Goal: Task Accomplishment & Management: Use online tool/utility

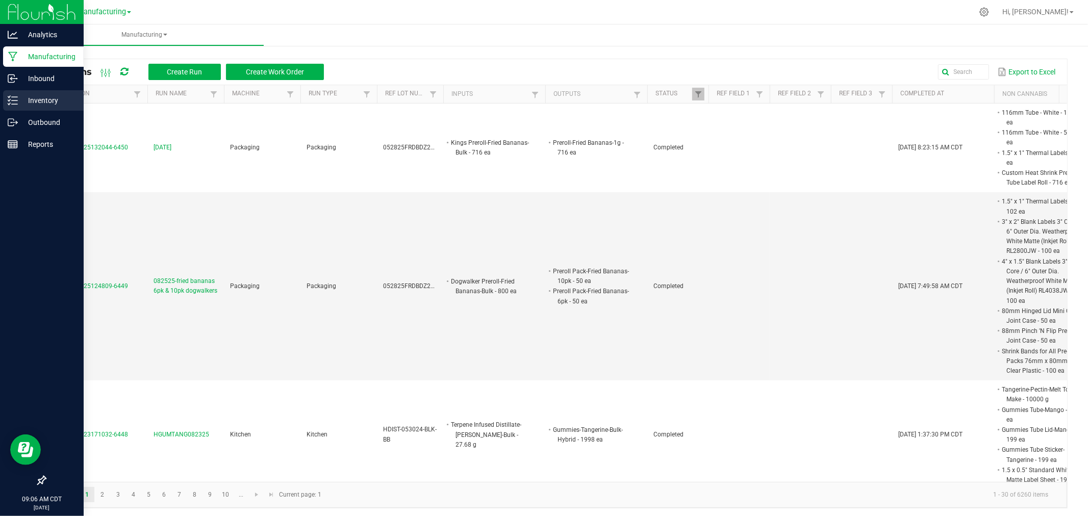
click at [23, 100] on p "Inventory" at bounding box center [48, 100] width 61 height 12
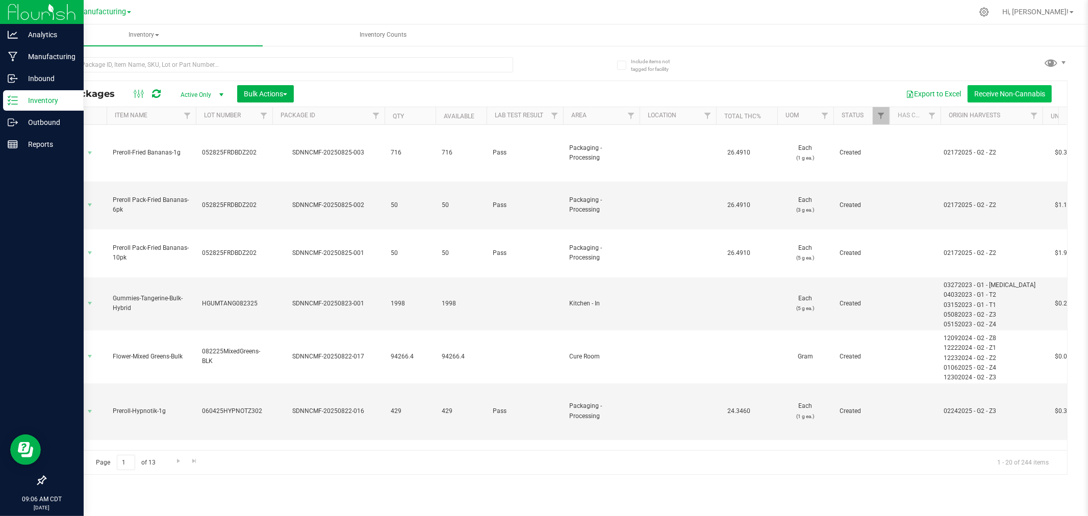
click at [998, 91] on button "Receive Non-Cannabis" at bounding box center [1009, 93] width 84 height 17
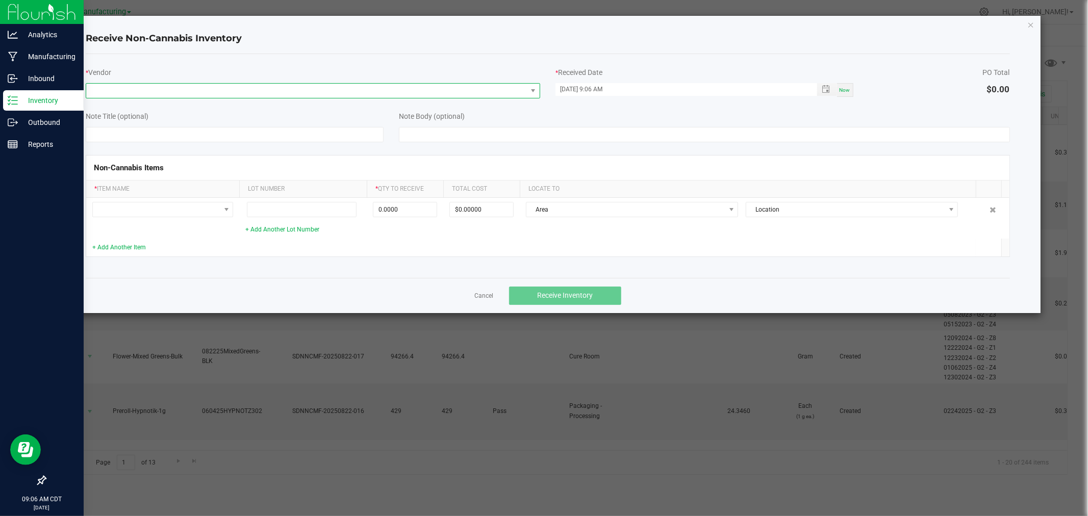
click at [141, 88] on span at bounding box center [306, 91] width 441 height 14
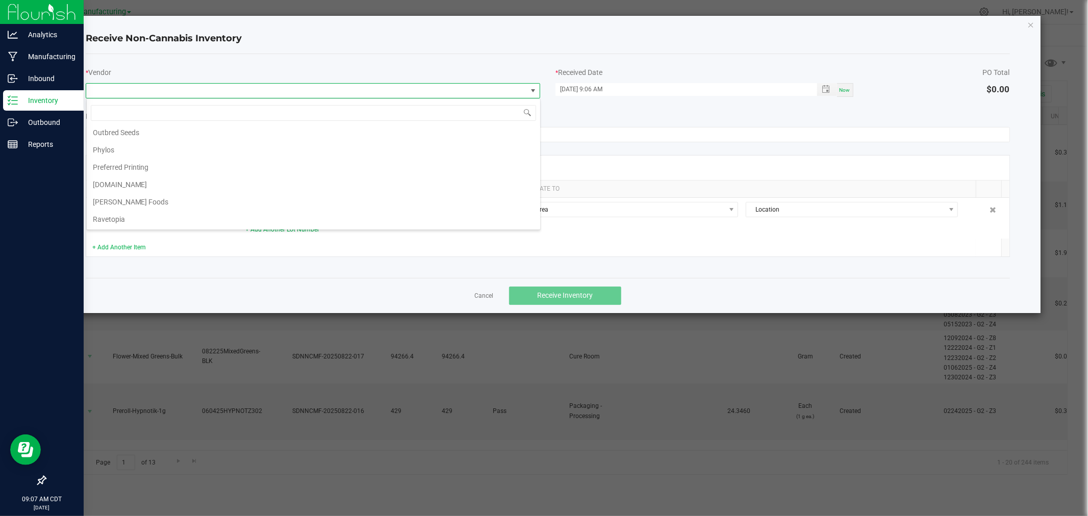
scroll to position [940, 0]
click at [165, 170] on li "[DOMAIN_NAME]" at bounding box center [313, 165] width 453 height 17
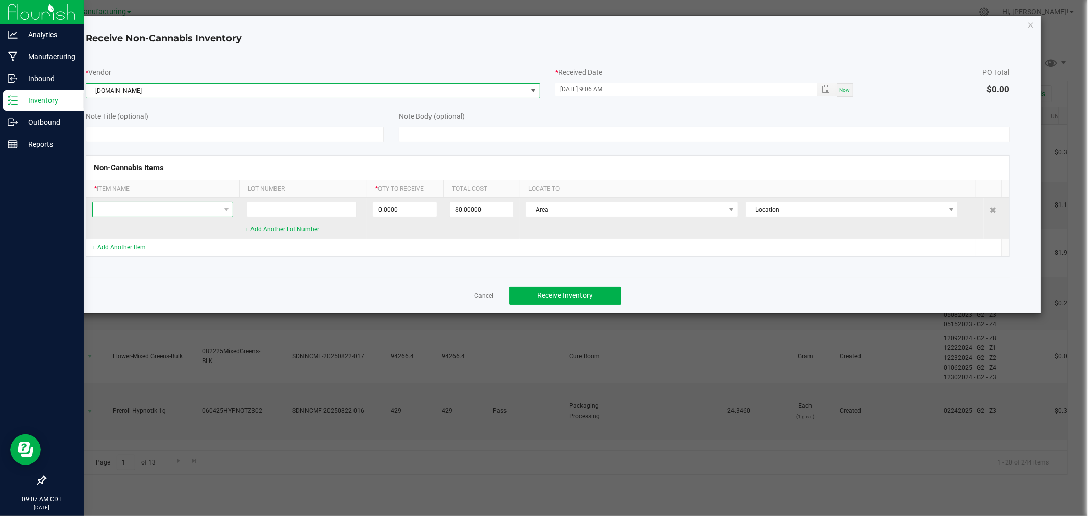
click at [202, 211] on span at bounding box center [156, 209] width 127 height 14
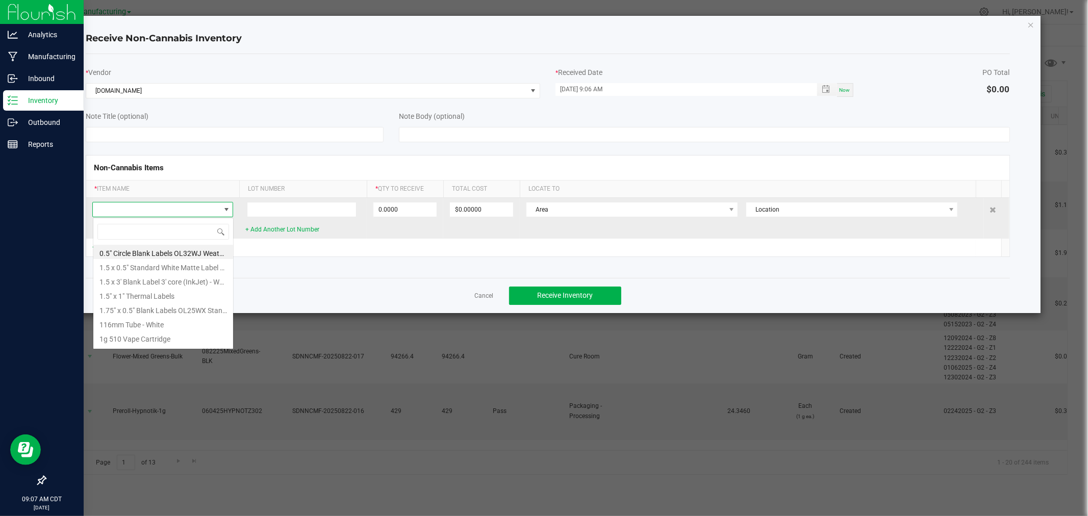
scroll to position [15, 141]
type input "OUNCE"
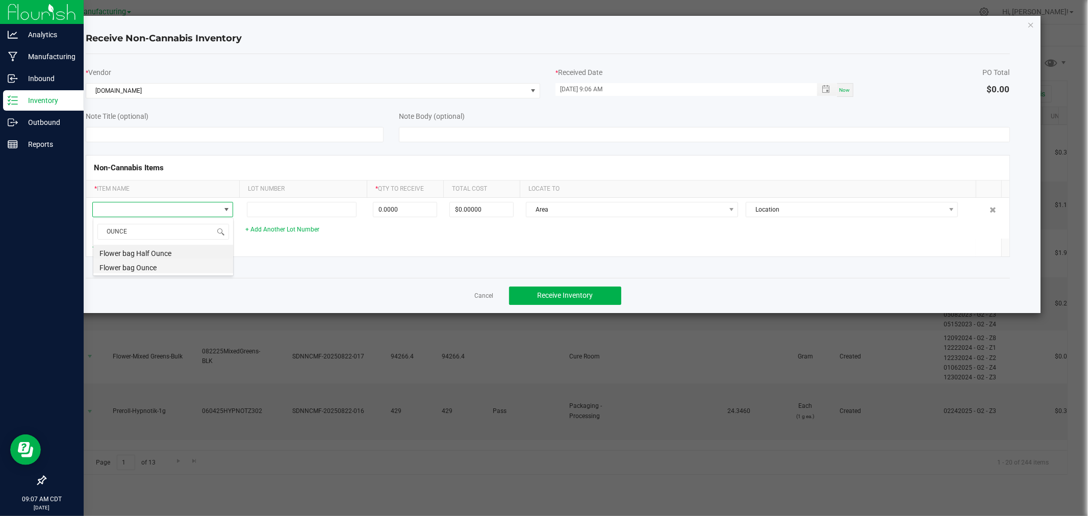
click at [170, 271] on li "Flower bag Ounce" at bounding box center [163, 266] width 140 height 14
type input "0 ea"
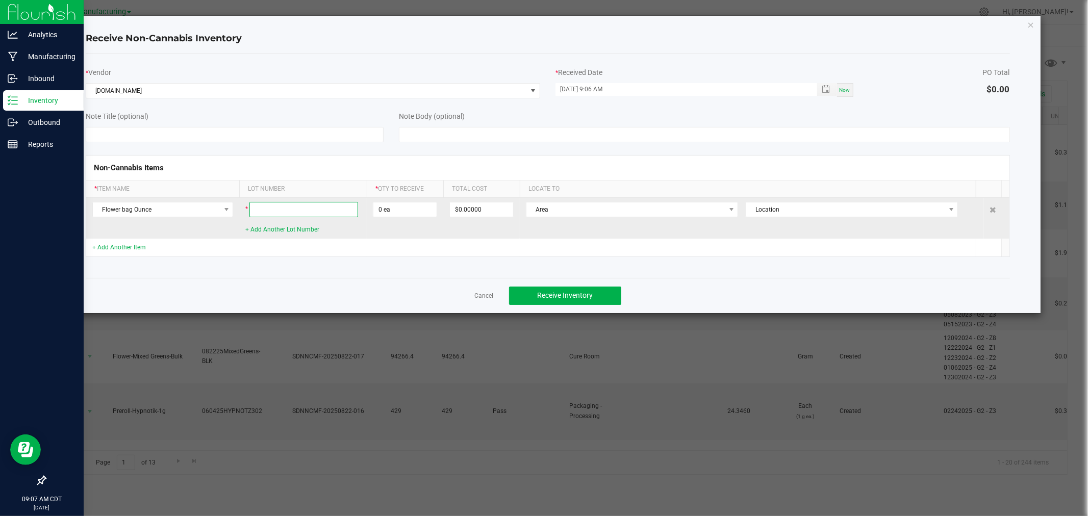
click at [304, 212] on input at bounding box center [303, 209] width 109 height 15
type input "08252025"
click at [396, 202] on input "0" at bounding box center [404, 209] width 63 height 14
type input "5000 ea"
type input "$3,950.00000"
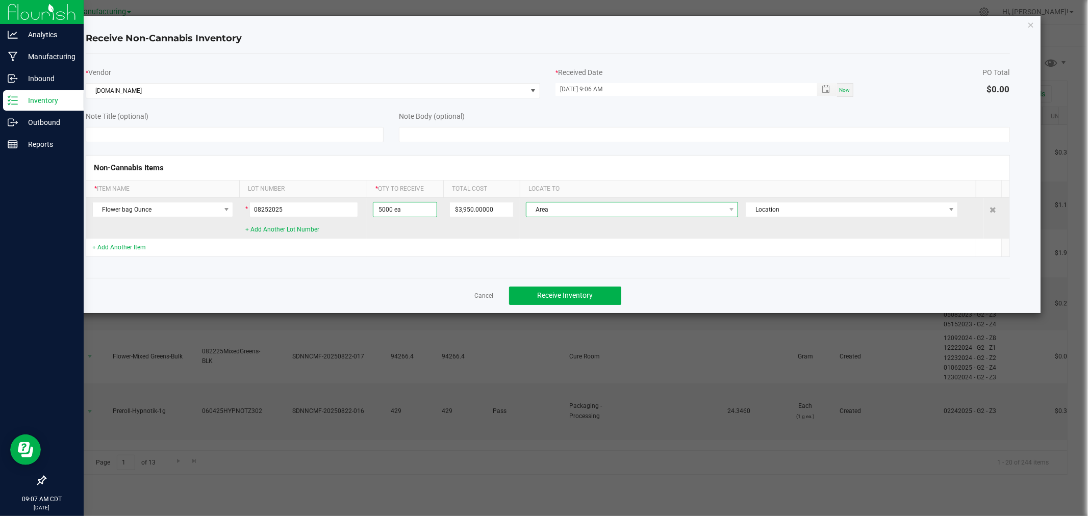
click at [599, 208] on span "Area" at bounding box center [625, 209] width 198 height 14
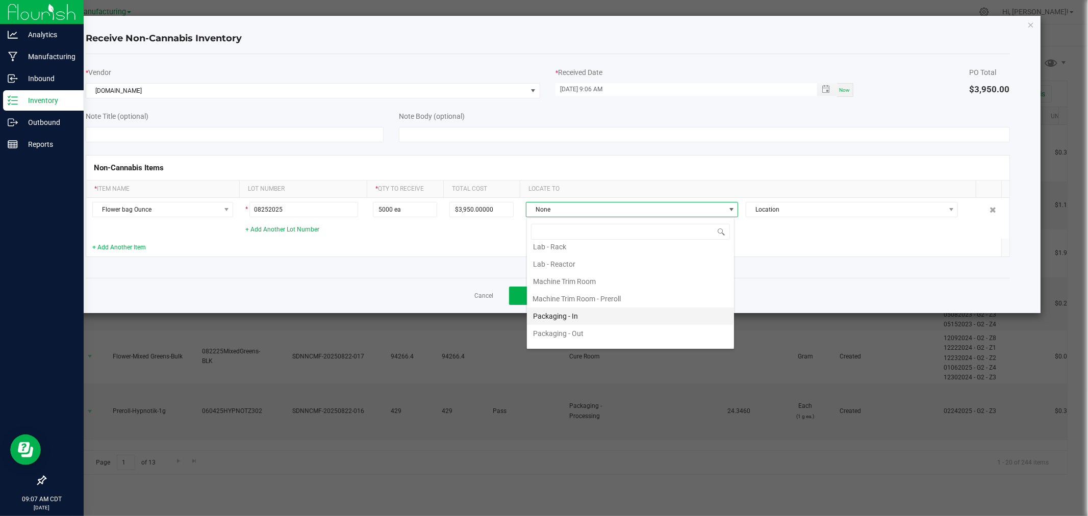
scroll to position [283, 0]
click at [583, 305] on li "Packaging - In" at bounding box center [630, 299] width 207 height 17
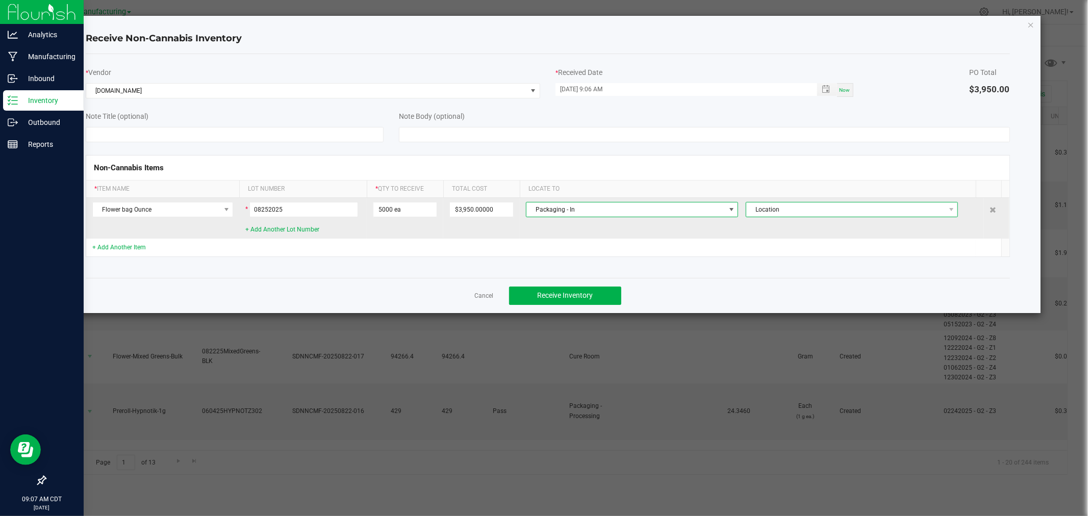
click at [809, 208] on span "Location" at bounding box center [845, 209] width 198 height 14
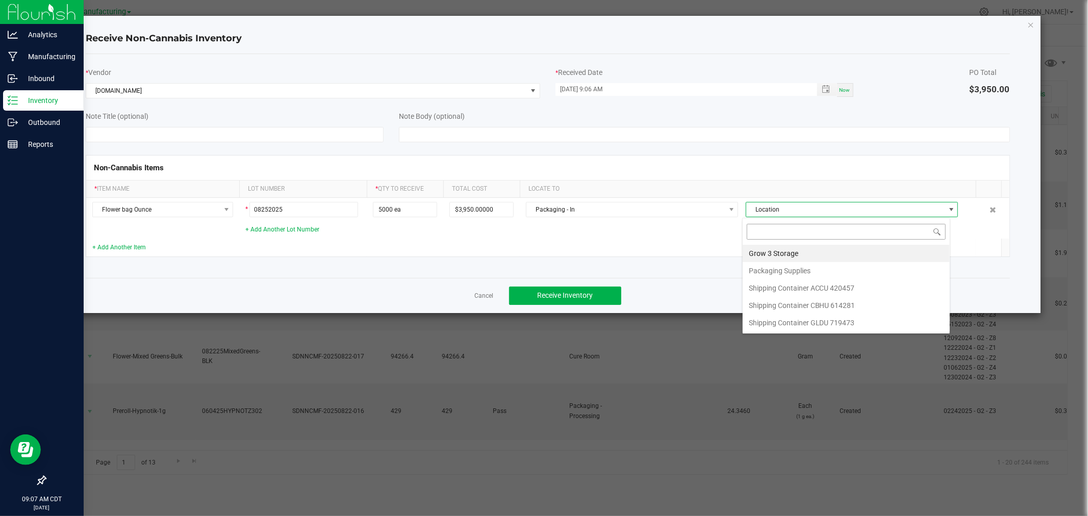
scroll to position [15, 208]
click at [803, 301] on li "Shipping Container CBHU 614281" at bounding box center [846, 305] width 207 height 17
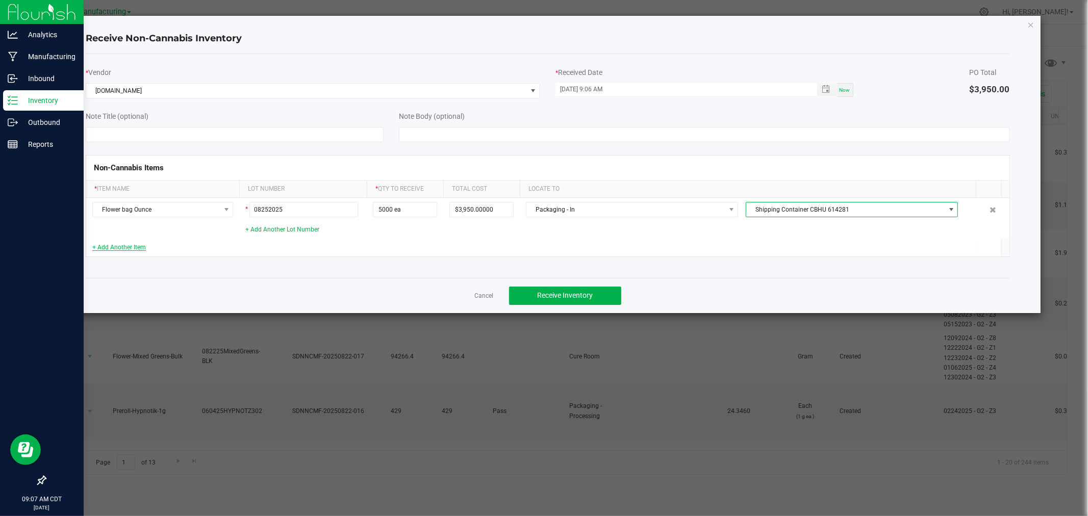
click at [135, 247] on link "+ Add Another Item" at bounding box center [119, 247] width 54 height 7
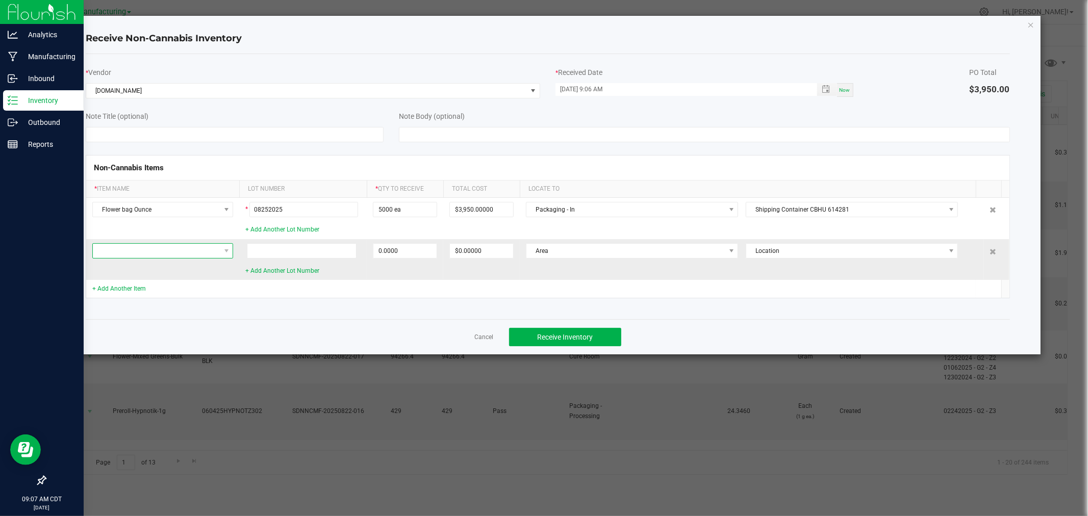
click at [151, 249] on span at bounding box center [156, 251] width 127 height 14
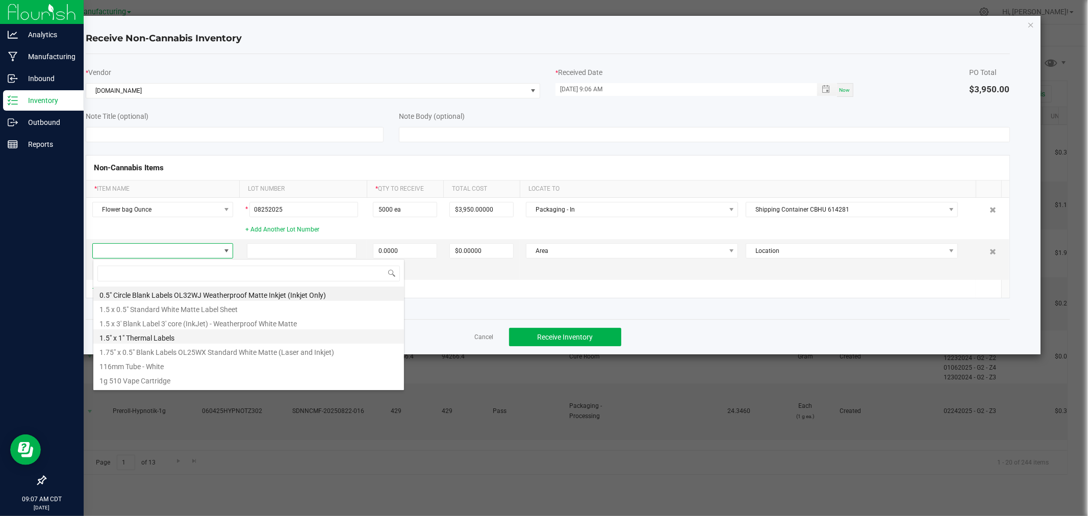
scroll to position [15, 141]
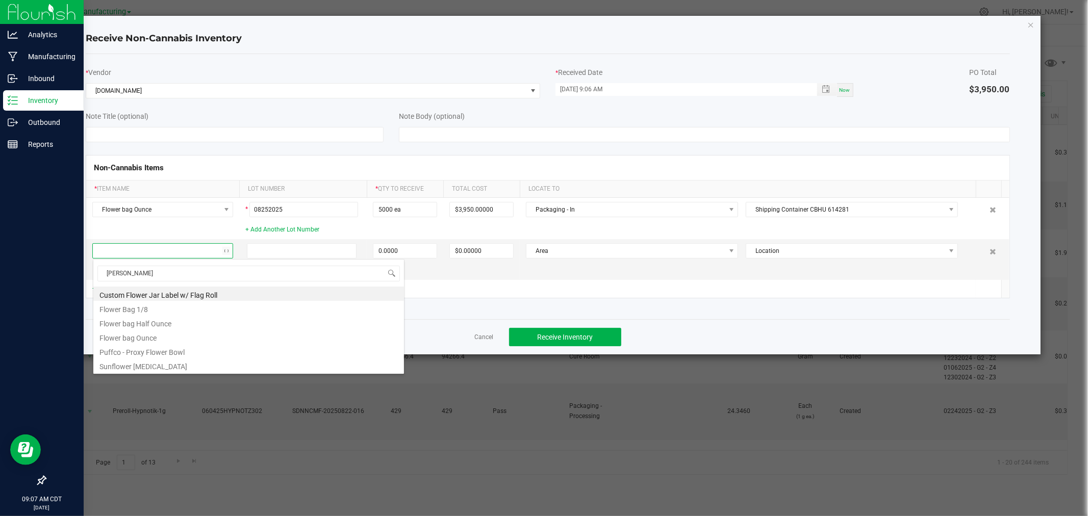
type input "FLOWER"
click at [134, 314] on li "Flower Bag 1/8" at bounding box center [248, 308] width 311 height 14
type input "0 ea"
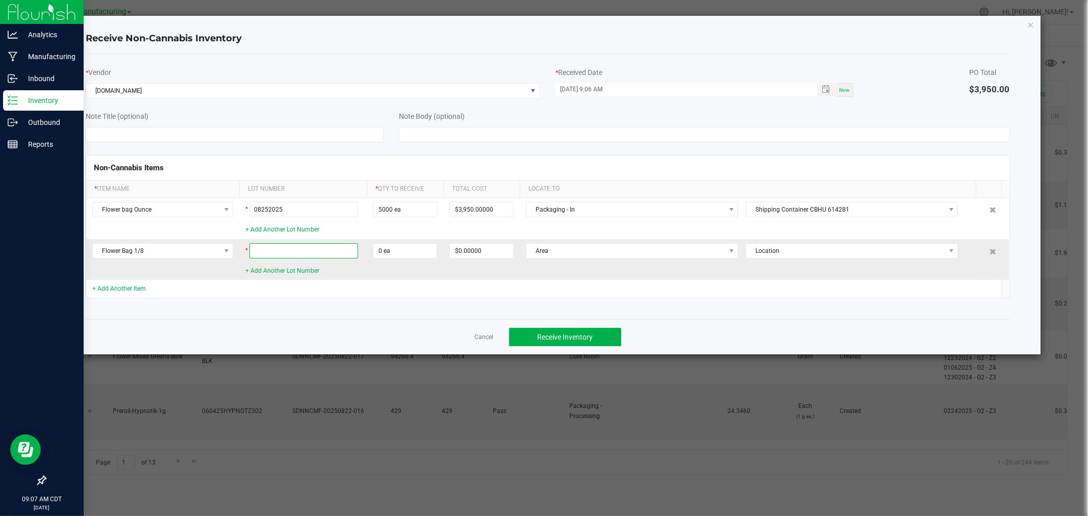
click at [259, 252] on input at bounding box center [303, 250] width 109 height 15
type input "08252025"
click at [415, 250] on input "0" at bounding box center [404, 251] width 63 height 14
type input "5000 ea"
type input "$1,995.00000"
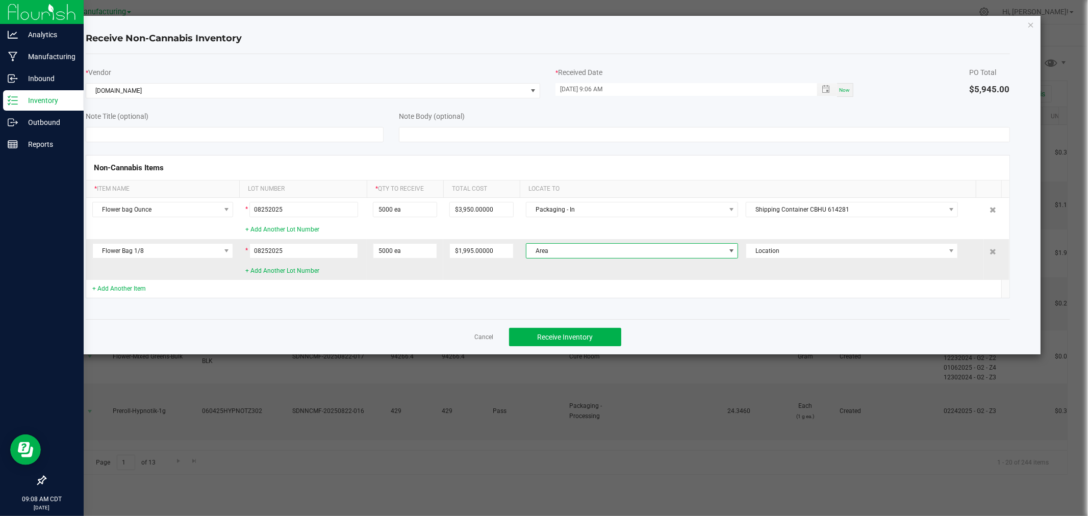
click at [549, 254] on span "Area" at bounding box center [625, 251] width 198 height 14
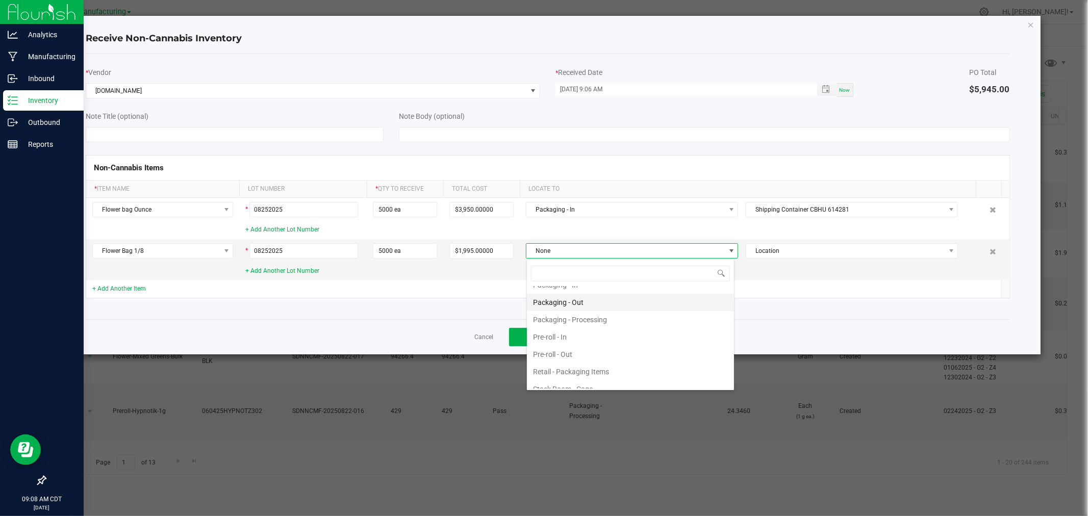
scroll to position [283, 0]
click at [567, 343] on li "Packaging - In" at bounding box center [630, 341] width 207 height 17
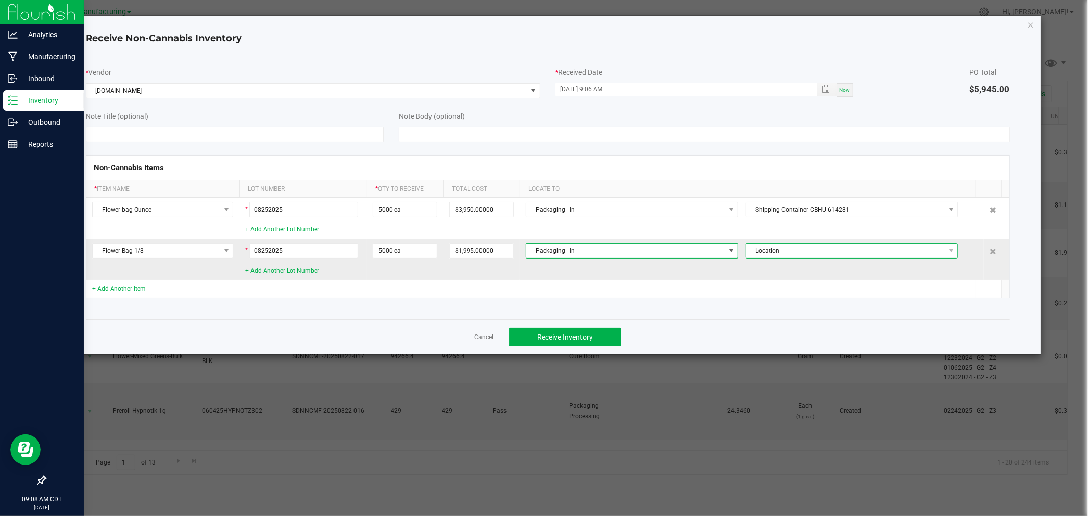
click at [806, 246] on span "Location" at bounding box center [845, 251] width 198 height 14
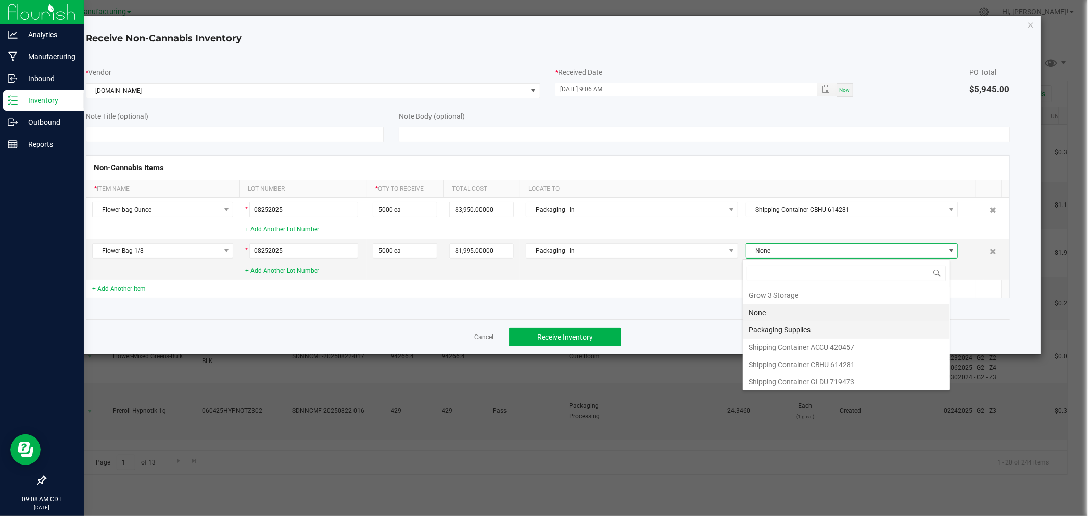
scroll to position [15, 208]
click at [834, 366] on li "Shipping Container CBHU 614281" at bounding box center [846, 364] width 207 height 17
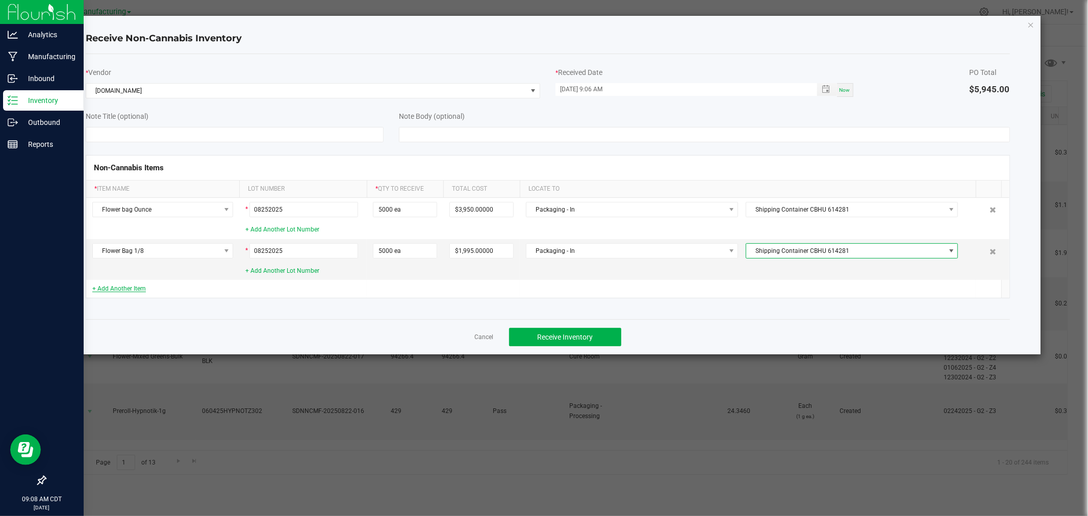
click at [138, 287] on link "+ Add Another Item" at bounding box center [119, 288] width 54 height 7
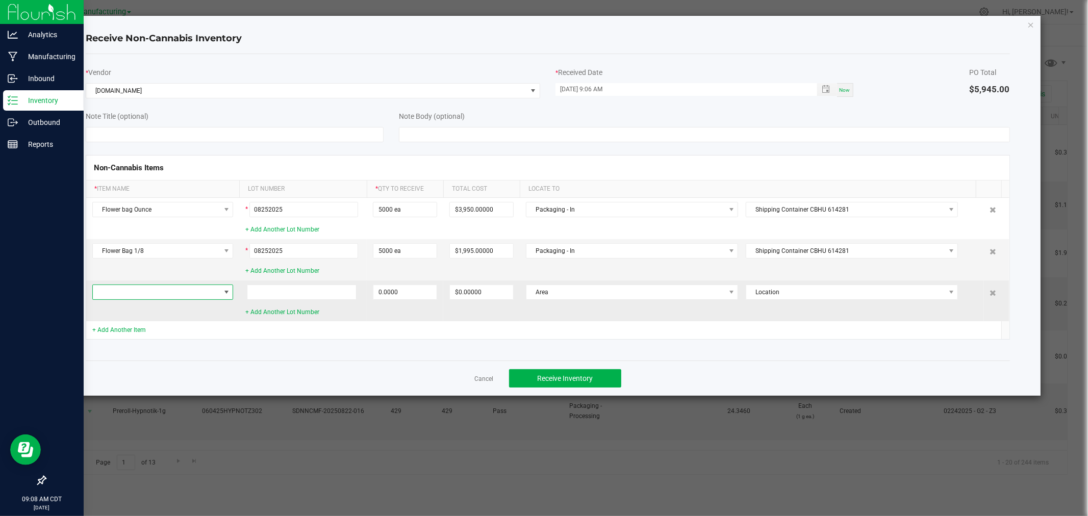
click at [171, 297] on span at bounding box center [156, 292] width 127 height 14
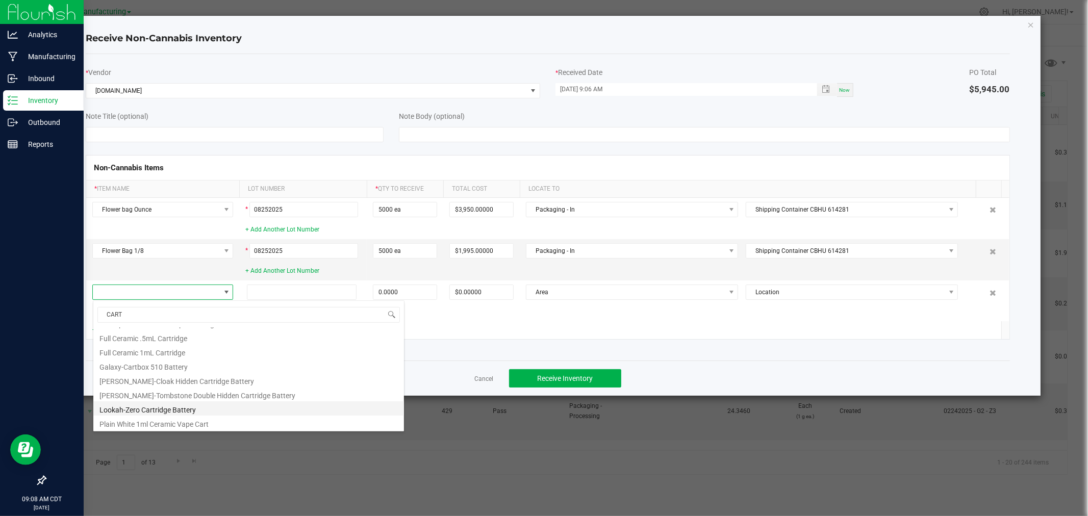
scroll to position [0, 0]
type input "C"
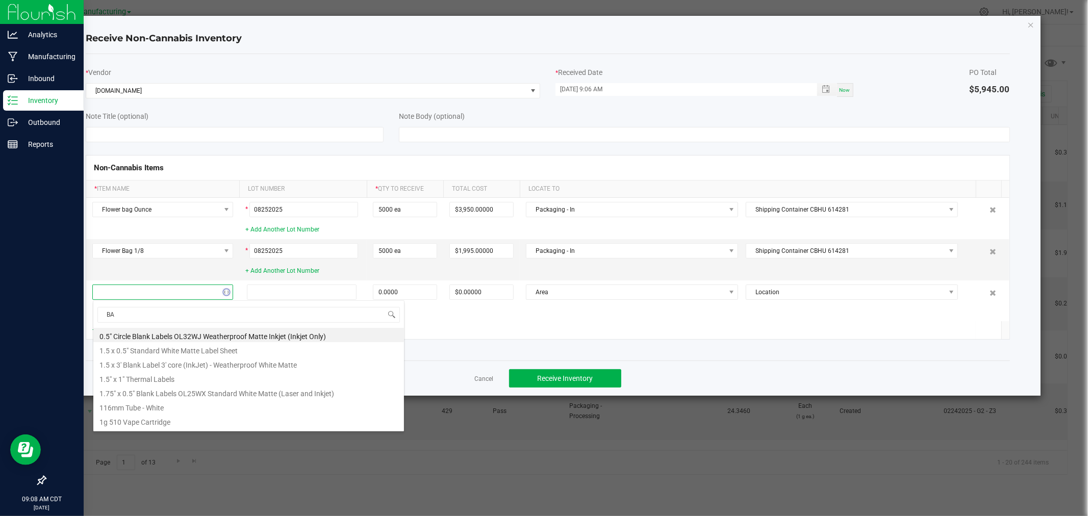
type input "BAG"
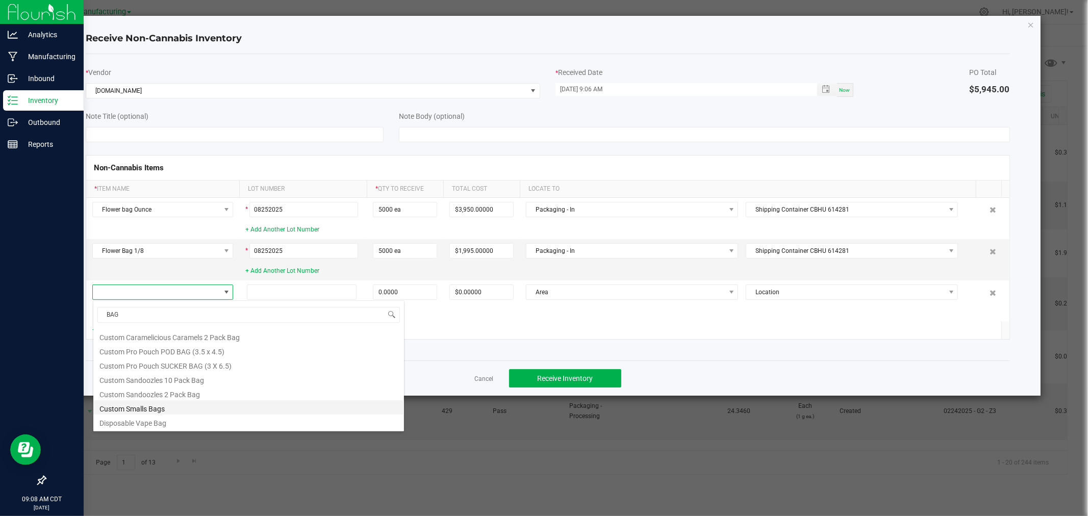
scroll to position [57, 0]
click at [173, 366] on li "Custom [STREET_ADDRESS]" at bounding box center [248, 364] width 311 height 14
type input "0 ea"
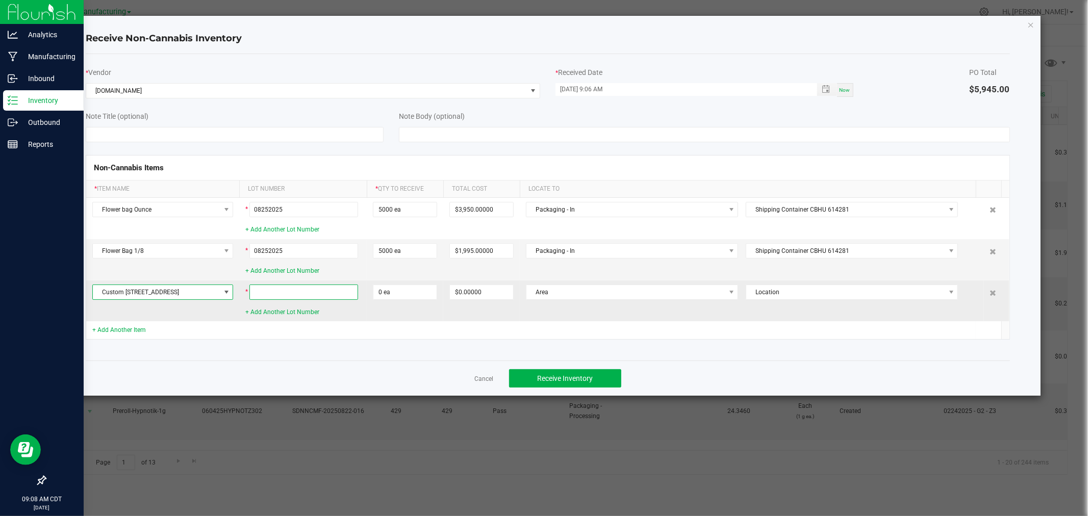
click at [269, 294] on input at bounding box center [303, 292] width 109 height 15
type input "08252025"
click at [405, 293] on input "0" at bounding box center [404, 292] width 63 height 14
type input "10000 ea"
type input "$2,690.00000"
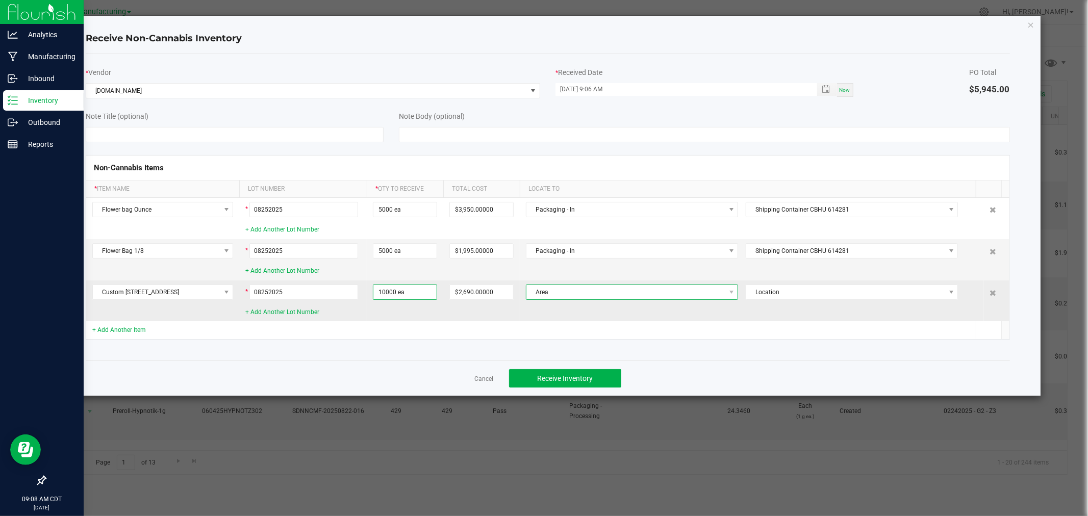
click at [602, 292] on span "Area" at bounding box center [625, 292] width 198 height 14
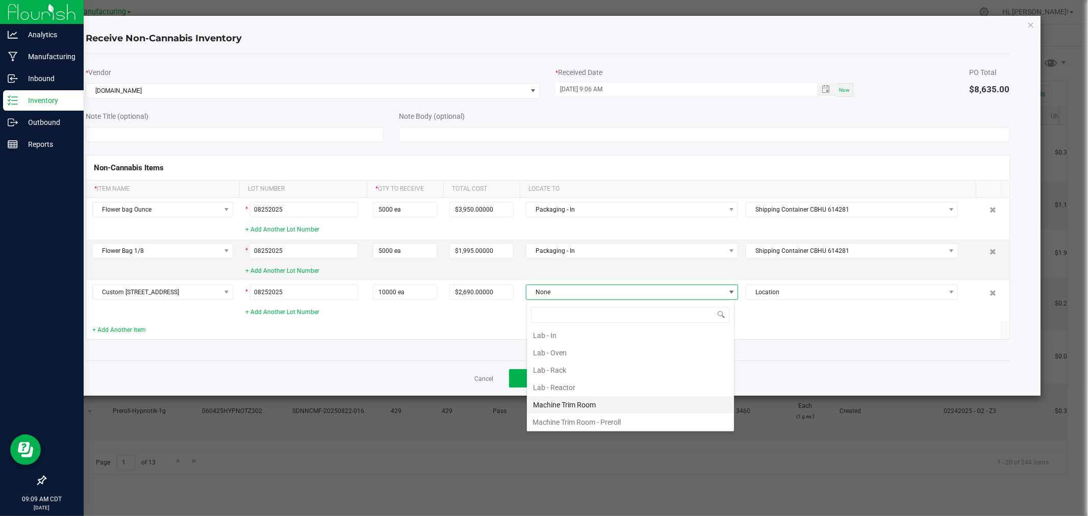
scroll to position [283, 0]
click at [585, 385] on li "Packaging - In" at bounding box center [630, 382] width 207 height 17
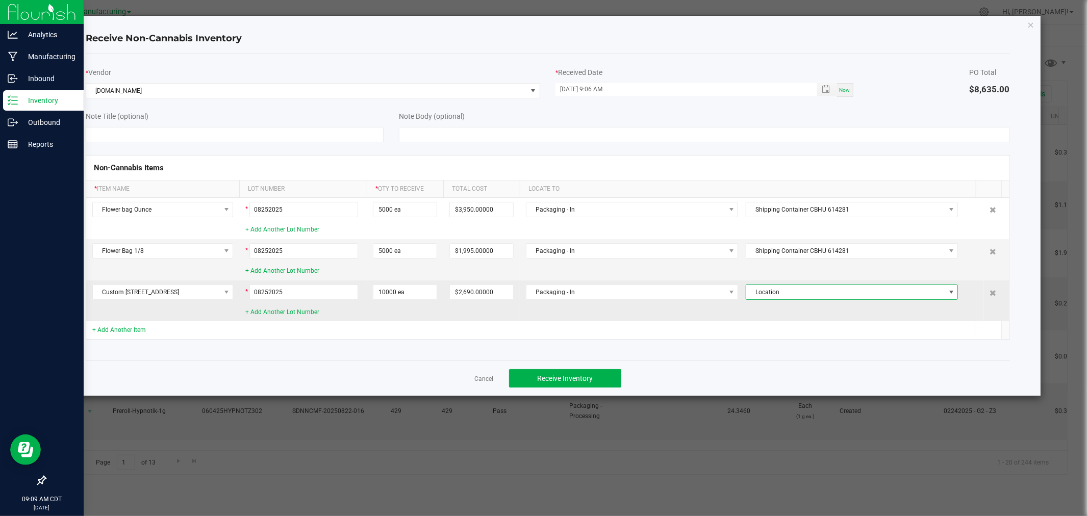
click at [769, 293] on span "Location" at bounding box center [845, 292] width 198 height 14
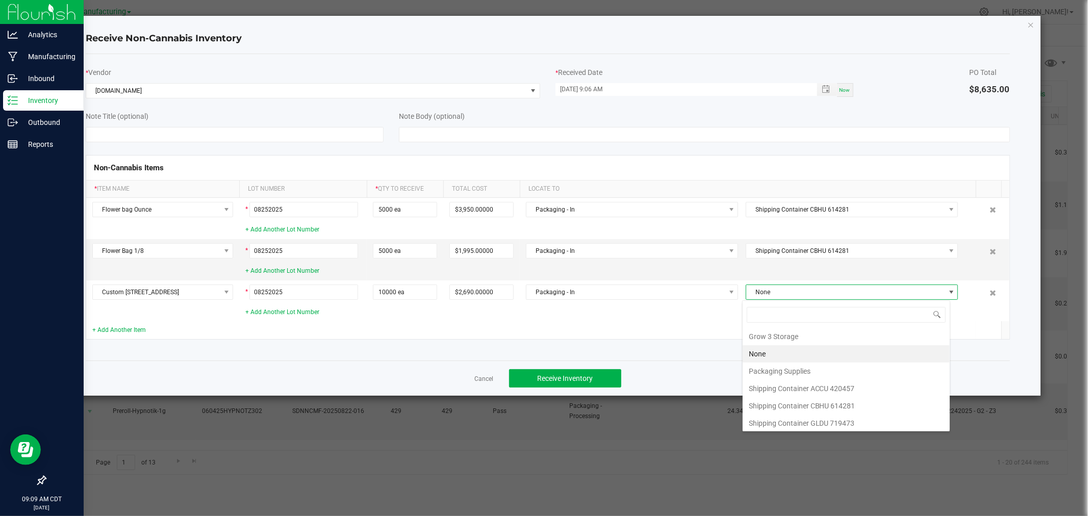
scroll to position [15, 208]
click at [768, 389] on li "Shipping Container ACCU 420457" at bounding box center [846, 388] width 207 height 17
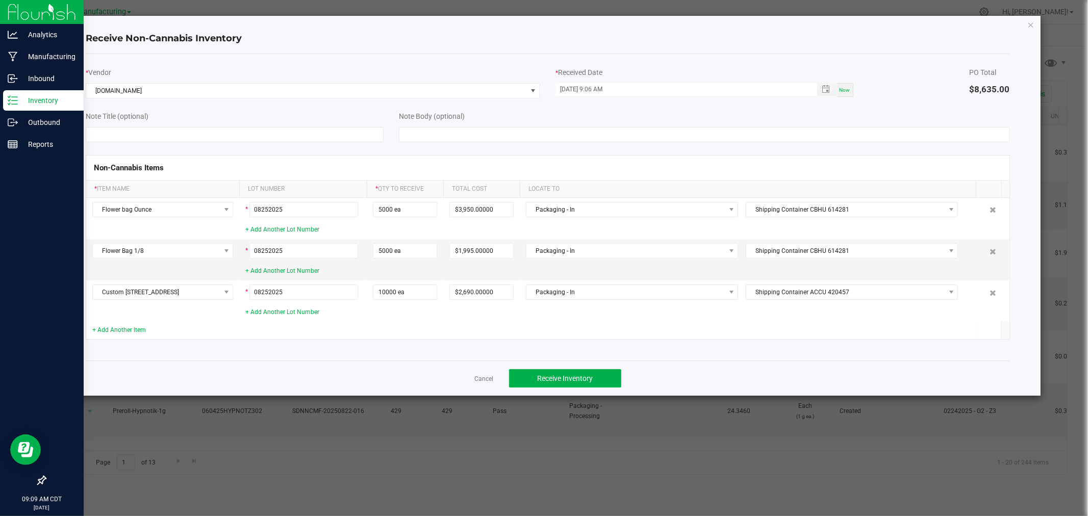
click at [125, 326] on div "+ Add Another Item" at bounding box center [162, 330] width 141 height 10
click at [125, 333] on link "+ Add Another Item" at bounding box center [119, 329] width 54 height 7
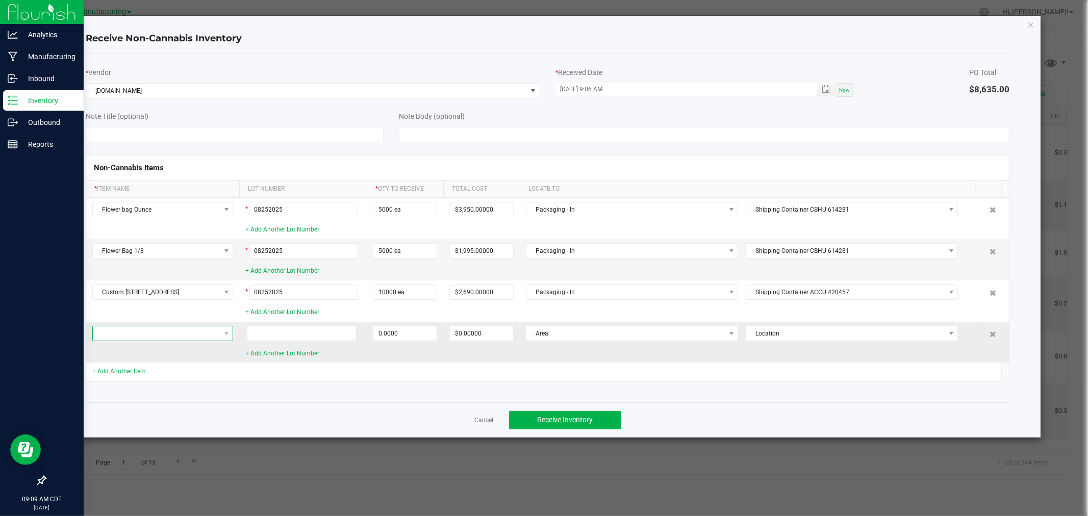
click at [144, 333] on span at bounding box center [156, 333] width 127 height 14
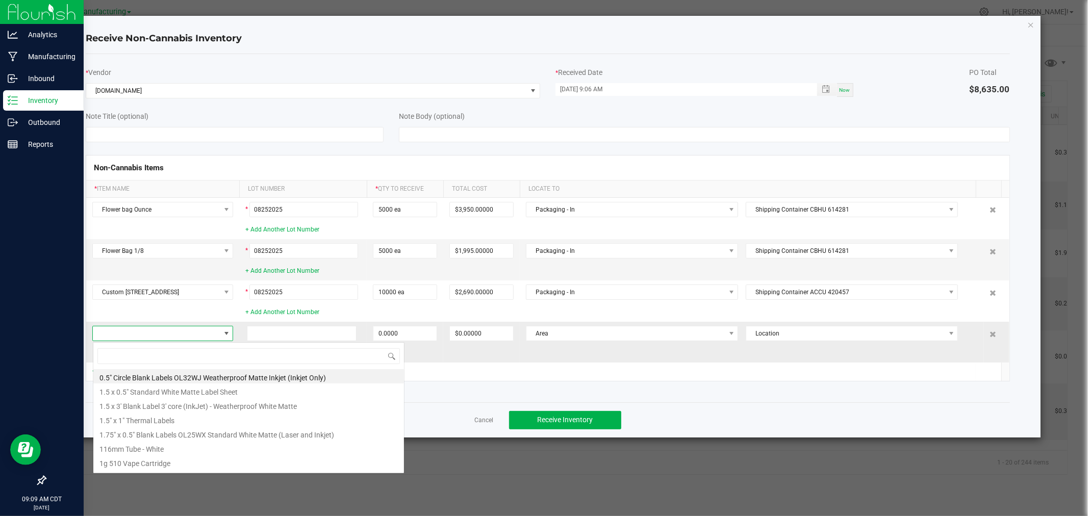
scroll to position [15, 141]
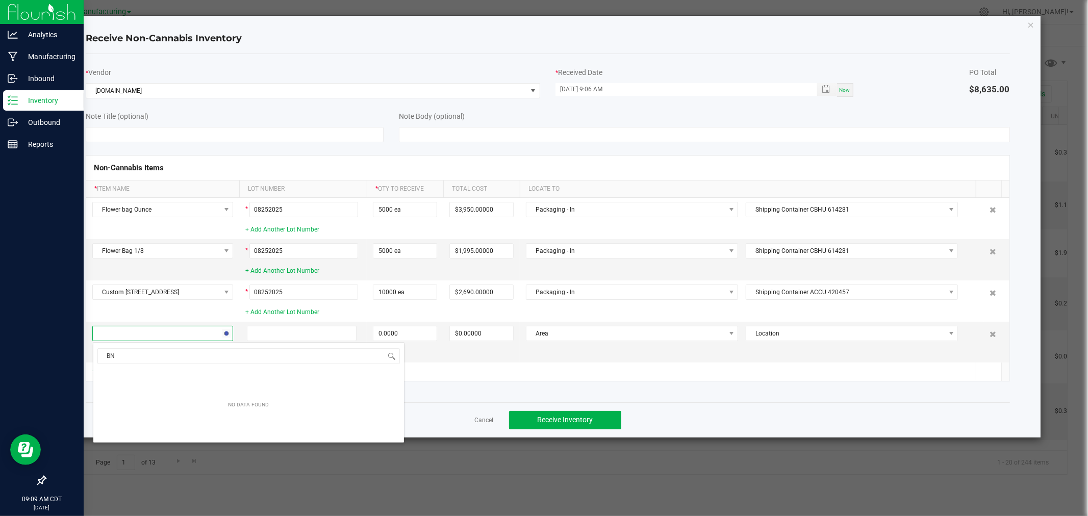
type input "B"
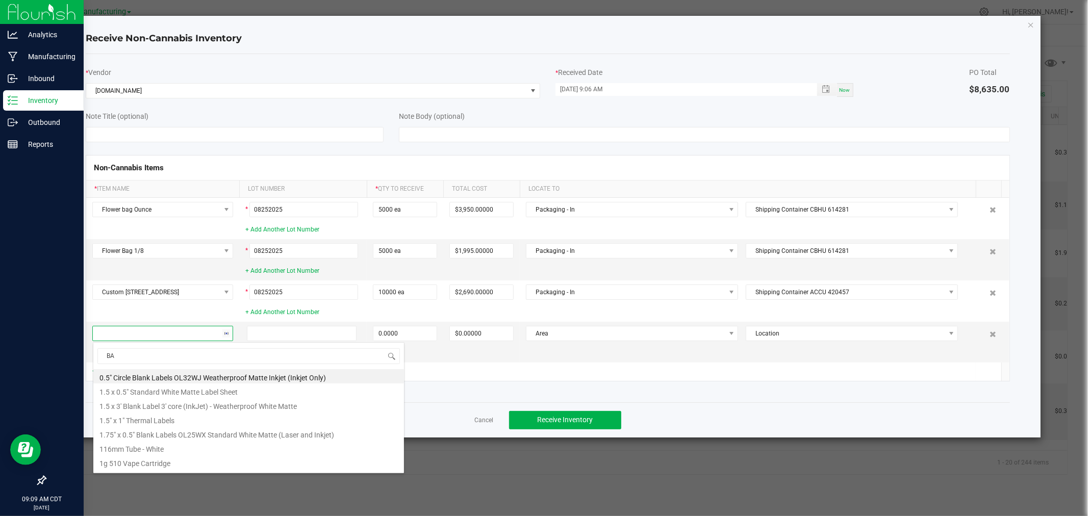
type input "BAG"
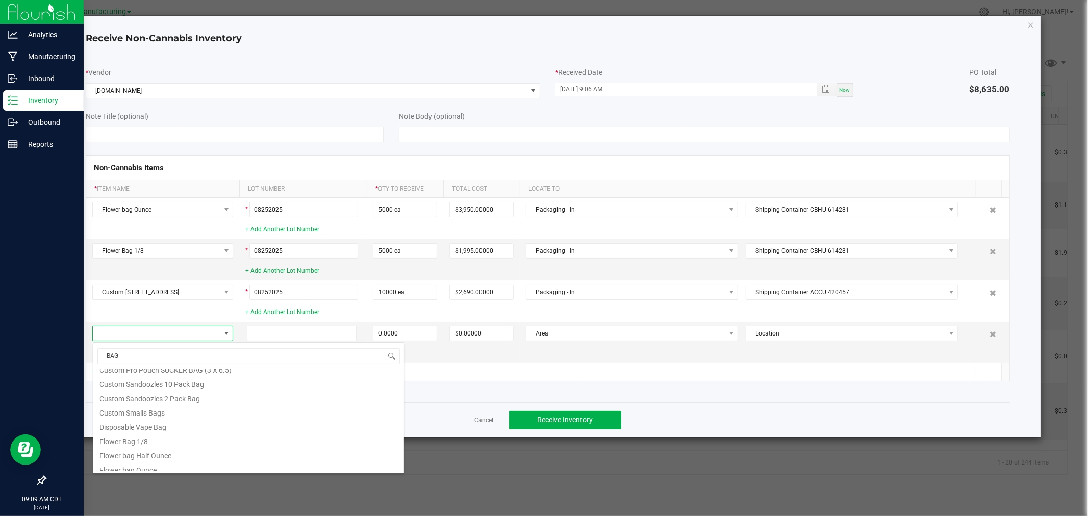
scroll to position [155, 0]
click at [205, 426] on li "Disposable Vape Bag" at bounding box center [248, 421] width 311 height 14
type input "0 ea"
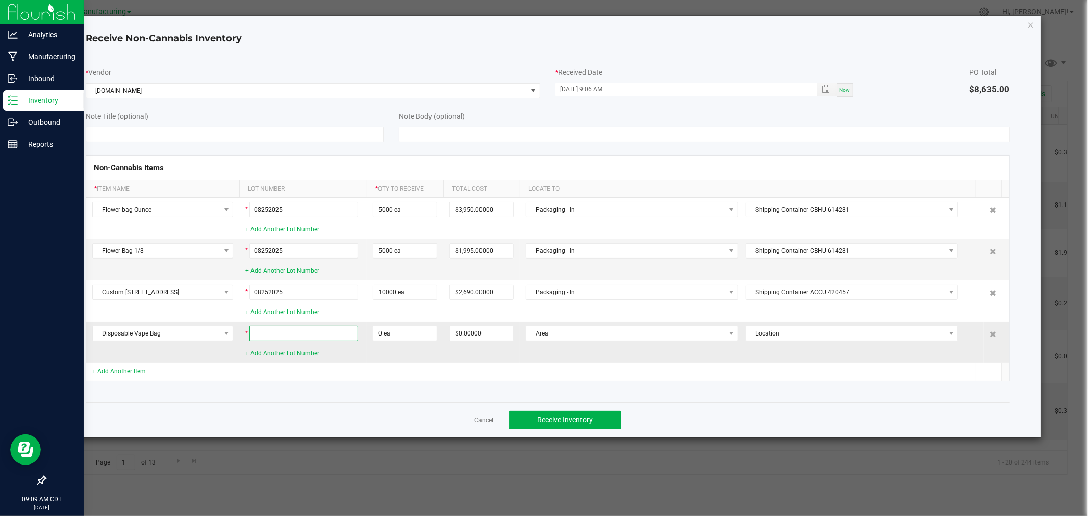
click at [267, 334] on input at bounding box center [303, 333] width 109 height 15
type input "08252025"
click at [398, 334] on input "0" at bounding box center [404, 333] width 63 height 14
type input "10000 ea"
type input "$2,720.00000"
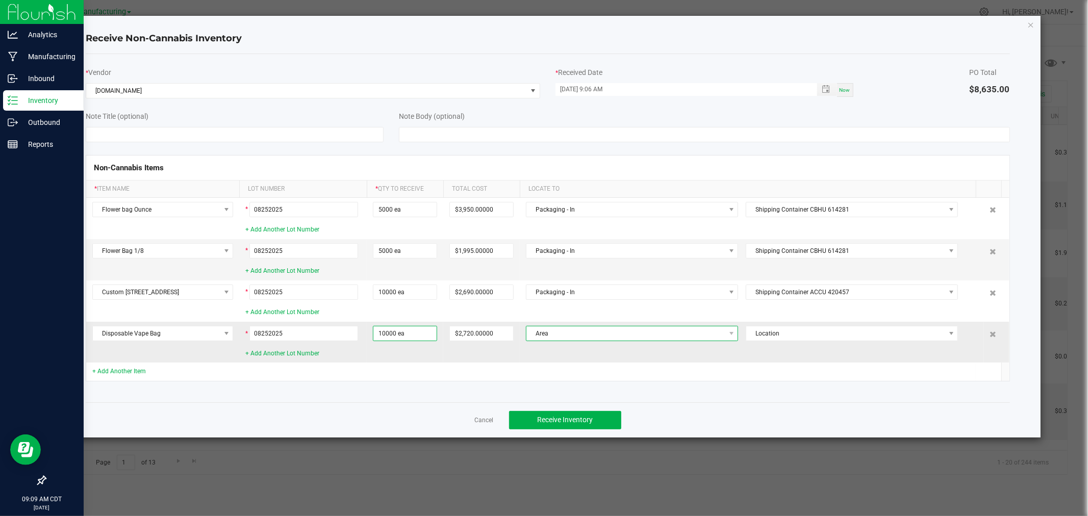
click at [603, 335] on span "Area" at bounding box center [625, 333] width 198 height 14
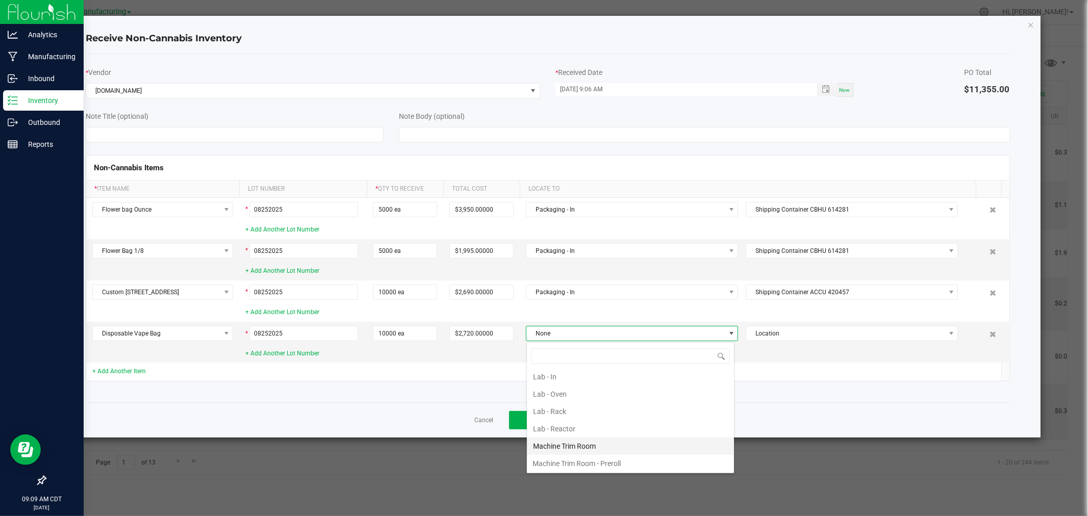
scroll to position [283, 0]
click at [582, 423] on li "Packaging - In" at bounding box center [630, 424] width 207 height 17
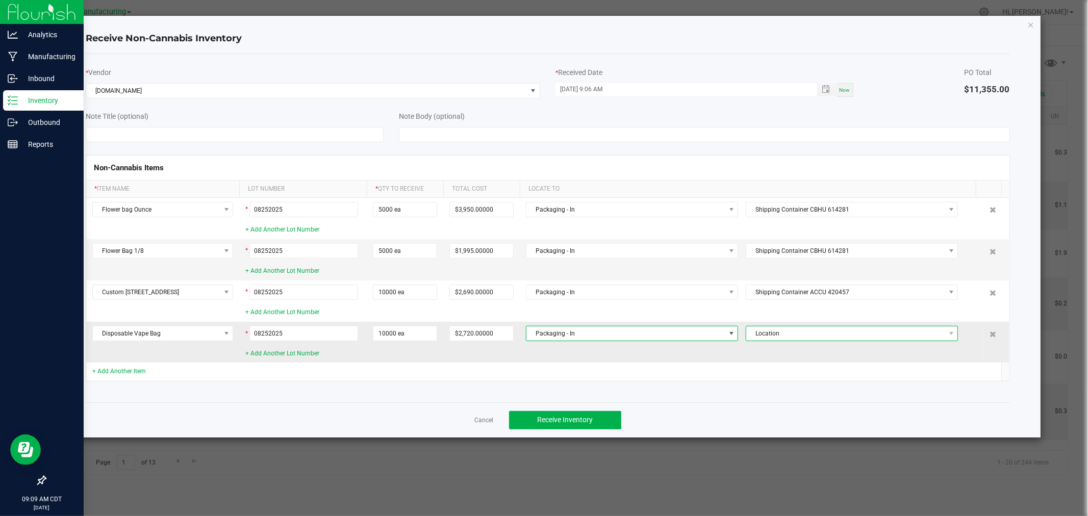
click at [781, 333] on span "Location" at bounding box center [845, 333] width 198 height 14
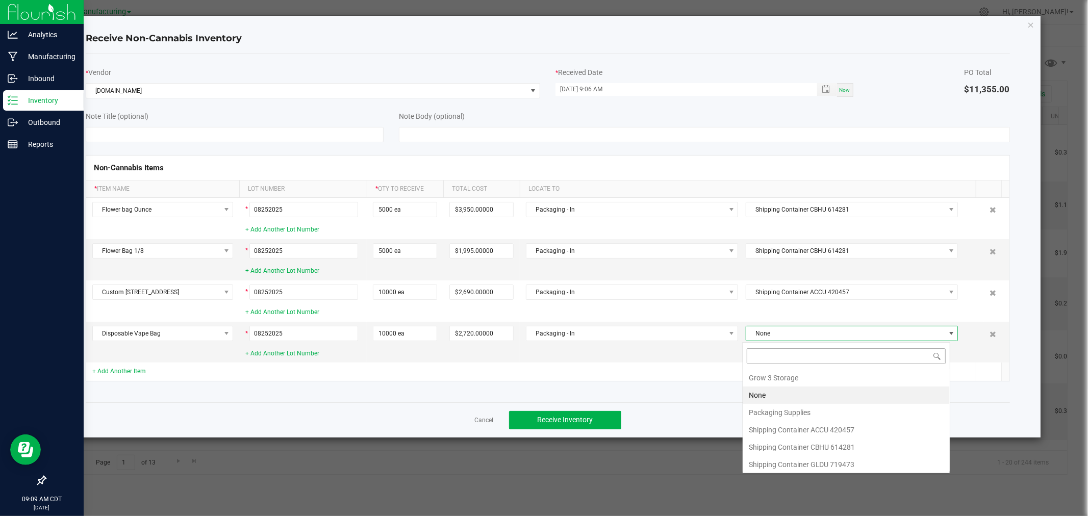
scroll to position [15, 208]
click at [796, 428] on li "Shipping Container ACCU 420457" at bounding box center [846, 429] width 207 height 17
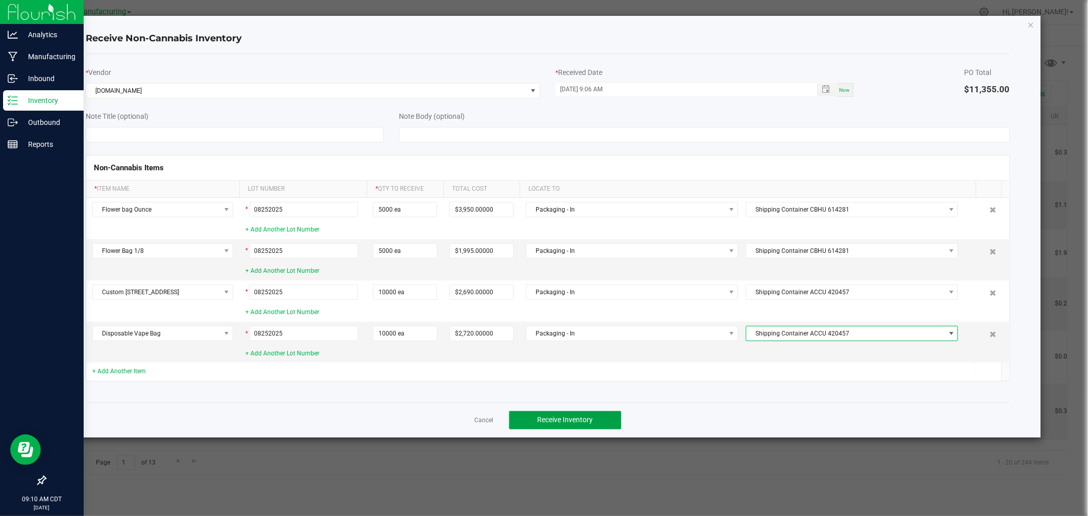
click at [609, 419] on button "Receive Inventory" at bounding box center [565, 420] width 112 height 18
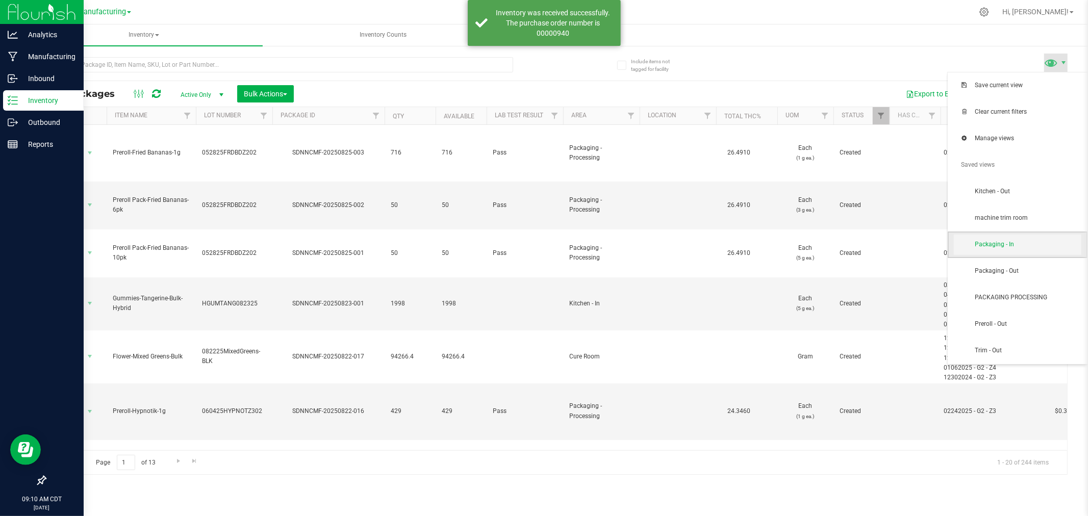
click at [1013, 242] on span "Packaging - In" at bounding box center [1028, 244] width 106 height 9
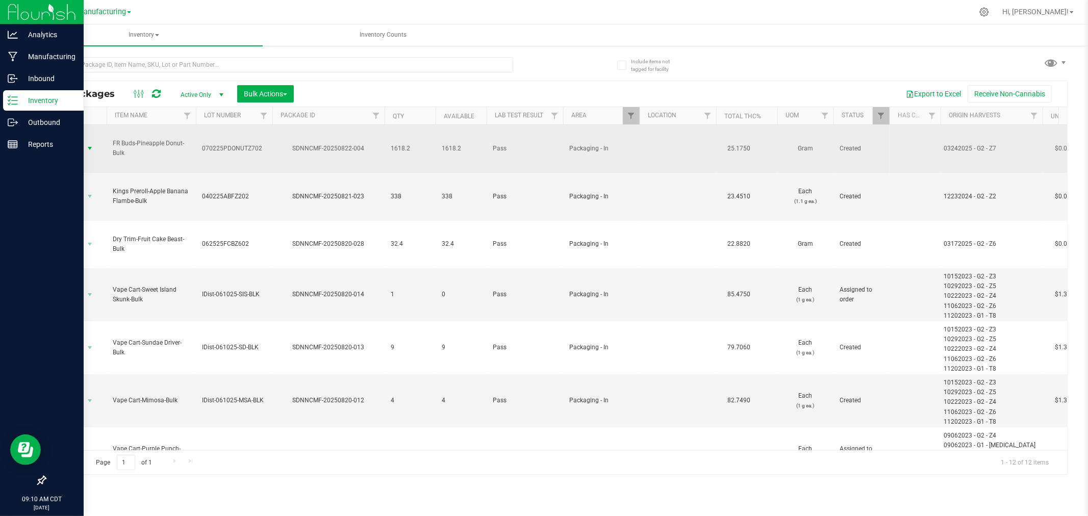
click at [84, 141] on span "select" at bounding box center [90, 148] width 13 height 14
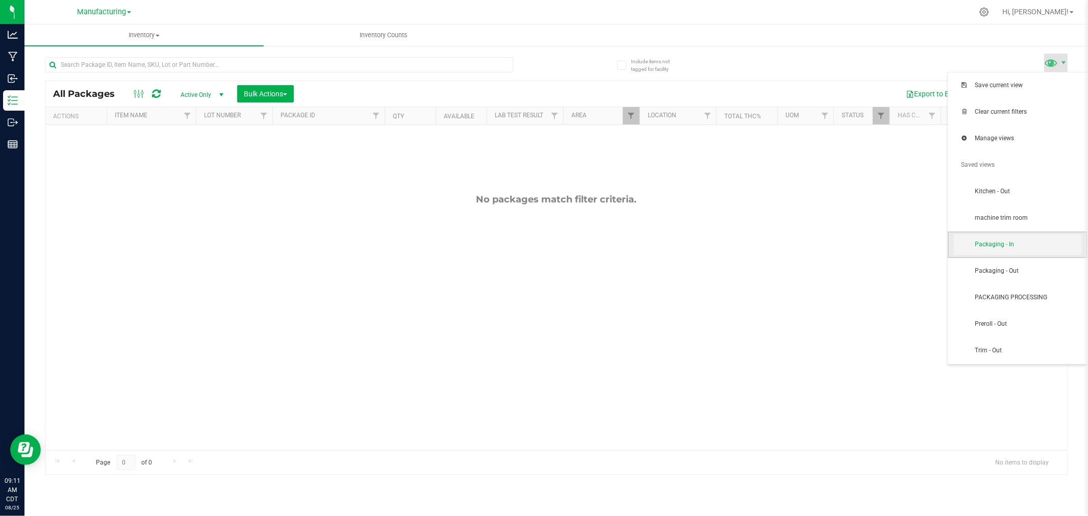
click at [1018, 247] on span "Packaging - In" at bounding box center [1028, 244] width 106 height 9
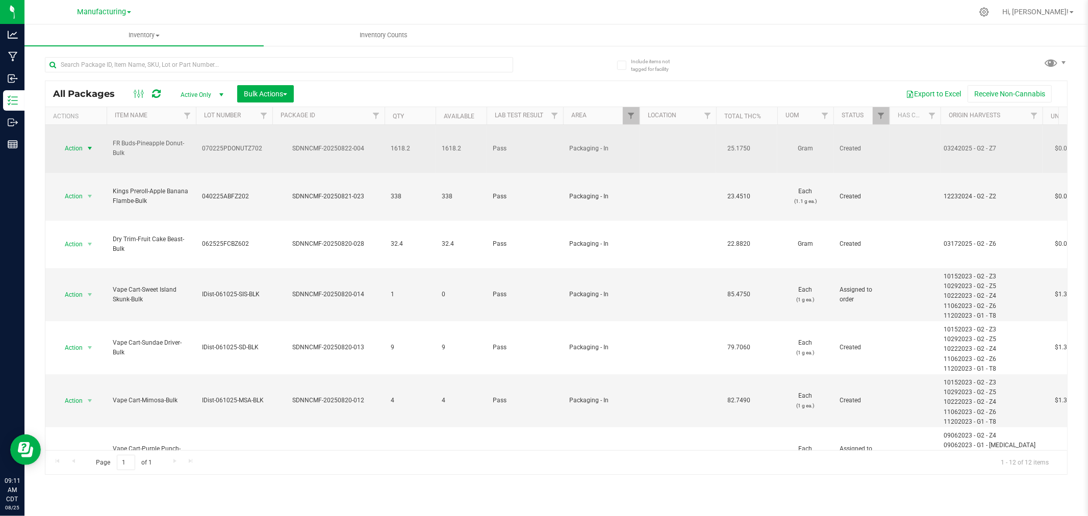
click at [90, 144] on span "select" at bounding box center [90, 148] width 8 height 8
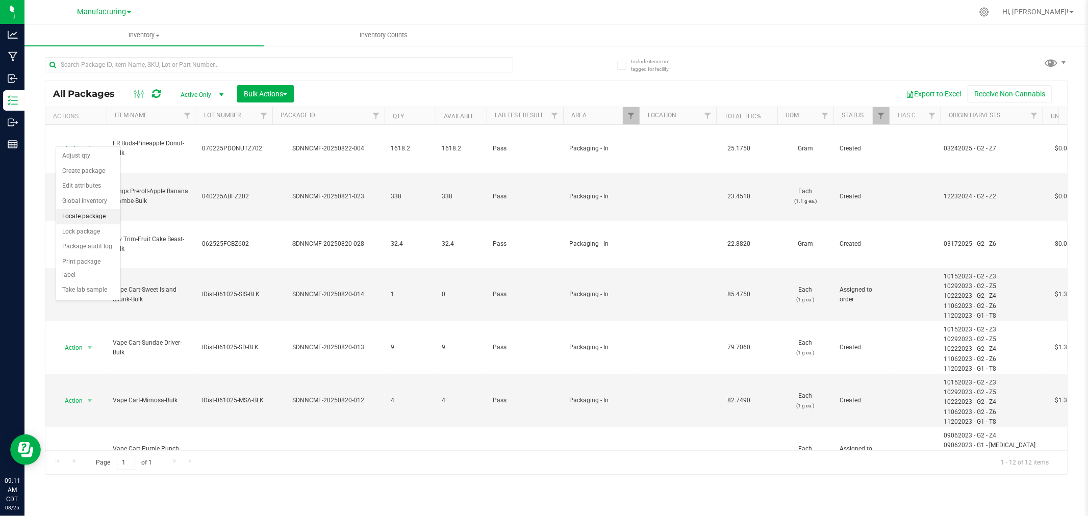
click at [94, 214] on li "Locate package" at bounding box center [88, 216] width 64 height 15
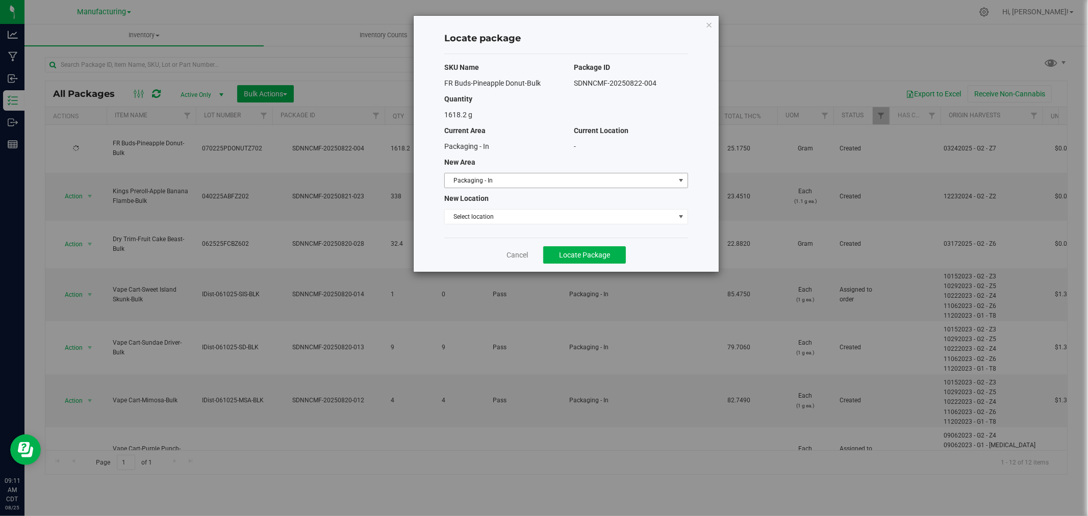
click at [604, 180] on span "Packaging - In" at bounding box center [560, 180] width 230 height 14
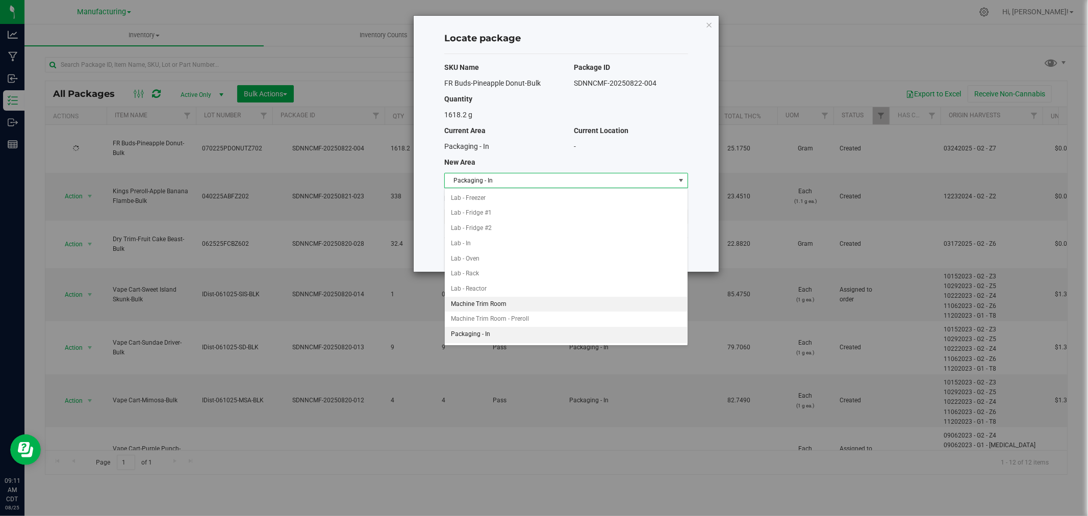
scroll to position [193, 0]
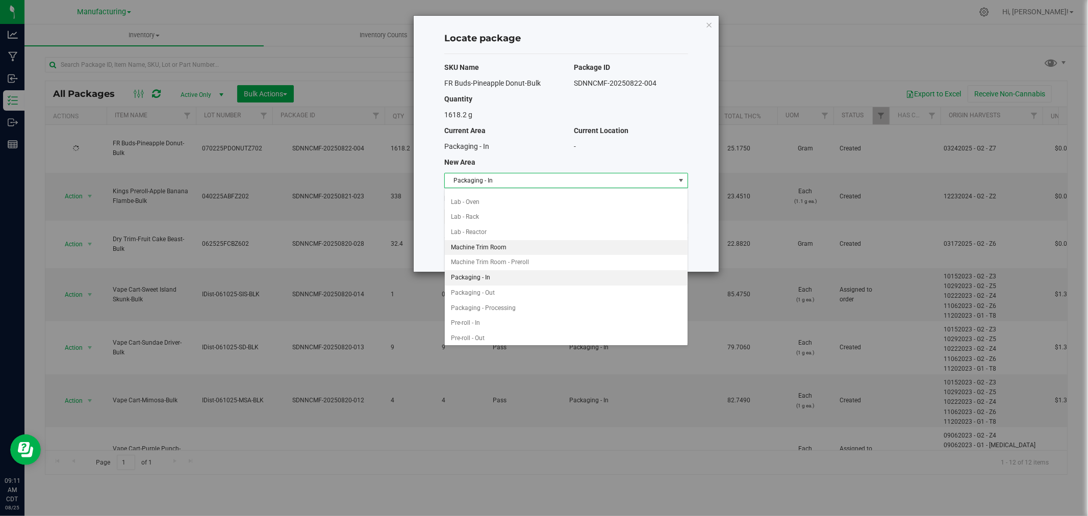
click at [497, 248] on li "Machine Trim Room" at bounding box center [566, 247] width 243 height 15
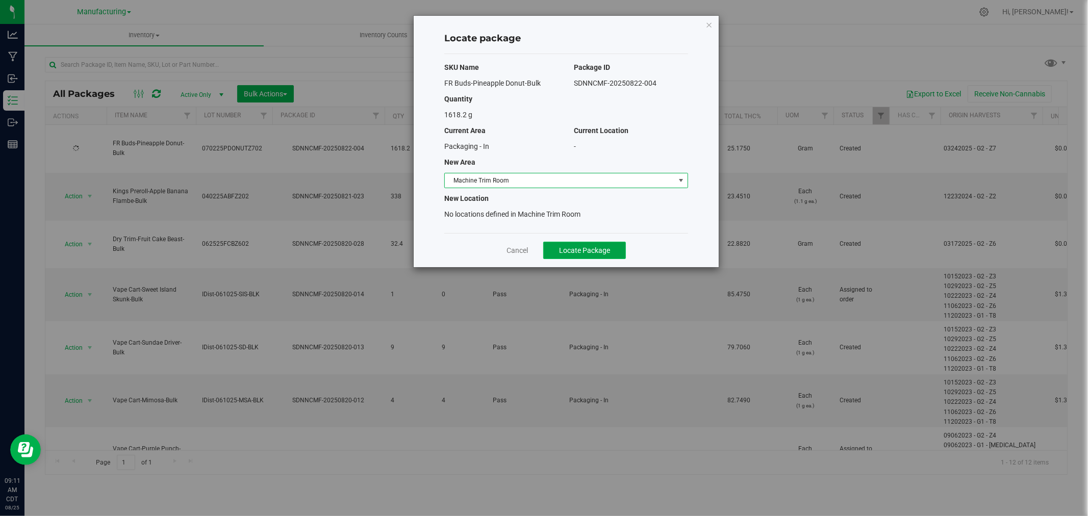
click at [561, 248] on span "Locate Package" at bounding box center [584, 250] width 51 height 8
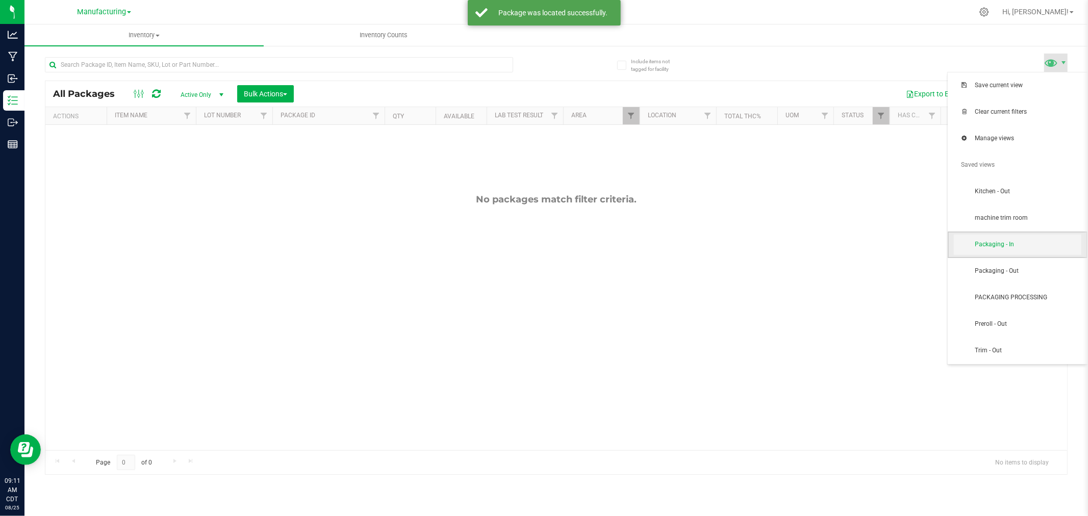
click at [1043, 252] on span "Packaging - In" at bounding box center [1018, 245] width 128 height 20
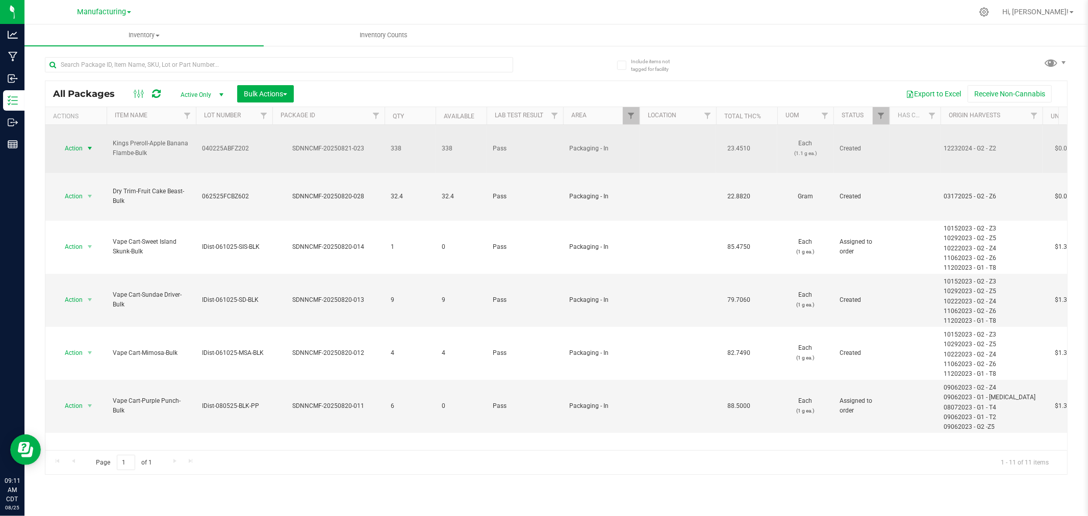
click at [88, 144] on span "select" at bounding box center [90, 148] width 8 height 8
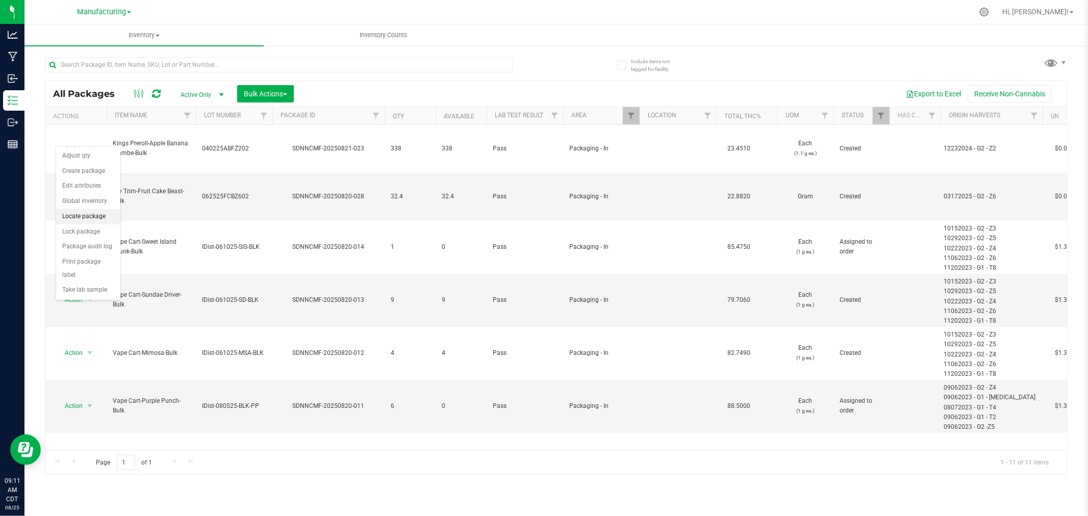
click at [91, 216] on li "Locate package" at bounding box center [88, 216] width 64 height 15
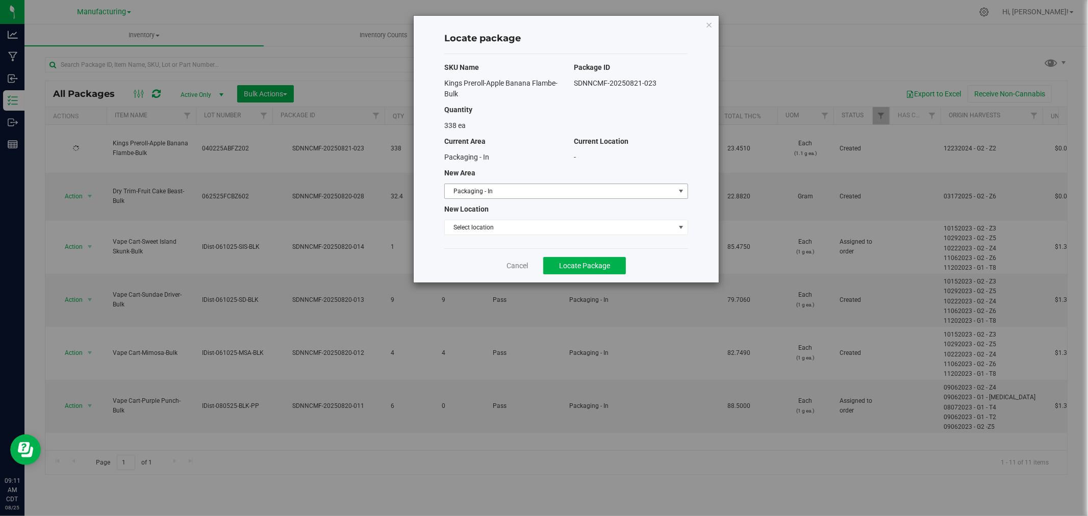
click at [676, 189] on span "select" at bounding box center [681, 191] width 13 height 14
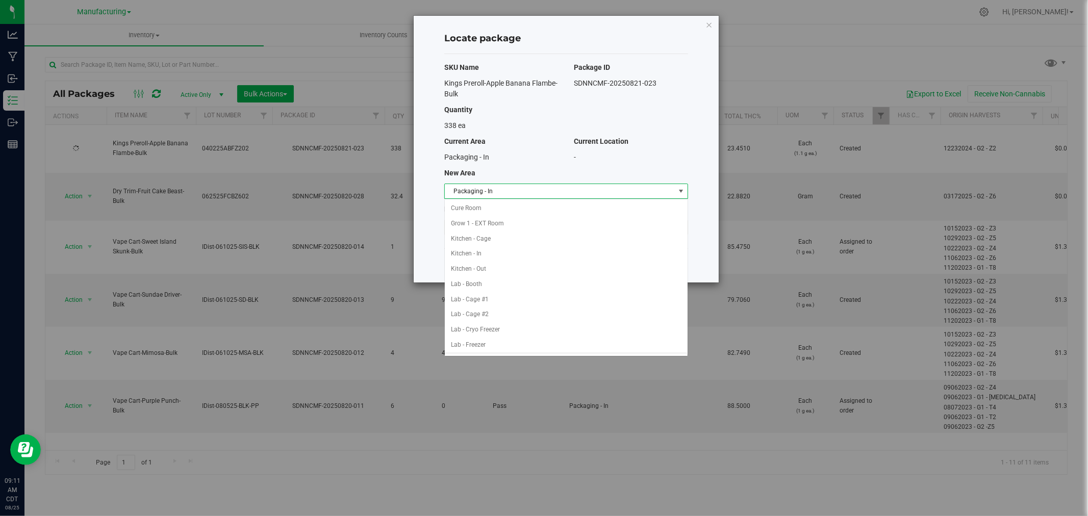
scroll to position [136, 0]
click at [524, 328] on li "Machine Trim Room - Preroll" at bounding box center [566, 329] width 243 height 15
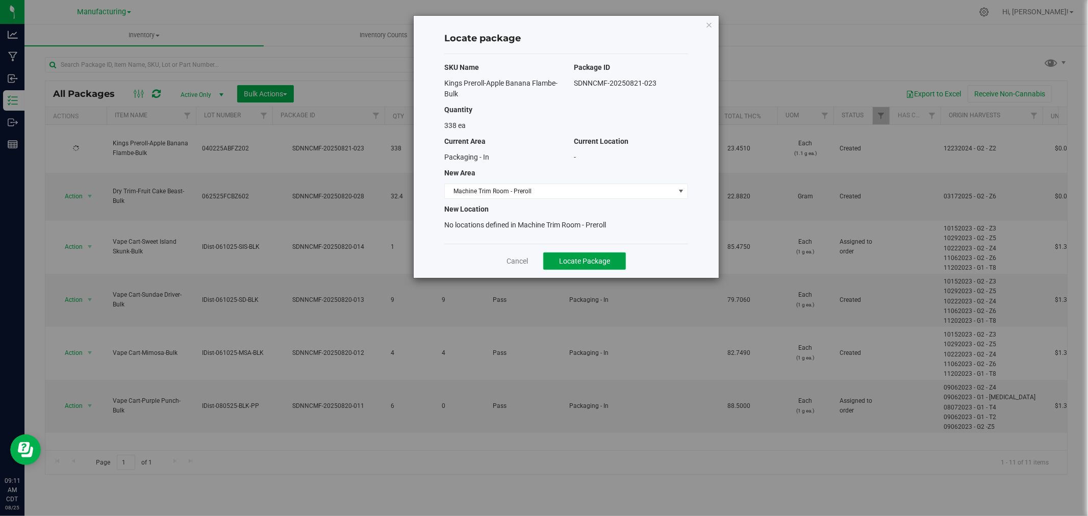
click at [590, 259] on span "Locate Package" at bounding box center [584, 261] width 51 height 8
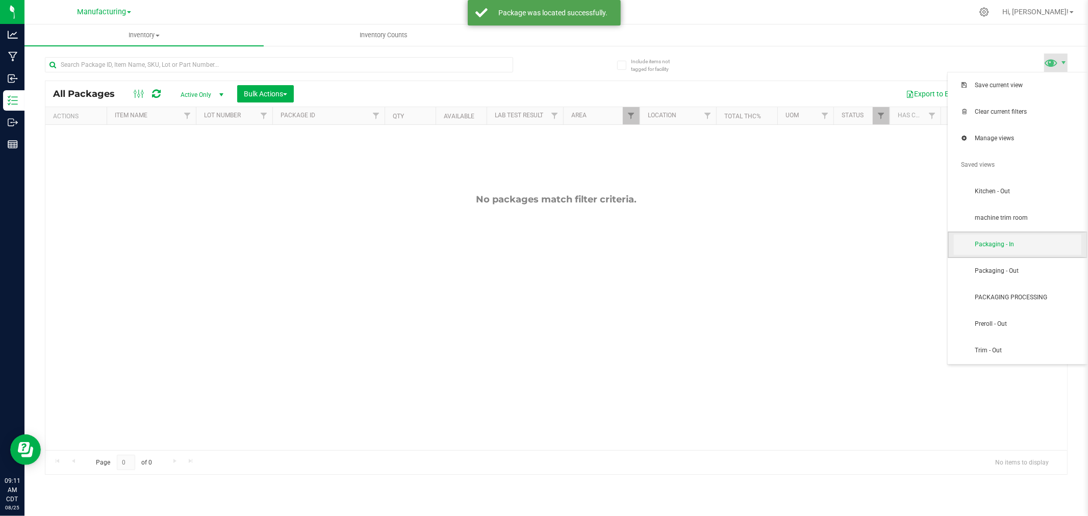
click at [1050, 245] on span "Packaging - In" at bounding box center [1028, 244] width 106 height 9
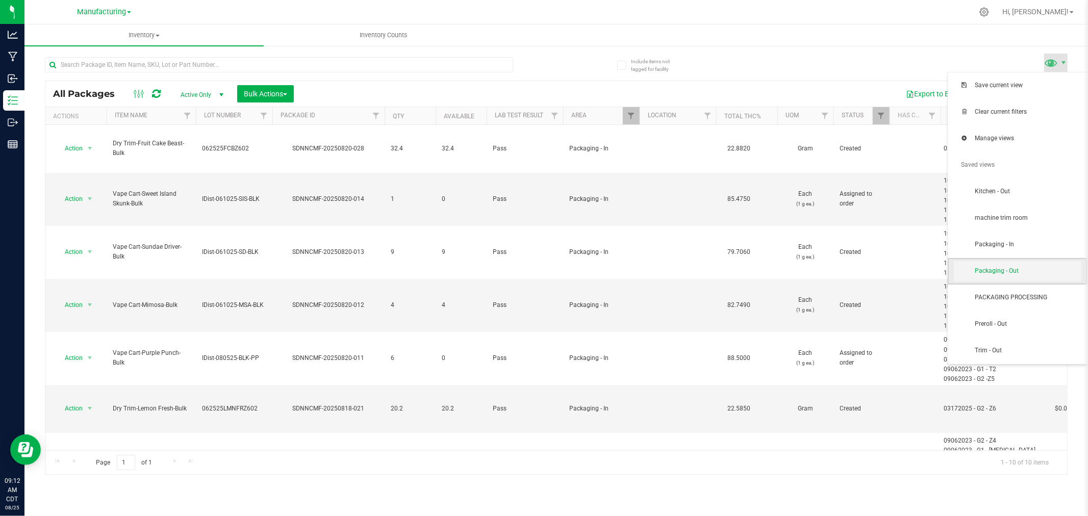
click at [1042, 268] on span "Packaging - Out" at bounding box center [1028, 271] width 106 height 9
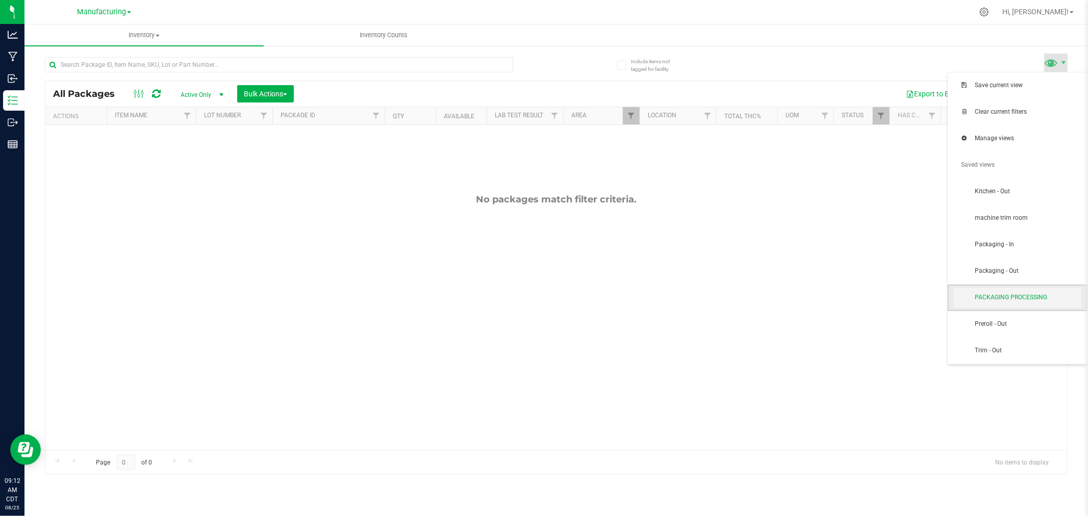
click at [1030, 293] on span "PACKAGING PROCESSING" at bounding box center [1028, 297] width 106 height 9
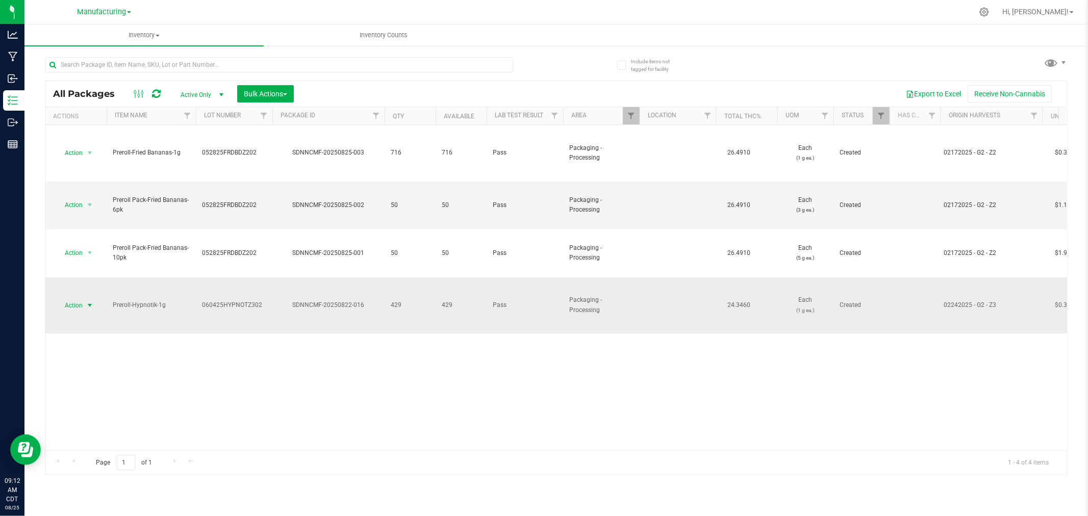
click at [90, 301] on span "select" at bounding box center [90, 305] width 8 height 8
click at [96, 344] on li "Locate package" at bounding box center [88, 344] width 64 height 15
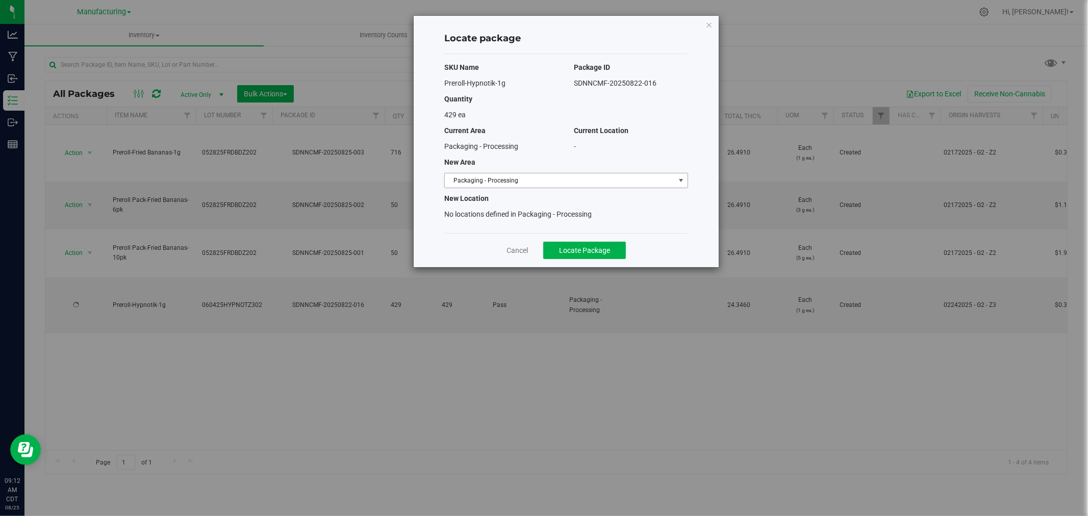
click at [569, 175] on span "Packaging - Processing" at bounding box center [560, 180] width 230 height 14
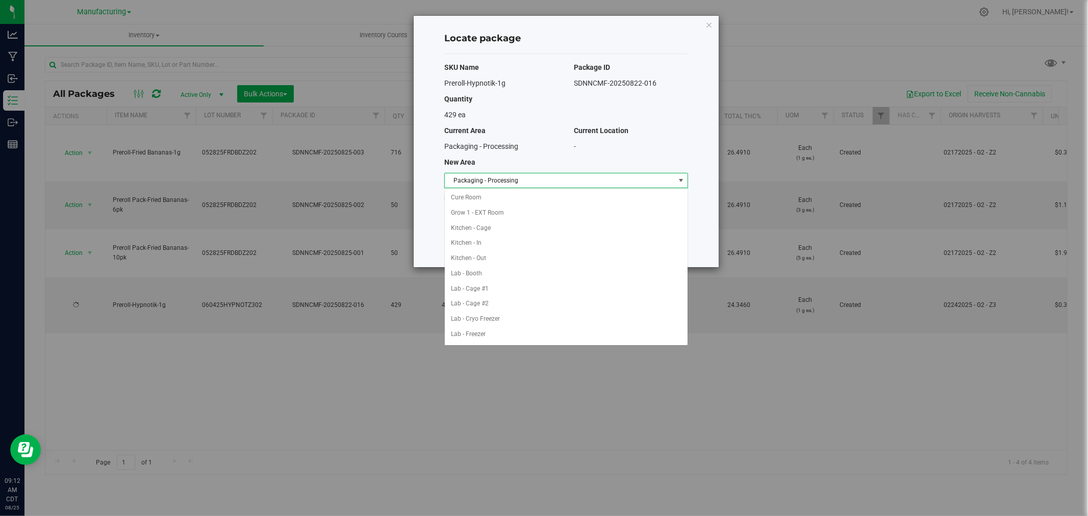
scroll to position [167, 0]
click at [487, 322] on li "Packaging - Out" at bounding box center [566, 319] width 243 height 15
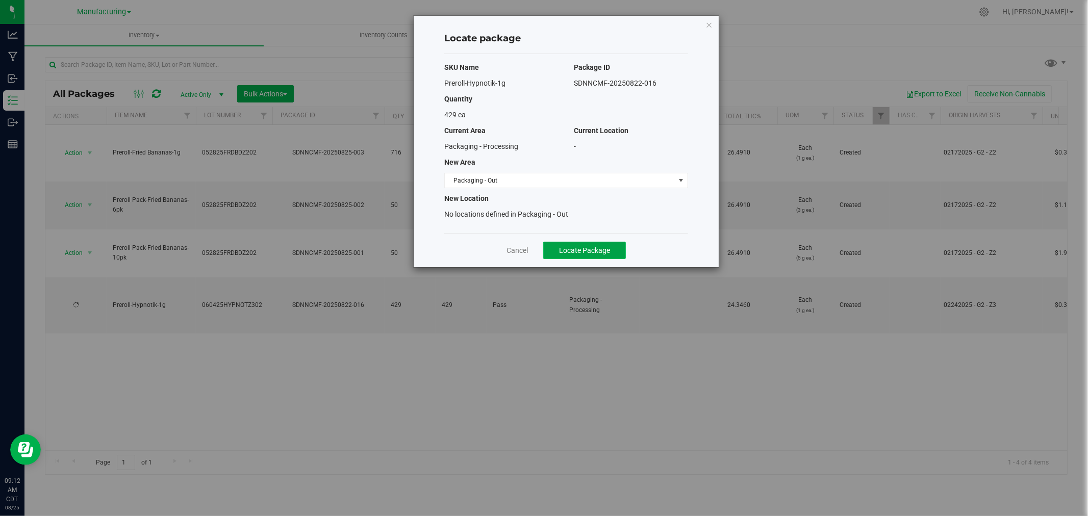
click at [590, 242] on button "Locate Package" at bounding box center [584, 250] width 83 height 17
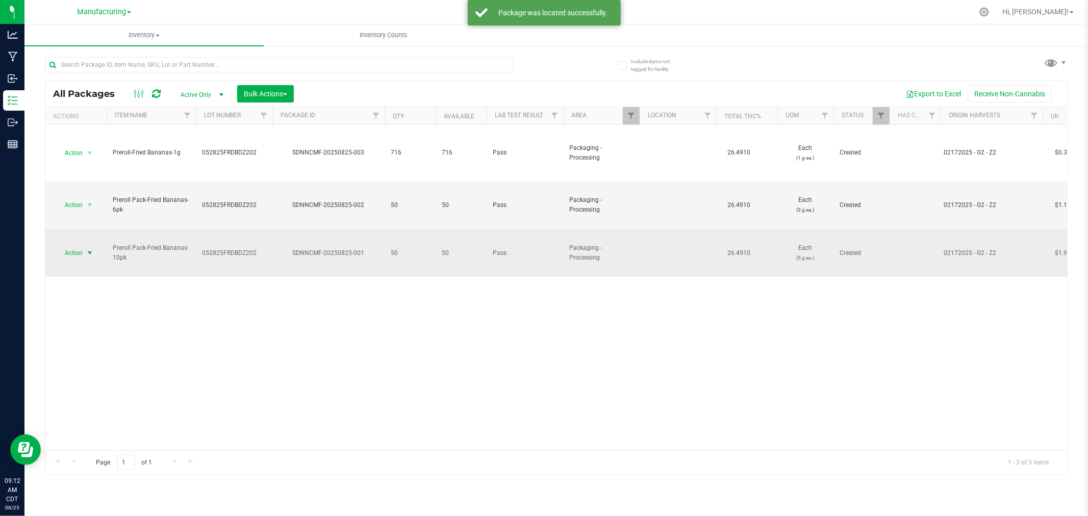
click at [89, 246] on span "select" at bounding box center [90, 253] width 13 height 14
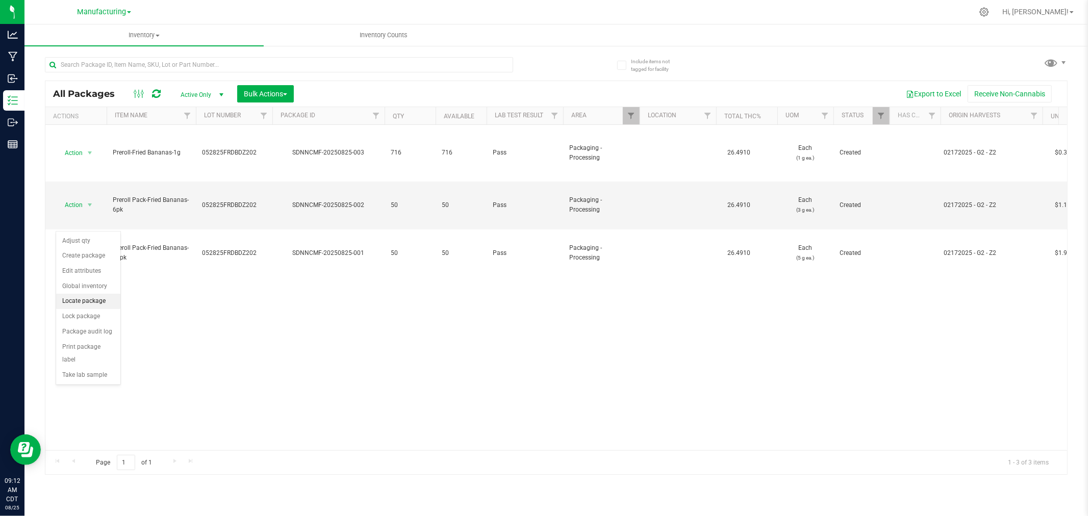
click at [92, 296] on li "Locate package" at bounding box center [88, 301] width 64 height 15
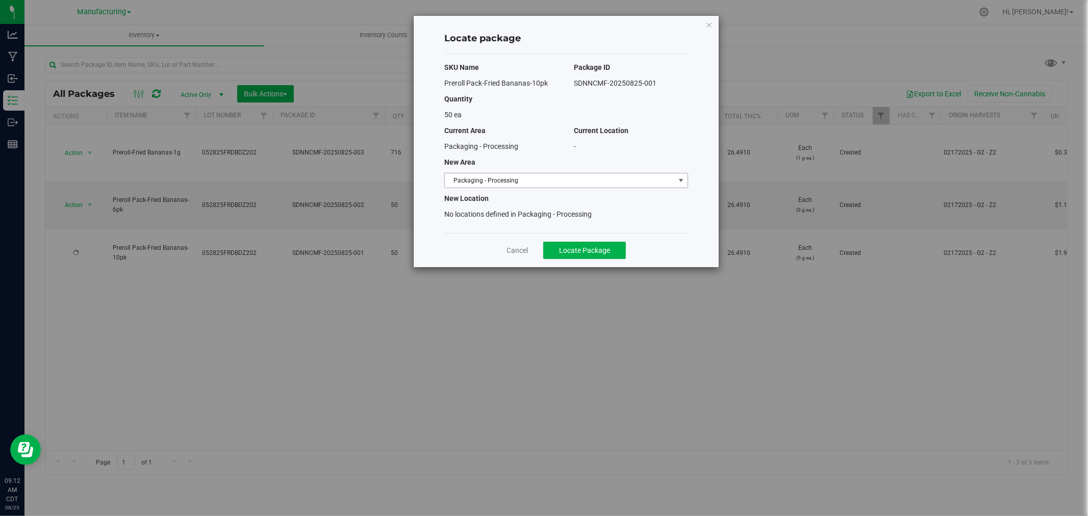
click at [584, 177] on span "Packaging - Processing" at bounding box center [560, 180] width 230 height 14
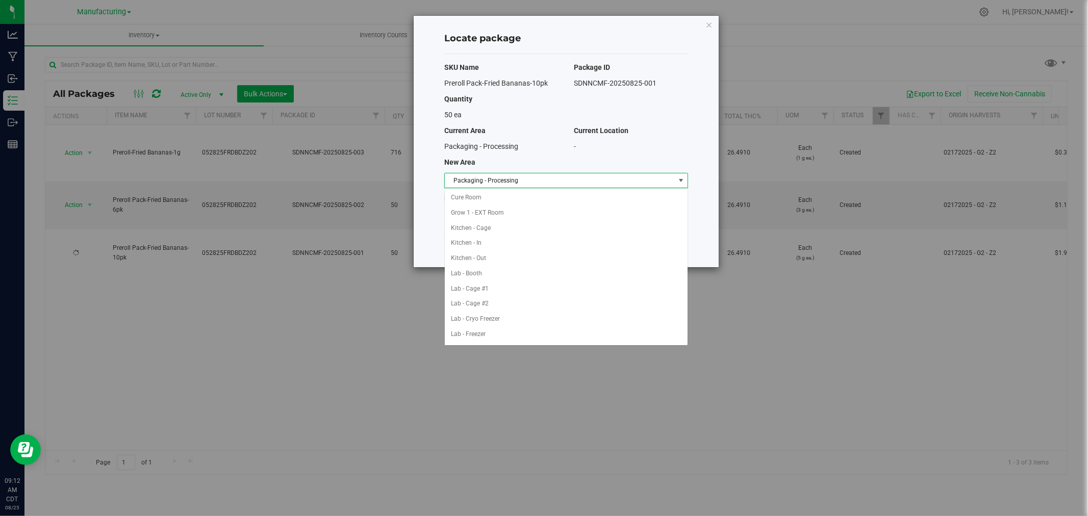
scroll to position [167, 0]
click at [486, 315] on li "Packaging - Out" at bounding box center [566, 319] width 243 height 15
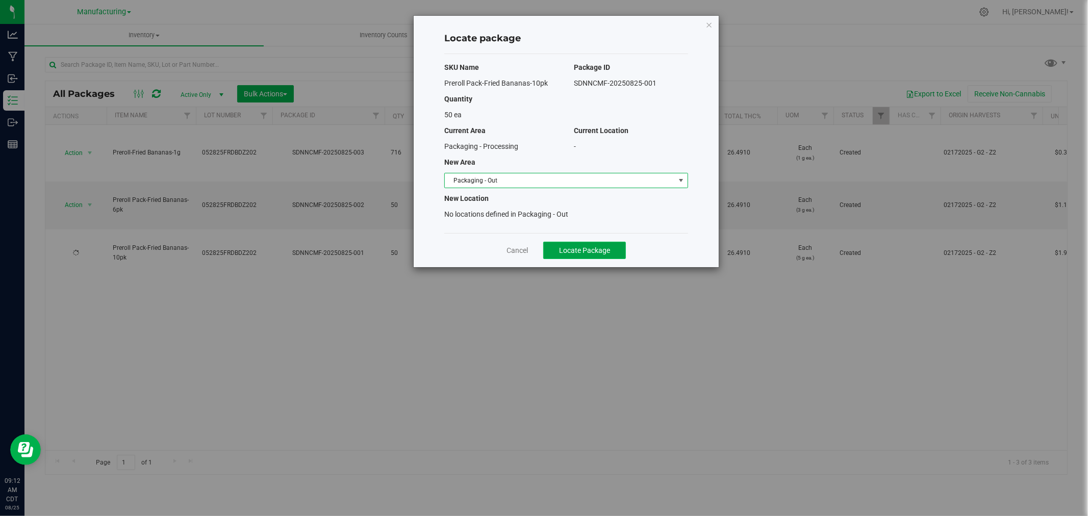
click at [557, 246] on button "Locate Package" at bounding box center [584, 250] width 83 height 17
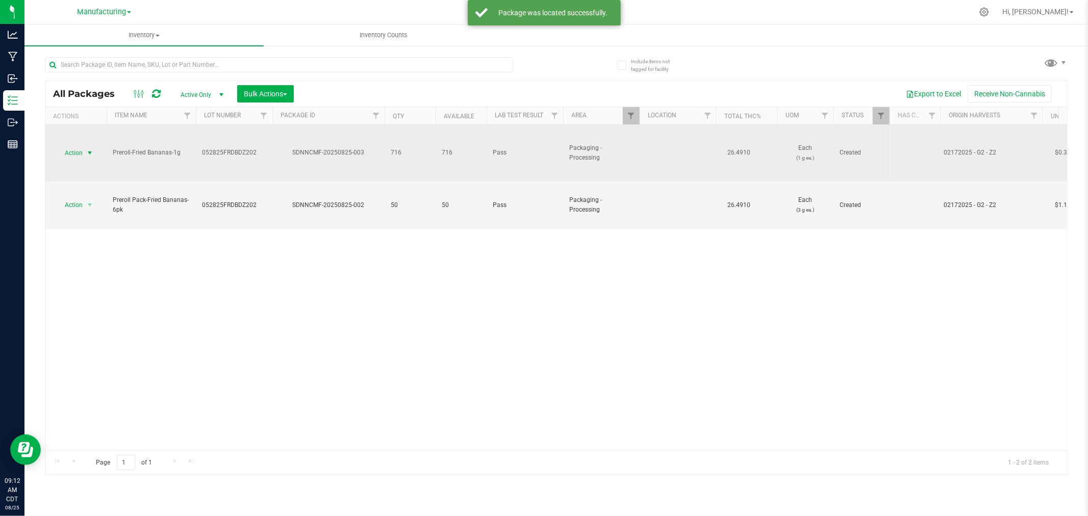
click at [88, 151] on span "select" at bounding box center [90, 153] width 8 height 8
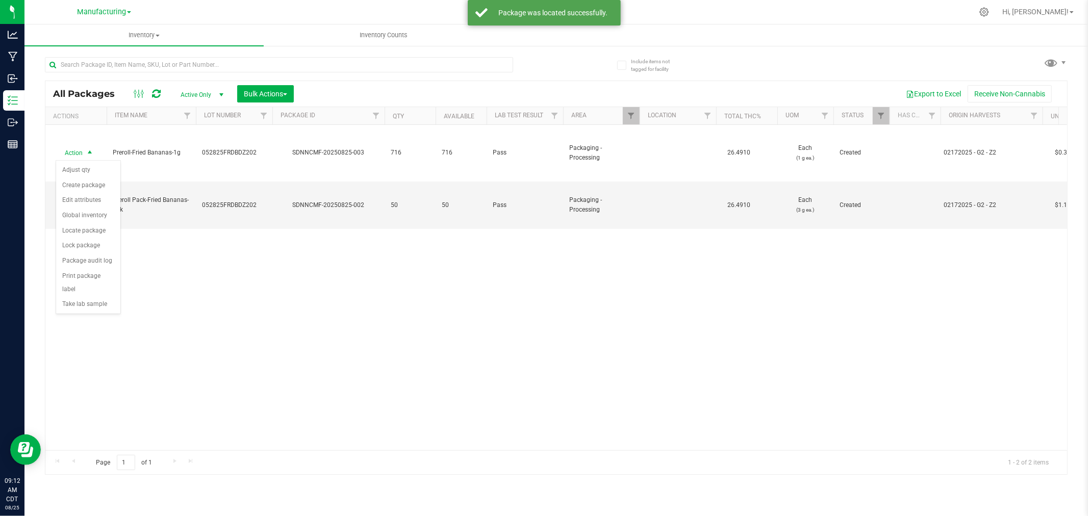
click at [1082, 278] on div "Include items not tagged for facility All Packages Active Only Active Only Lab …" at bounding box center [555, 200] width 1063 height 311
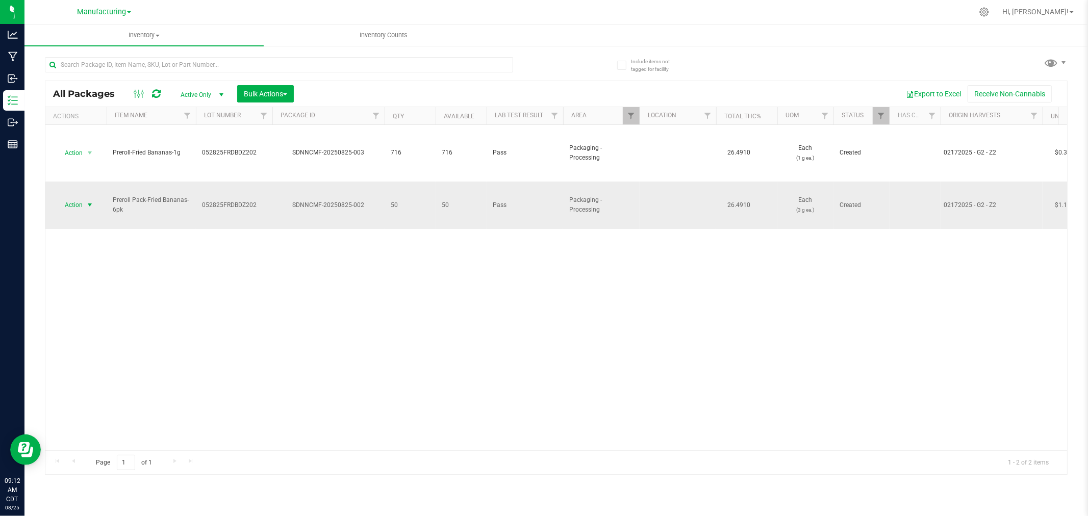
click at [90, 201] on span "select" at bounding box center [90, 205] width 8 height 8
click at [106, 272] on li "Locate package" at bounding box center [88, 273] width 64 height 15
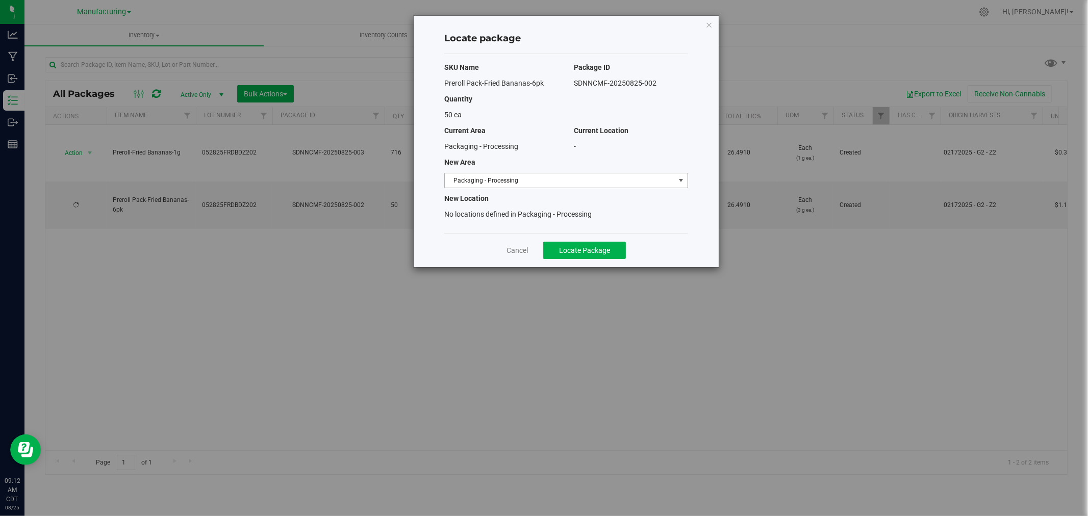
click at [573, 186] on span "Packaging - Processing" at bounding box center [560, 180] width 230 height 14
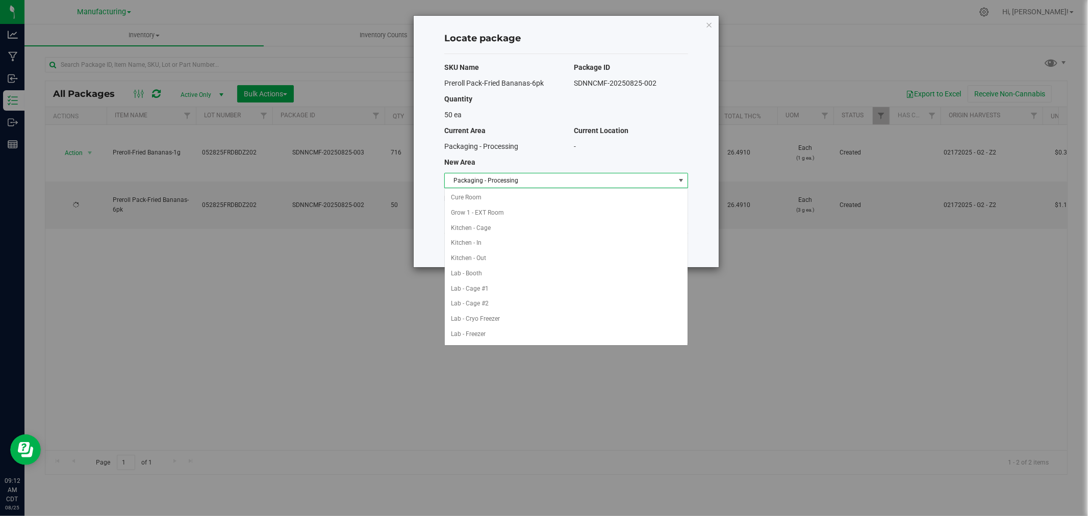
scroll to position [167, 0]
click at [508, 317] on li "Packaging - Out" at bounding box center [566, 319] width 243 height 15
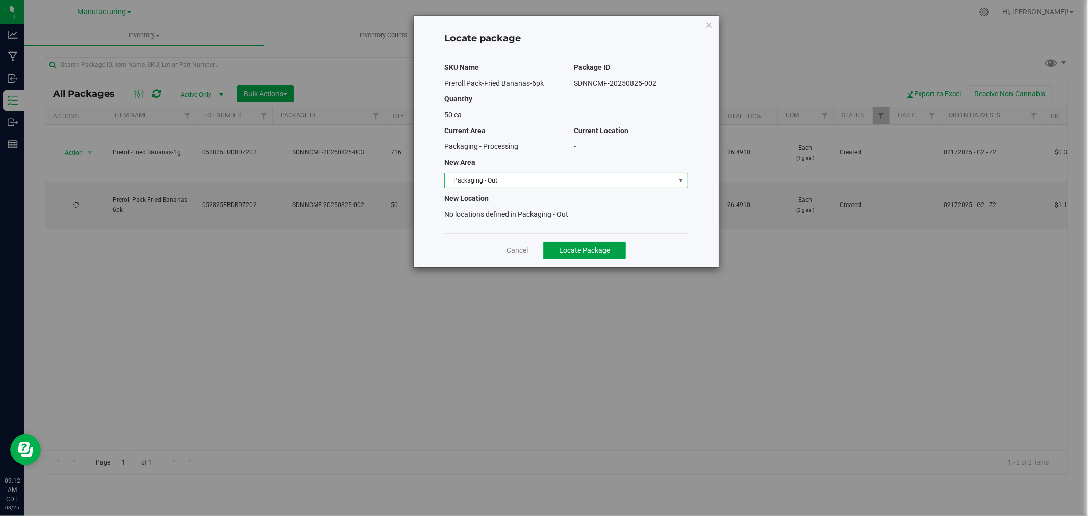
click at [573, 242] on button "Locate Package" at bounding box center [584, 250] width 83 height 17
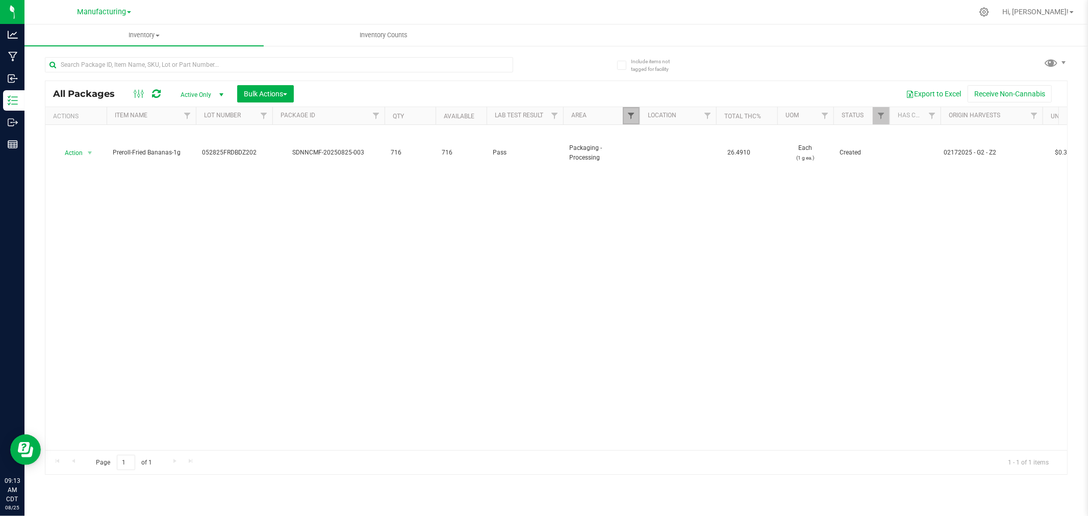
click at [629, 119] on span "Filter" at bounding box center [631, 116] width 8 height 8
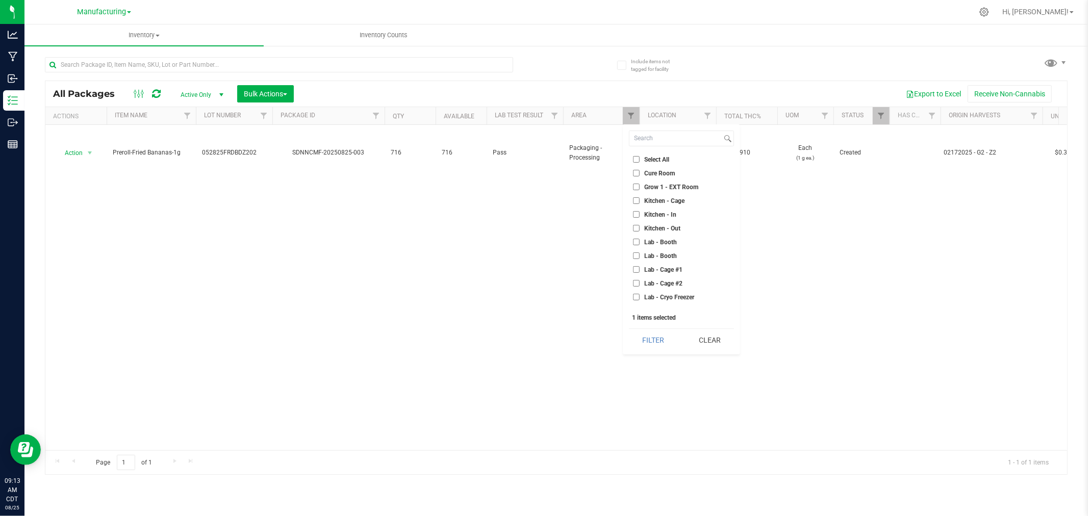
click at [638, 213] on input "Kitchen - In" at bounding box center [636, 214] width 7 height 7
checkbox input "true"
click at [636, 248] on input "Packaging - Processing" at bounding box center [636, 249] width 7 height 7
checkbox input "false"
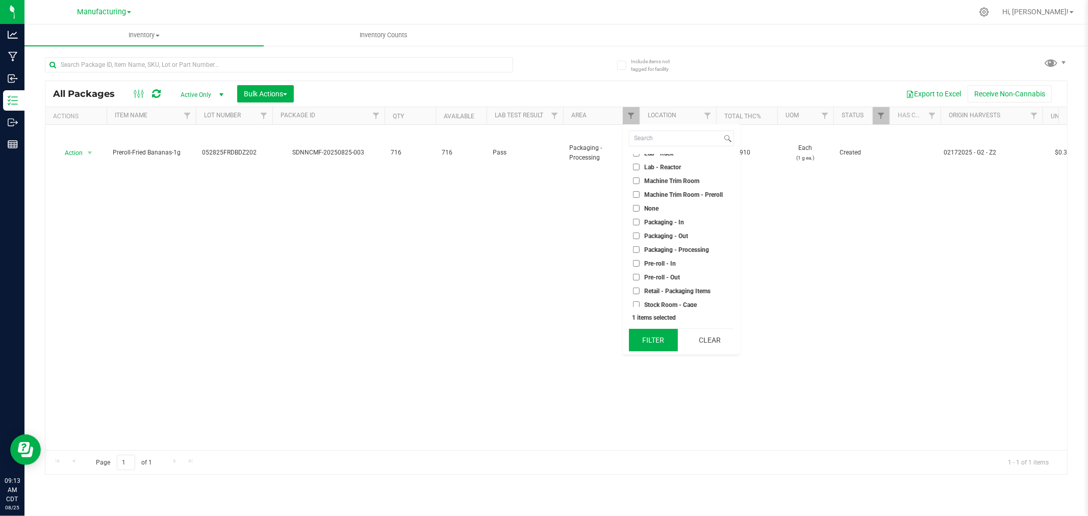
click at [649, 334] on button "Filter" at bounding box center [653, 340] width 49 height 22
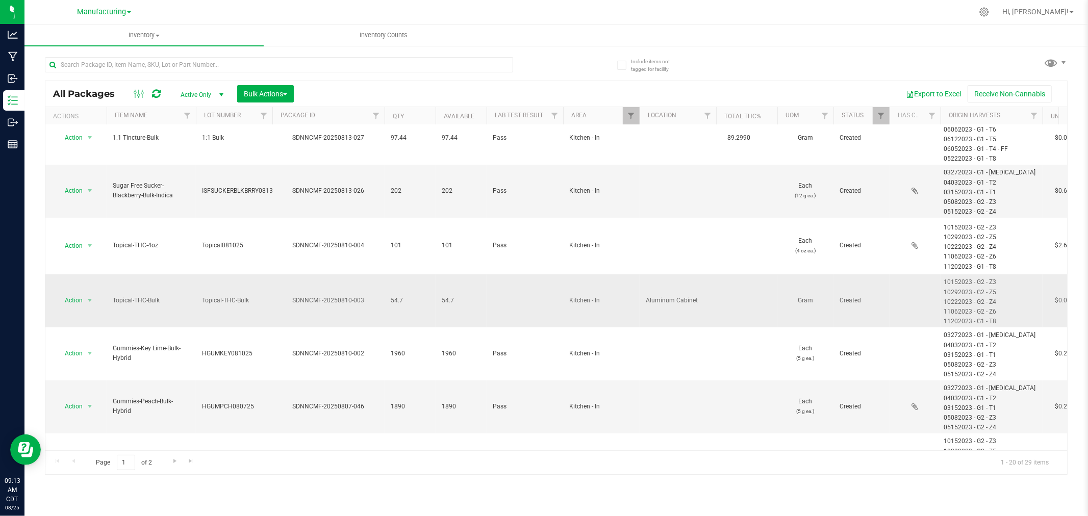
scroll to position [226, 0]
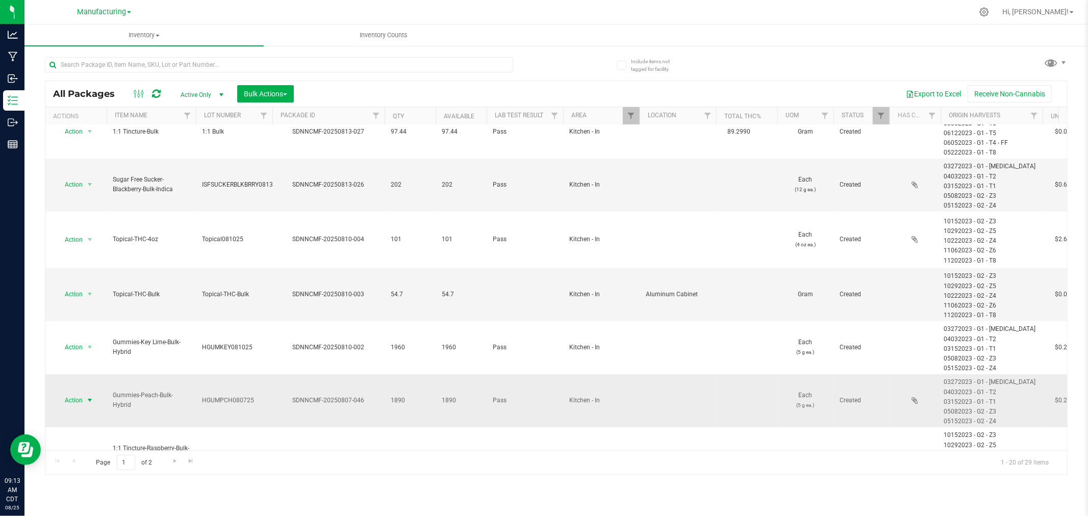
click at [86, 396] on span "select" at bounding box center [90, 400] width 8 height 8
click at [95, 289] on li "Locate package" at bounding box center [88, 289] width 64 height 15
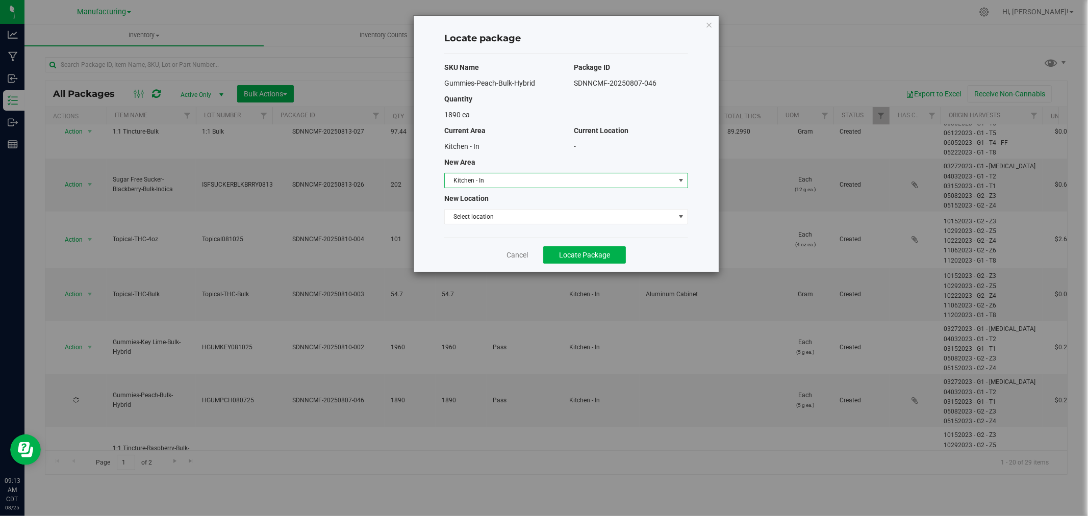
click at [652, 179] on span "Kitchen - In" at bounding box center [560, 180] width 230 height 14
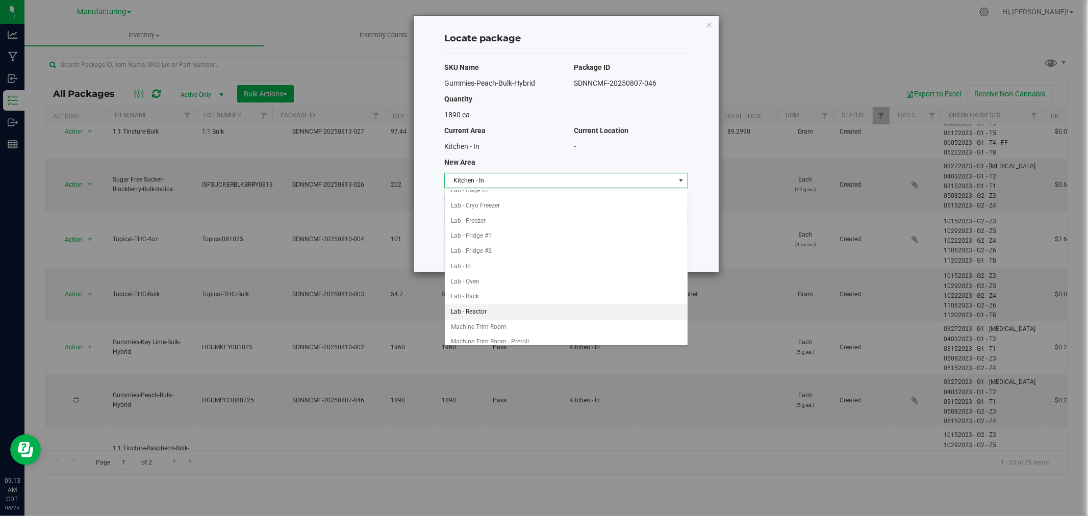
scroll to position [170, 0]
click at [481, 302] on li "Packaging - In" at bounding box center [566, 300] width 243 height 15
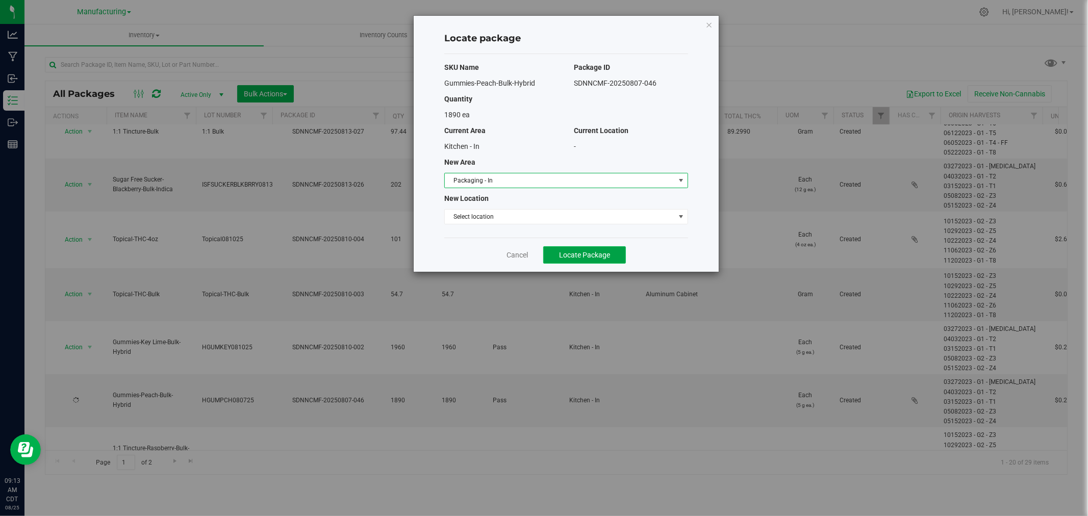
click at [572, 253] on span "Locate Package" at bounding box center [584, 255] width 51 height 8
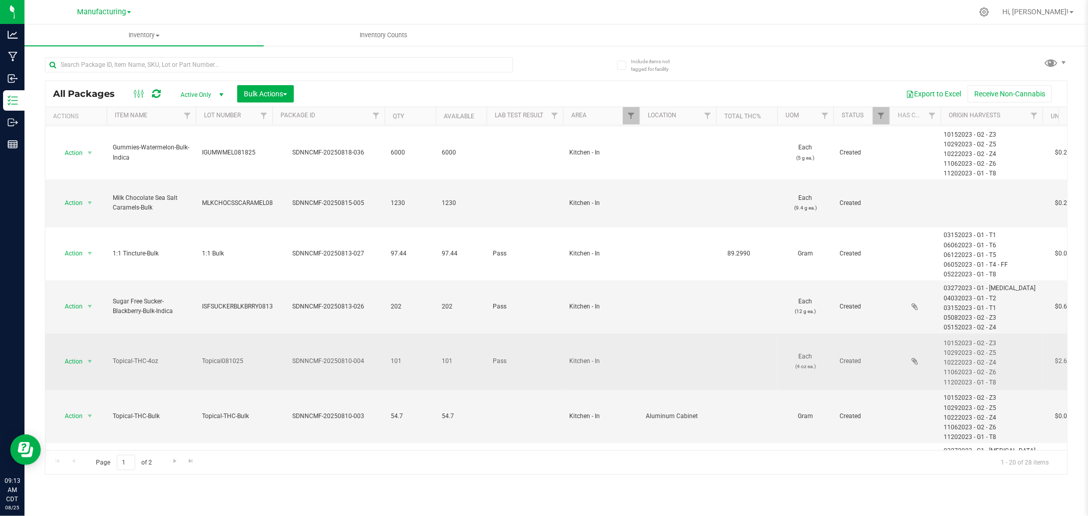
scroll to position [113, 0]
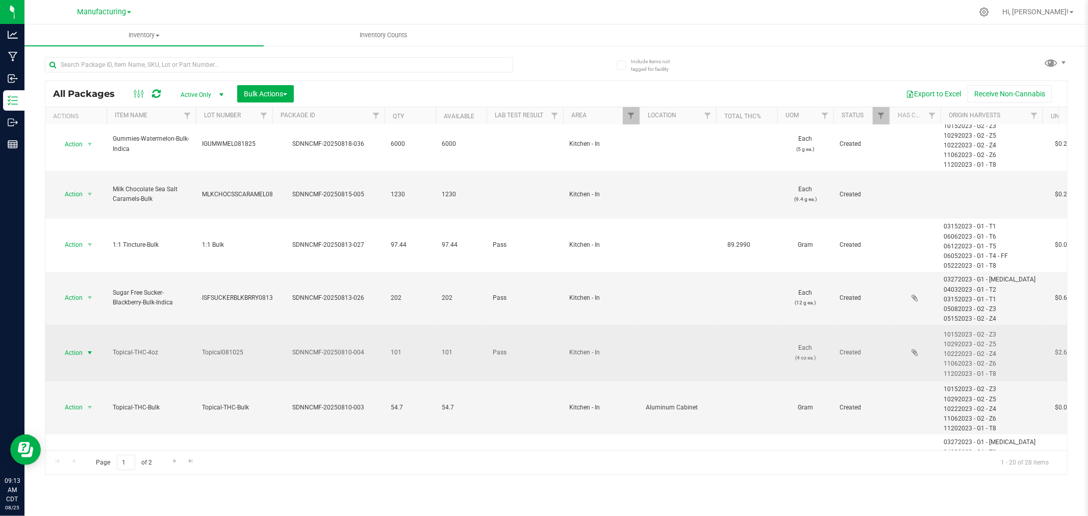
click at [88, 349] on span "select" at bounding box center [90, 353] width 8 height 8
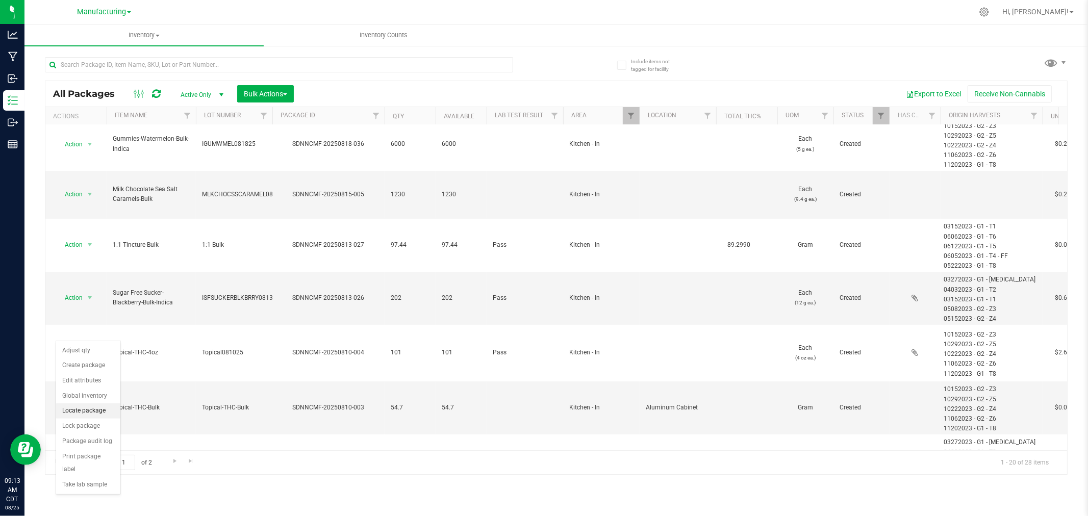
click at [93, 411] on li "Locate package" at bounding box center [88, 410] width 64 height 15
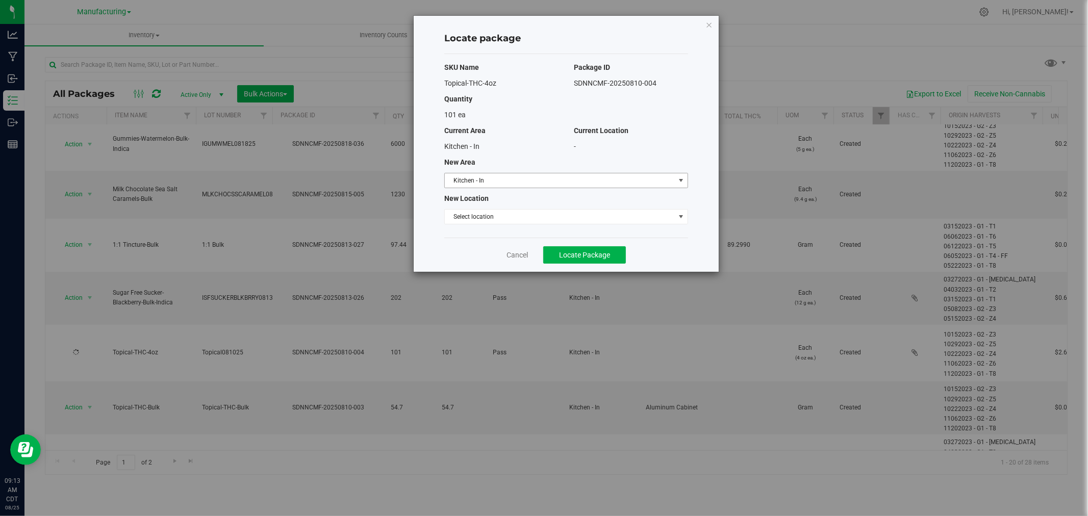
click at [670, 187] on span "Kitchen - In" at bounding box center [560, 180] width 230 height 14
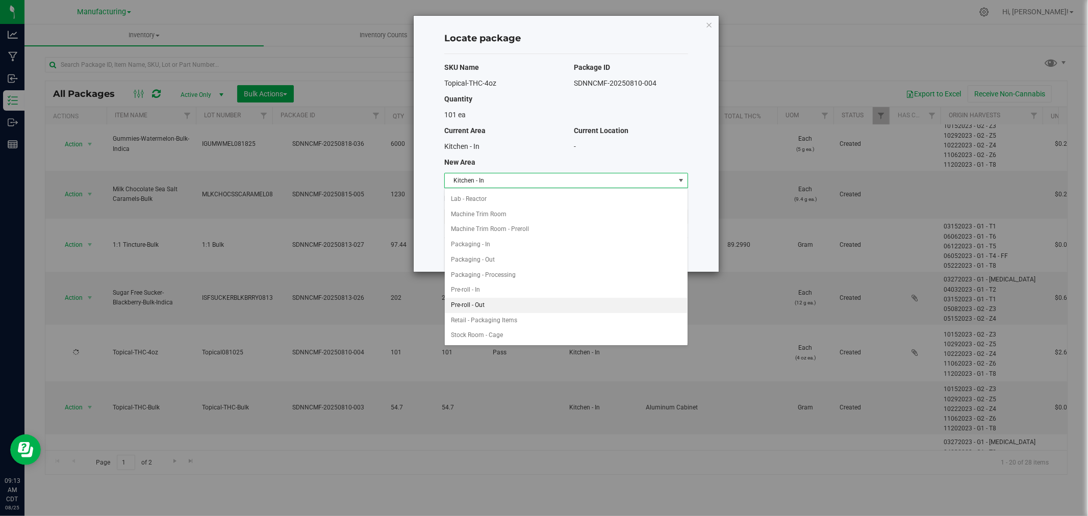
scroll to position [226, 0]
click at [493, 246] on li "Packaging - In" at bounding box center [566, 244] width 243 height 15
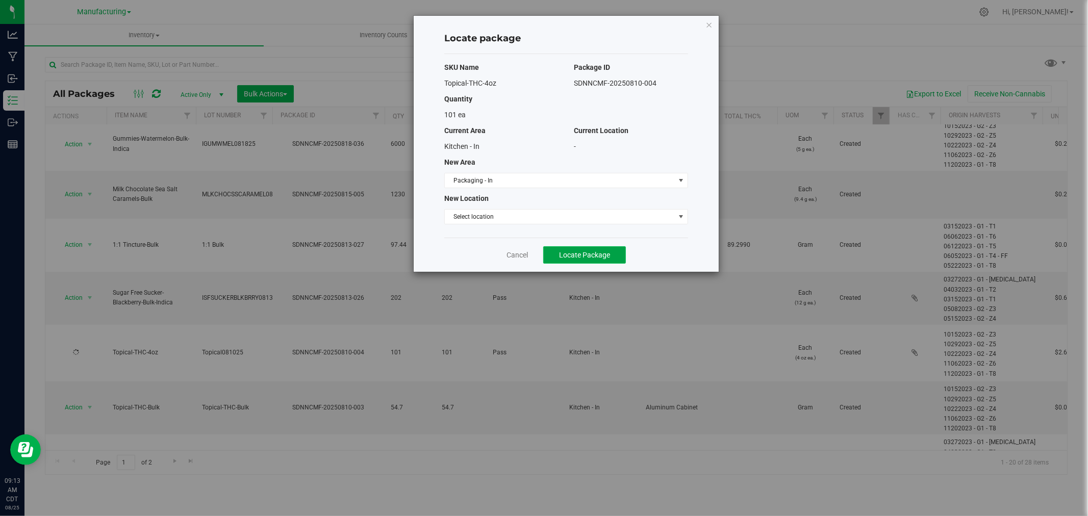
click at [570, 253] on span "Locate Package" at bounding box center [584, 255] width 51 height 8
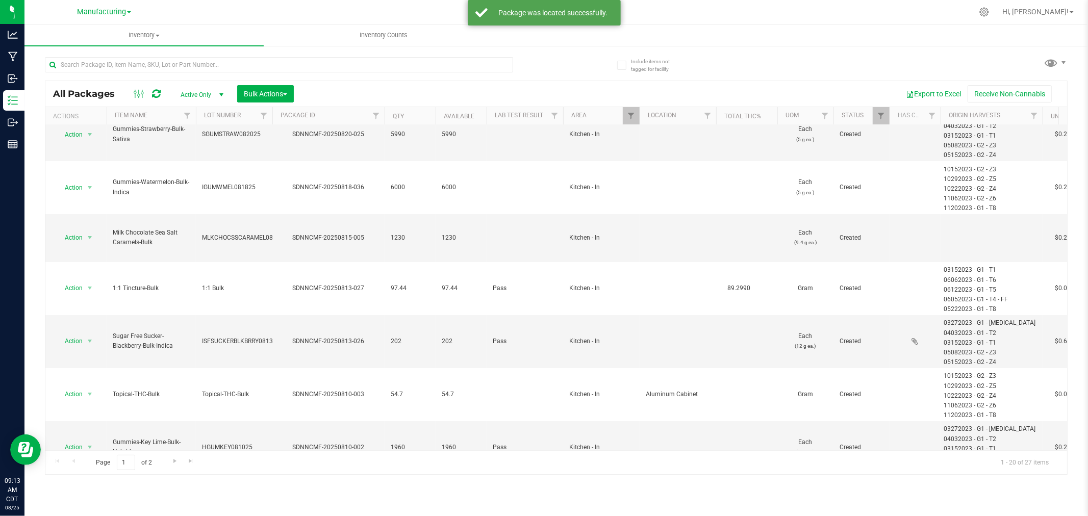
scroll to position [226, 0]
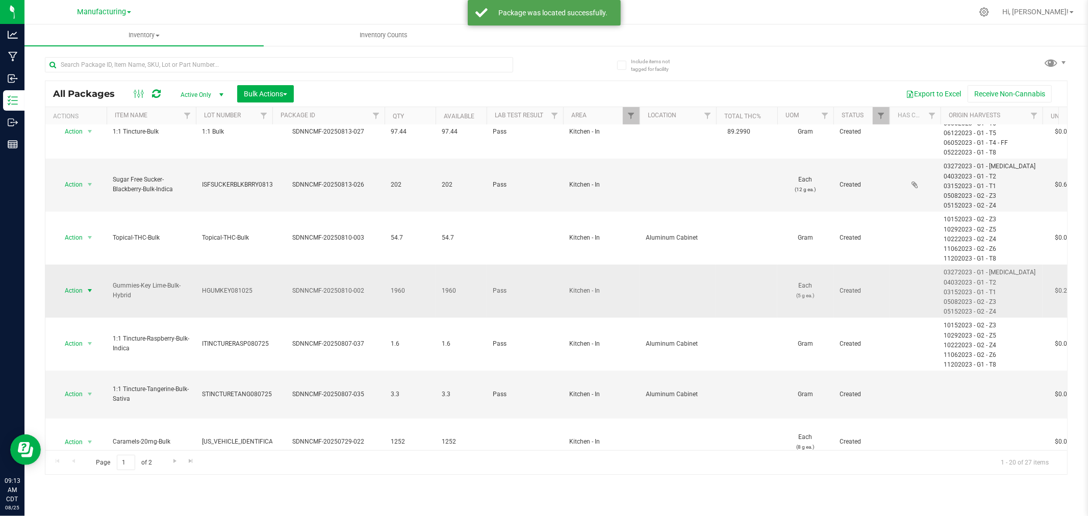
click at [88, 284] on span "select" at bounding box center [90, 291] width 13 height 14
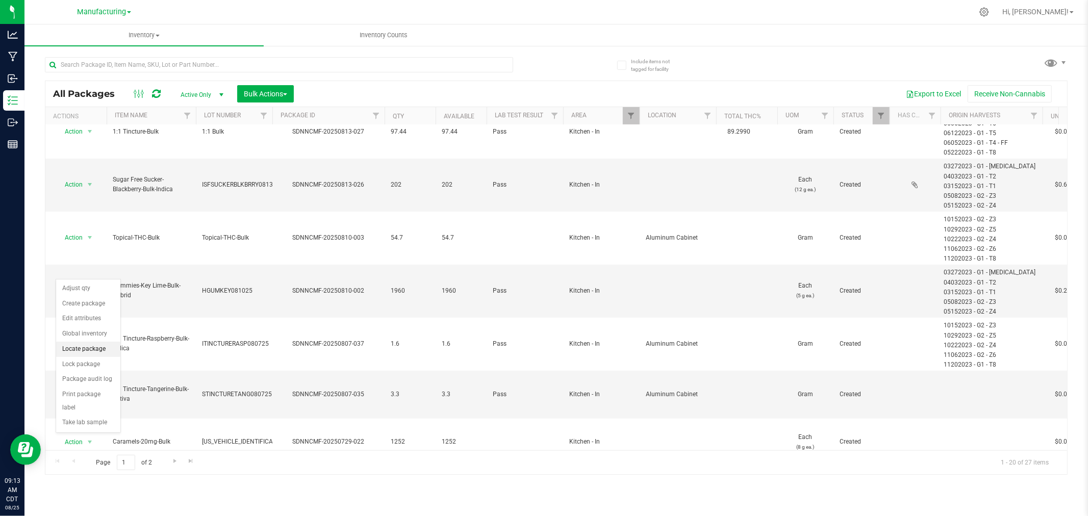
click at [97, 352] on li "Locate package" at bounding box center [88, 349] width 64 height 15
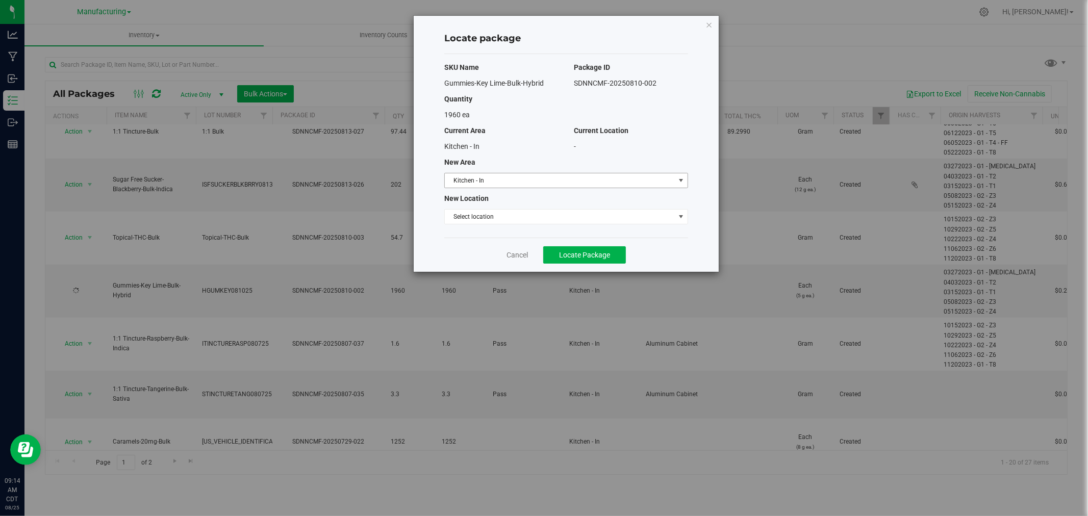
drag, startPoint x: 567, startPoint y: 174, endPoint x: 564, endPoint y: 179, distance: 5.9
click at [567, 174] on span "Kitchen - In" at bounding box center [560, 180] width 230 height 14
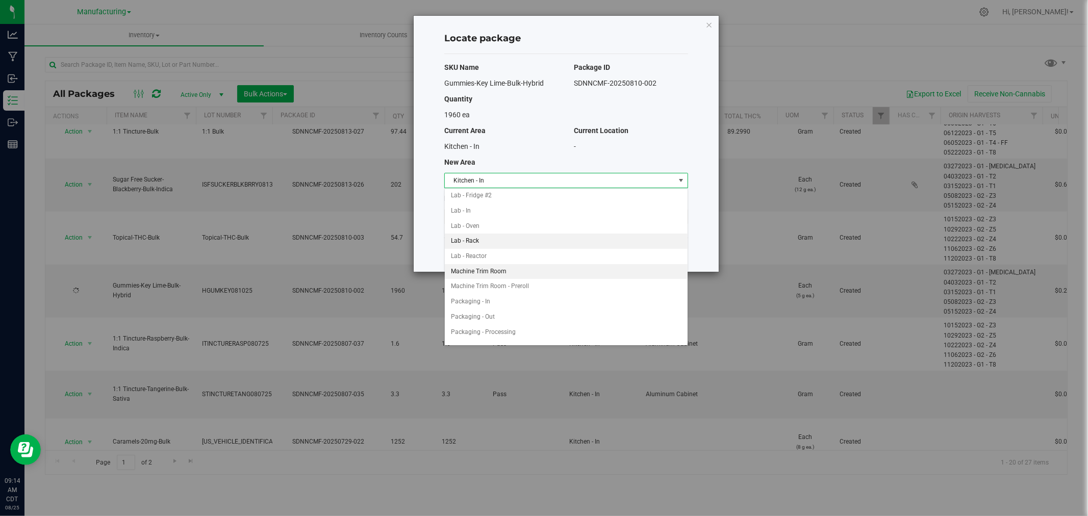
scroll to position [170, 0]
click at [517, 307] on li "Packaging - In" at bounding box center [566, 300] width 243 height 15
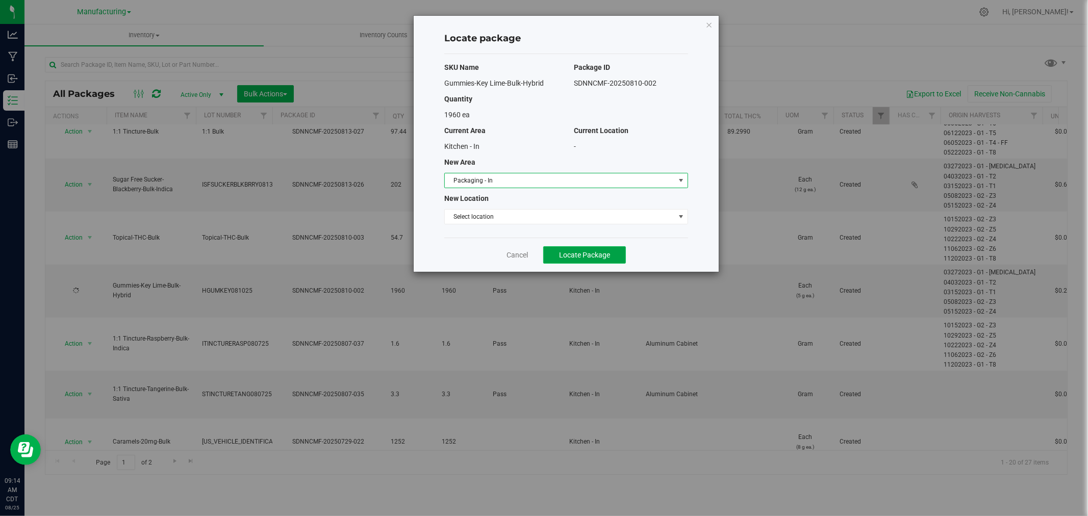
click at [578, 254] on span "Locate Package" at bounding box center [584, 255] width 51 height 8
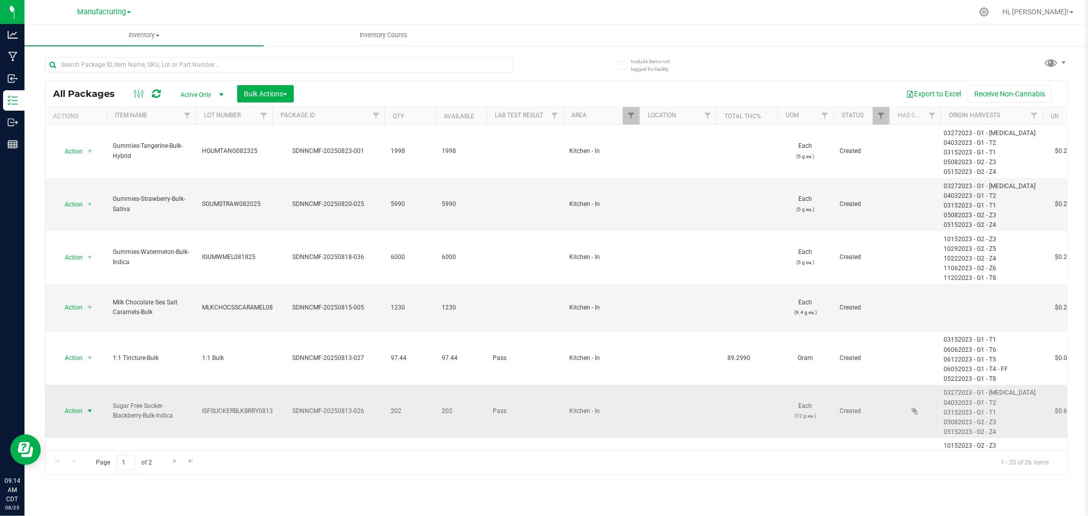
click at [91, 407] on span "select" at bounding box center [90, 411] width 8 height 8
click at [89, 296] on li "Locate package" at bounding box center [88, 300] width 64 height 15
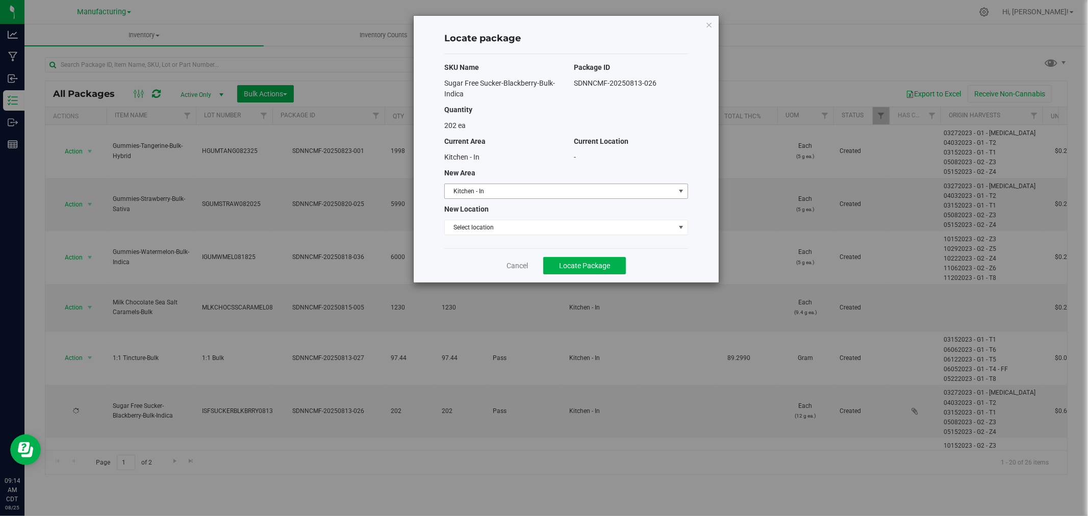
click at [590, 189] on span "Kitchen - In" at bounding box center [560, 191] width 230 height 14
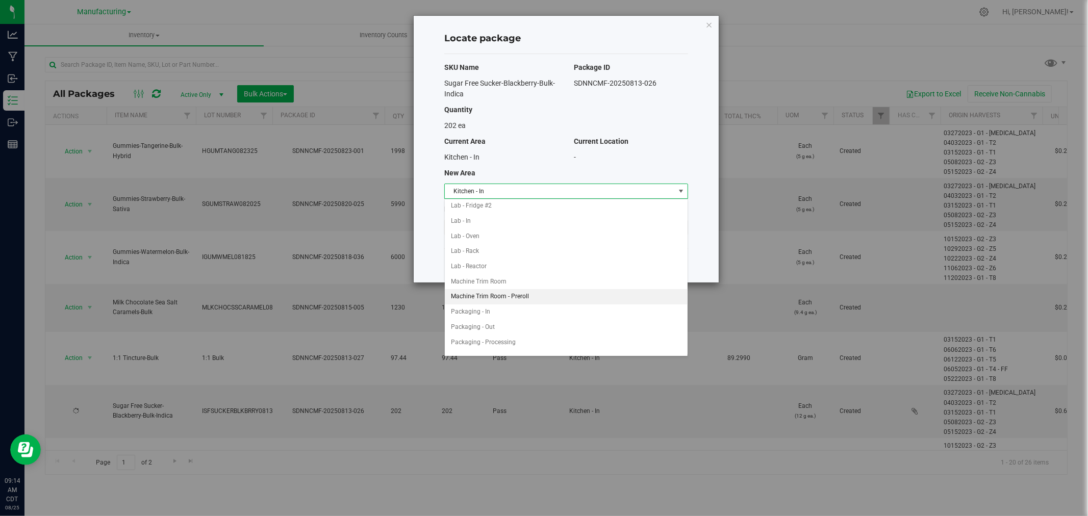
scroll to position [170, 0]
click at [514, 306] on li "Packaging - In" at bounding box center [566, 311] width 243 height 15
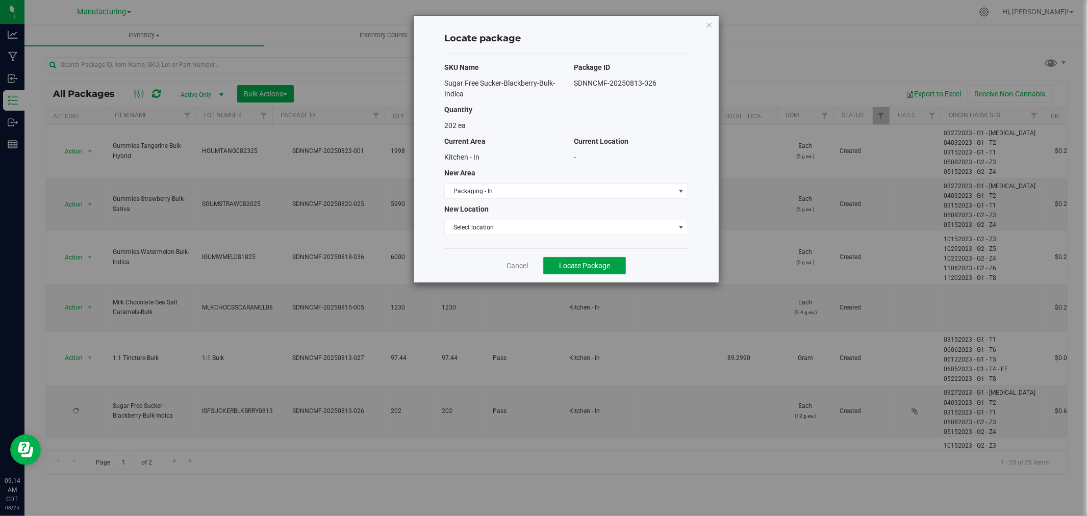
click at [615, 267] on button "Locate Package" at bounding box center [584, 265] width 83 height 17
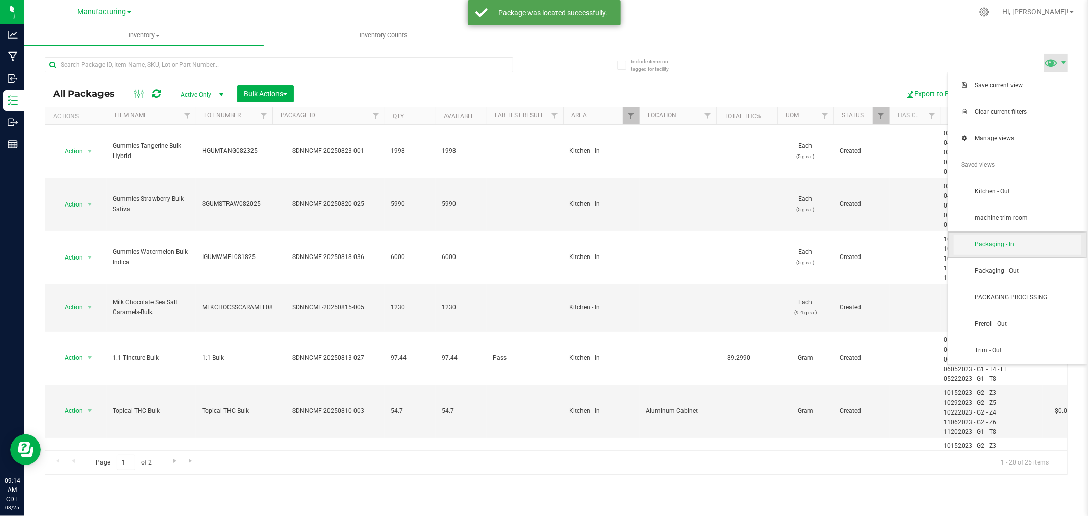
click at [1023, 242] on span "Packaging - In" at bounding box center [1028, 244] width 106 height 9
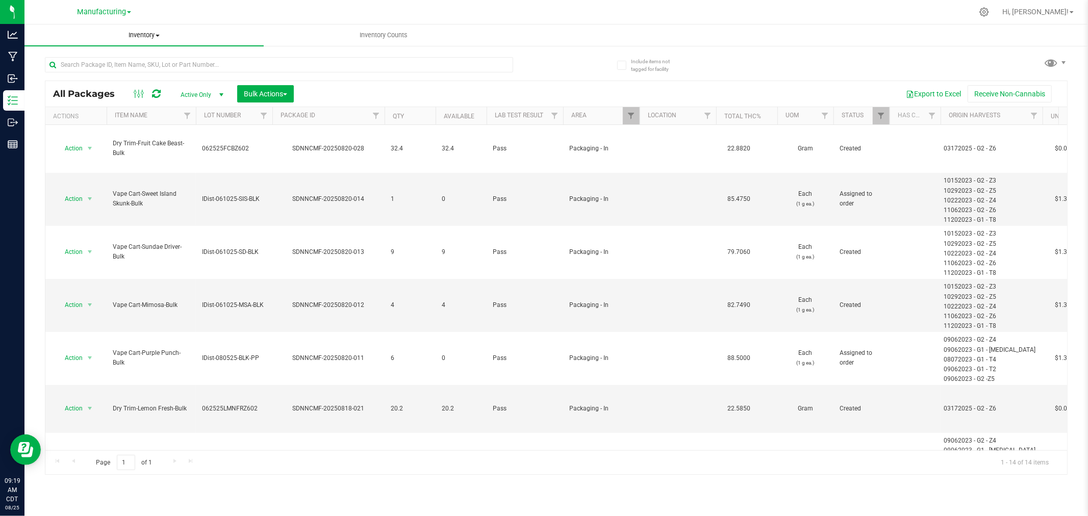
click at [158, 35] on span at bounding box center [158, 36] width 4 height 2
click at [106, 69] on li "All inventory" at bounding box center [143, 74] width 239 height 12
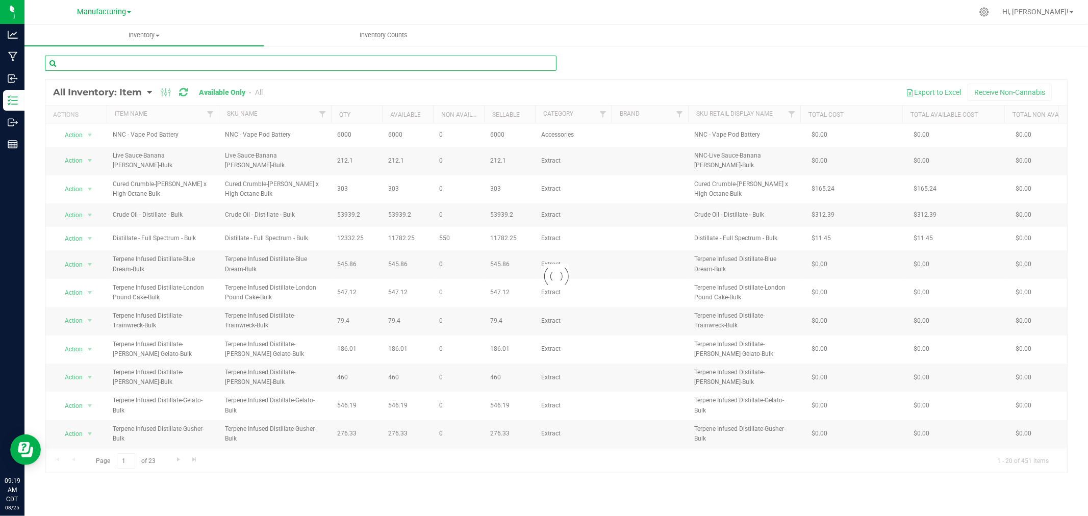
click at [88, 58] on input "text" at bounding box center [301, 63] width 512 height 15
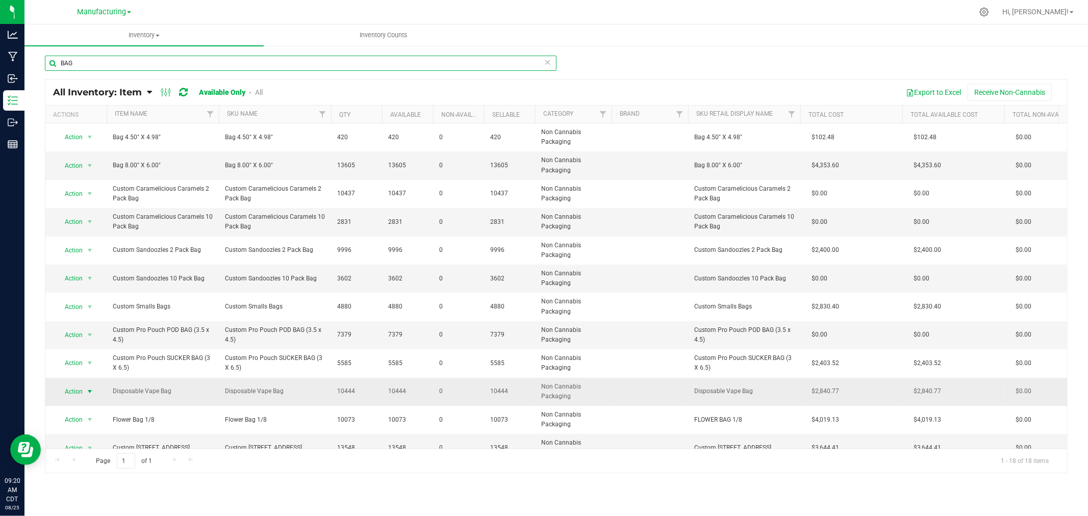
type input "BAG"
click at [89, 391] on span "select" at bounding box center [90, 392] width 8 height 8
click at [87, 439] on li "Locate inventory" at bounding box center [88, 439] width 65 height 15
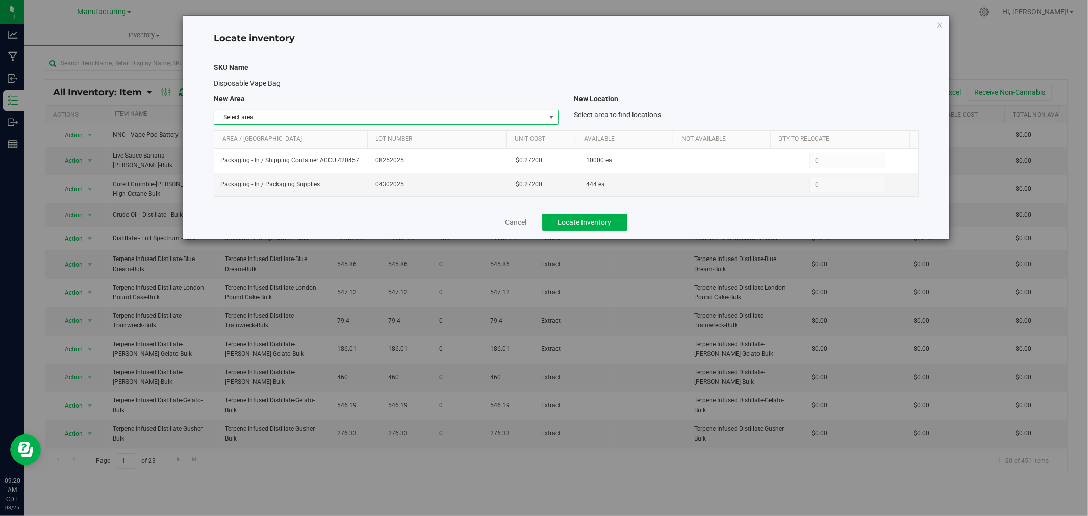
click at [550, 119] on span "select" at bounding box center [551, 117] width 8 height 8
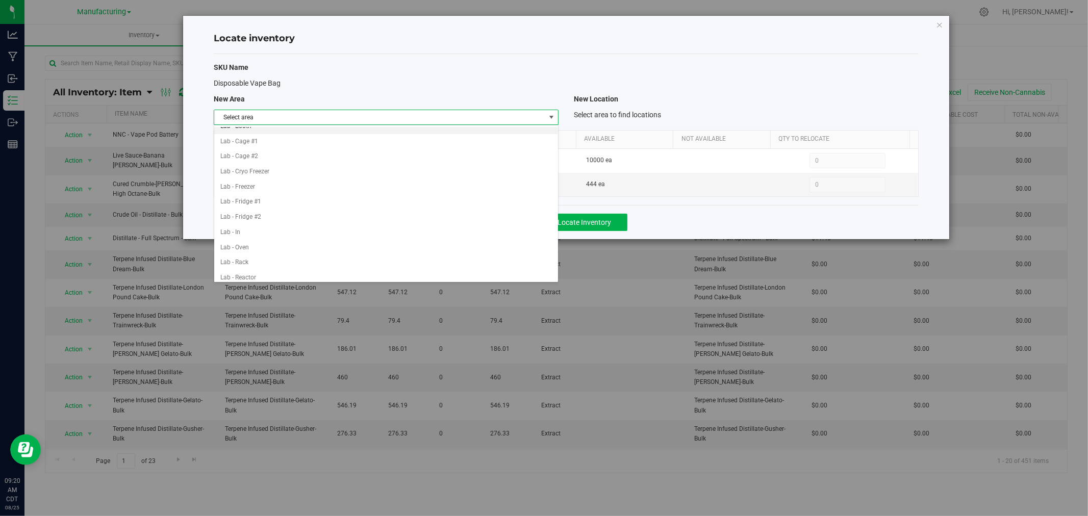
scroll to position [170, 0]
drag, startPoint x: 353, startPoint y: 238, endPoint x: 363, endPoint y: 230, distance: 13.1
click at [353, 238] on li "Packaging - In" at bounding box center [386, 237] width 344 height 15
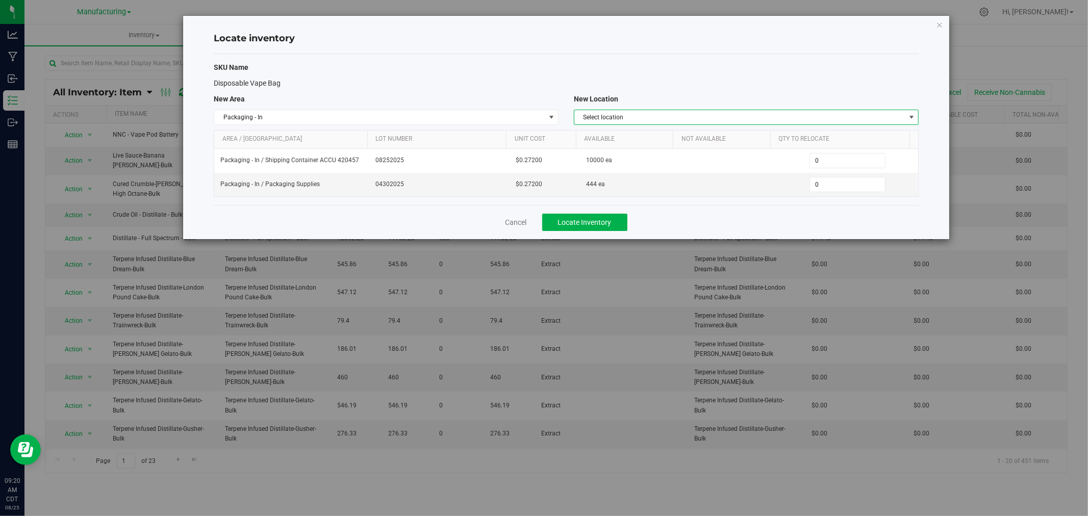
drag, startPoint x: 655, startPoint y: 115, endPoint x: 649, endPoint y: 115, distance: 6.1
click at [655, 114] on span "Select location" at bounding box center [739, 117] width 331 height 14
click at [638, 177] on li "Packaging Supplies" at bounding box center [746, 179] width 344 height 15
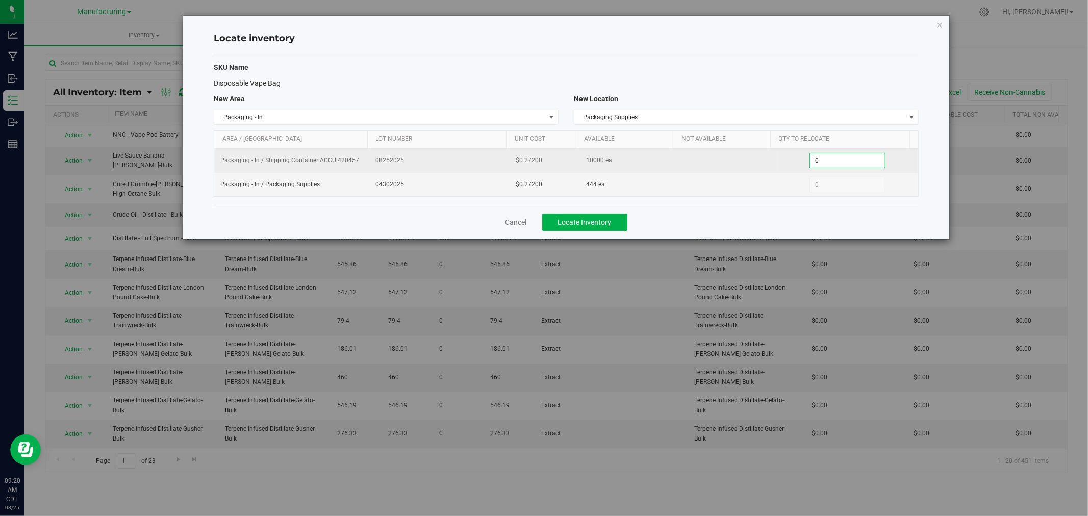
drag, startPoint x: 822, startPoint y: 164, endPoint x: 772, endPoint y: 154, distance: 51.5
click at [777, 154] on td "0 0" at bounding box center [847, 161] width 141 height 24
type input "5000"
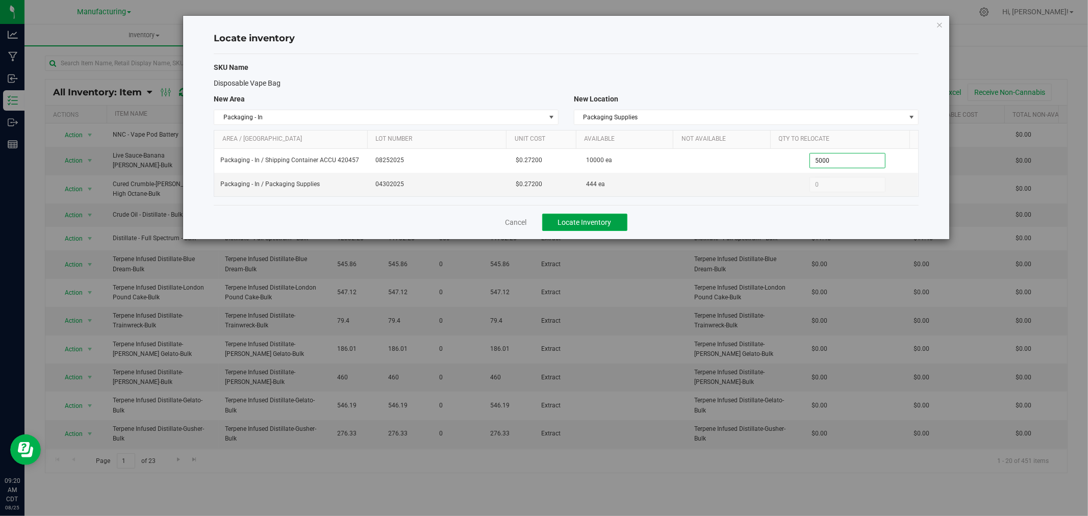
type input "5,000"
click at [607, 228] on button "Locate Inventory" at bounding box center [584, 222] width 85 height 17
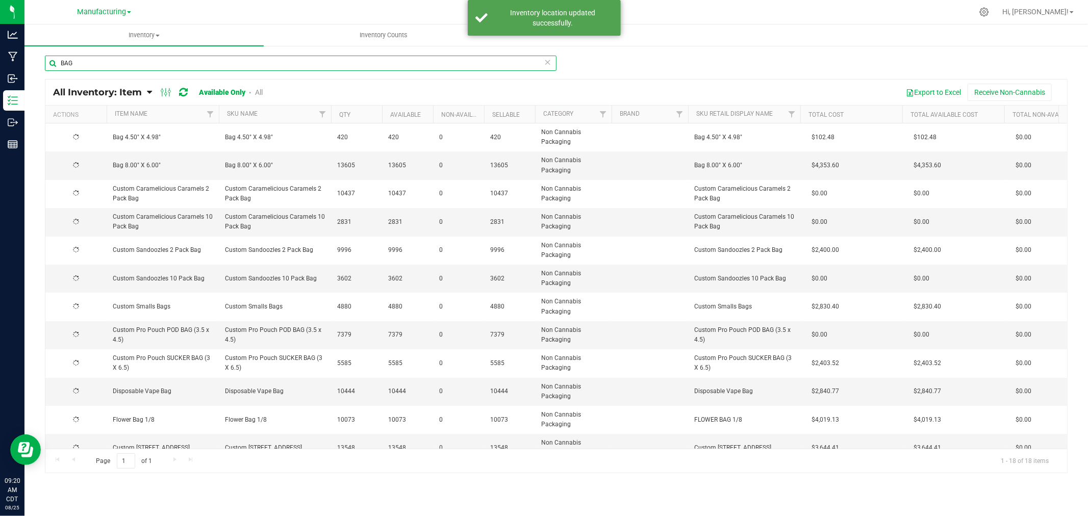
click at [94, 67] on input "BAG" at bounding box center [301, 63] width 512 height 15
type input "B"
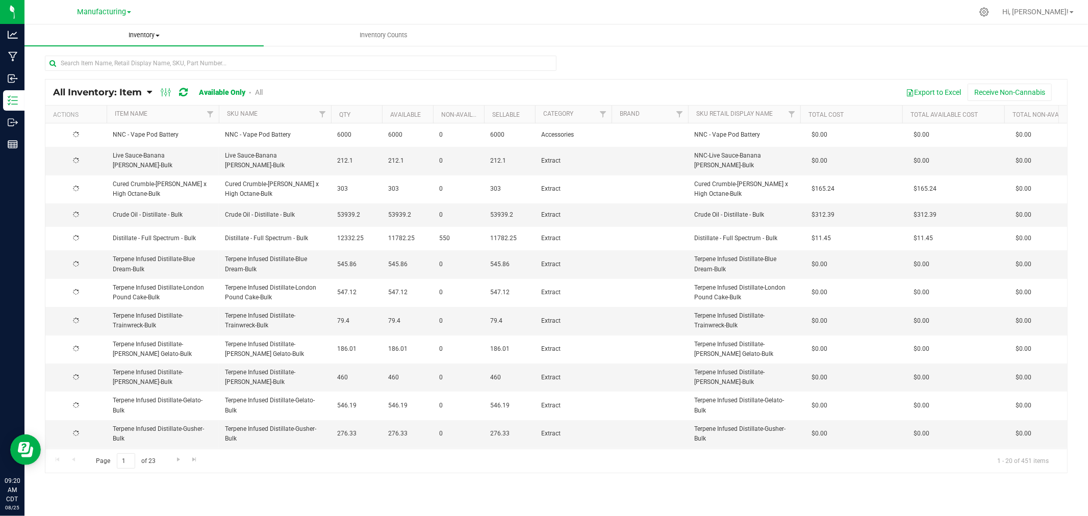
click at [138, 31] on span "Inventory" at bounding box center [143, 35] width 239 height 9
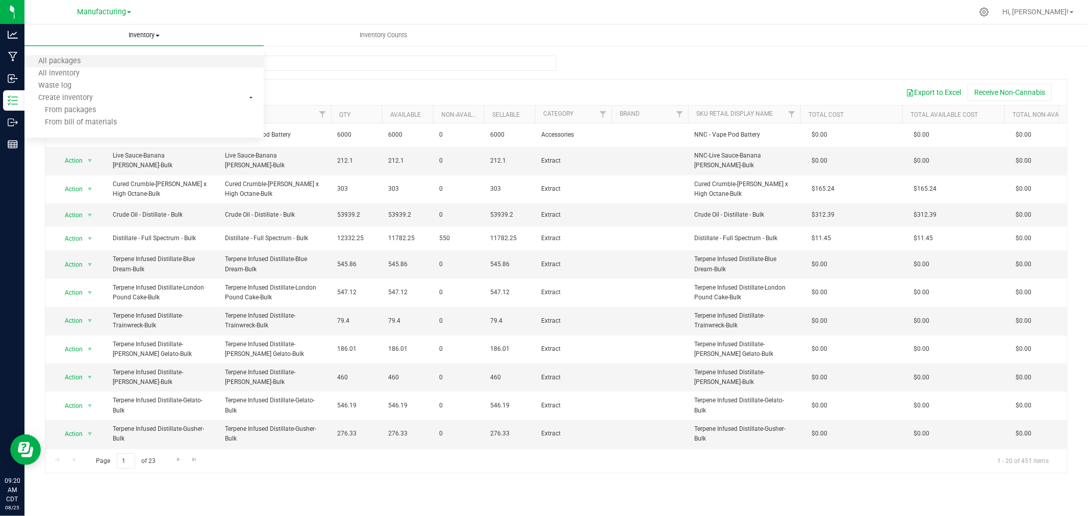
click at [120, 62] on li "All packages" at bounding box center [143, 62] width 239 height 12
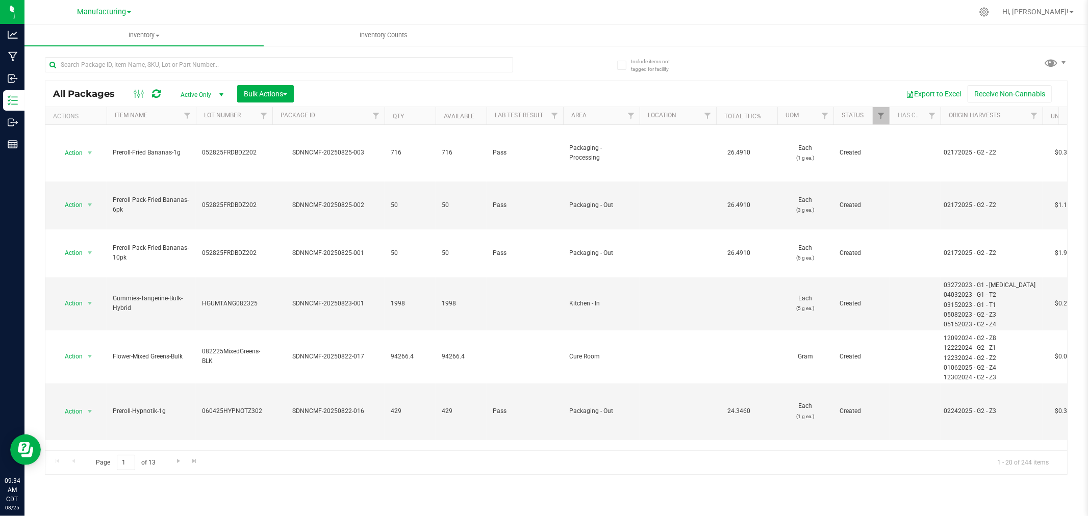
click at [247, 78] on div at bounding box center [279, 68] width 468 height 23
click at [245, 88] on button "Bulk Actions" at bounding box center [265, 93] width 57 height 17
click at [1049, 57] on span at bounding box center [1051, 62] width 15 height 15
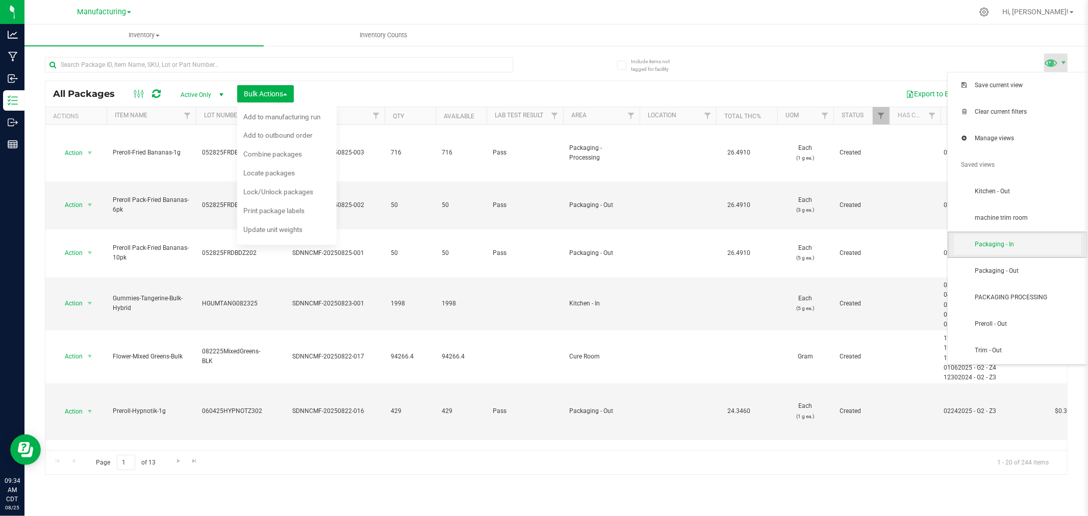
click at [1018, 248] on span "Packaging - In" at bounding box center [1028, 244] width 106 height 9
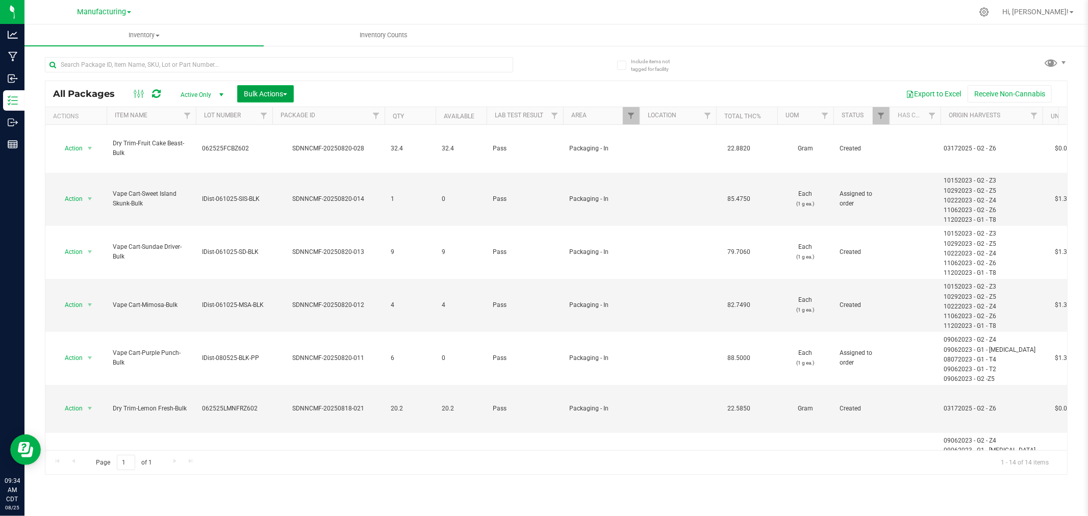
click at [268, 90] on span "Bulk Actions" at bounding box center [265, 94] width 43 height 8
click at [286, 116] on span "Add to manufacturing run" at bounding box center [281, 117] width 77 height 8
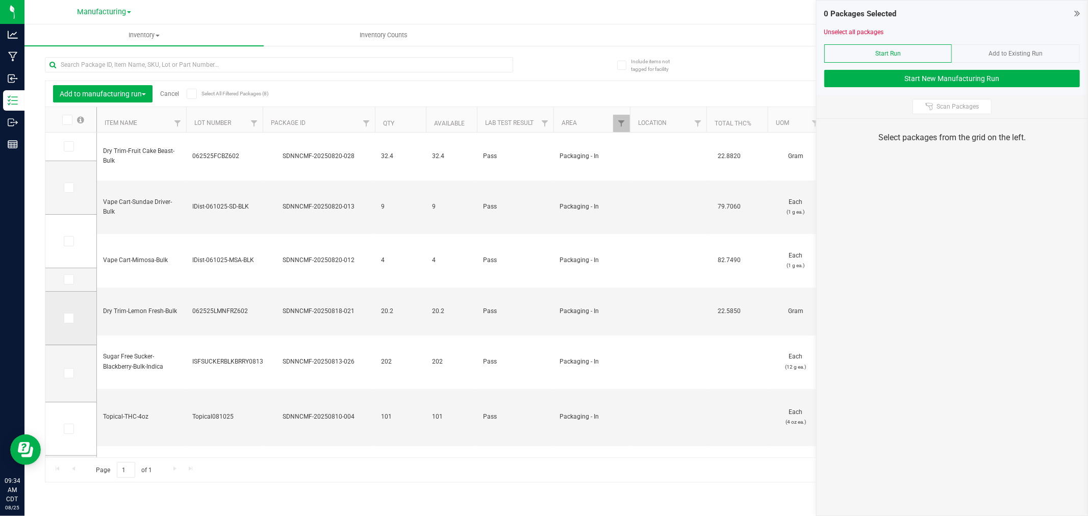
click at [64, 314] on span at bounding box center [69, 318] width 10 height 10
click at [0, 0] on input "checkbox" at bounding box center [0, 0] width 0 height 0
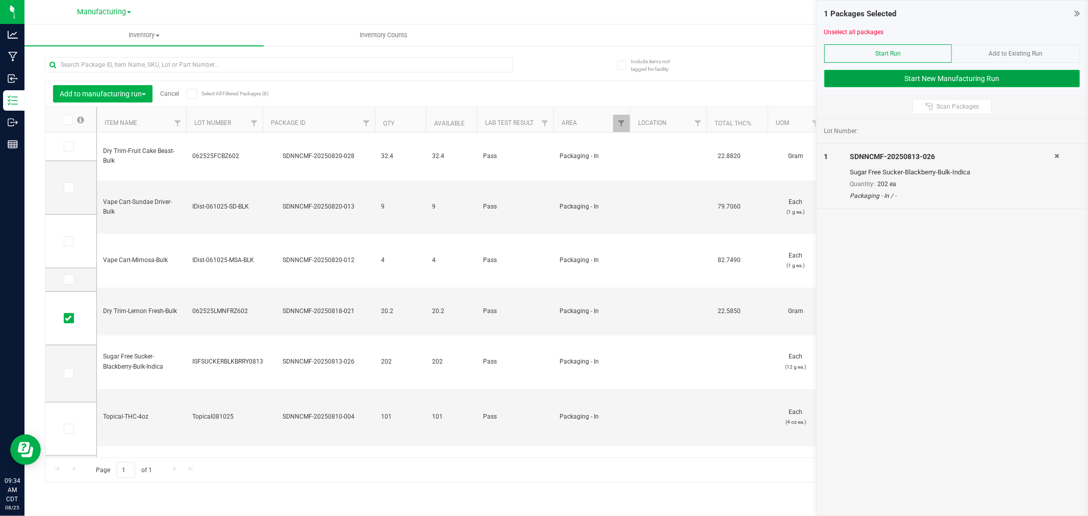
click at [896, 77] on button "Start New Manufacturing Run" at bounding box center [952, 78] width 256 height 17
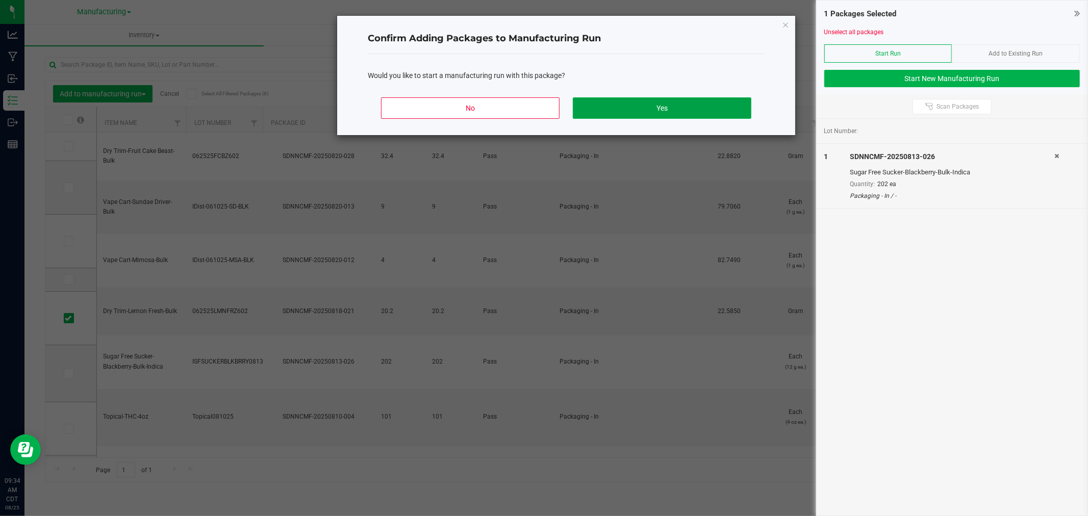
click at [718, 112] on button "Yes" at bounding box center [662, 107] width 179 height 21
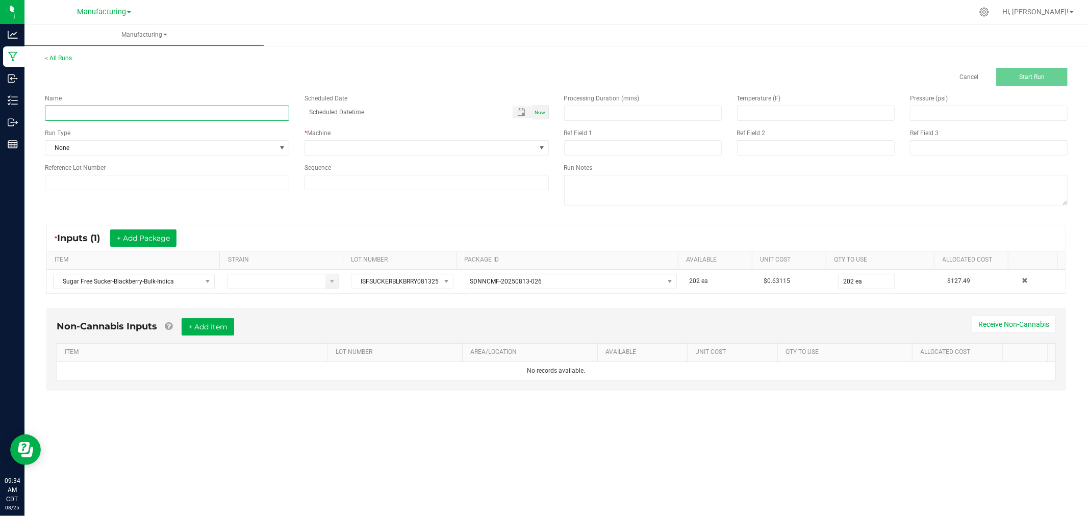
click at [233, 109] on input at bounding box center [167, 113] width 244 height 15
type input "082525-BLACKBERRY SUCKERS"
click at [243, 144] on span "None" at bounding box center [160, 148] width 231 height 14
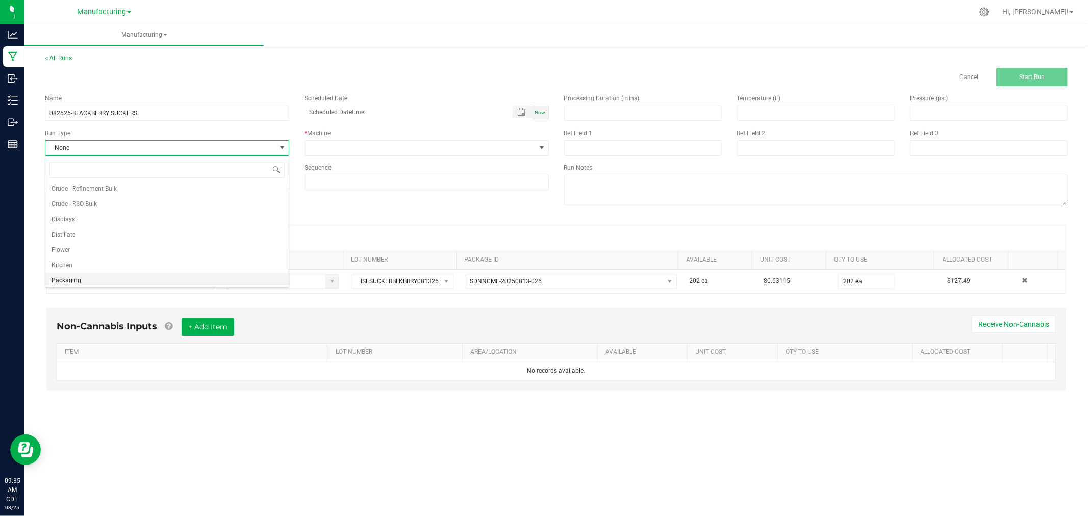
scroll to position [51, 0]
click at [171, 264] on li "Packaging" at bounding box center [166, 261] width 243 height 15
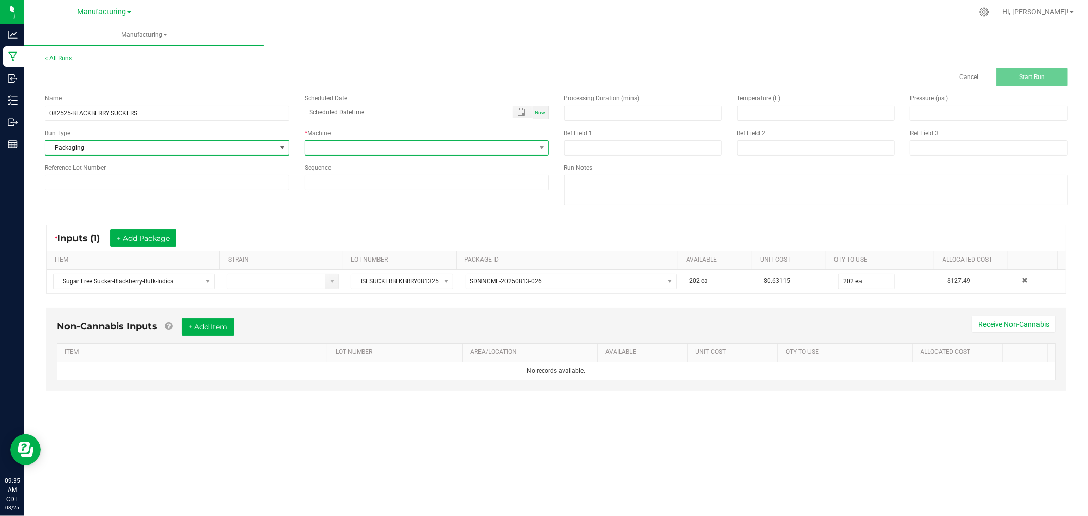
click at [345, 150] on span at bounding box center [420, 148] width 231 height 14
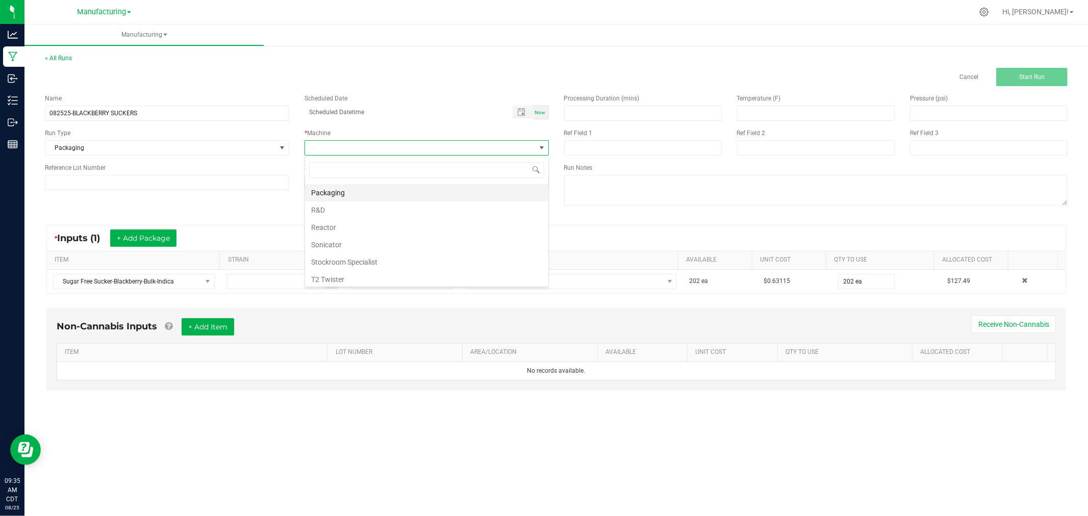
click at [342, 195] on li "Packaging" at bounding box center [426, 192] width 243 height 17
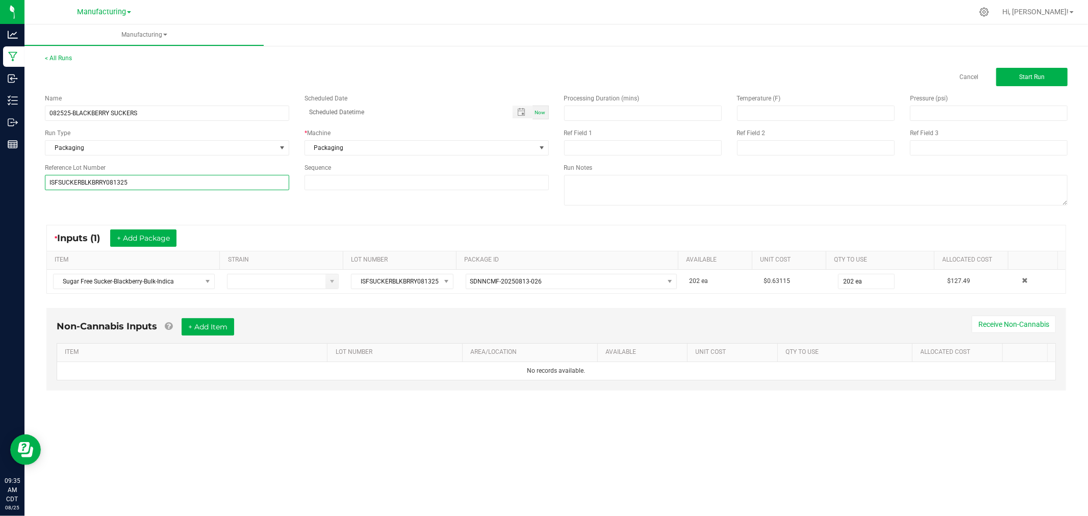
type input "ISFSUCKERBLKBRRY081325"
drag, startPoint x: 196, startPoint y: 211, endPoint x: 325, endPoint y: 223, distance: 129.6
click at [197, 211] on div "Name 082525-BLACKBERRY SUCKERS Scheduled Date Now Run Type Packaging * Machine …" at bounding box center [556, 151] width 1038 height 130
click at [1030, 70] on button "Start Run" at bounding box center [1031, 77] width 71 height 18
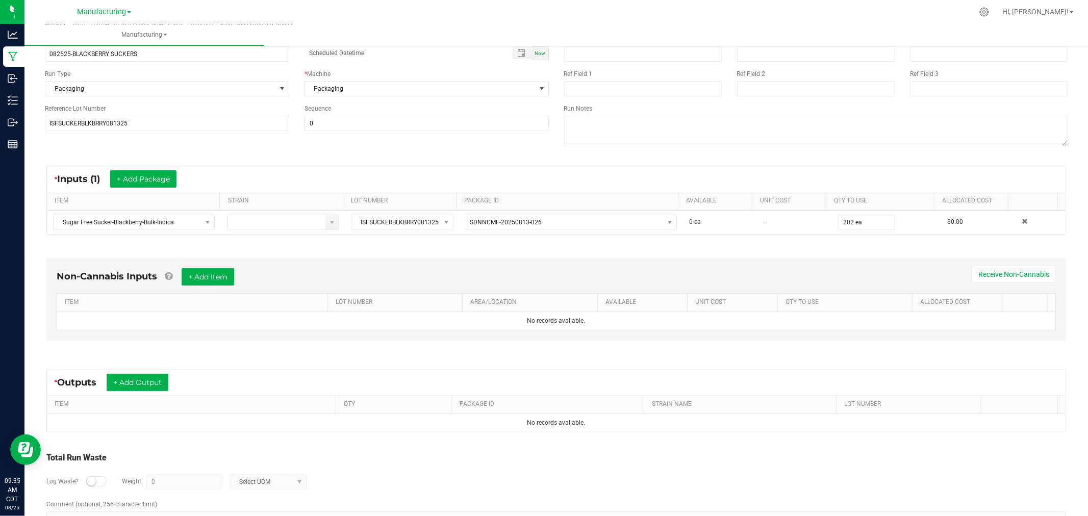
scroll to position [106, 0]
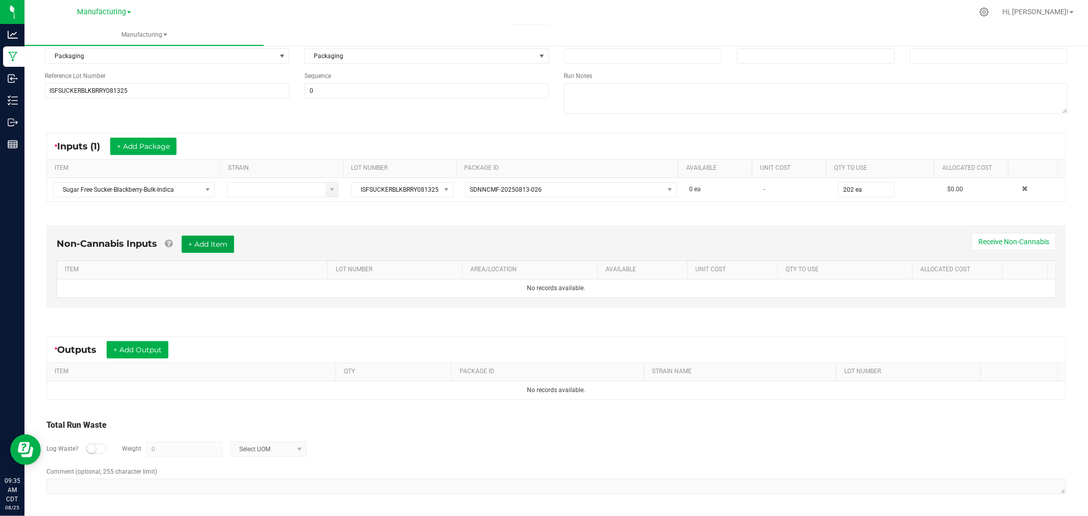
click at [215, 237] on button "+ Add Item" at bounding box center [208, 244] width 53 height 17
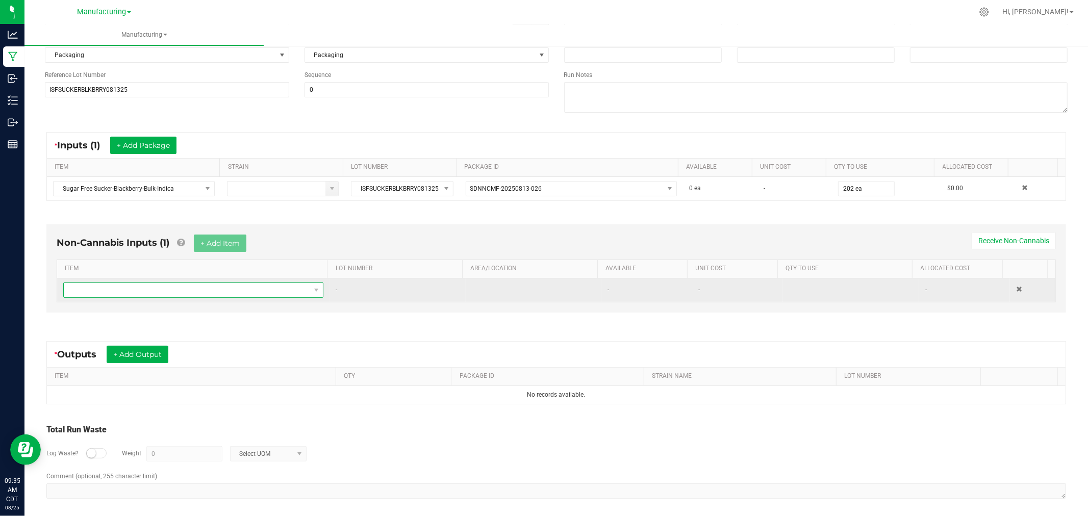
click at [221, 288] on span "NO DATA FOUND" at bounding box center [187, 290] width 246 height 14
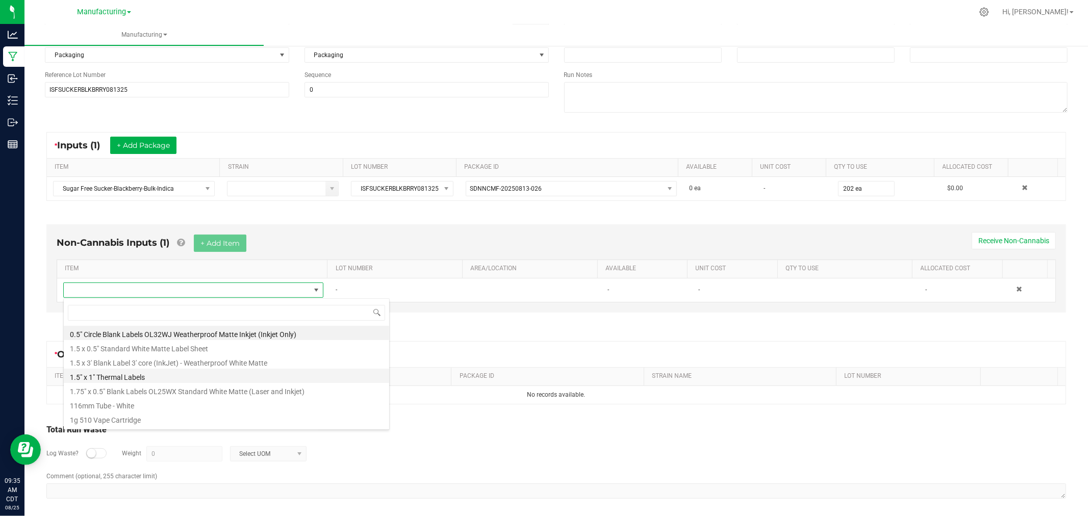
click at [141, 378] on li "1.5" x 1" Thermal Labels" at bounding box center [226, 376] width 325 height 14
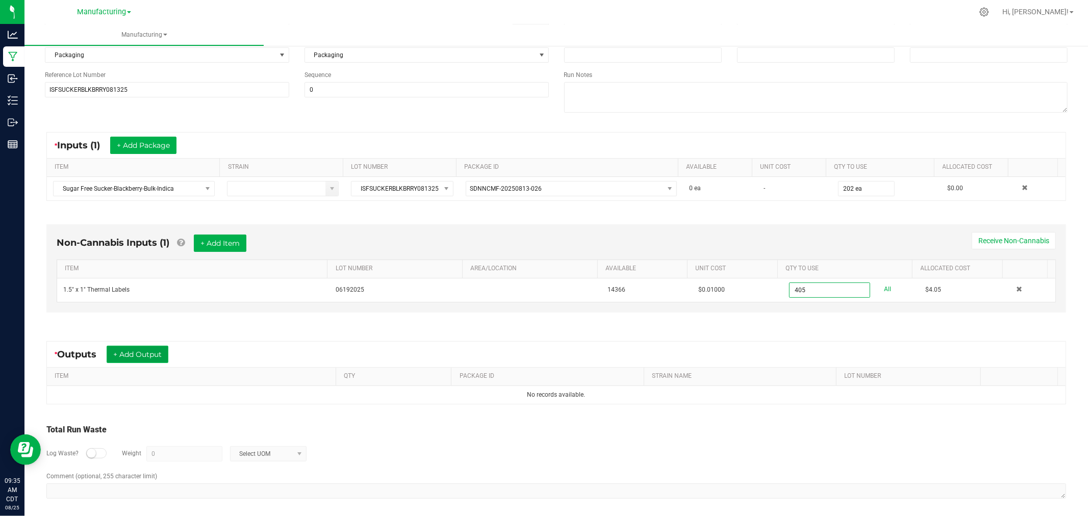
type input "405 ea"
click at [162, 354] on button "+ Add Output" at bounding box center [138, 354] width 62 height 17
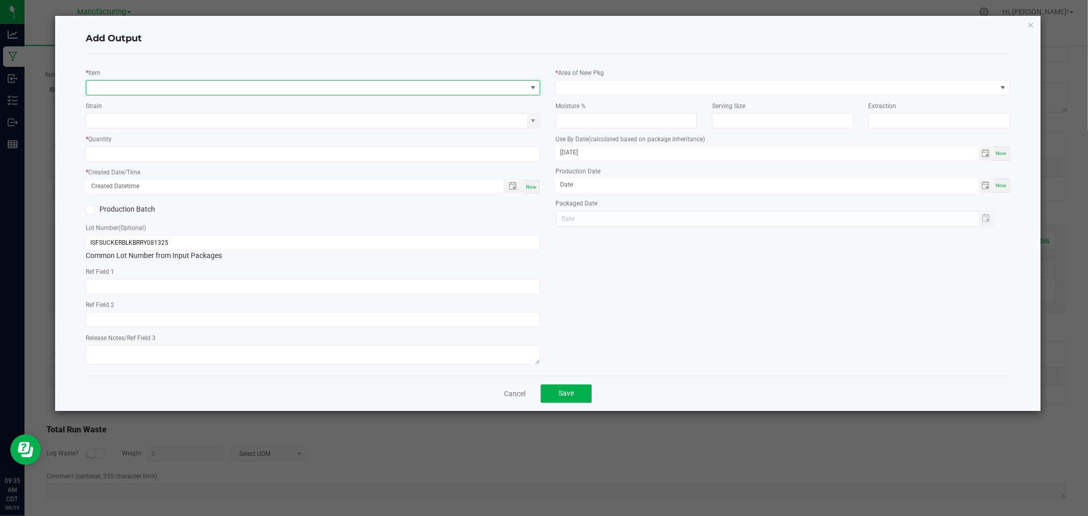
click at [123, 90] on span "NO DATA FOUND" at bounding box center [306, 88] width 441 height 14
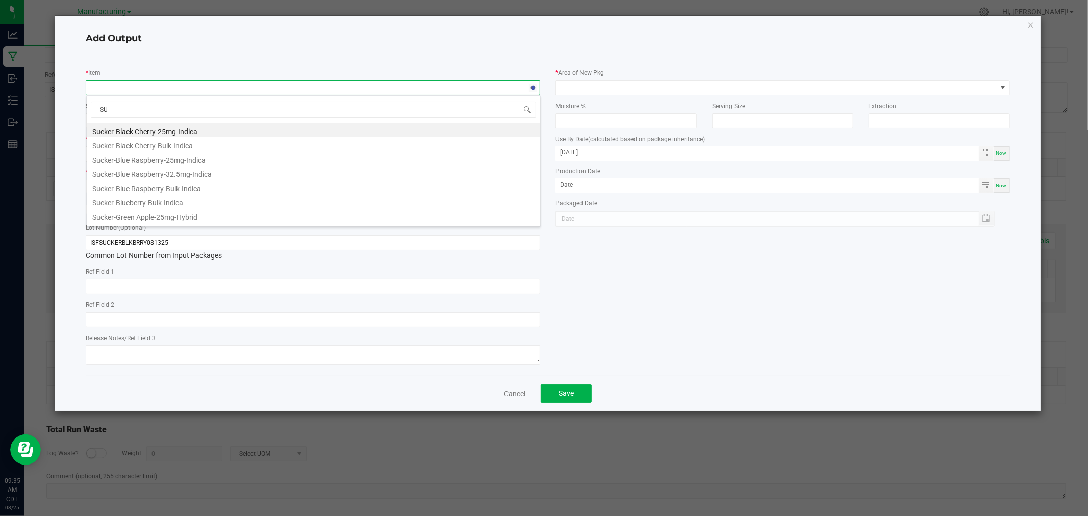
type input "S"
type input "SUGAR FREE SUCKER-BLAC"
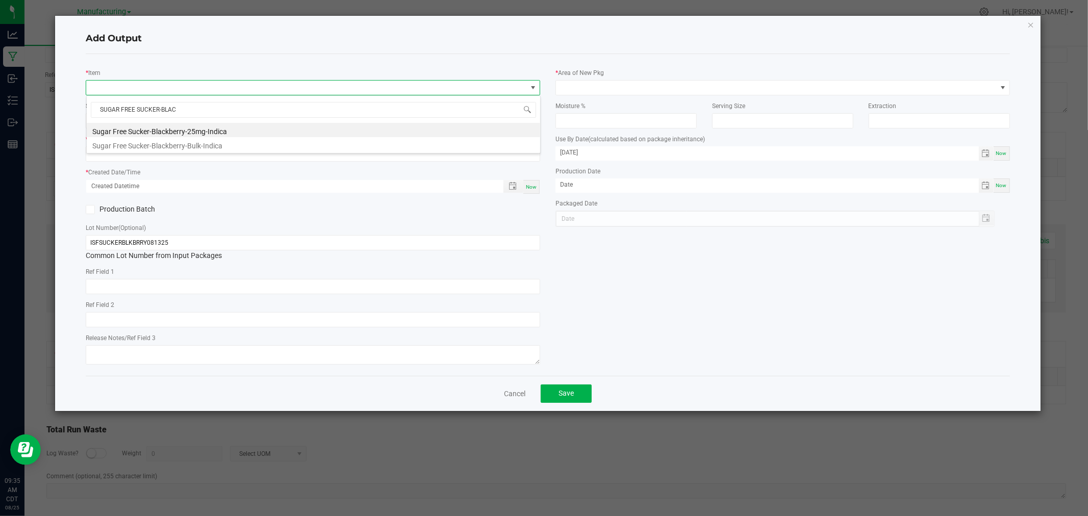
click at [160, 131] on li "Sugar Free Sucker-Blackberry-25mg-Indica" at bounding box center [313, 130] width 453 height 14
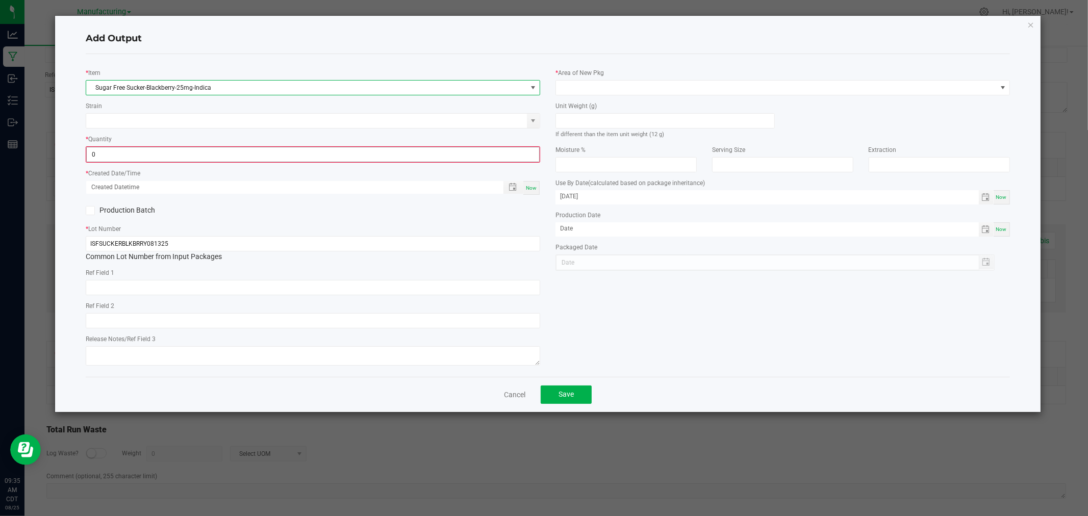
click at [131, 155] on input "0" at bounding box center [313, 154] width 452 height 14
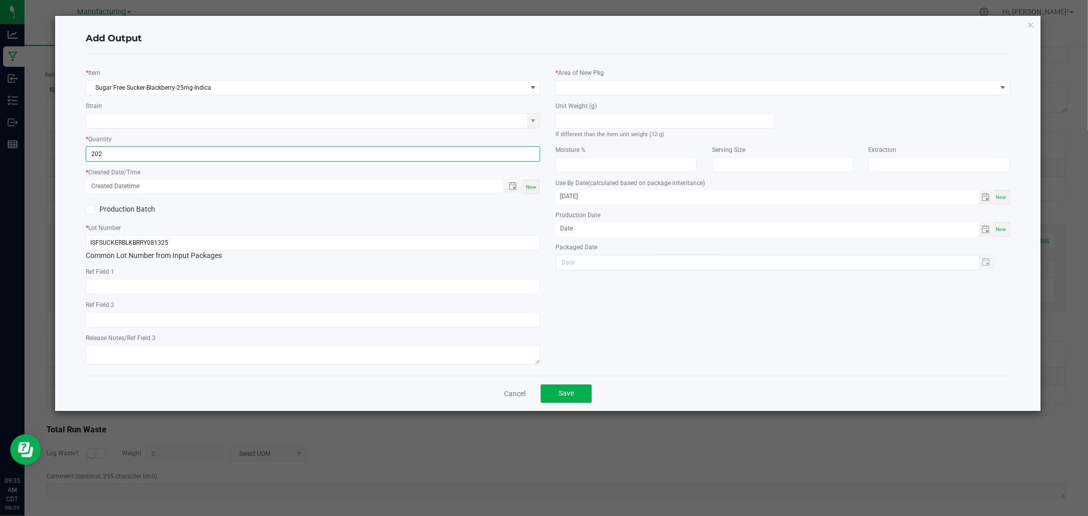
type input "202 ea"
click at [534, 187] on span "Now" at bounding box center [531, 187] width 11 height 6
type input "08/25/2025 9:35 AM"
type input "[DATE]"
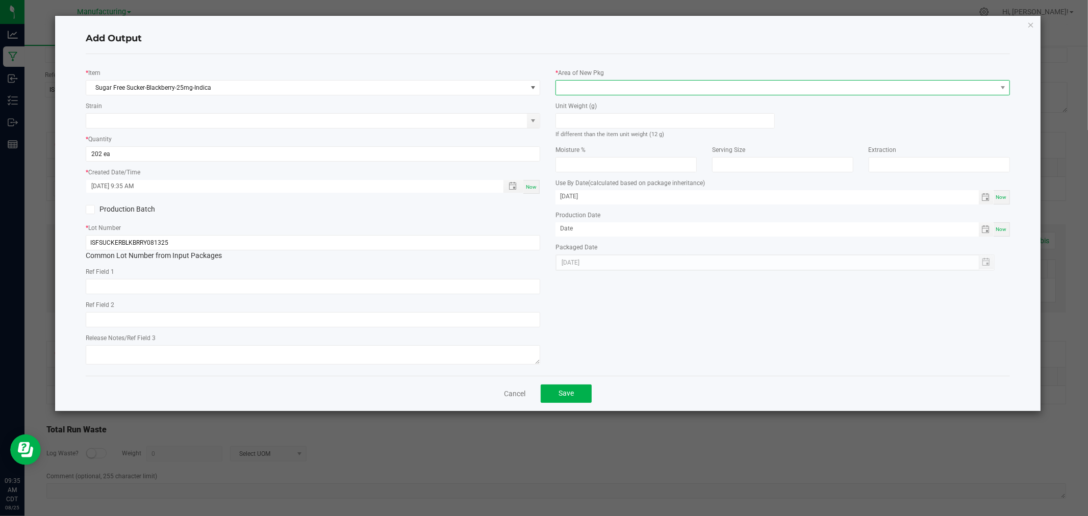
click at [627, 89] on span at bounding box center [776, 88] width 441 height 14
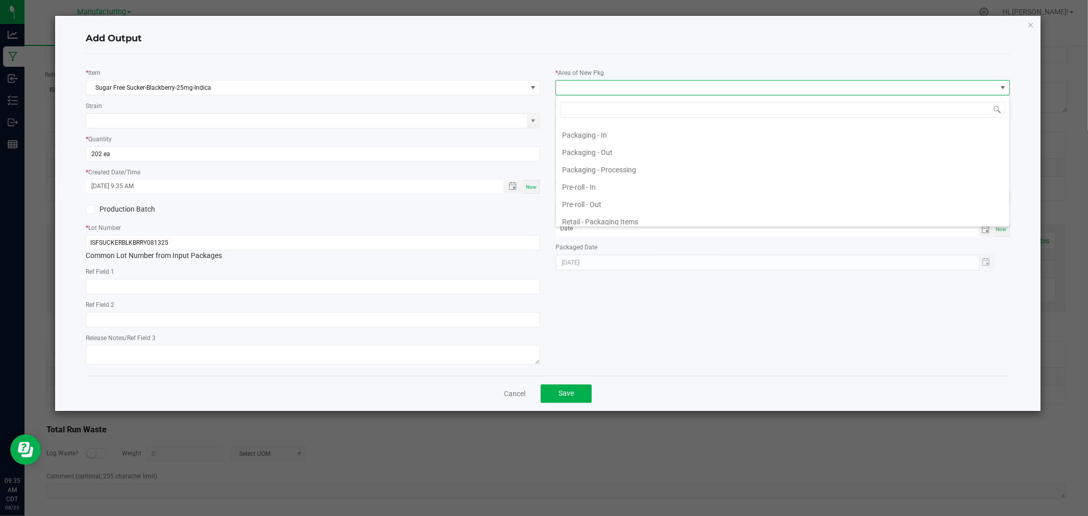
scroll to position [283, 0]
click at [621, 194] on li "Packaging - Processing" at bounding box center [782, 195] width 453 height 17
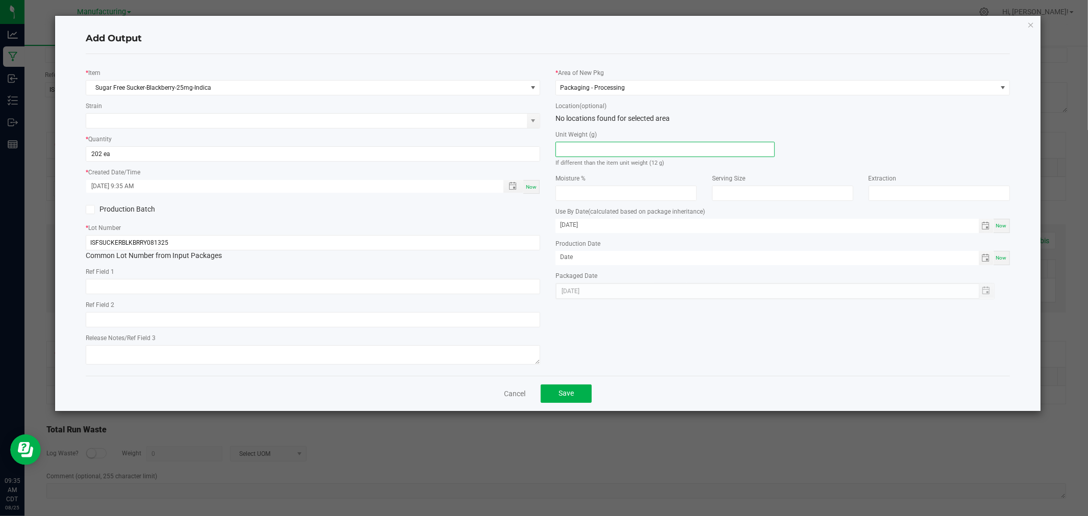
click at [625, 149] on input at bounding box center [665, 149] width 218 height 14
type input "12"
click at [558, 391] on span "Save" at bounding box center [565, 393] width 15 height 8
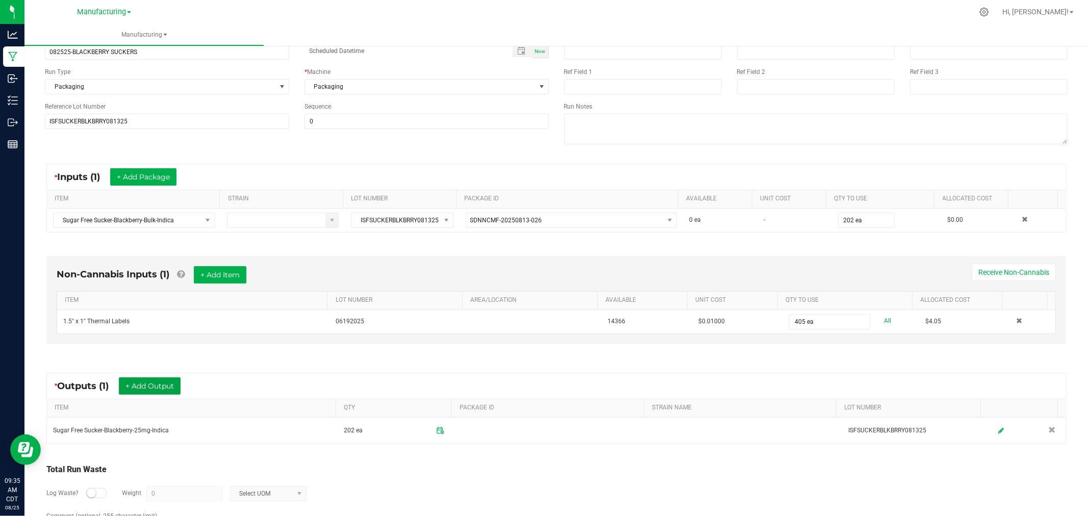
scroll to position [0, 0]
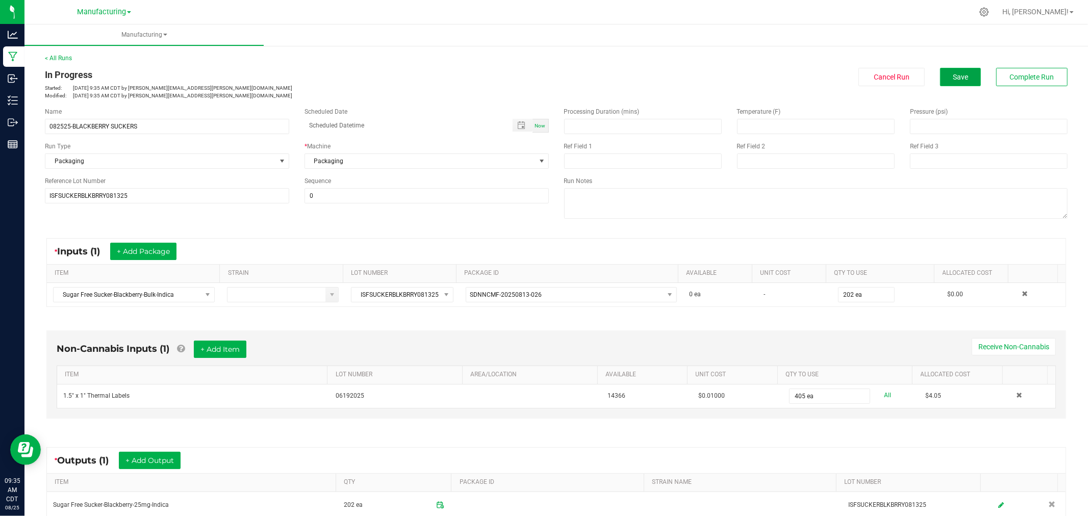
click at [953, 79] on span "Save" at bounding box center [960, 77] width 15 height 8
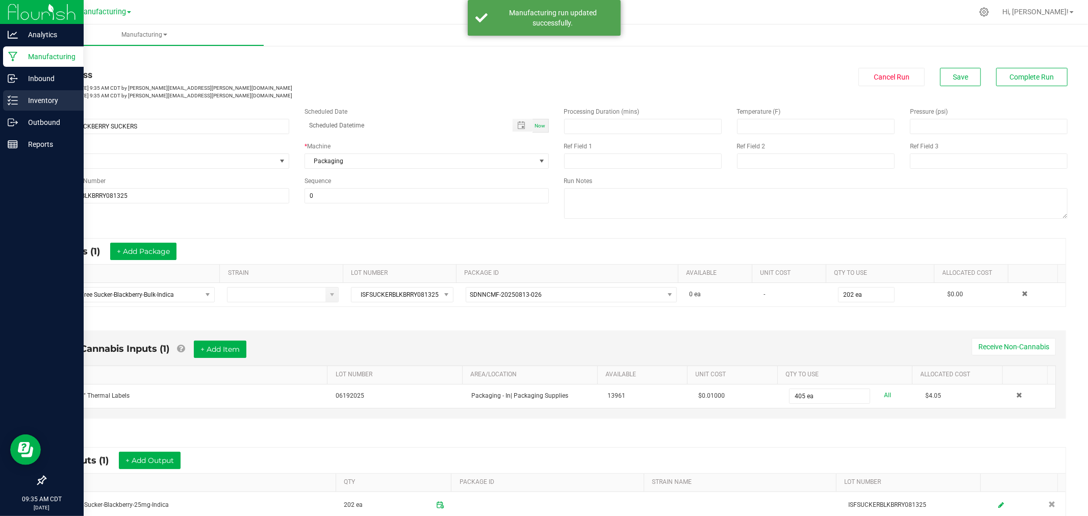
click at [9, 103] on icon at bounding box center [13, 100] width 10 height 10
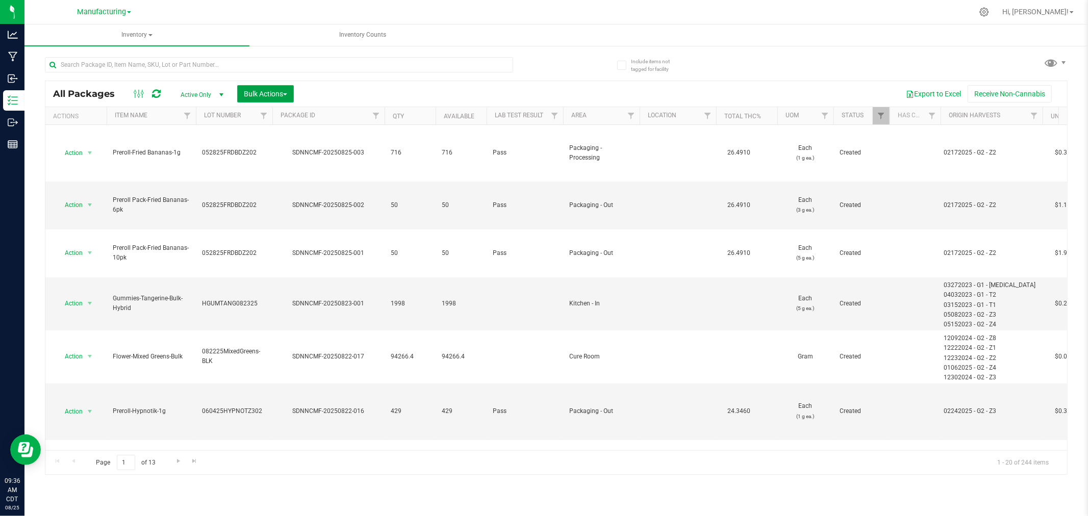
click at [249, 93] on span "Bulk Actions" at bounding box center [265, 94] width 43 height 8
click at [1058, 66] on span at bounding box center [1055, 63] width 23 height 18
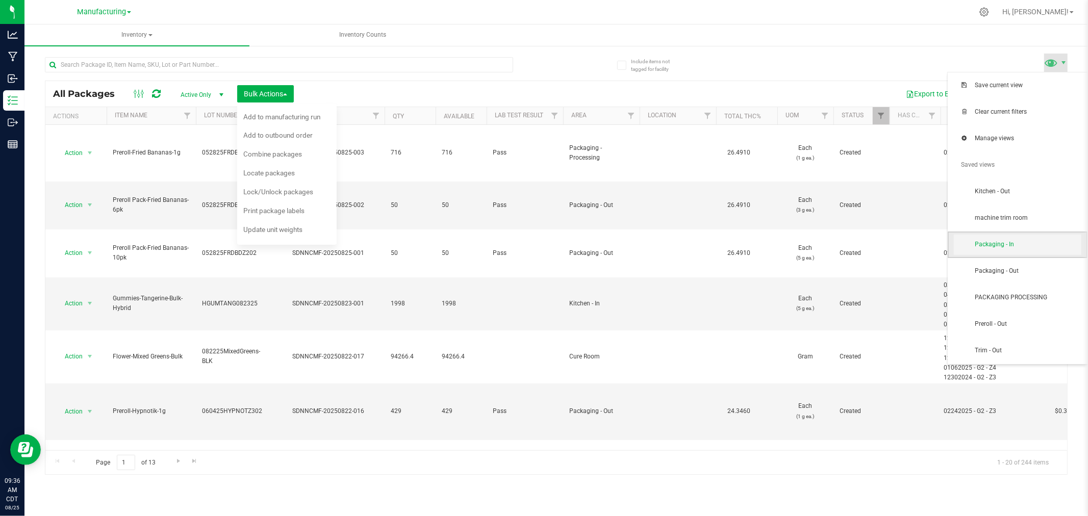
click at [1040, 245] on span "Packaging - In" at bounding box center [1028, 244] width 106 height 9
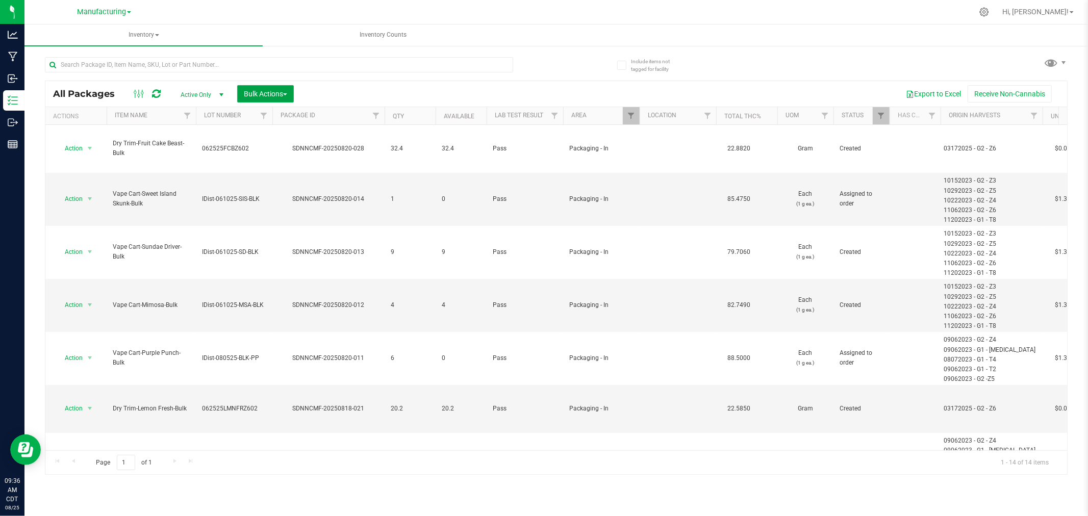
click at [272, 92] on span "Bulk Actions" at bounding box center [265, 94] width 43 height 8
click at [272, 118] on span "Add to manufacturing run" at bounding box center [281, 117] width 77 height 8
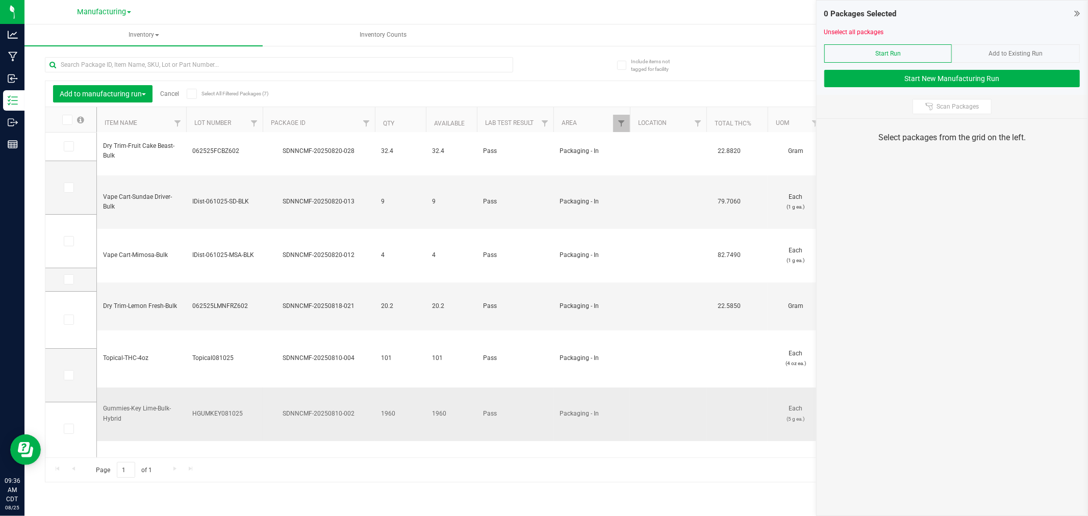
scroll to position [7, 0]
click at [64, 373] on span at bounding box center [69, 375] width 10 height 10
click at [0, 0] on input "checkbox" at bounding box center [0, 0] width 0 height 0
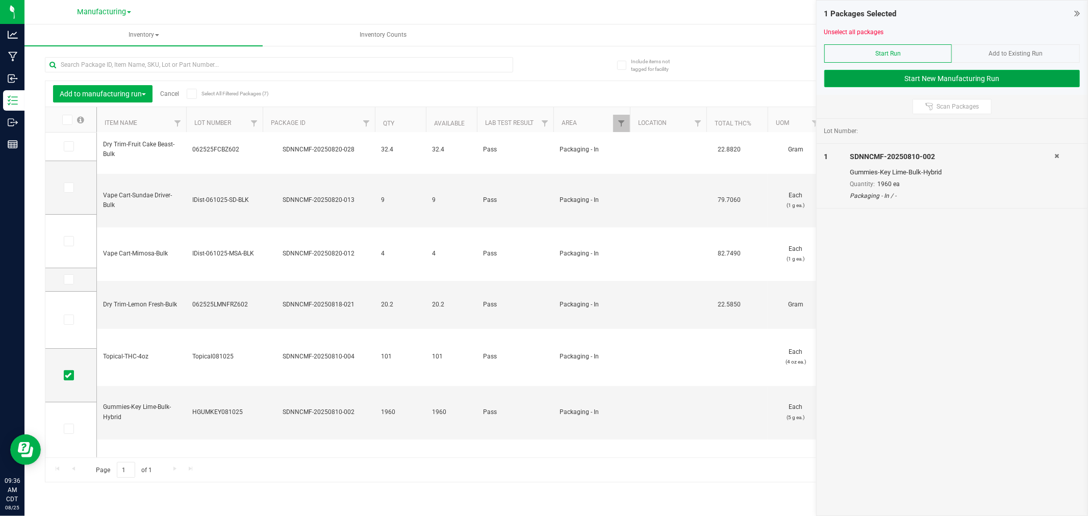
click at [921, 82] on button "Start New Manufacturing Run" at bounding box center [952, 78] width 256 height 17
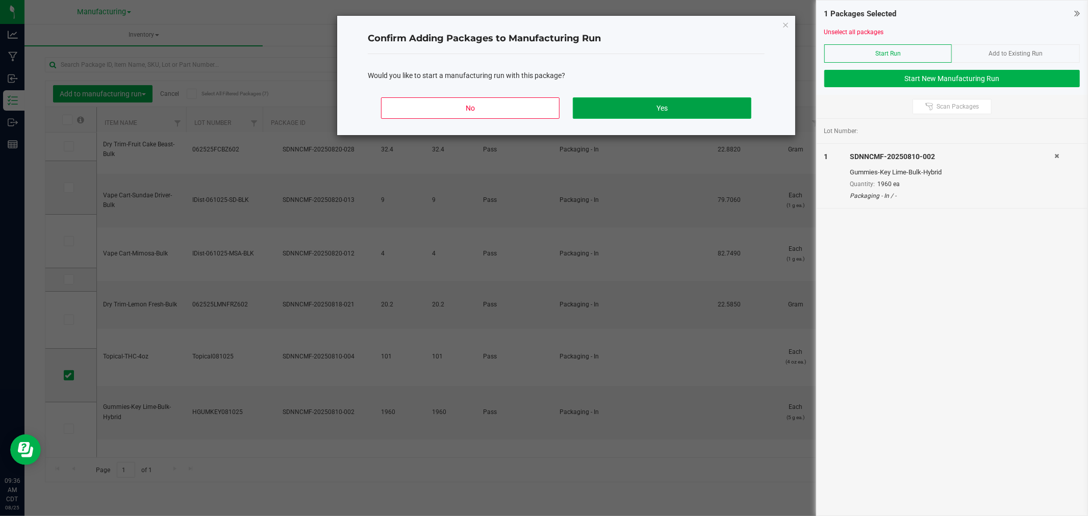
click at [722, 105] on button "Yes" at bounding box center [662, 107] width 179 height 21
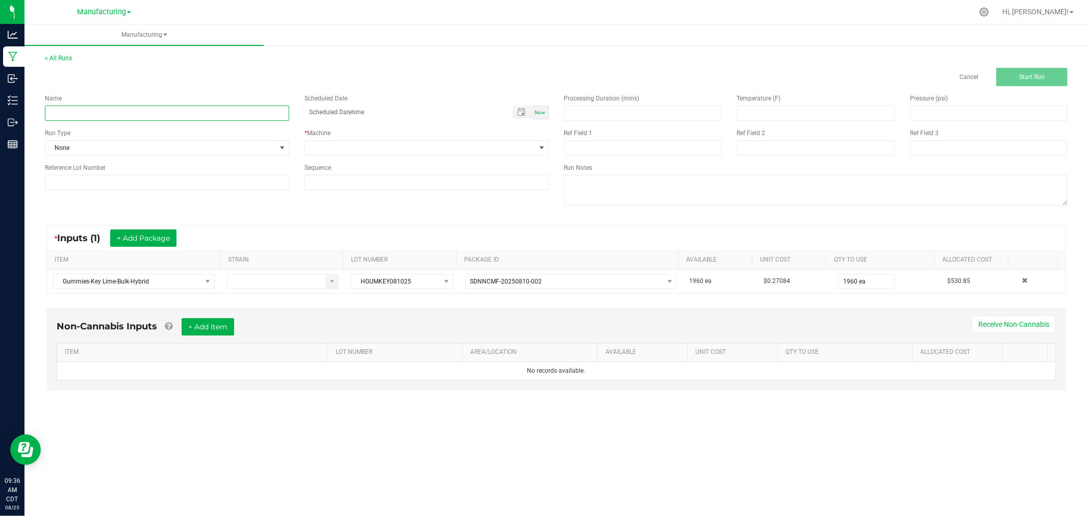
click at [245, 109] on input at bounding box center [167, 113] width 244 height 15
type input "082525-KEY LIME 10PK GUMMIES"
click at [177, 145] on span "None" at bounding box center [160, 148] width 231 height 14
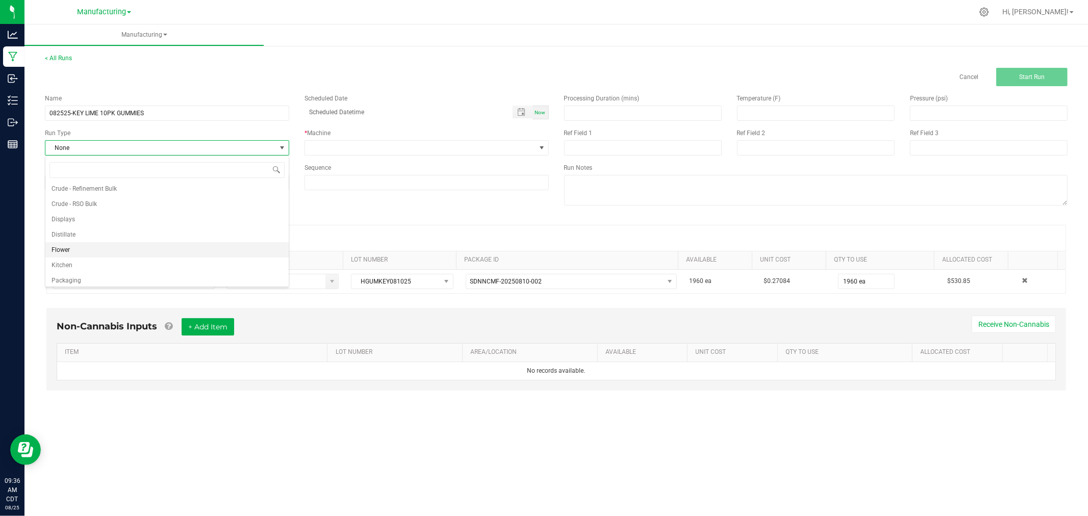
scroll to position [51, 0]
click at [139, 253] on ul "None Crude - Distillate Bulk Crude - Refinement Bulk Crude - RSO Bulk Displays …" at bounding box center [166, 208] width 243 height 153
click at [142, 258] on li "Packaging" at bounding box center [166, 261] width 243 height 15
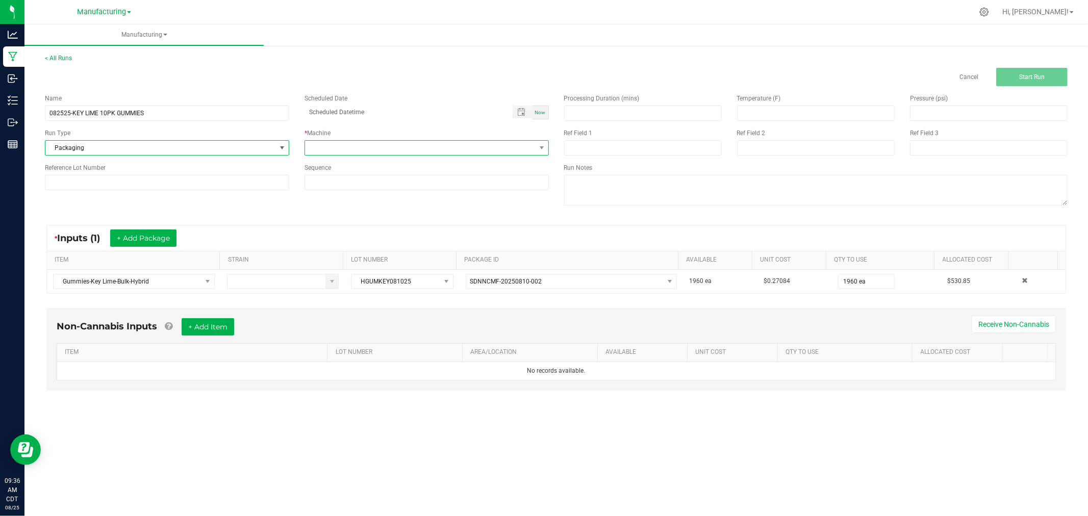
click at [354, 144] on span at bounding box center [420, 148] width 231 height 14
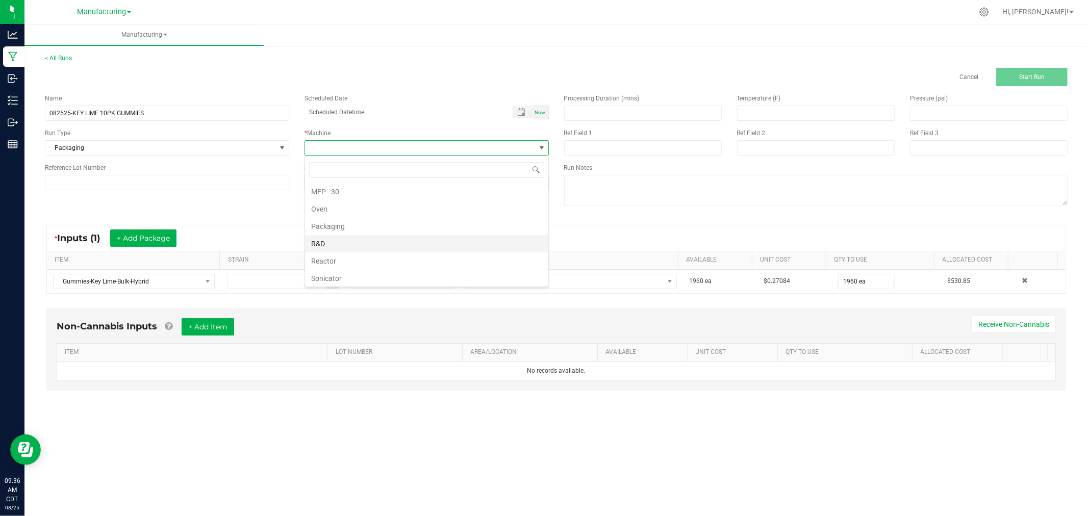
scroll to position [57, 0]
click at [345, 243] on li "Packaging" at bounding box center [426, 239] width 243 height 17
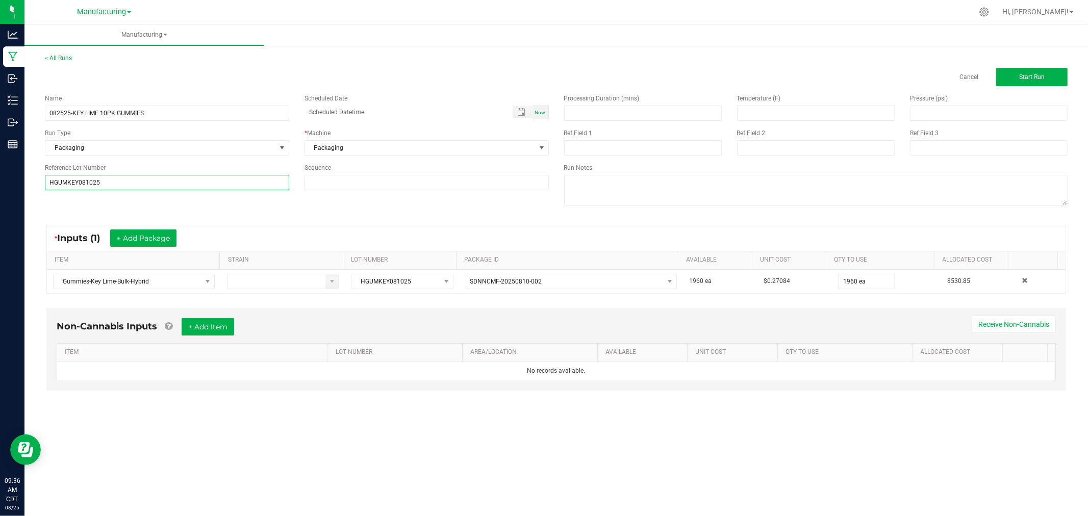
type input "HGUMKEY081025"
drag, startPoint x: 68, startPoint y: 206, endPoint x: 77, endPoint y: 204, distance: 8.9
click at [68, 206] on div "Name 082525-KEY LIME 10PK GUMMIES Scheduled Date Now Run Type Packaging * Machi…" at bounding box center [556, 151] width 1038 height 130
click at [1023, 72] on button "Start Run" at bounding box center [1031, 77] width 71 height 18
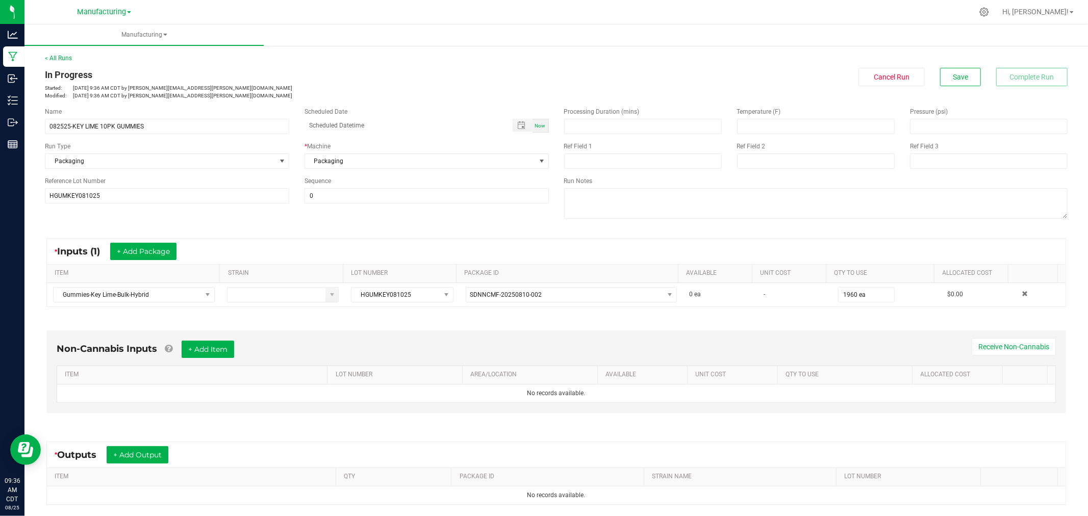
scroll to position [106, 0]
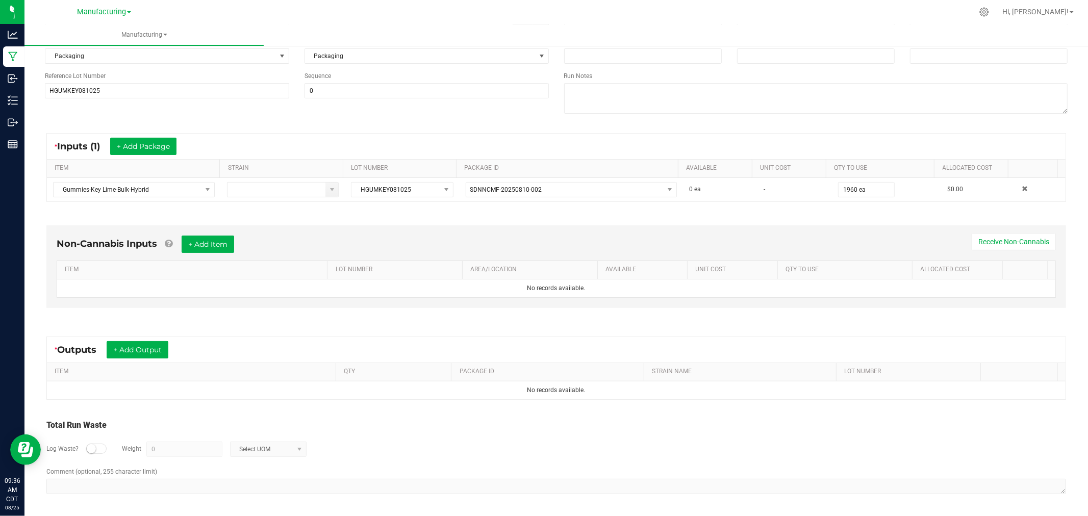
click at [223, 234] on div "Non-Cannabis Inputs + Add Item Receive Non-Cannabis ITEM LOT NUMBER AREA/LOCATI…" at bounding box center [556, 266] width 1020 height 83
click at [226, 245] on button "+ Add Item" at bounding box center [208, 244] width 53 height 17
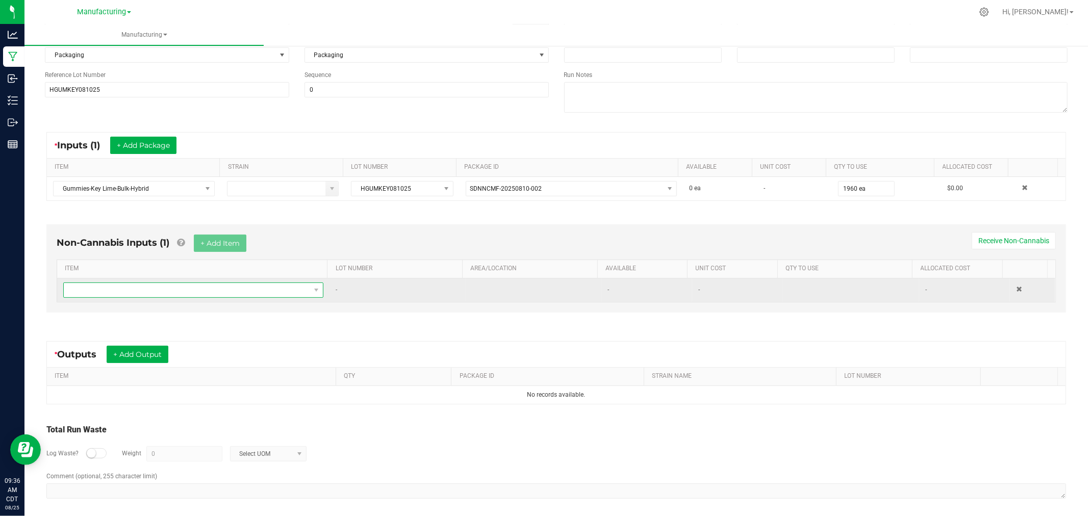
click at [245, 286] on span "NO DATA FOUND" at bounding box center [187, 290] width 246 height 14
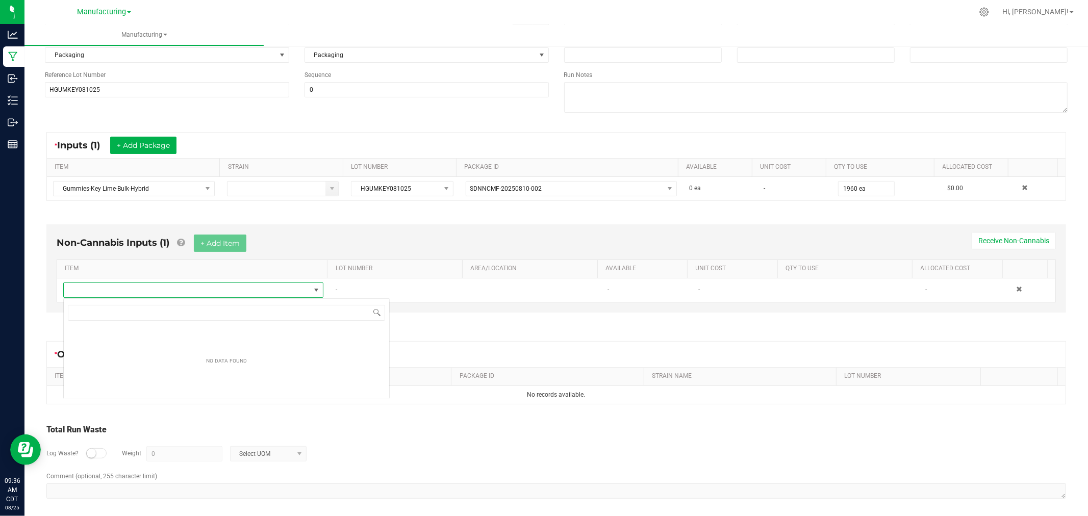
scroll to position [15, 255]
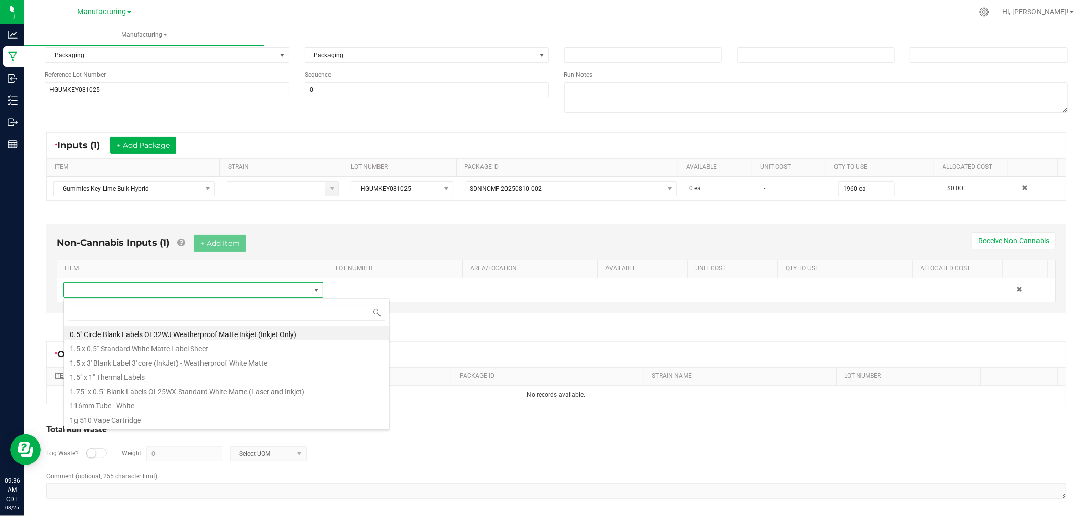
click at [143, 378] on li "1.5" x 1" Thermal Labels" at bounding box center [226, 376] width 325 height 14
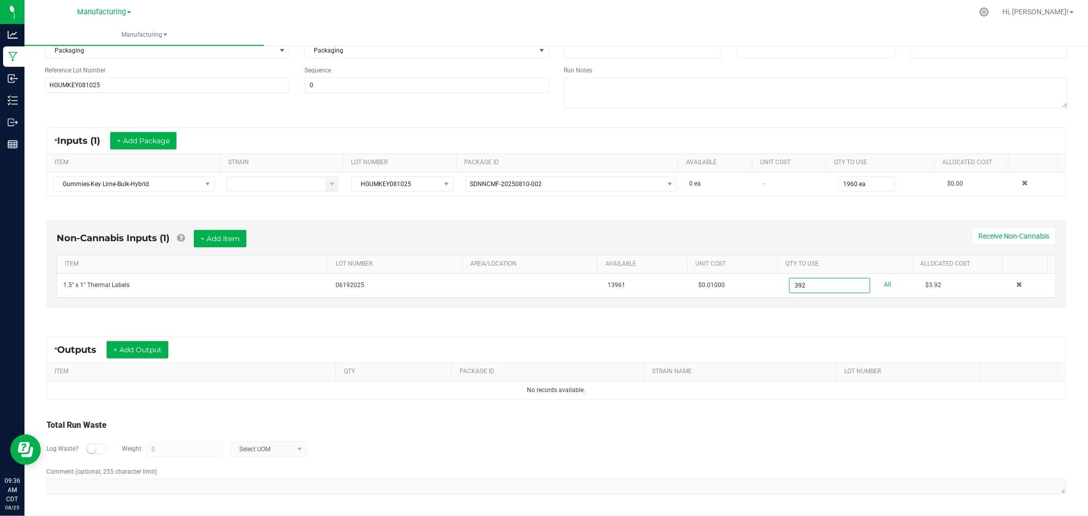
scroll to position [112, 0]
type input "392 ea"
click at [133, 345] on button "+ Add Output" at bounding box center [138, 349] width 62 height 17
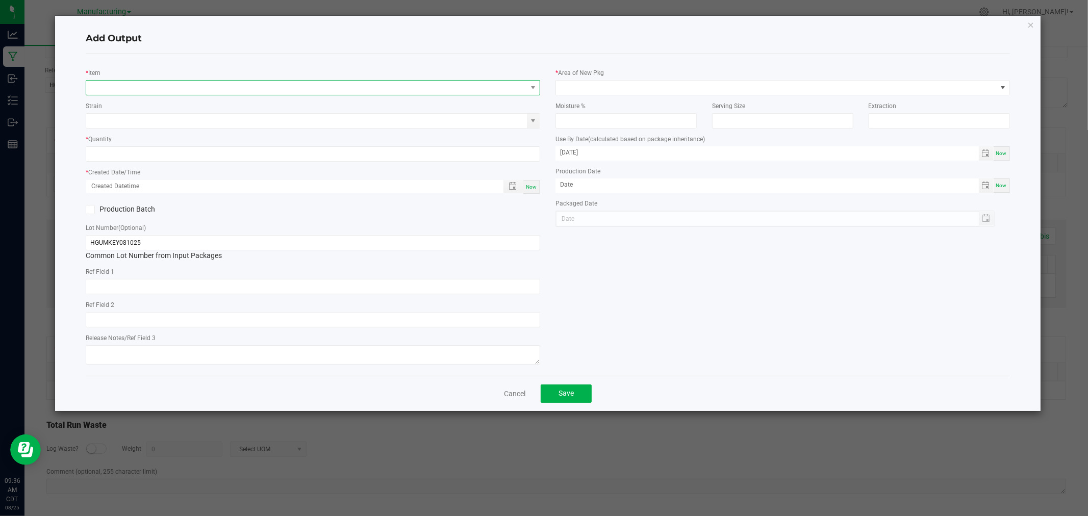
click at [170, 84] on span "NO DATA FOUND" at bounding box center [306, 88] width 441 height 14
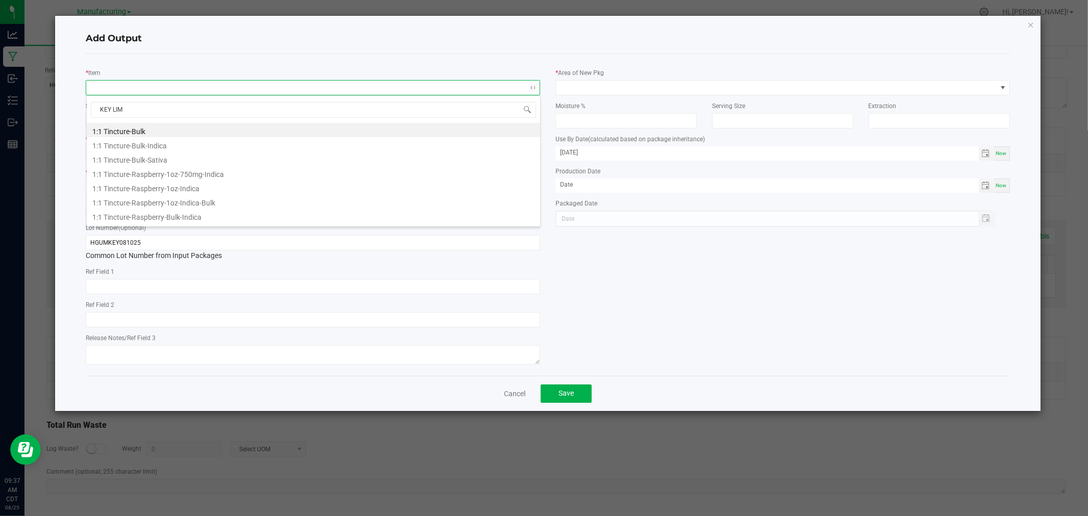
type input "KEY LIME"
click at [197, 146] on li "Gummies-Key Lime-10pk-Hybrid" at bounding box center [313, 144] width 453 height 14
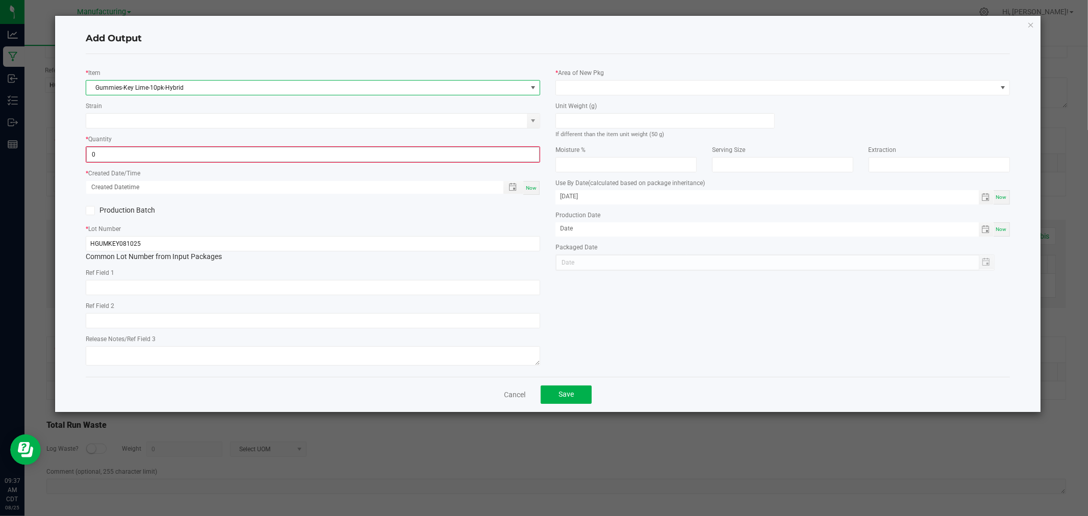
click at [194, 157] on input "0" at bounding box center [313, 154] width 452 height 14
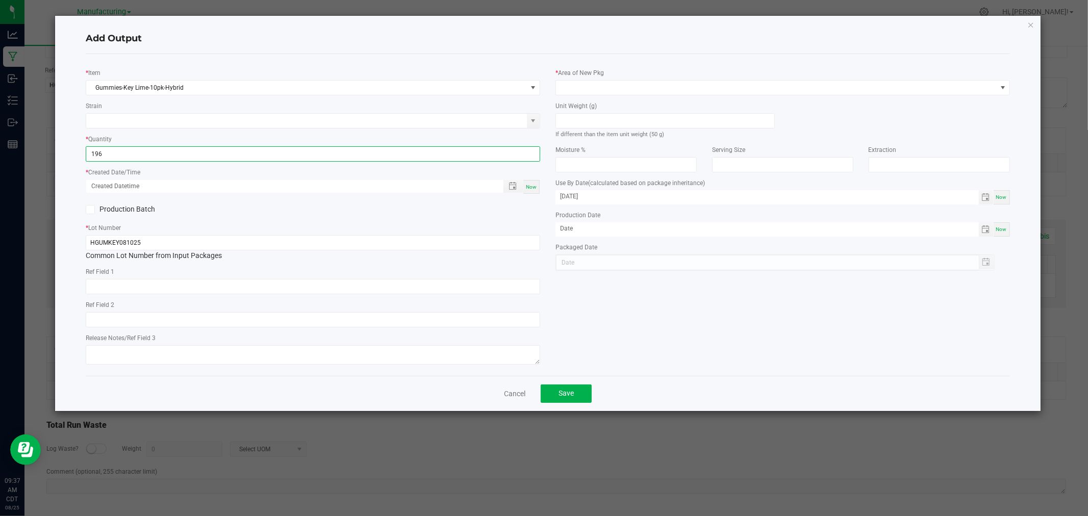
type input "196 ea"
click at [530, 184] on span "Now" at bounding box center [531, 187] width 11 height 6
type input "08/25/2025 9:37 AM"
type input "[DATE]"
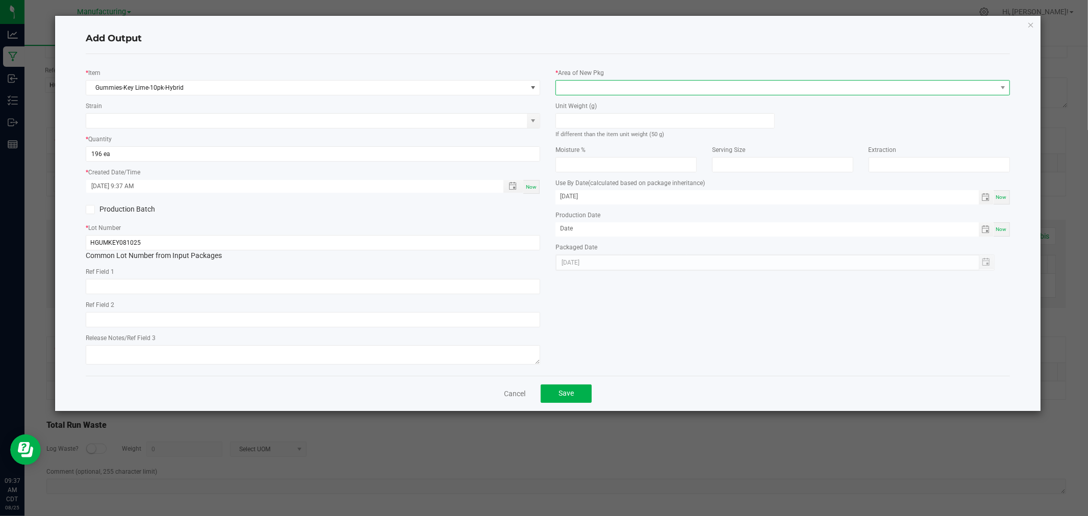
click at [578, 89] on span at bounding box center [776, 88] width 441 height 14
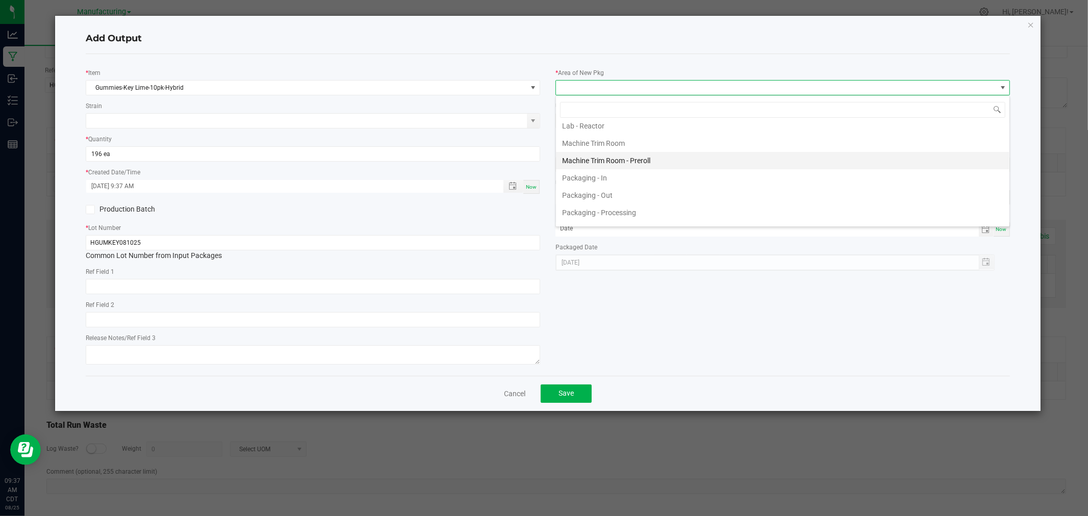
scroll to position [283, 0]
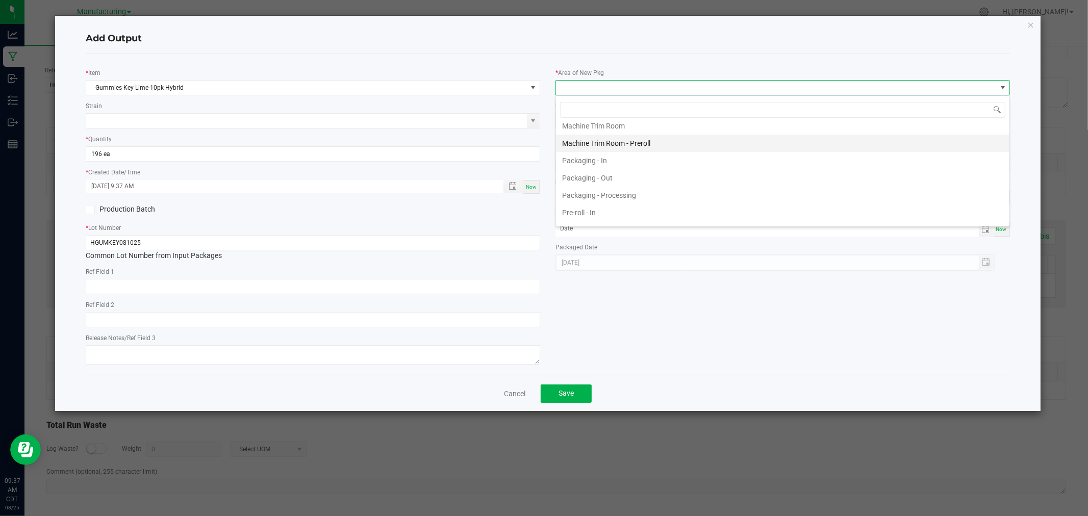
click at [596, 196] on li "Packaging - Processing" at bounding box center [782, 195] width 453 height 17
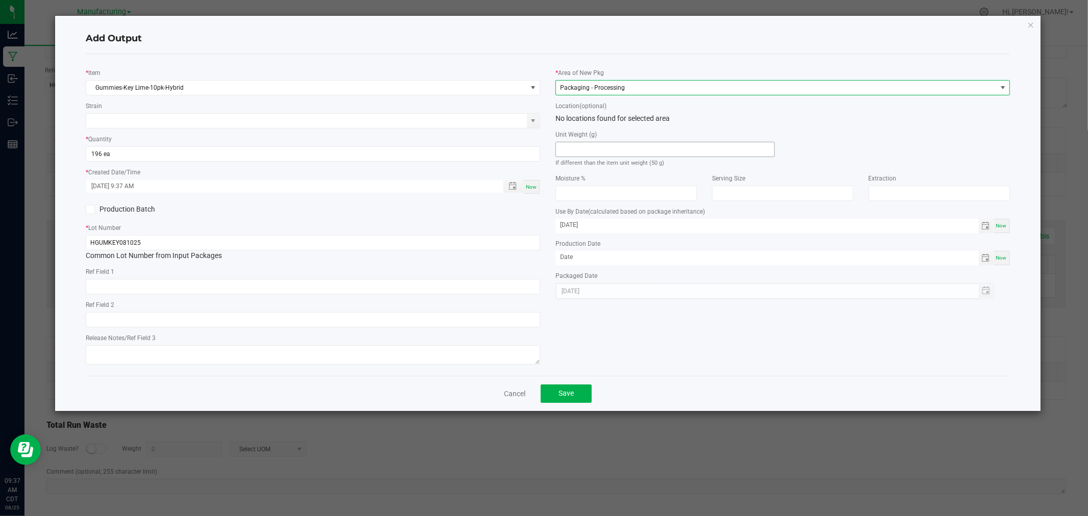
click at [603, 148] on input at bounding box center [665, 149] width 218 height 14
type input "50"
click at [566, 393] on span "Save" at bounding box center [565, 393] width 15 height 8
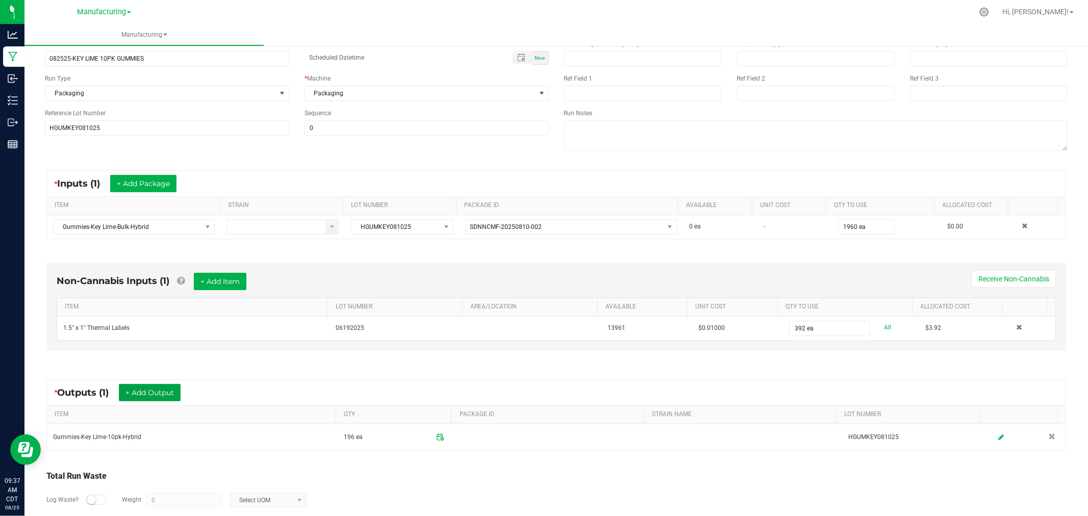
scroll to position [0, 0]
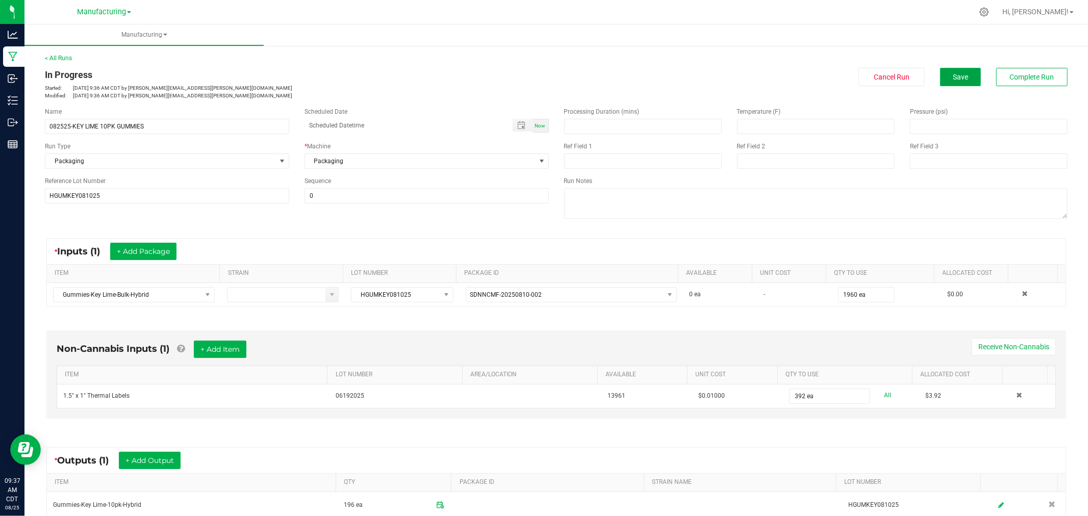
click at [955, 75] on span "Save" at bounding box center [960, 77] width 15 height 8
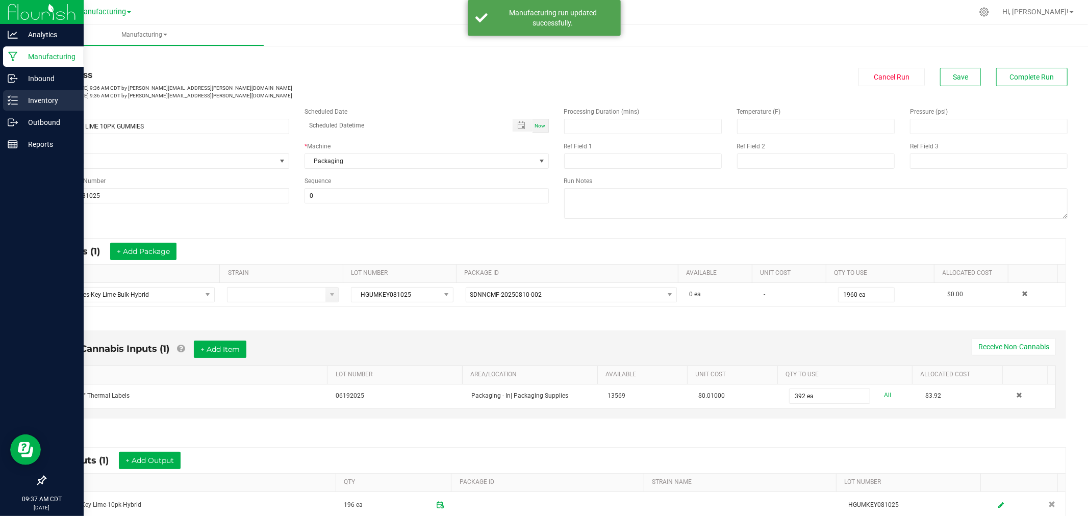
drag, startPoint x: 16, startPoint y: 97, endPoint x: 21, endPoint y: 97, distance: 5.1
click at [17, 97] on icon at bounding box center [13, 100] width 10 height 10
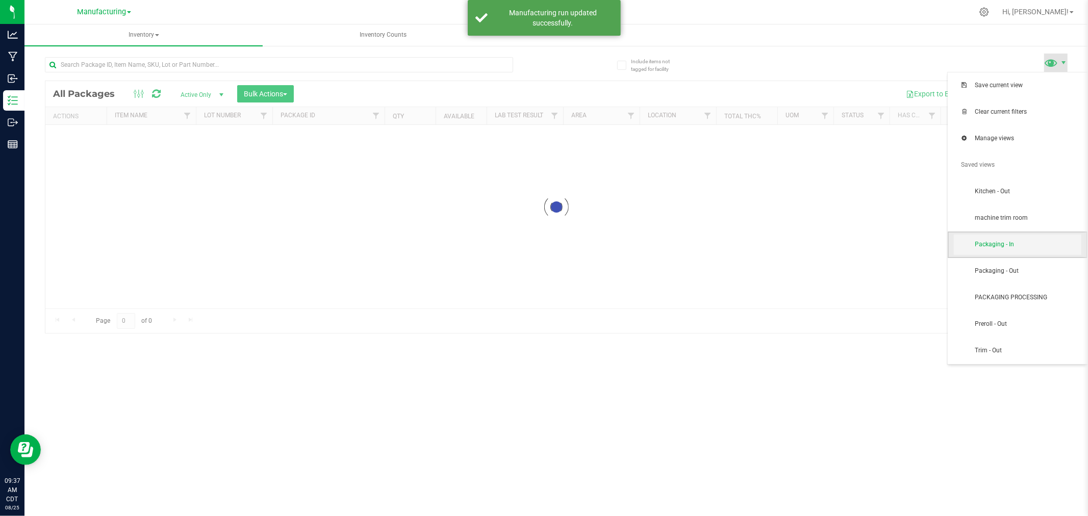
click at [1001, 247] on span "Packaging - In" at bounding box center [1028, 244] width 106 height 9
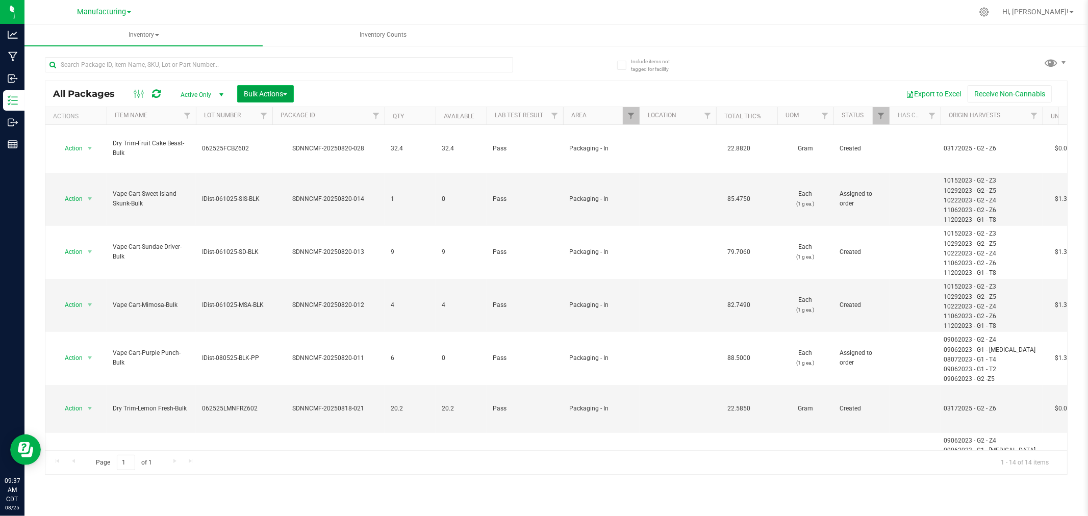
click at [248, 90] on span "Bulk Actions" at bounding box center [265, 94] width 43 height 8
click at [248, 115] on span "Add to manufacturing run" at bounding box center [281, 117] width 77 height 8
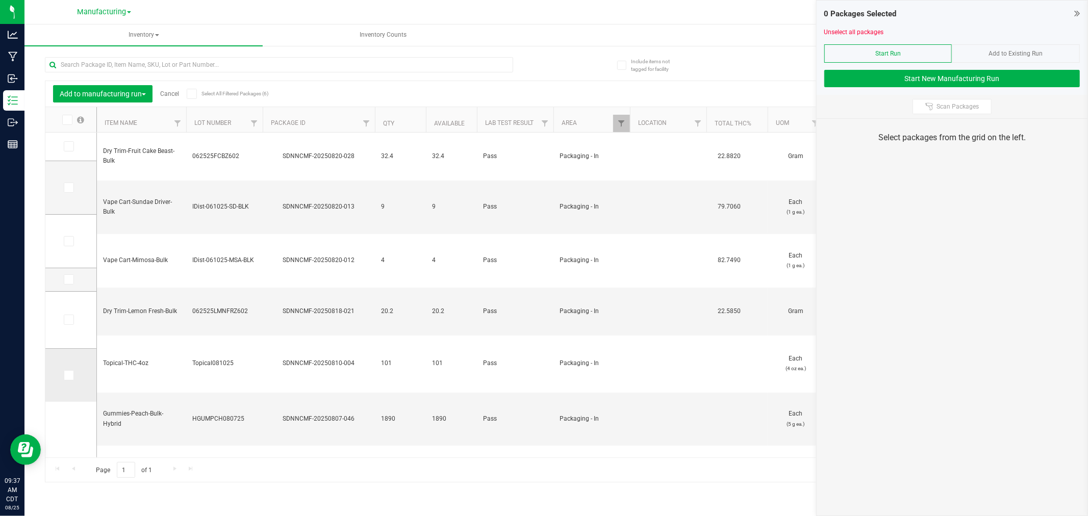
click at [69, 375] on icon at bounding box center [68, 375] width 7 height 0
click at [0, 0] on input "checkbox" at bounding box center [0, 0] width 0 height 0
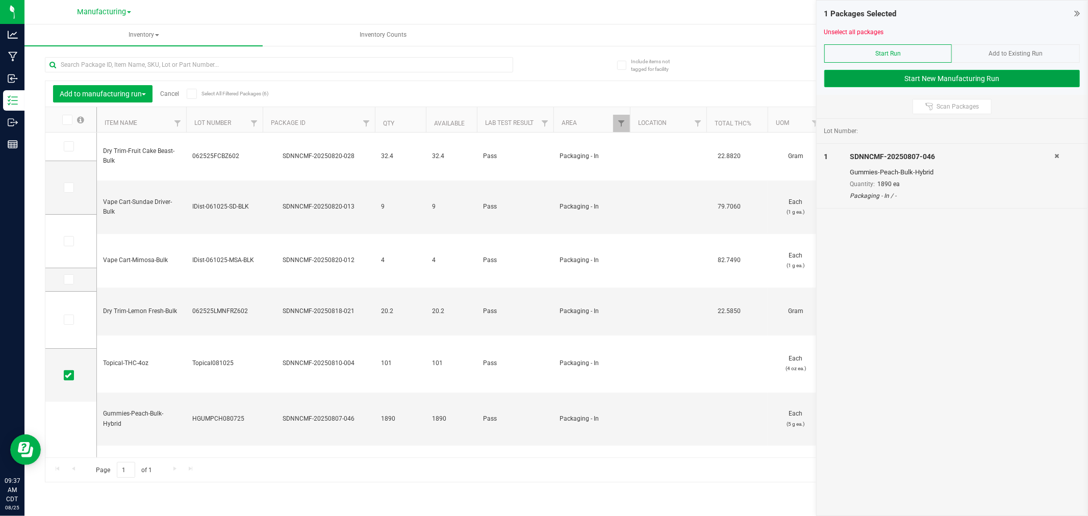
click at [990, 78] on button "Start New Manufacturing Run" at bounding box center [952, 78] width 256 height 17
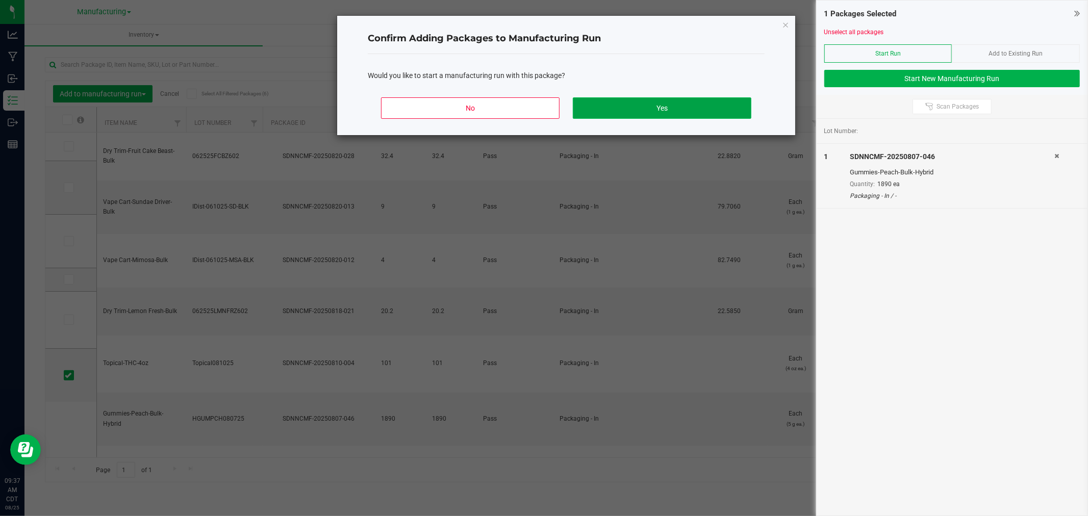
click at [704, 112] on button "Yes" at bounding box center [662, 107] width 179 height 21
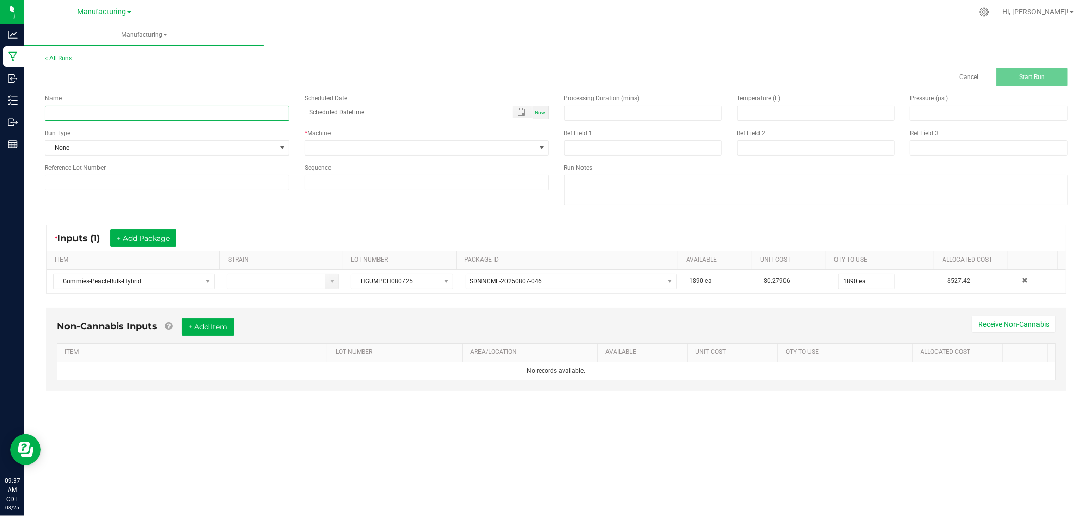
click at [135, 113] on input at bounding box center [167, 113] width 244 height 15
type input "082525-PEACH 10PK GUMMIES"
click at [136, 150] on span "None" at bounding box center [160, 148] width 231 height 14
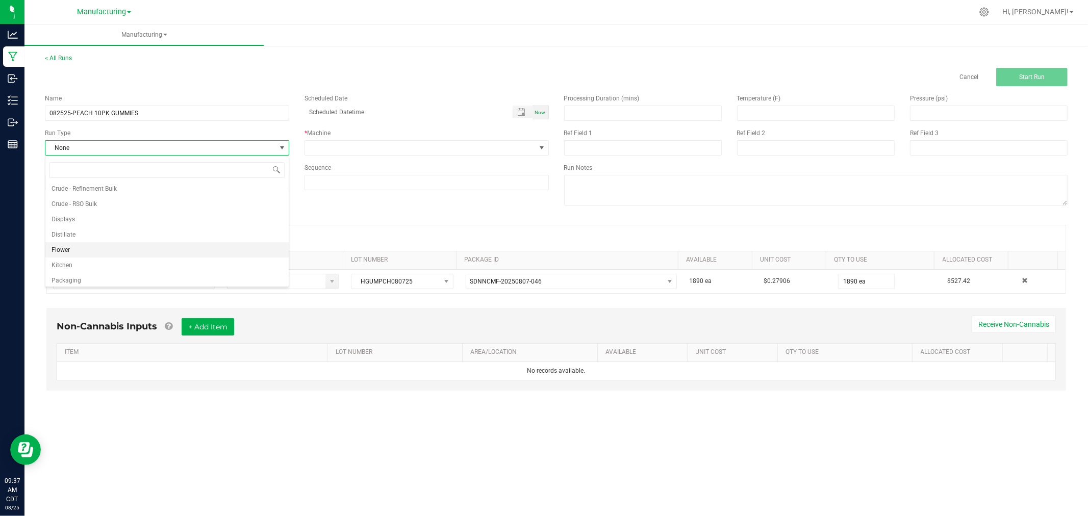
scroll to position [51, 0]
click at [136, 262] on li "Packaging" at bounding box center [166, 261] width 243 height 15
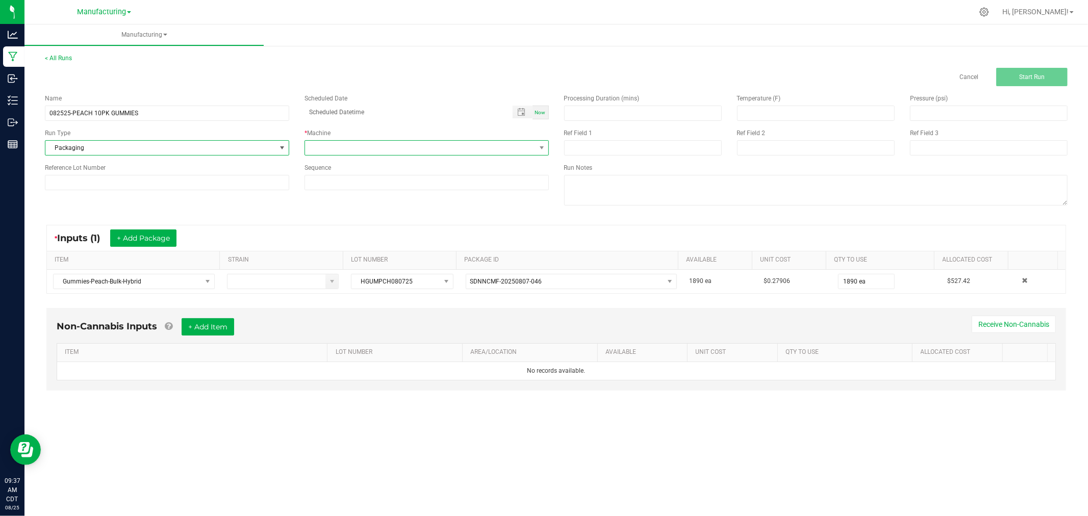
click at [354, 144] on span at bounding box center [420, 148] width 231 height 14
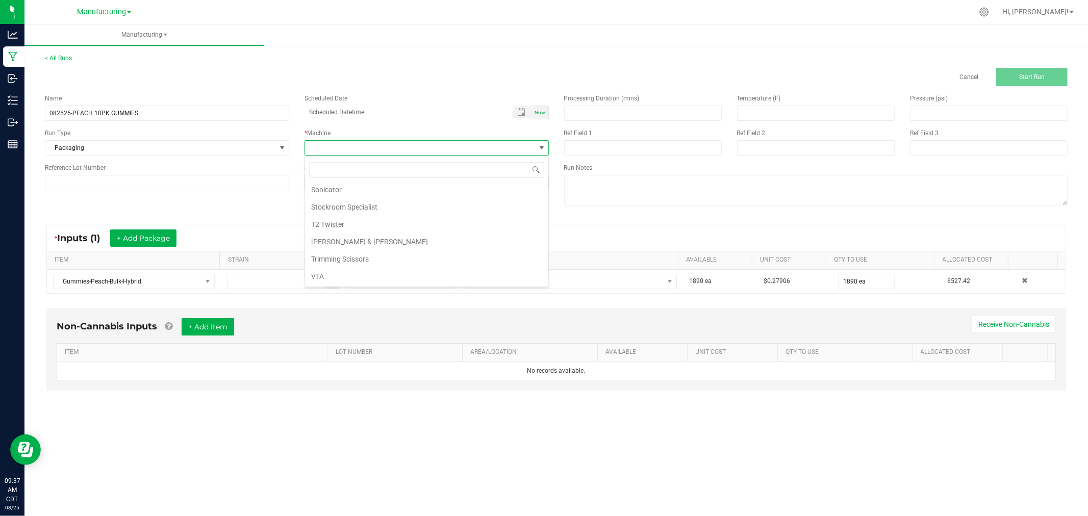
scroll to position [103, 0]
click at [333, 193] on li "Packaging" at bounding box center [426, 192] width 243 height 17
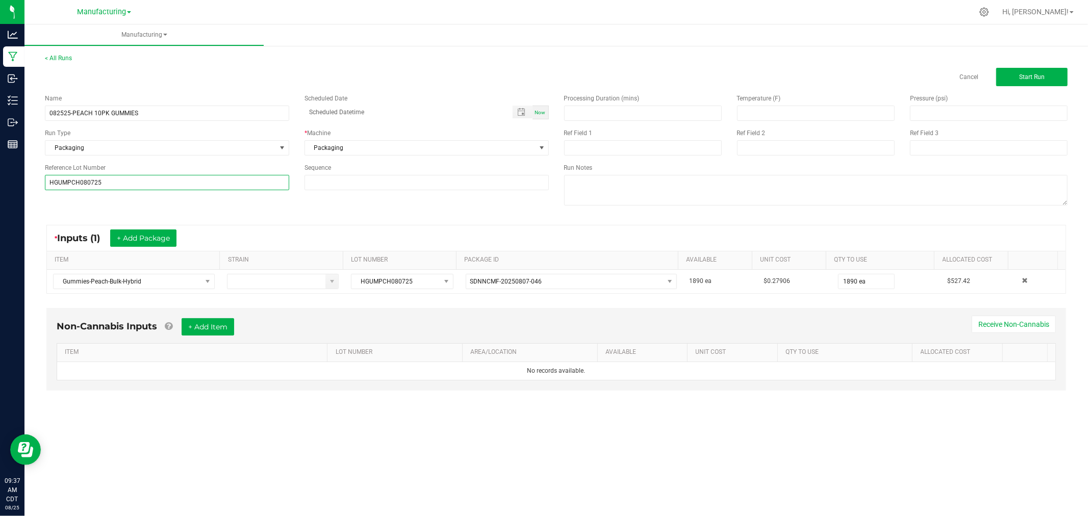
type input "HGUMPCH080725"
click at [79, 215] on div "Name 082525-PEACH 10PK GUMMIES Scheduled Date Now Run Type Packaging * Machine …" at bounding box center [556, 151] width 1038 height 130
click at [1027, 80] on button "Start Run" at bounding box center [1031, 77] width 71 height 18
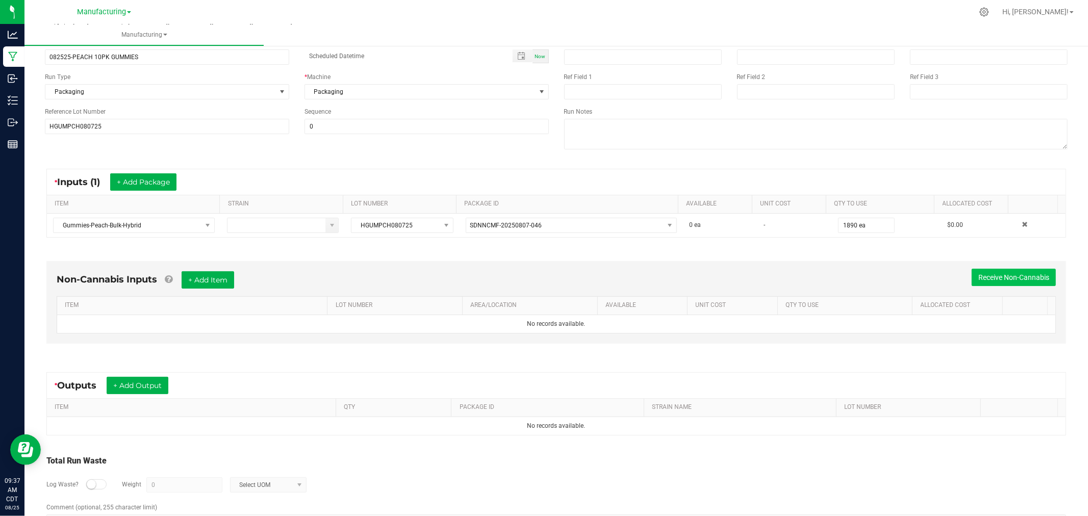
scroll to position [106, 0]
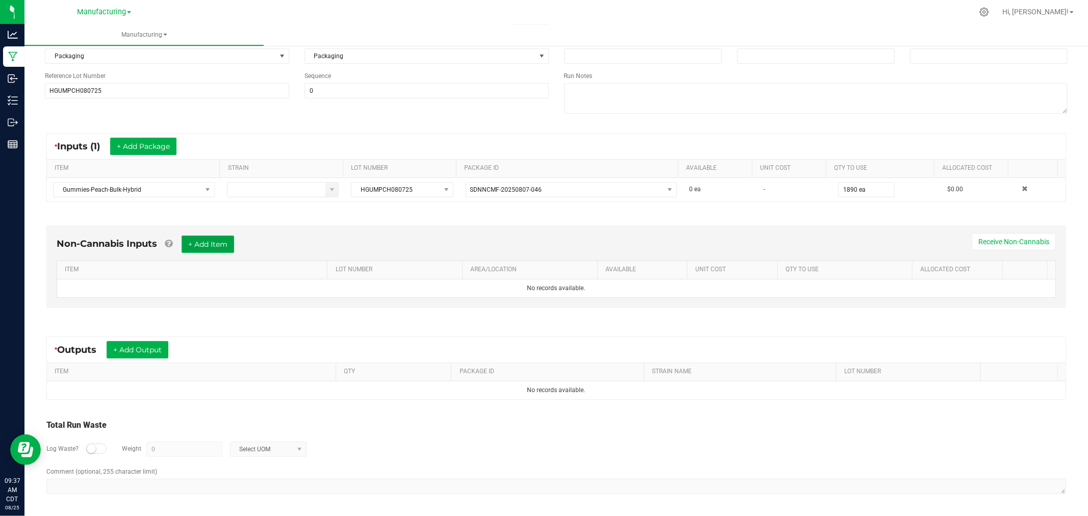
click at [220, 240] on button "+ Add Item" at bounding box center [208, 244] width 53 height 17
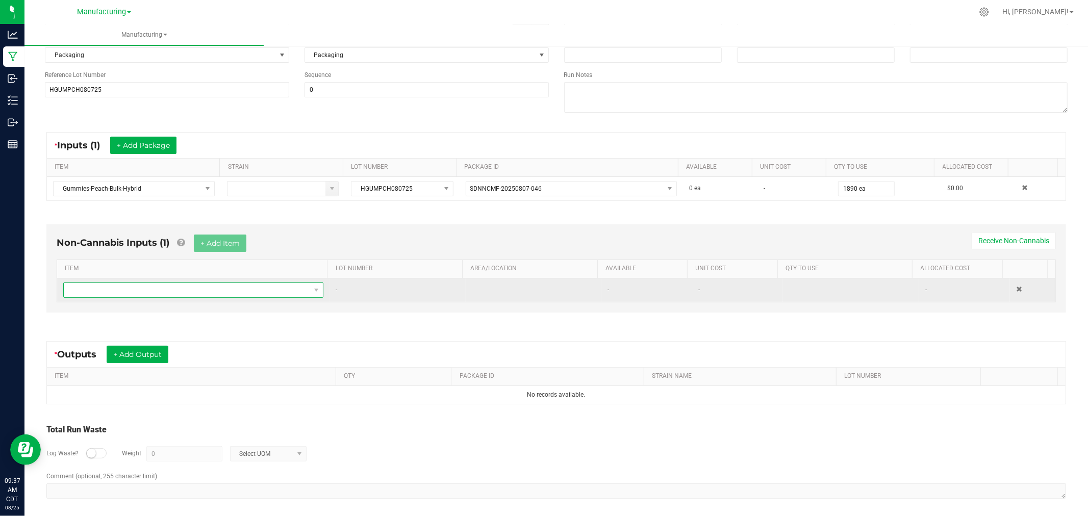
click at [204, 293] on span "NO DATA FOUND" at bounding box center [187, 290] width 246 height 14
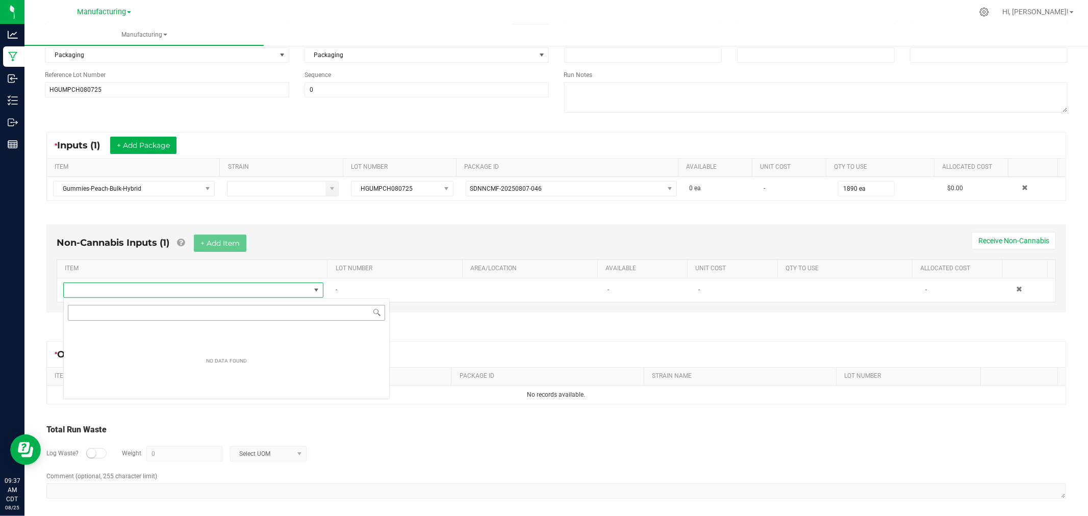
scroll to position [15, 255]
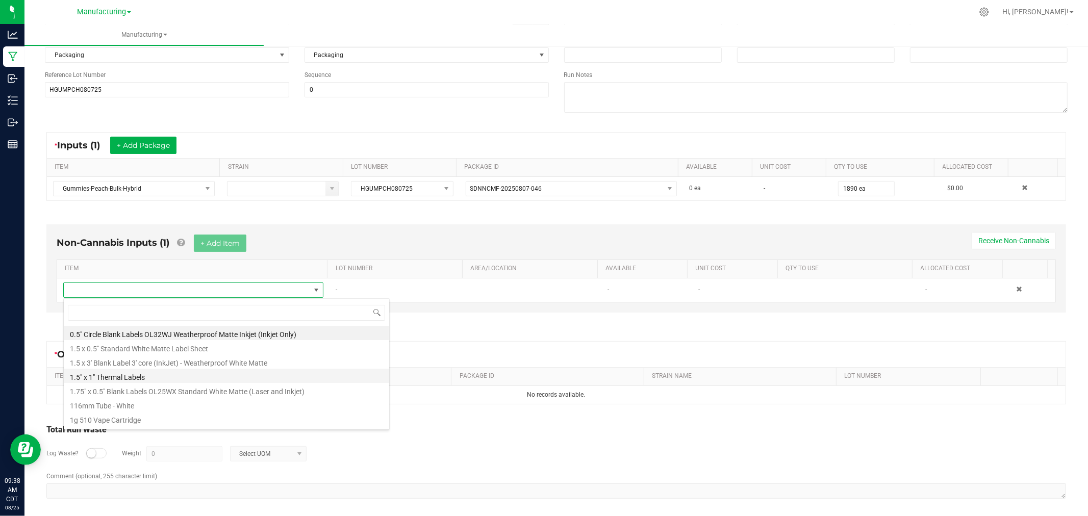
click at [138, 375] on li "1.5" x 1" Thermal Labels" at bounding box center [226, 376] width 325 height 14
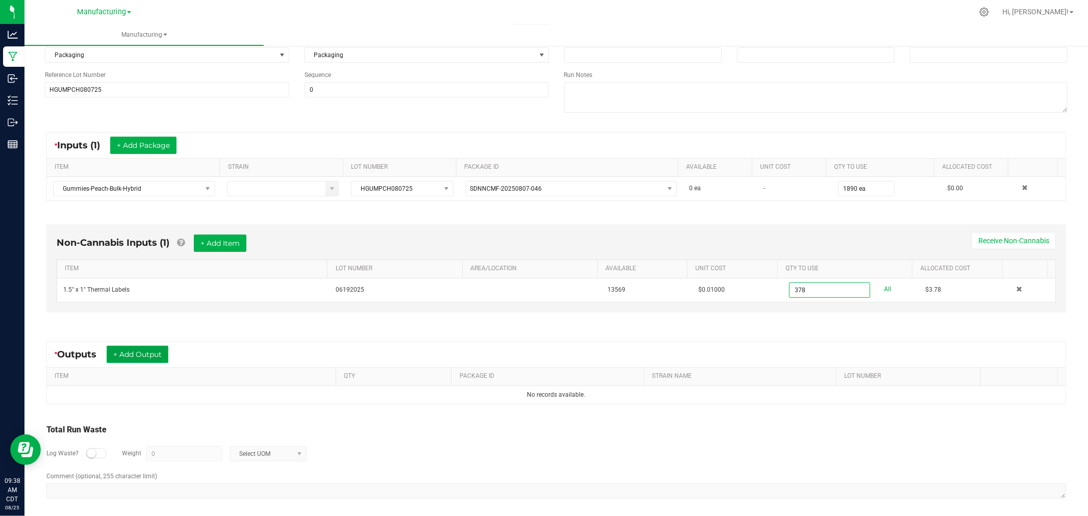
type input "378 ea"
click at [136, 352] on button "+ Add Output" at bounding box center [138, 354] width 62 height 17
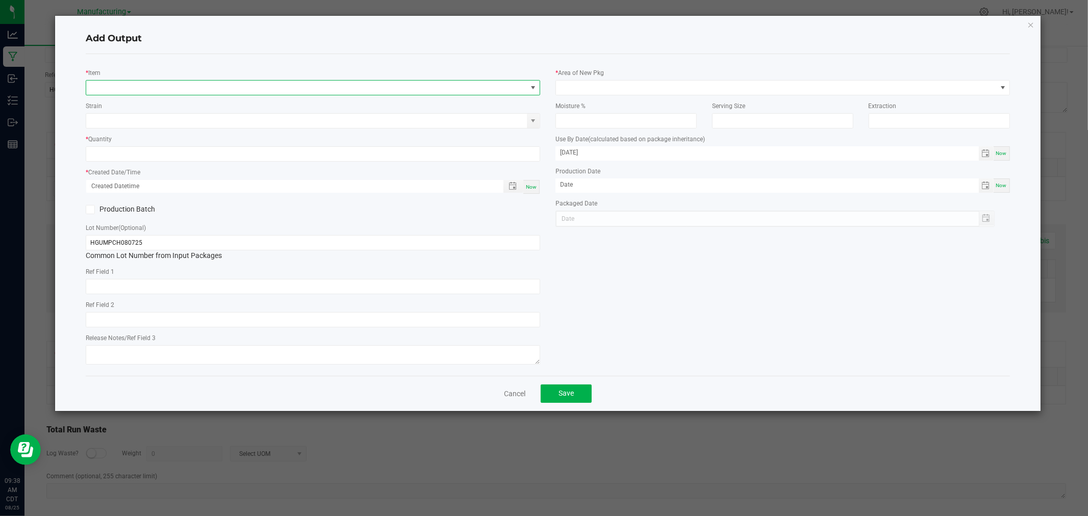
click at [108, 84] on span "NO DATA FOUND" at bounding box center [306, 88] width 441 height 14
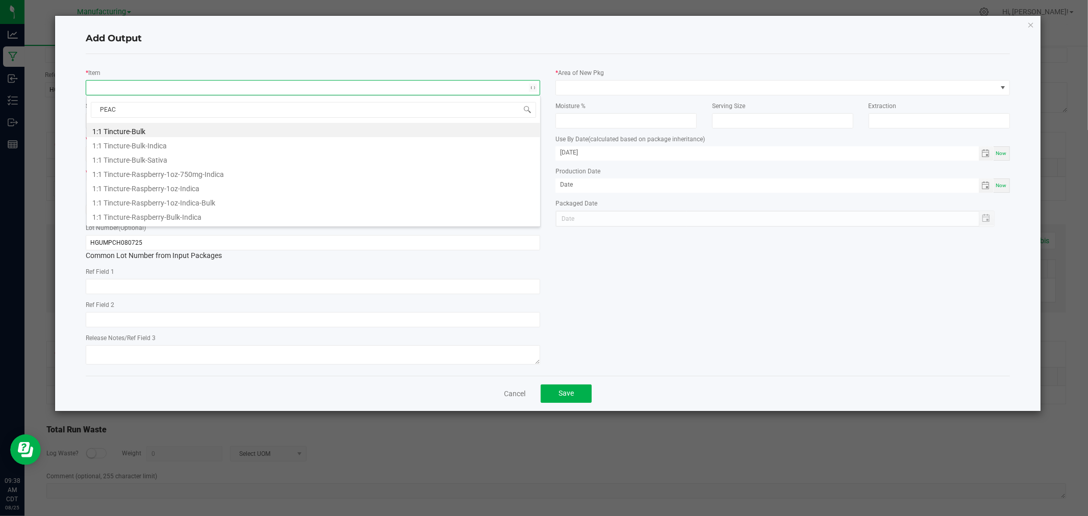
type input "PEACH"
click at [197, 143] on li "Gummies-Peach-10pk-Hybrid" at bounding box center [313, 144] width 453 height 14
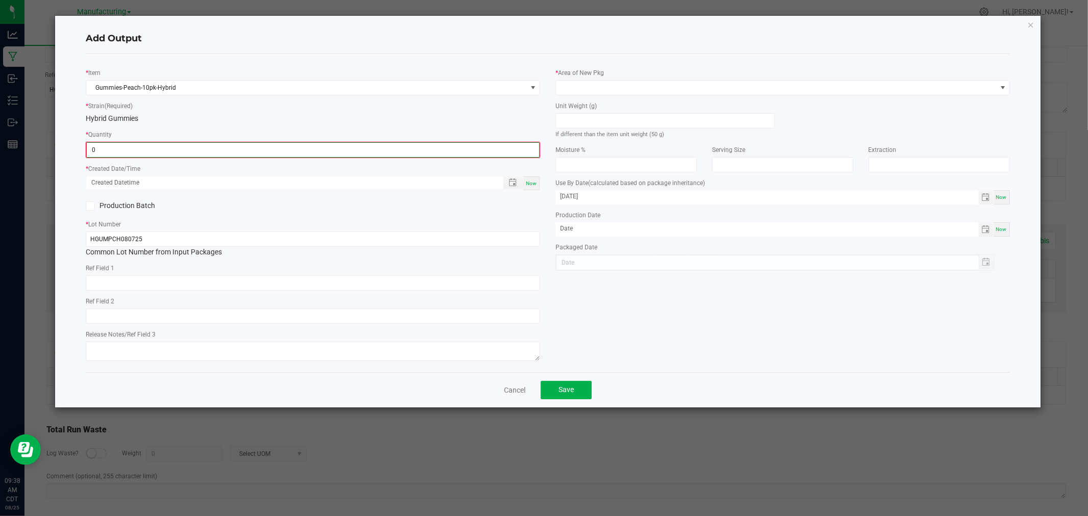
click at [185, 154] on input "0" at bounding box center [313, 150] width 452 height 14
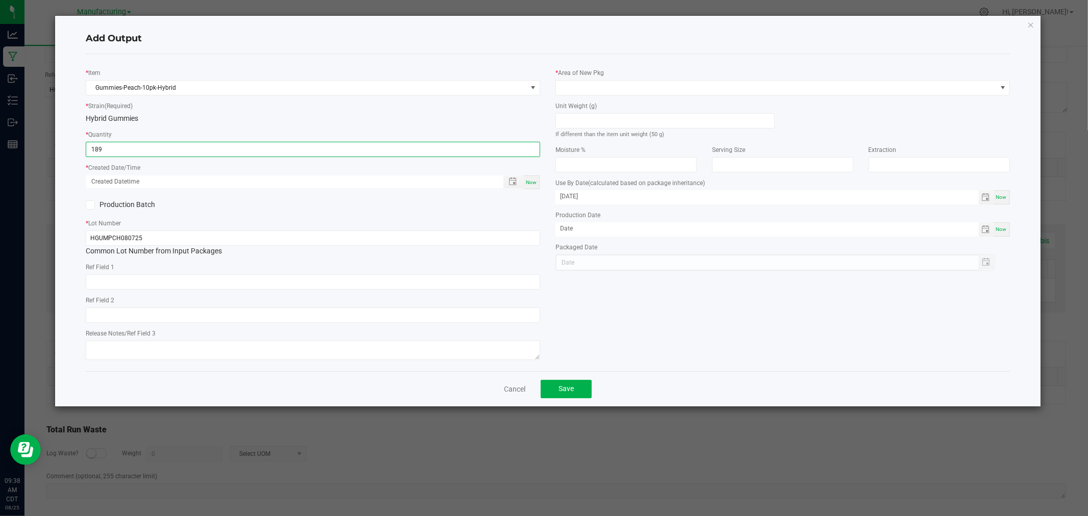
type input "189 ea"
click at [533, 174] on div "* Created Date/Time Now" at bounding box center [313, 176] width 454 height 28
click at [532, 180] on span "Now" at bounding box center [531, 183] width 11 height 6
type input "08/25/2025 9:38 AM"
type input "[DATE]"
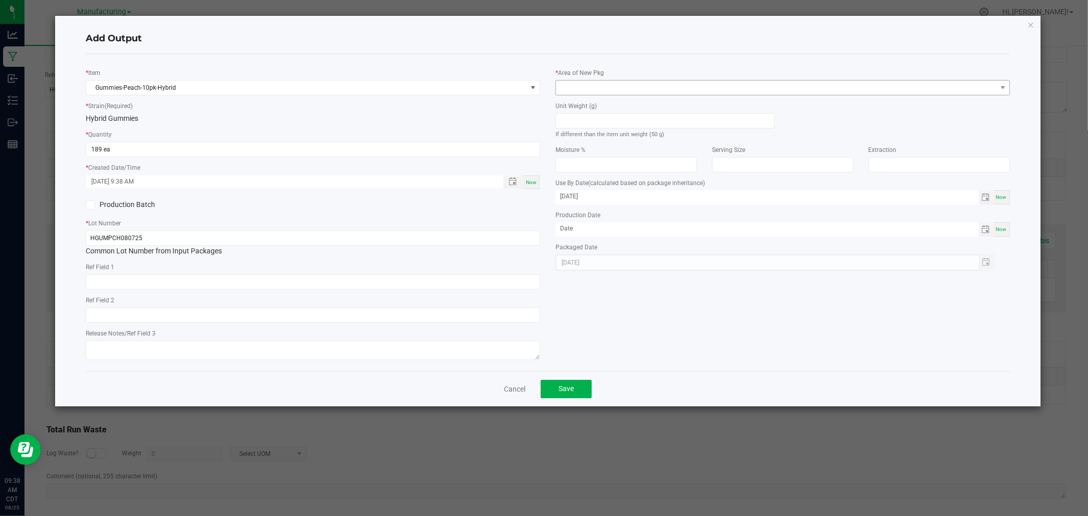
click at [595, 80] on div "* Area of New Pkg" at bounding box center [782, 81] width 454 height 28
click at [598, 89] on span at bounding box center [776, 88] width 441 height 14
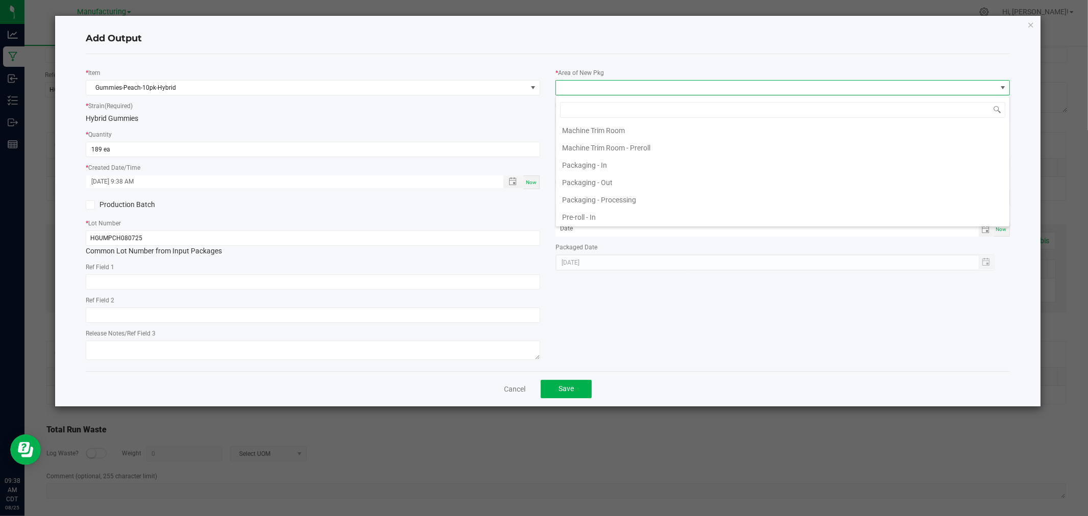
scroll to position [340, 0]
click at [629, 139] on li "Packaging - Processing" at bounding box center [782, 138] width 453 height 17
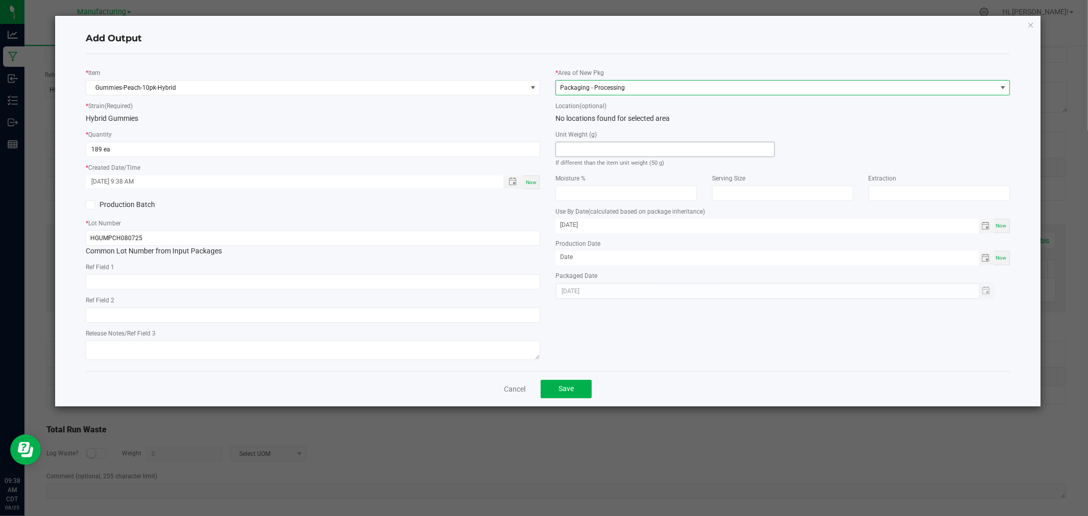
click at [628, 151] on input at bounding box center [665, 149] width 218 height 14
type input "50"
click at [568, 389] on span "Save" at bounding box center [565, 389] width 15 height 8
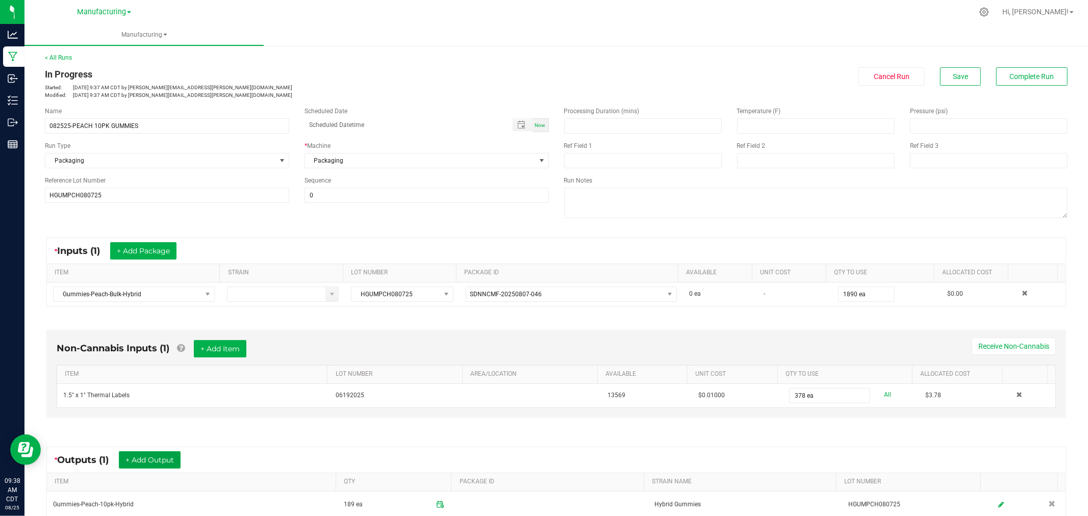
scroll to position [0, 0]
click at [941, 70] on button "Save" at bounding box center [960, 77] width 41 height 18
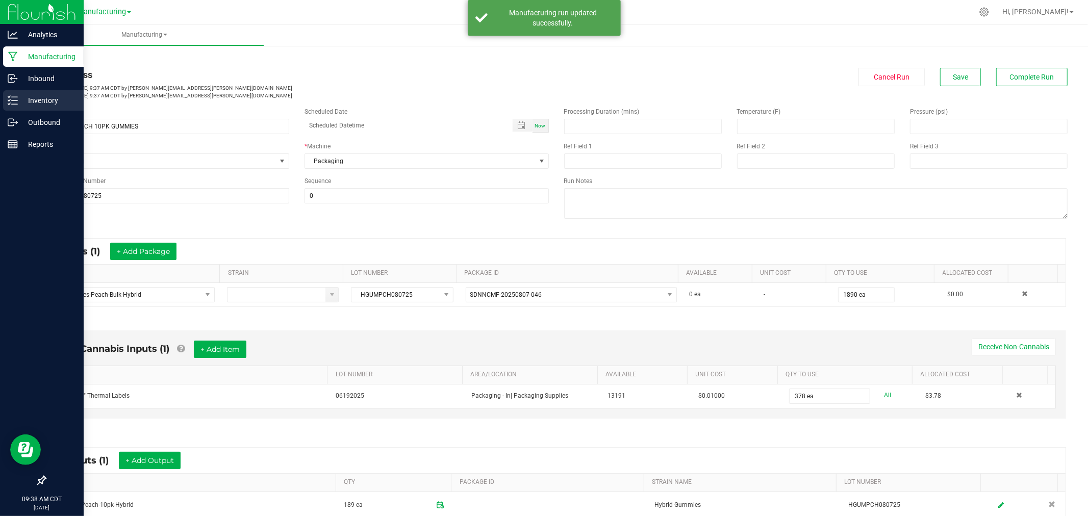
click at [48, 98] on p "Inventory" at bounding box center [48, 100] width 61 height 12
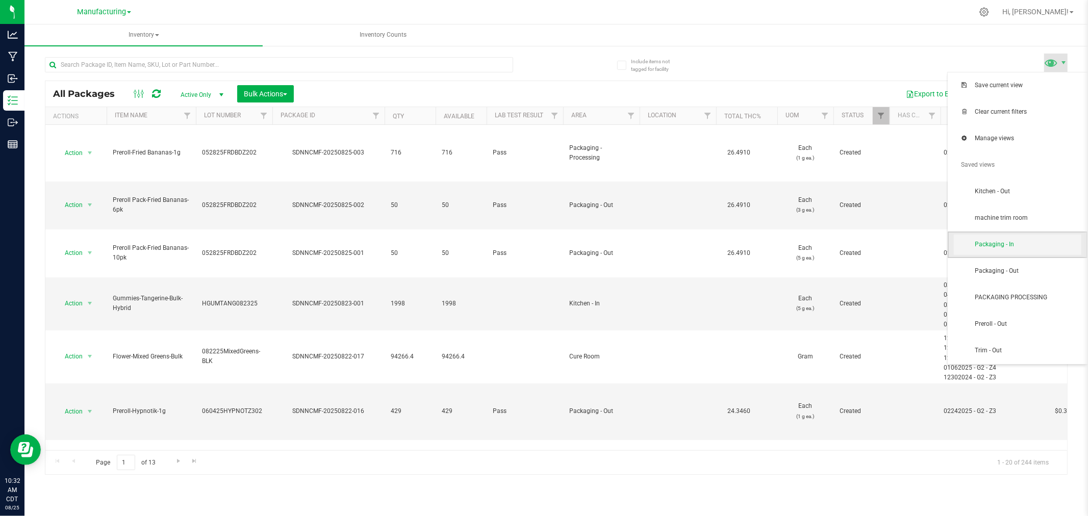
click at [1012, 240] on span "Packaging - In" at bounding box center [1018, 245] width 128 height 20
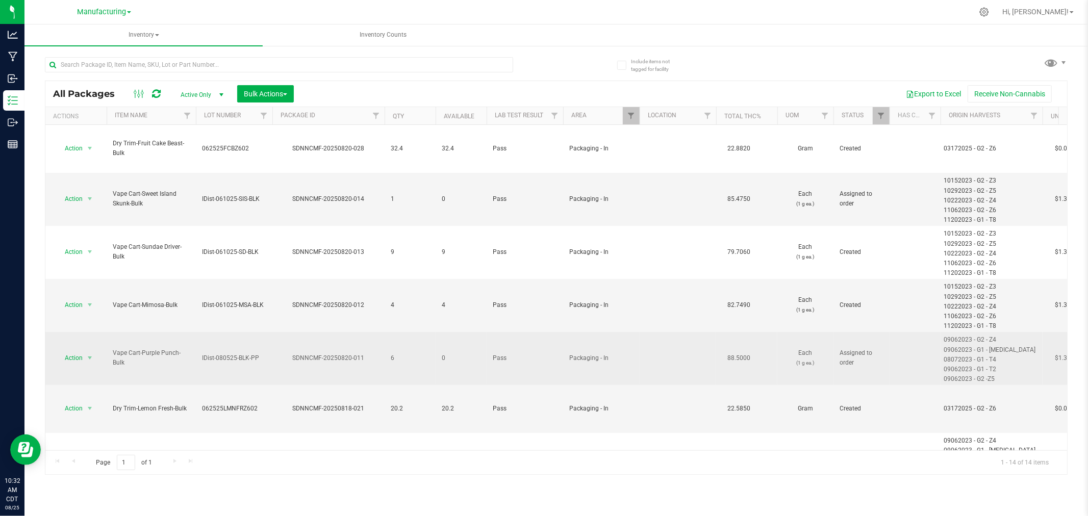
scroll to position [283, 0]
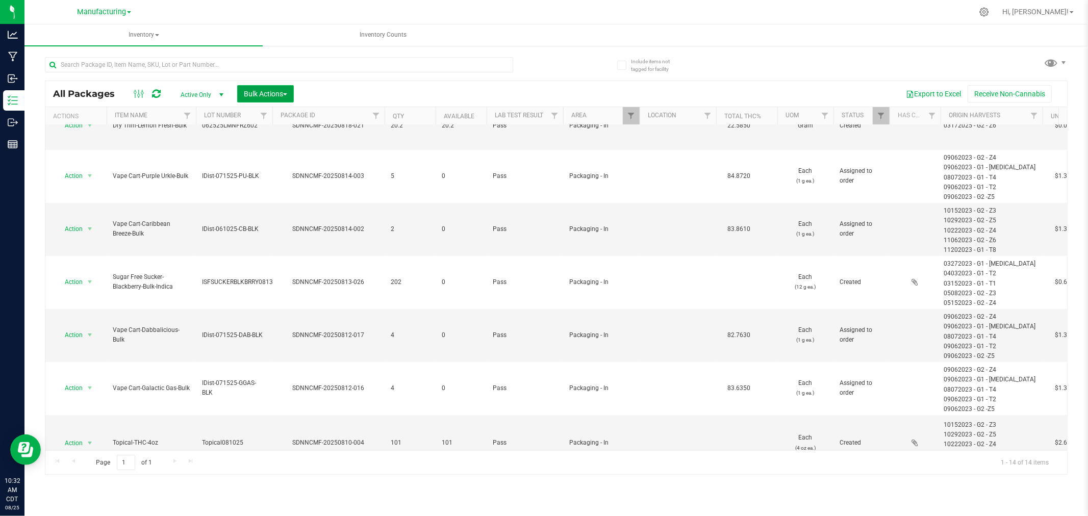
click at [279, 94] on span "Bulk Actions" at bounding box center [265, 94] width 43 height 8
click at [282, 115] on span "Add to manufacturing run" at bounding box center [281, 117] width 77 height 8
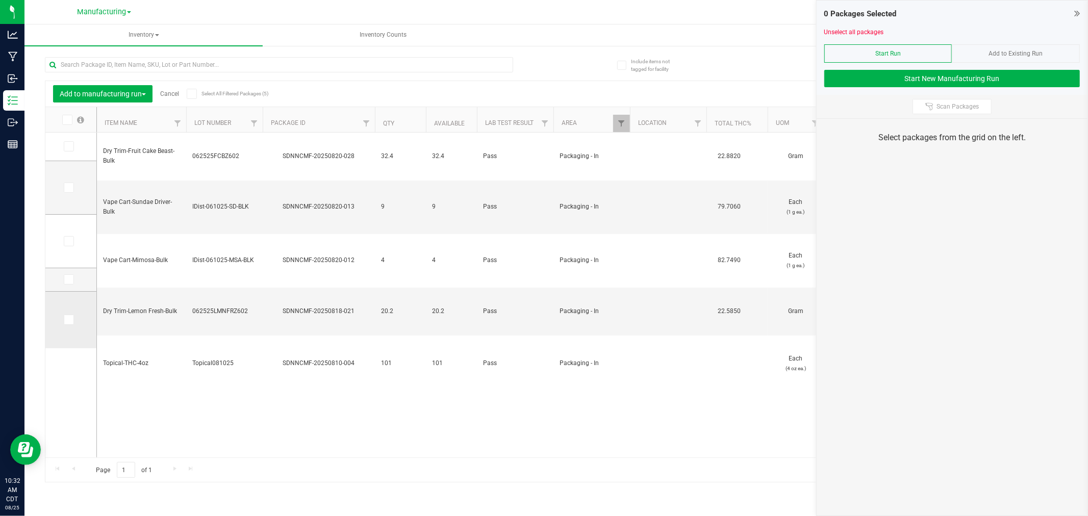
click at [67, 320] on icon at bounding box center [68, 320] width 7 height 0
click at [0, 0] on input "checkbox" at bounding box center [0, 0] width 0 height 0
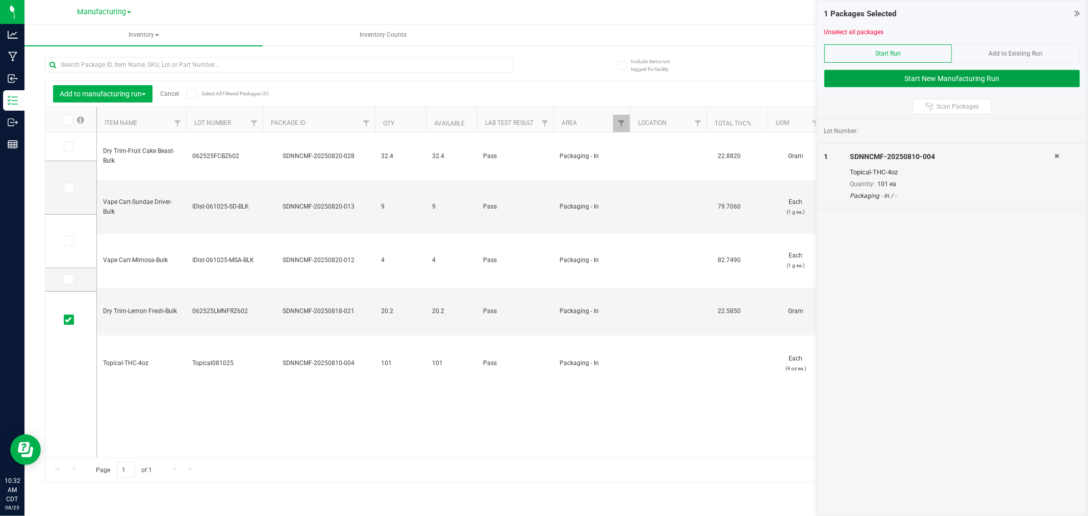
click at [884, 74] on button "Start New Manufacturing Run" at bounding box center [952, 78] width 256 height 17
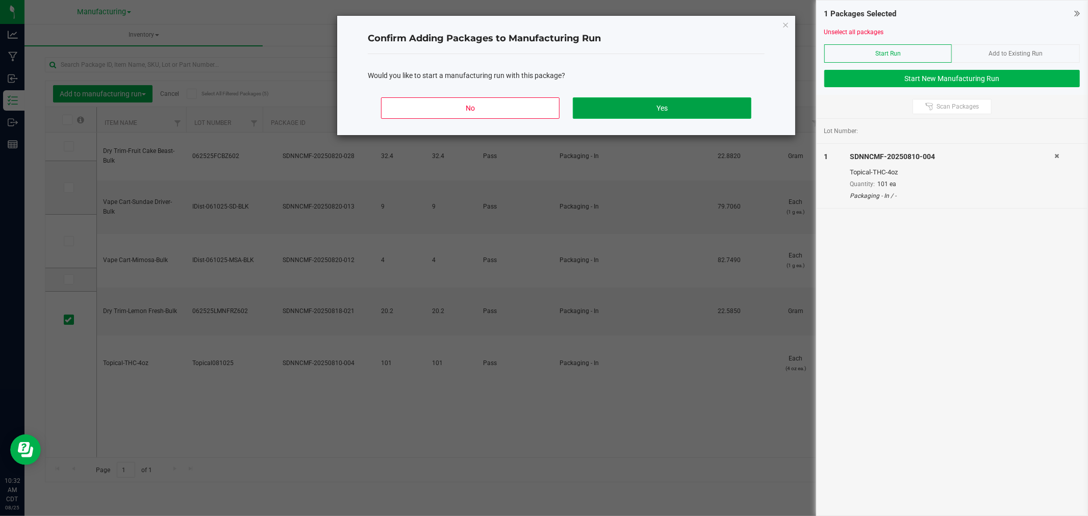
click at [706, 110] on button "Yes" at bounding box center [662, 107] width 179 height 21
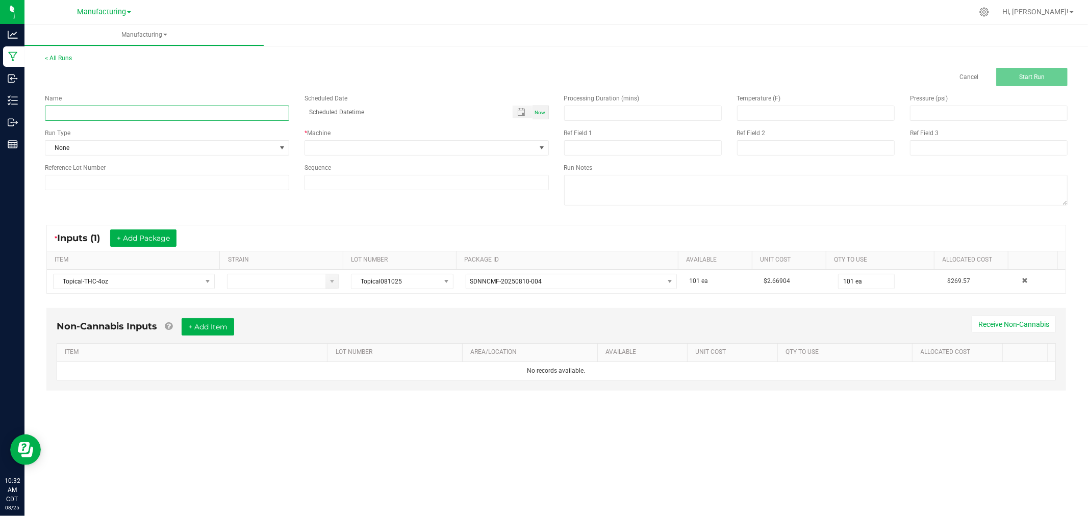
click at [250, 108] on input at bounding box center [167, 113] width 244 height 15
type input "082525-TOPICALS"
click at [252, 149] on span "None" at bounding box center [160, 148] width 231 height 14
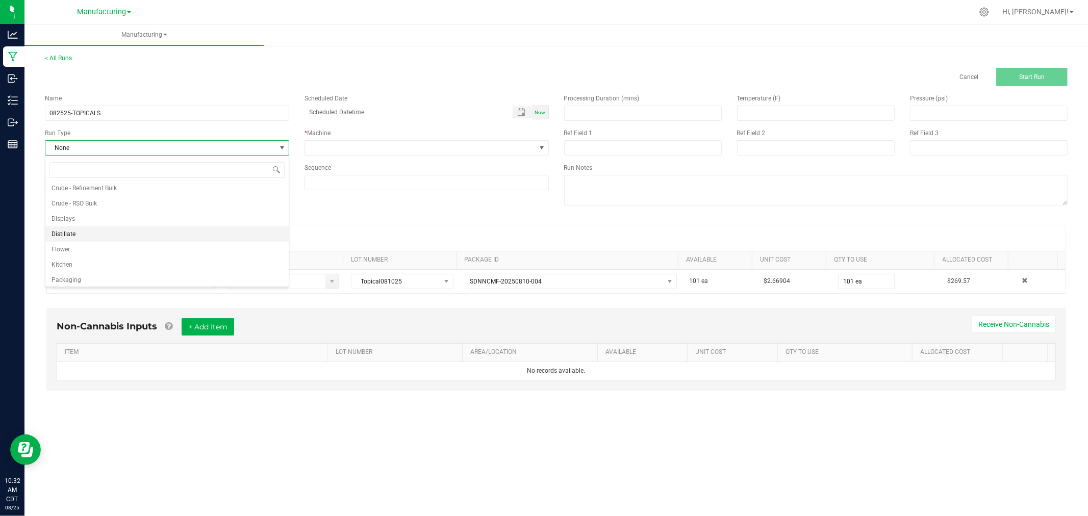
scroll to position [51, 0]
click at [155, 261] on li "Packaging" at bounding box center [166, 261] width 243 height 15
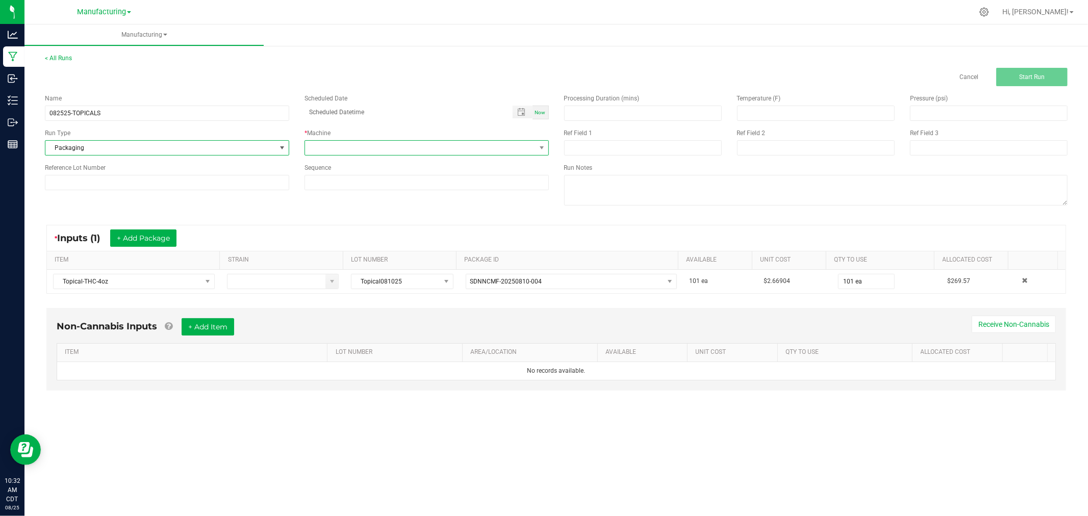
click at [358, 150] on span at bounding box center [420, 148] width 231 height 14
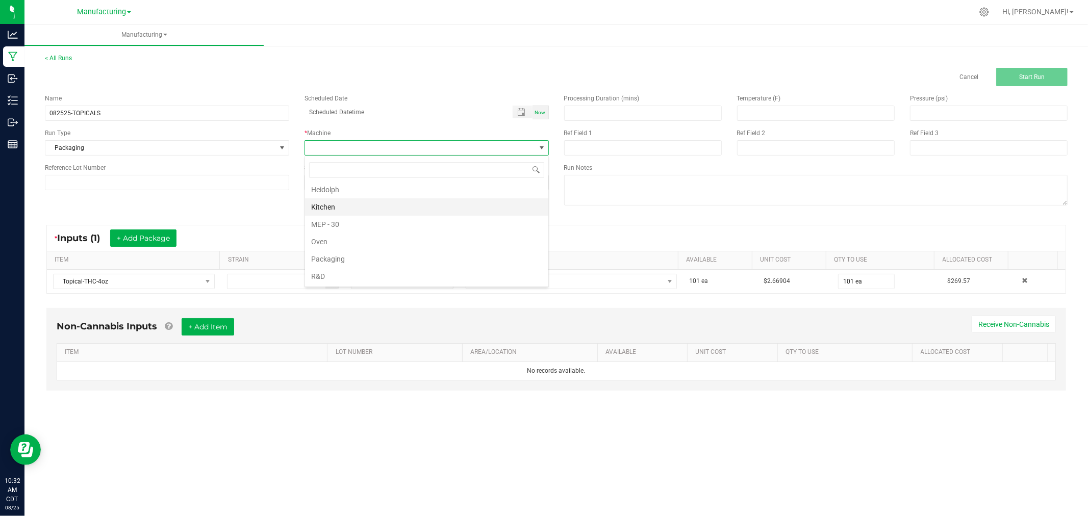
scroll to position [57, 0]
click at [354, 243] on li "Packaging" at bounding box center [426, 239] width 243 height 17
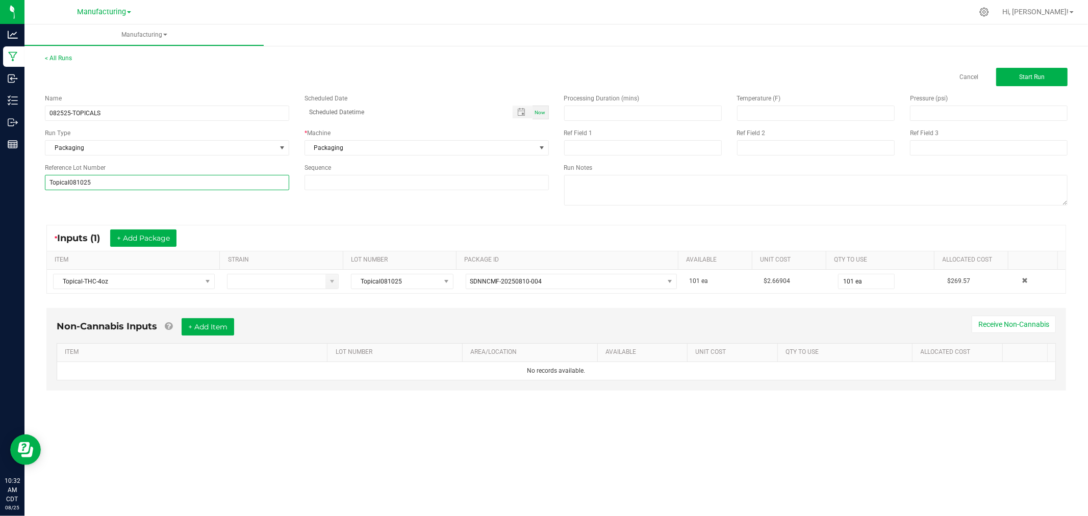
type input "Topical081025"
click at [79, 204] on div "Name 082525-TOPICALS Scheduled Date Now Run Type Packaging * Machine Packaging …" at bounding box center [556, 151] width 1038 height 130
click at [1014, 72] on button "Start Run" at bounding box center [1031, 77] width 71 height 18
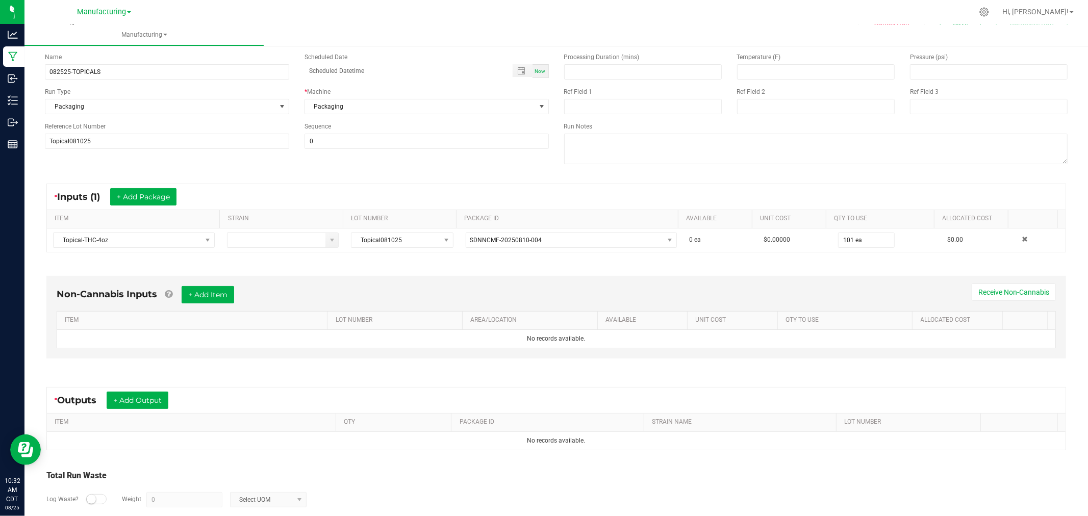
scroll to position [106, 0]
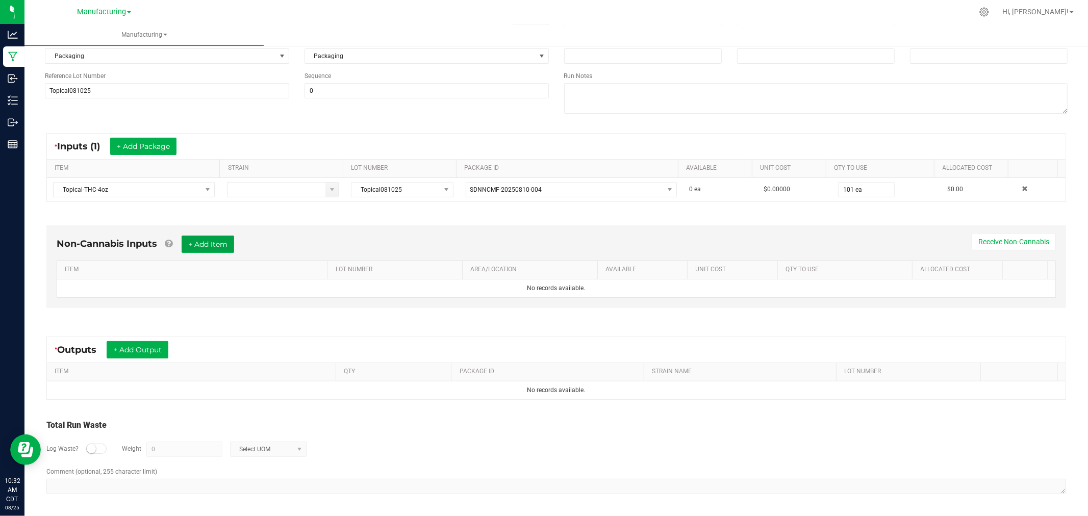
drag, startPoint x: 203, startPoint y: 241, endPoint x: 206, endPoint y: 252, distance: 11.5
click at [203, 241] on button "+ Add Item" at bounding box center [208, 244] width 53 height 17
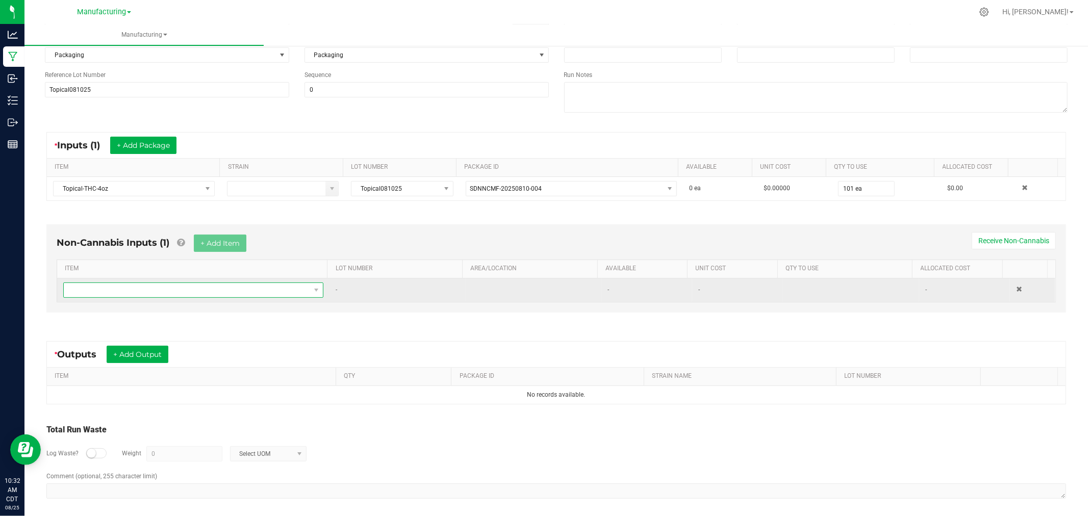
click at [207, 291] on span "NO DATA FOUND" at bounding box center [187, 290] width 246 height 14
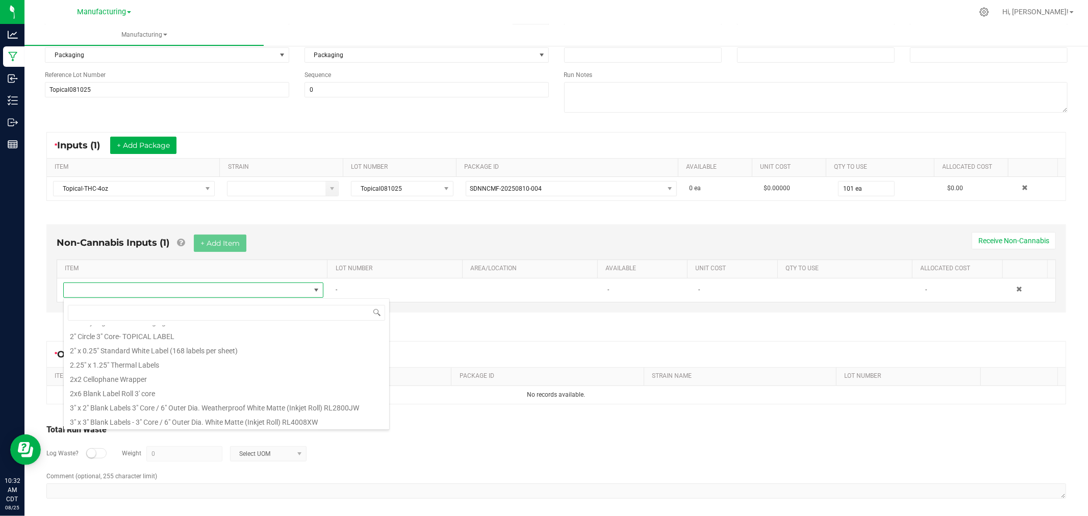
scroll to position [113, 0]
click at [116, 335] on li "2" Circle 3" Core- TOPICAL LABEL" at bounding box center [226, 334] width 325 height 14
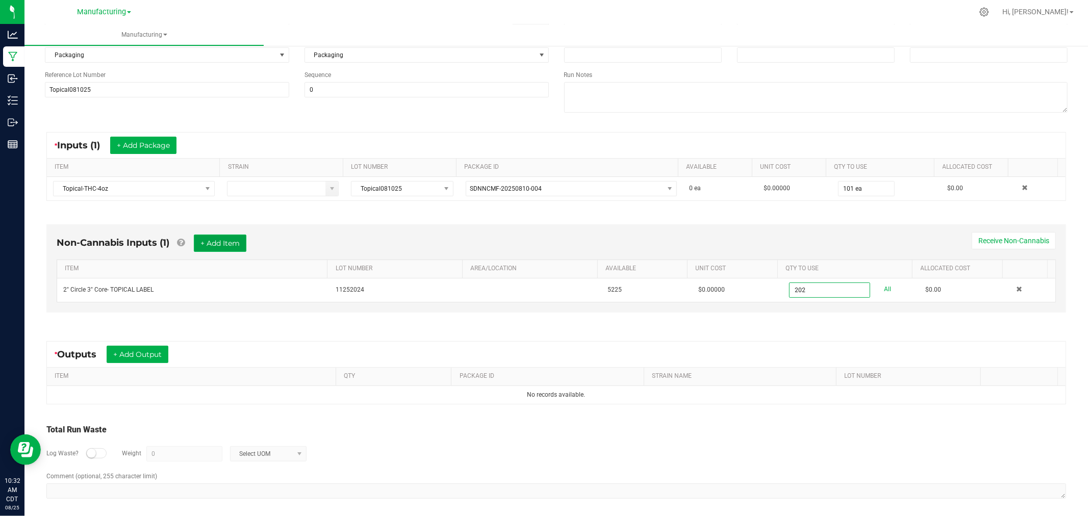
type input "202 ea"
click at [220, 238] on button "+ Add Item" at bounding box center [220, 243] width 53 height 17
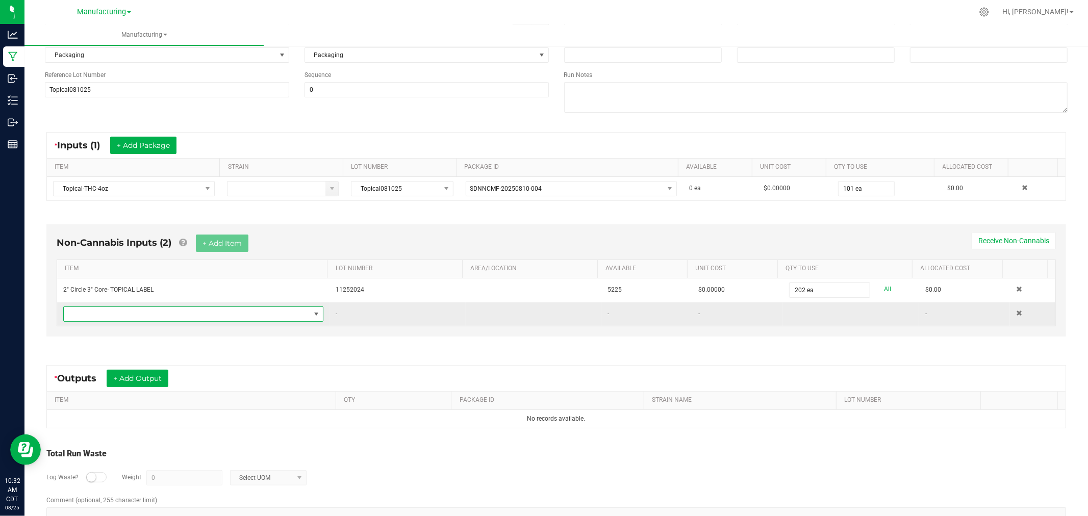
click at [223, 320] on span "NO DATA FOUND" at bounding box center [187, 314] width 246 height 14
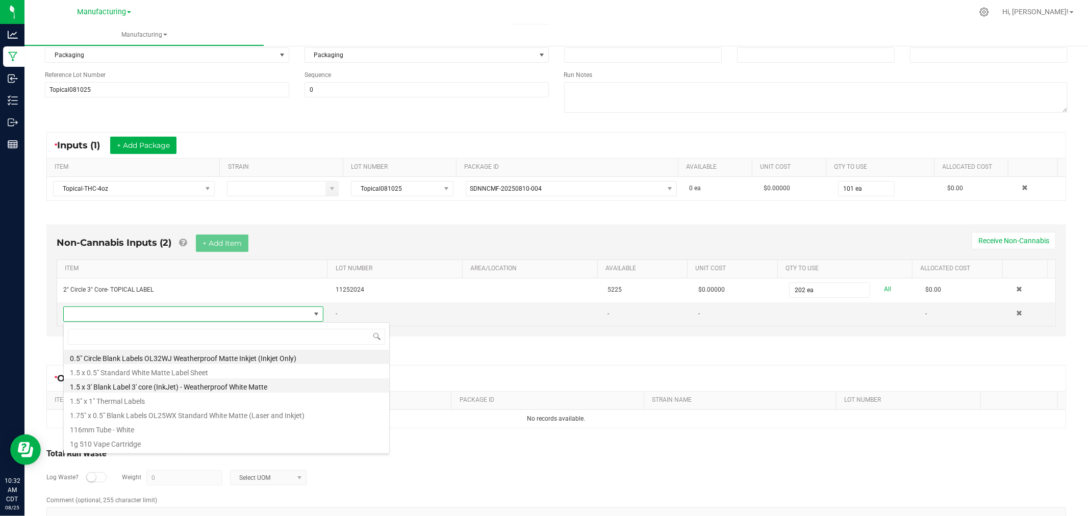
scroll to position [15, 252]
click at [172, 400] on li "1.5" x 1" Thermal Labels" at bounding box center [226, 400] width 325 height 14
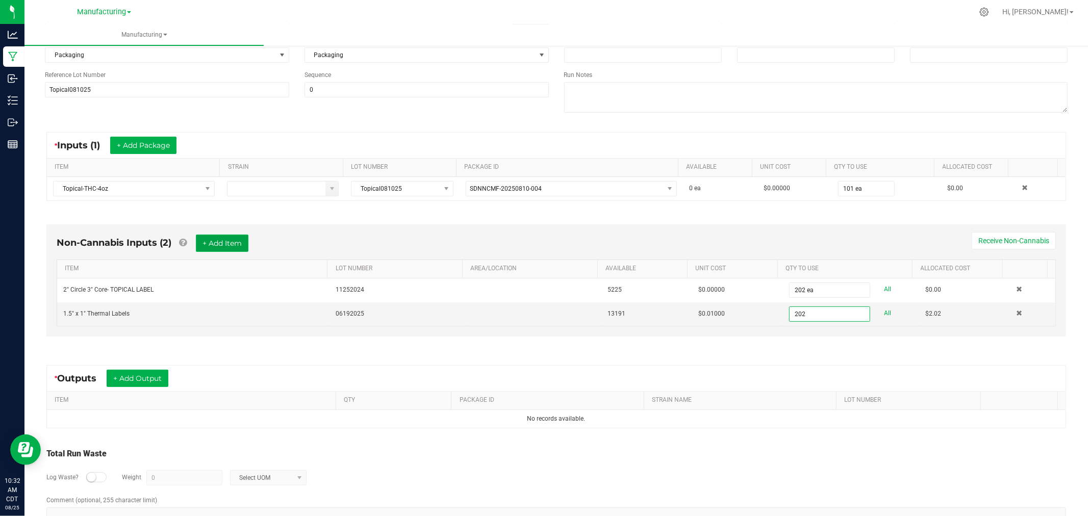
type input "202 ea"
click at [226, 240] on button "+ Add Item" at bounding box center [222, 243] width 53 height 17
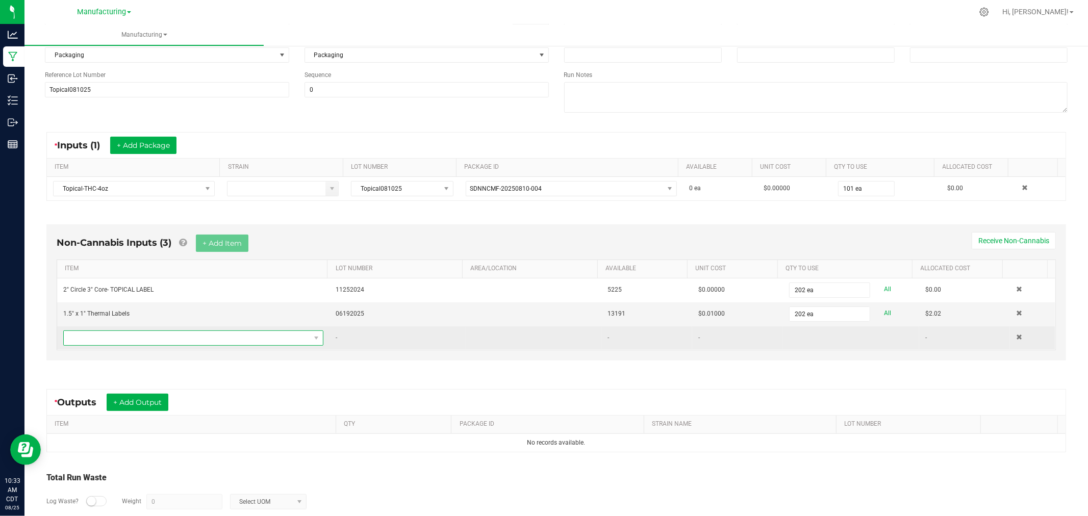
click at [250, 335] on span "NO DATA FOUND" at bounding box center [187, 338] width 246 height 14
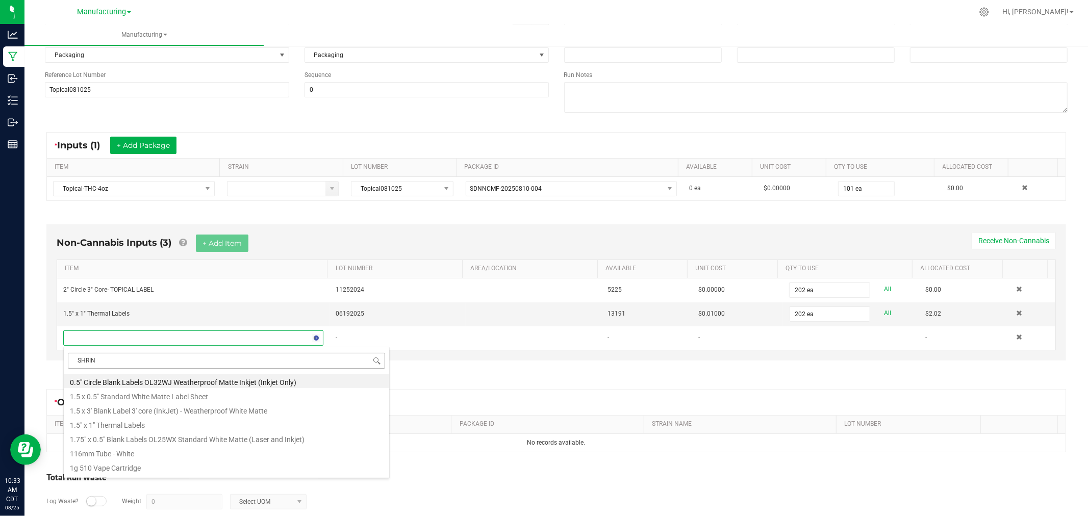
type input "SHRINK"
click at [212, 440] on li "Shrink bands- 110mm x 28mm Perforated" at bounding box center [226, 438] width 325 height 14
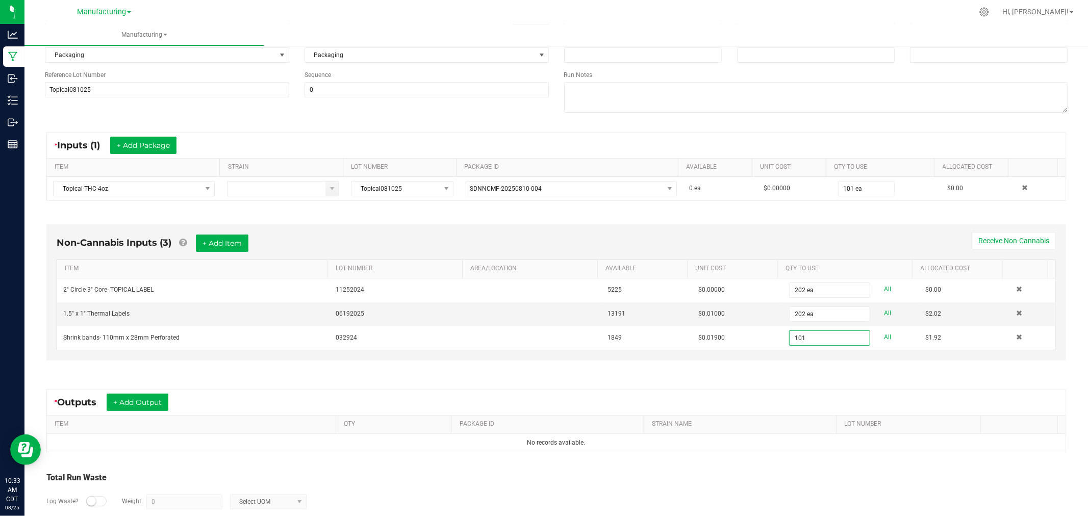
type input "101 ea"
click at [610, 394] on div "* Outputs + Add Output" at bounding box center [556, 403] width 1018 height 26
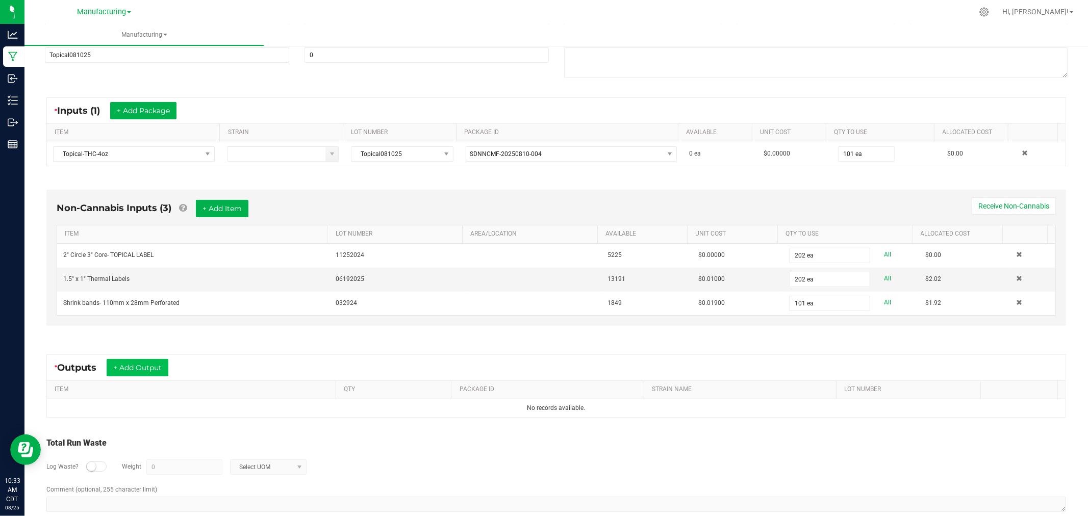
scroll to position [160, 0]
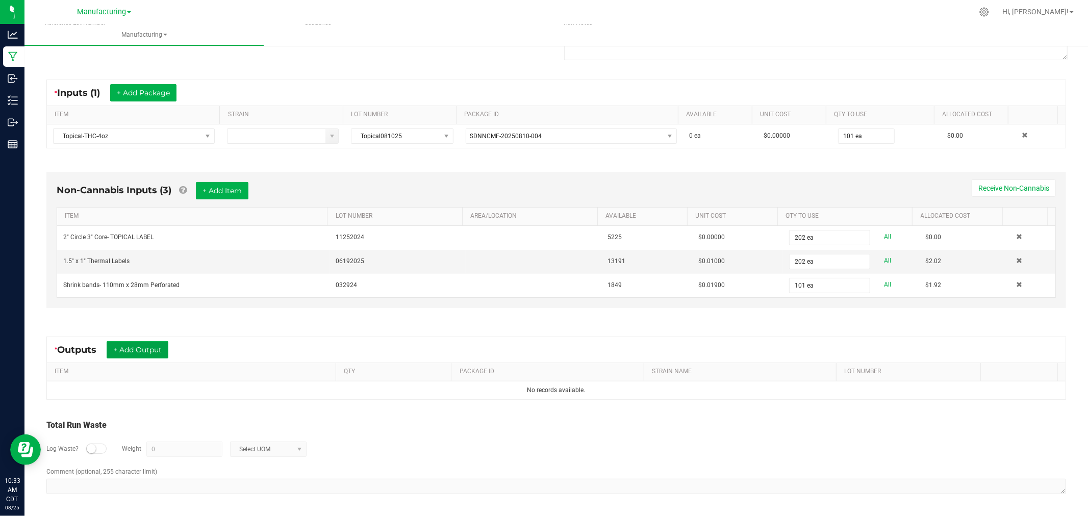
click at [135, 346] on button "+ Add Output" at bounding box center [138, 349] width 62 height 17
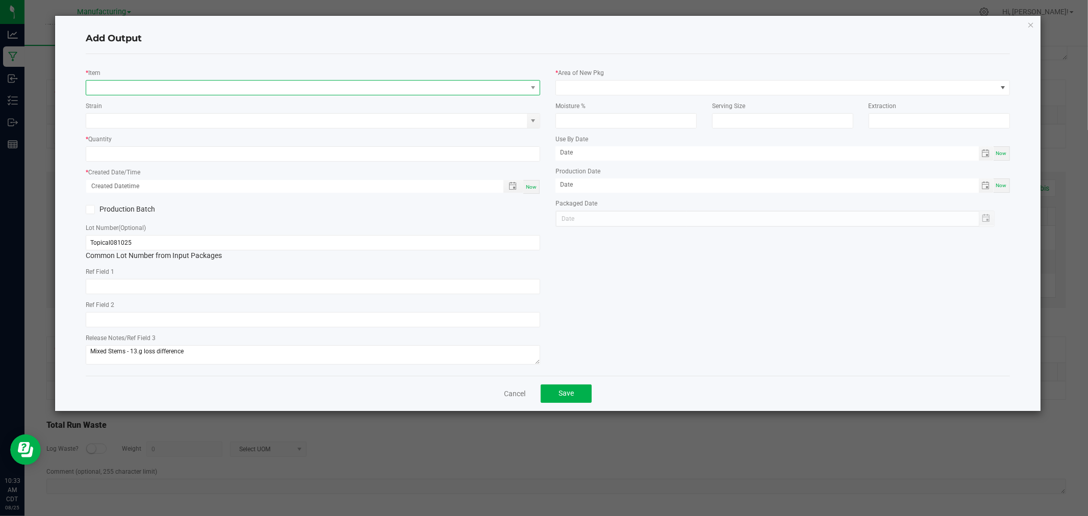
click at [181, 90] on span "NO DATA FOUND" at bounding box center [306, 88] width 441 height 14
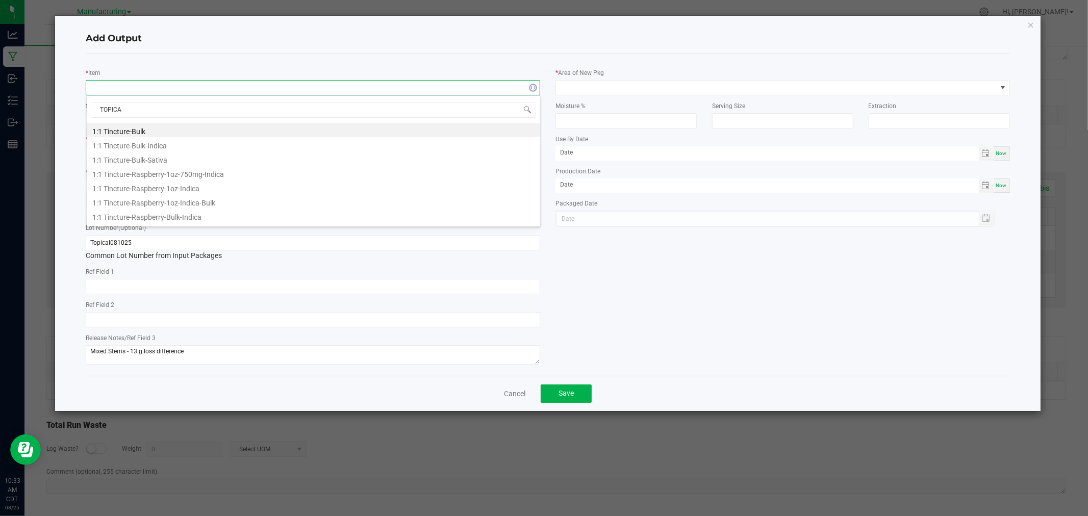
type input "TOPICAL"
click at [149, 159] on li "Topical-THC-4oz" at bounding box center [313, 158] width 453 height 14
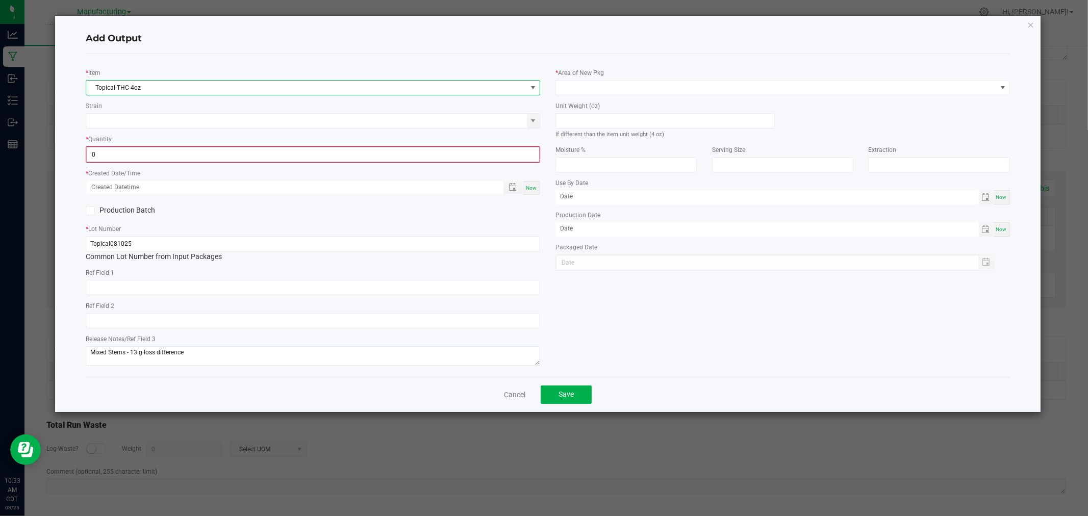
click at [123, 154] on input "0" at bounding box center [313, 154] width 452 height 14
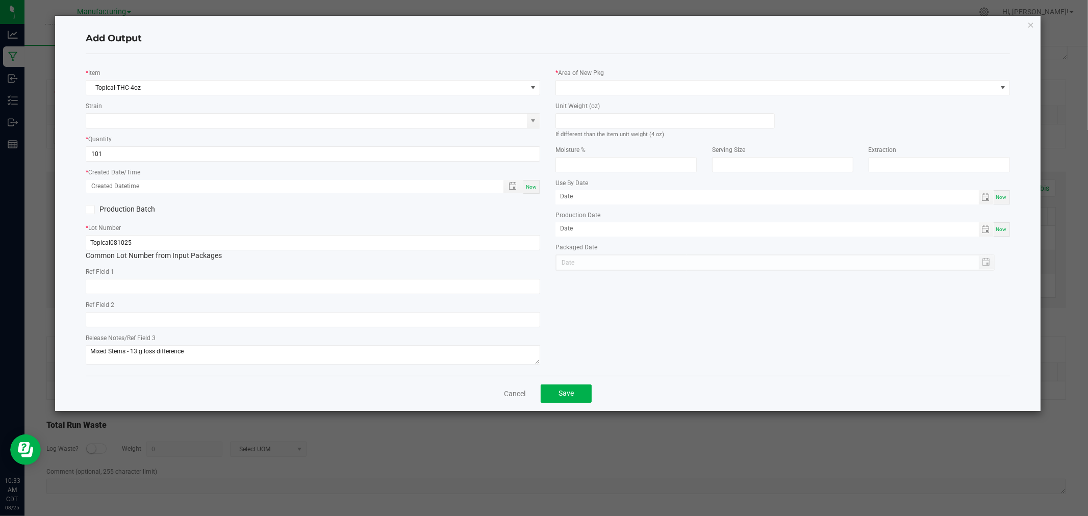
type input "101 ea"
click at [531, 190] on span "Now" at bounding box center [531, 187] width 11 height 6
type input "08/25/2025 10:33 AM"
type input "[DATE]"
click at [571, 90] on span at bounding box center [776, 88] width 441 height 14
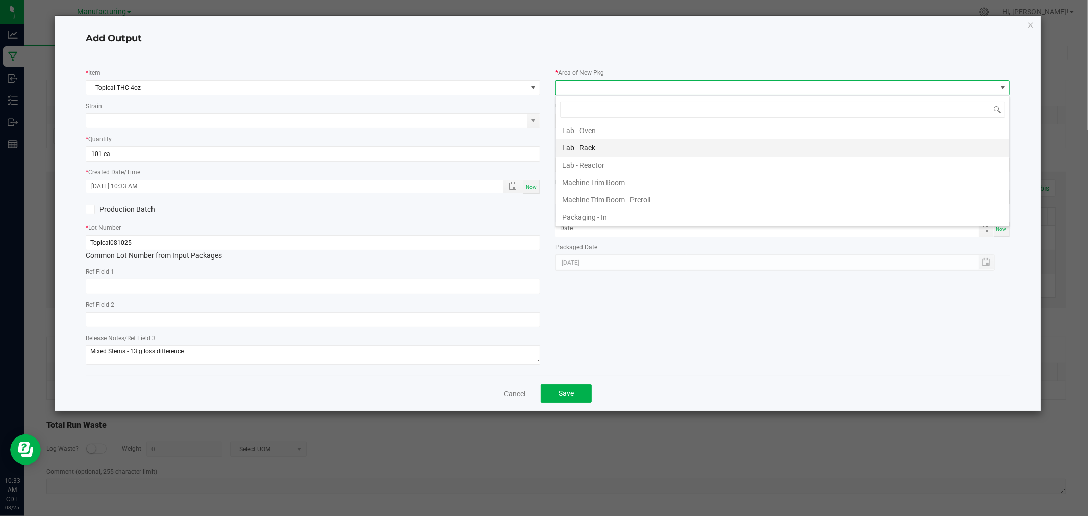
scroll to position [283, 0]
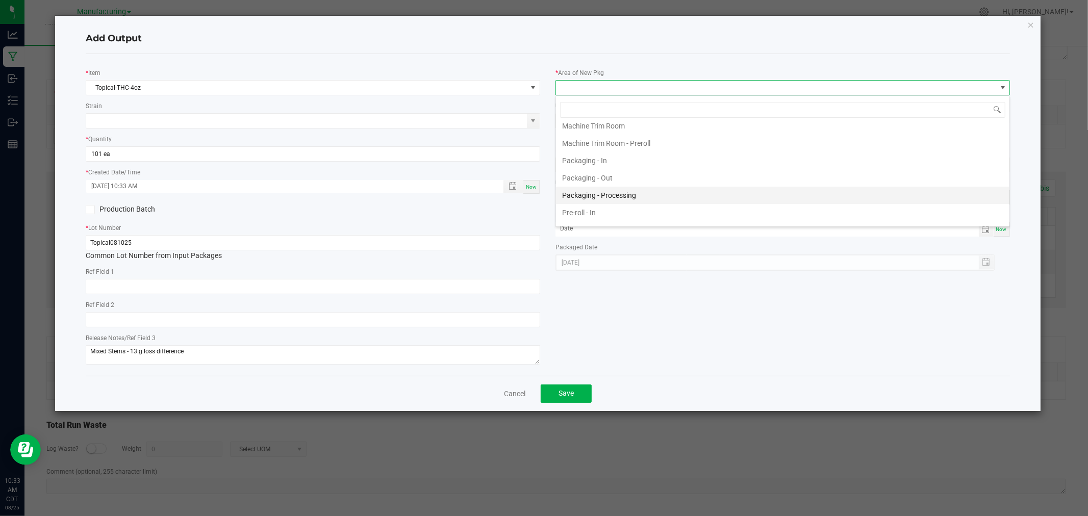
click at [595, 199] on li "Packaging - Processing" at bounding box center [782, 195] width 453 height 17
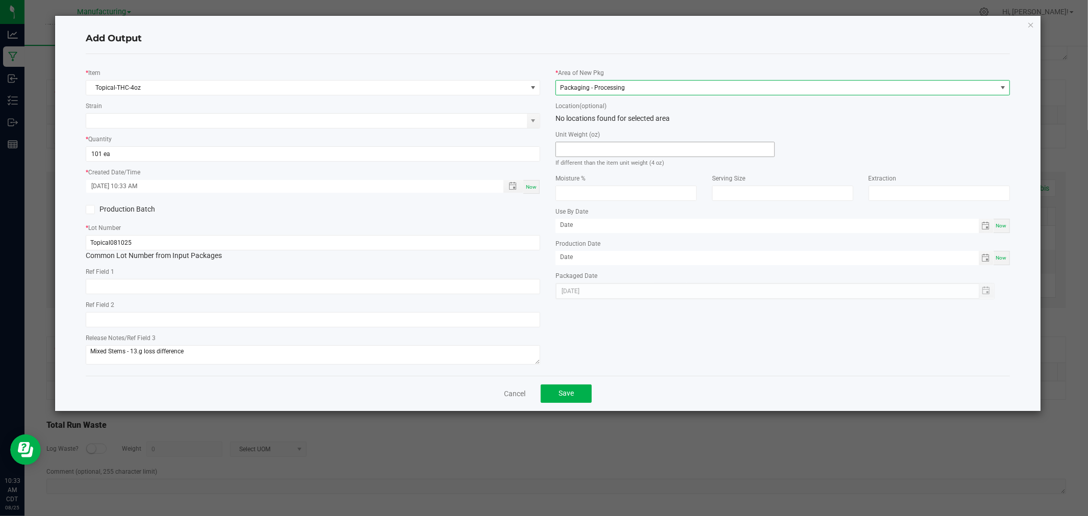
click at [584, 151] on input at bounding box center [665, 149] width 218 height 14
type input "4"
click at [553, 396] on button "Save" at bounding box center [566, 394] width 51 height 18
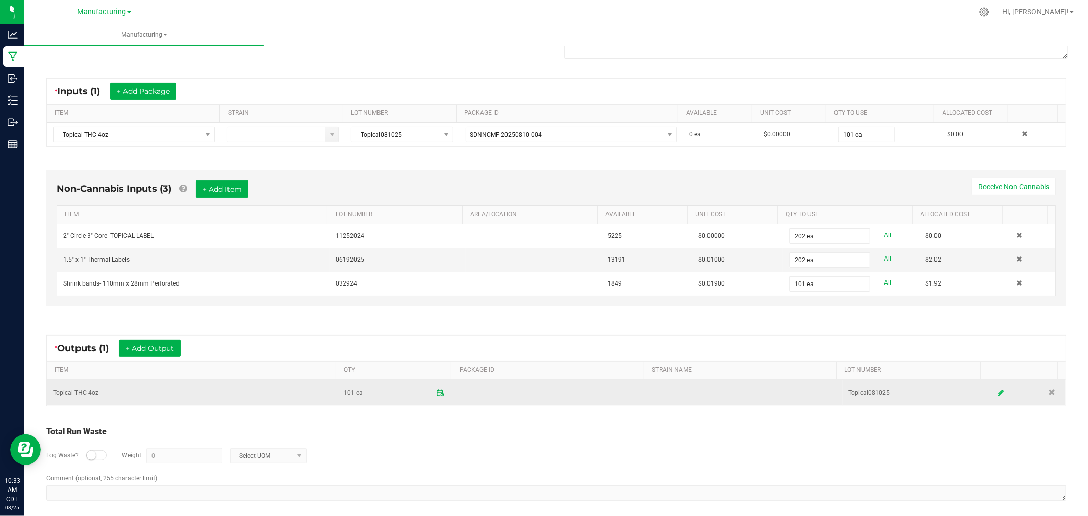
click at [998, 391] on icon at bounding box center [1001, 392] width 6 height 7
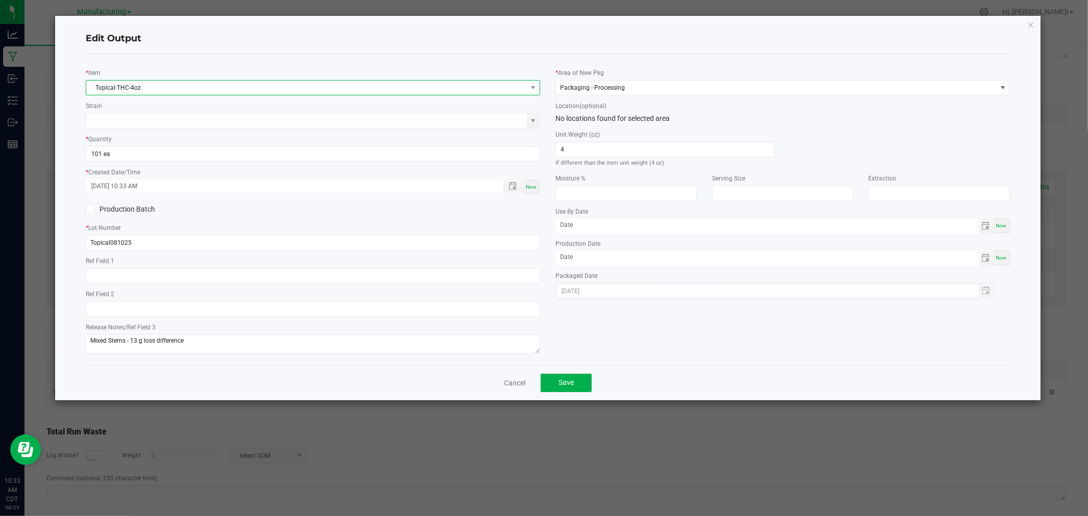
click at [201, 83] on span "Topical-THC-4oz" at bounding box center [306, 88] width 441 height 14
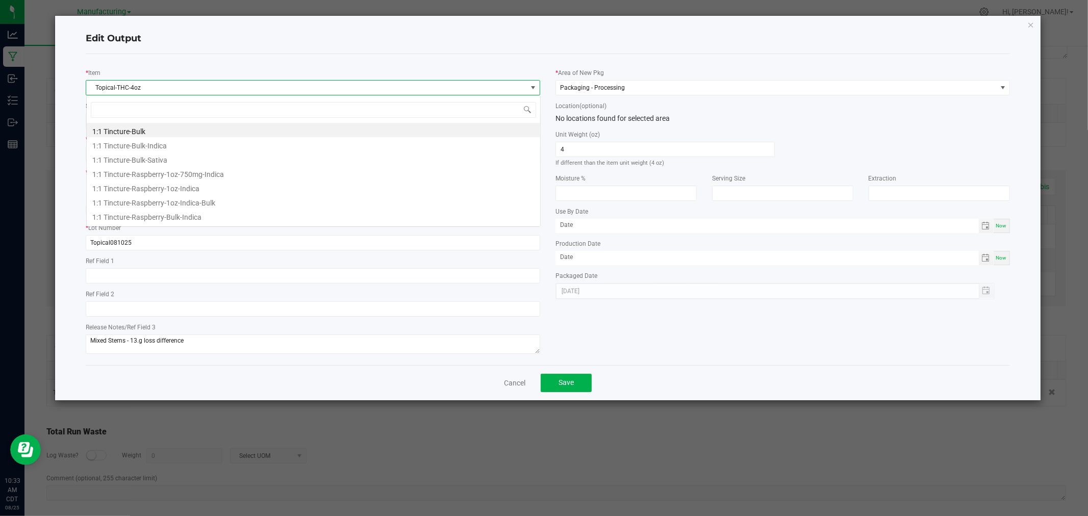
scroll to position [15, 454]
type input "TOPICAL"
click at [185, 161] on li "Topical-THC-4oz" at bounding box center [313, 158] width 453 height 14
type input "0 ea"
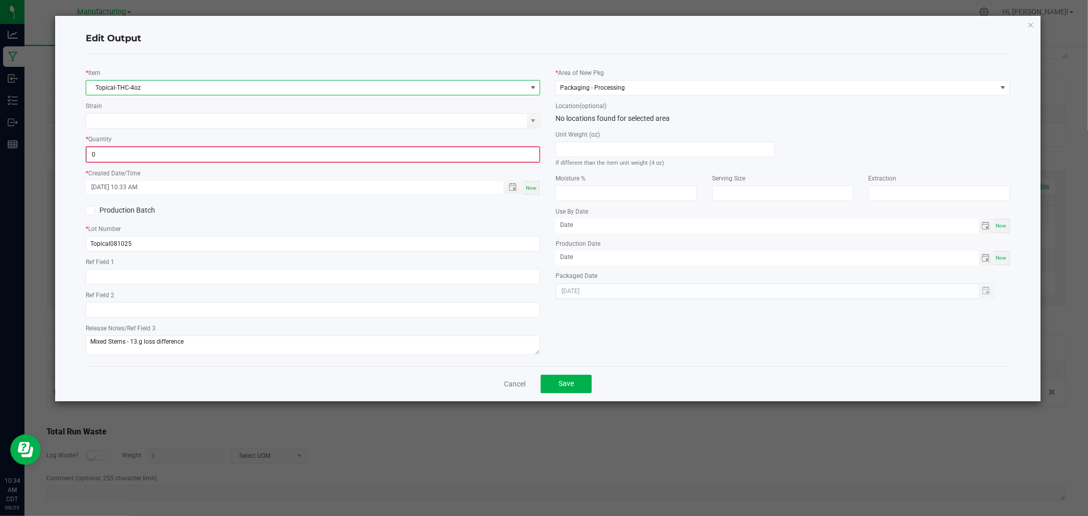
click at [222, 158] on input "0" at bounding box center [313, 154] width 452 height 14
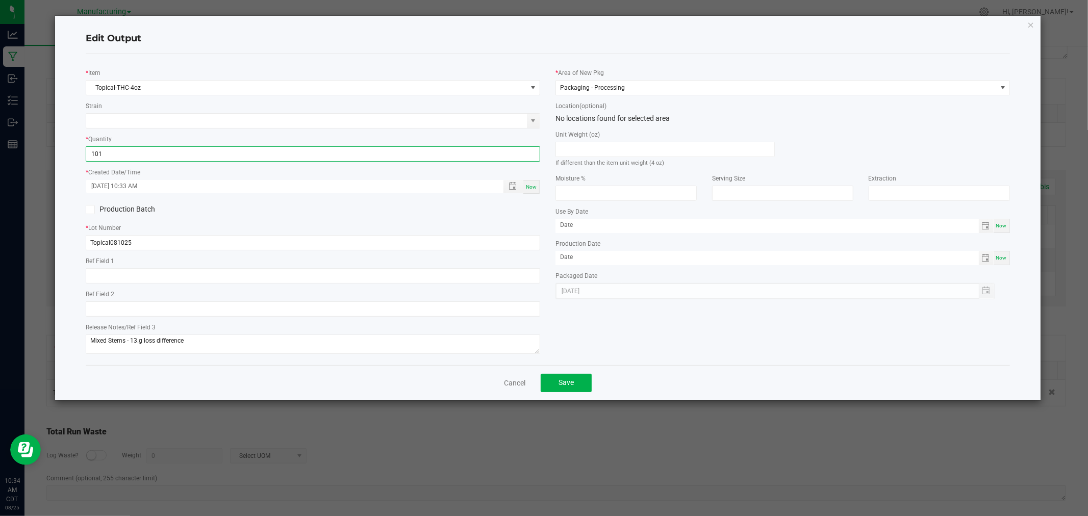
type input "101 ea"
click at [536, 185] on span "Now" at bounding box center [531, 187] width 11 height 6
type input "08/25/2025 10:34 AM"
click at [579, 146] on input at bounding box center [665, 149] width 218 height 14
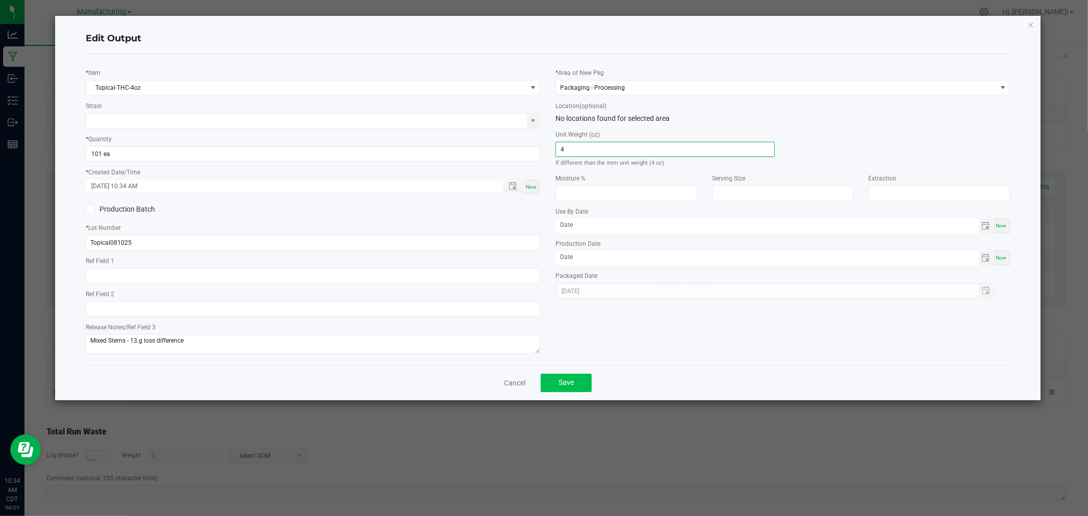
type input "4"
click at [574, 390] on button "Save" at bounding box center [566, 383] width 51 height 18
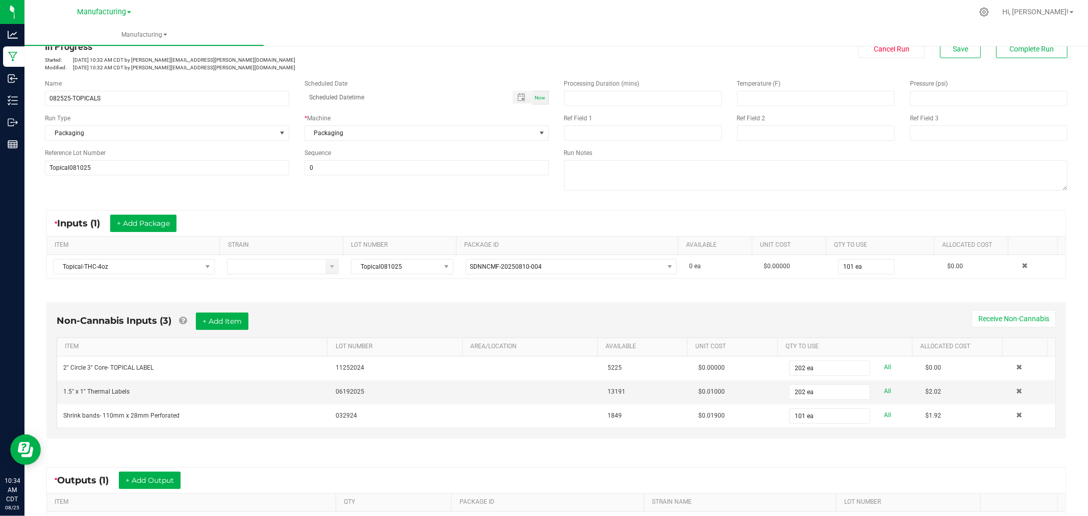
scroll to position [0, 0]
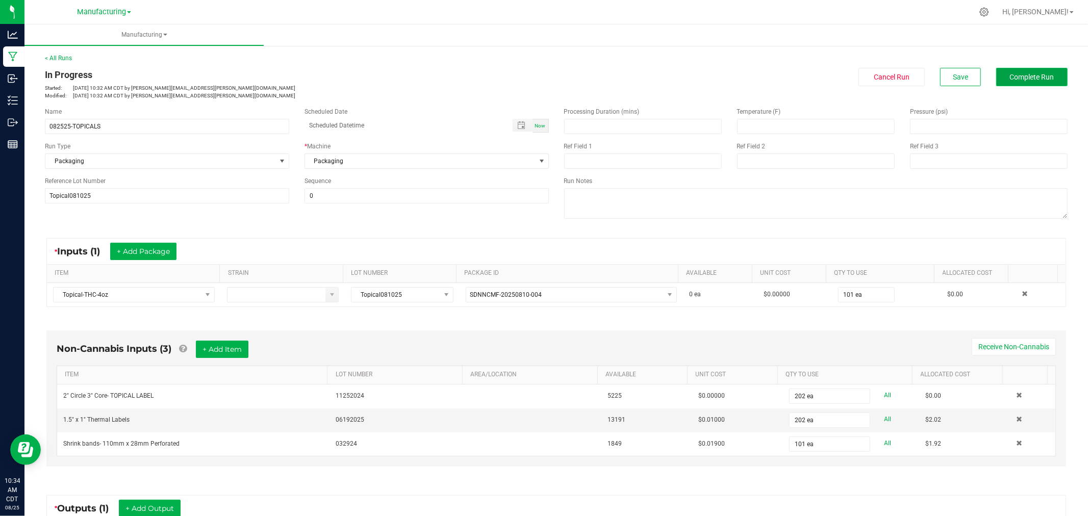
click at [1029, 82] on button "Complete Run" at bounding box center [1031, 77] width 71 height 18
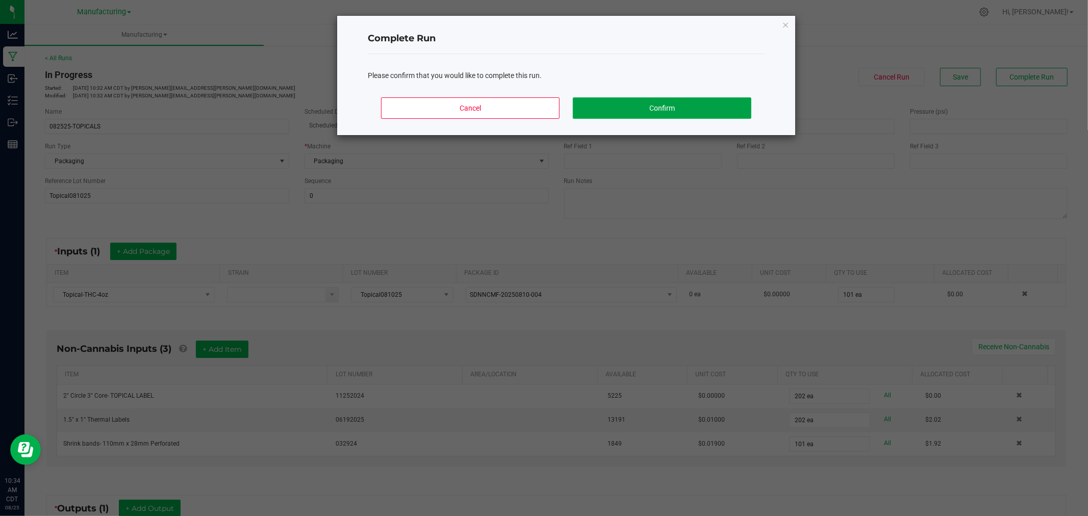
click at [676, 111] on button "Confirm" at bounding box center [662, 107] width 179 height 21
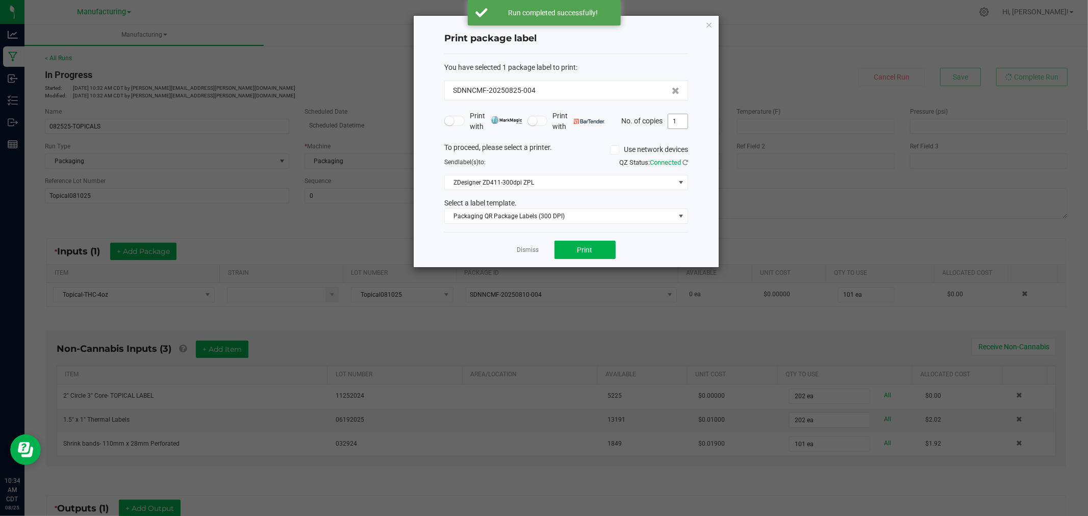
click at [685, 123] on input "1" at bounding box center [677, 121] width 19 height 14
type input "101"
click at [595, 252] on button "Print" at bounding box center [584, 250] width 61 height 18
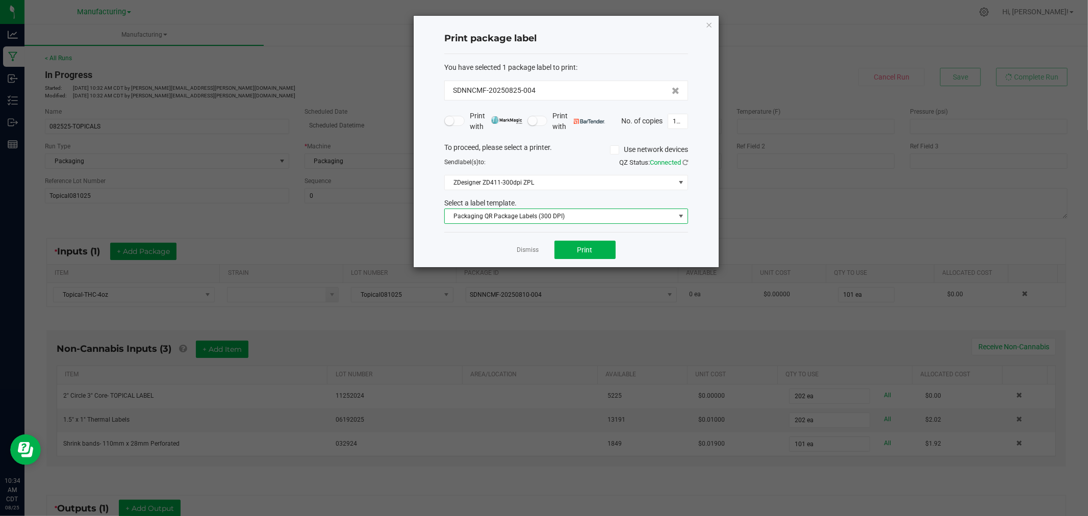
click at [679, 218] on span at bounding box center [681, 216] width 8 height 8
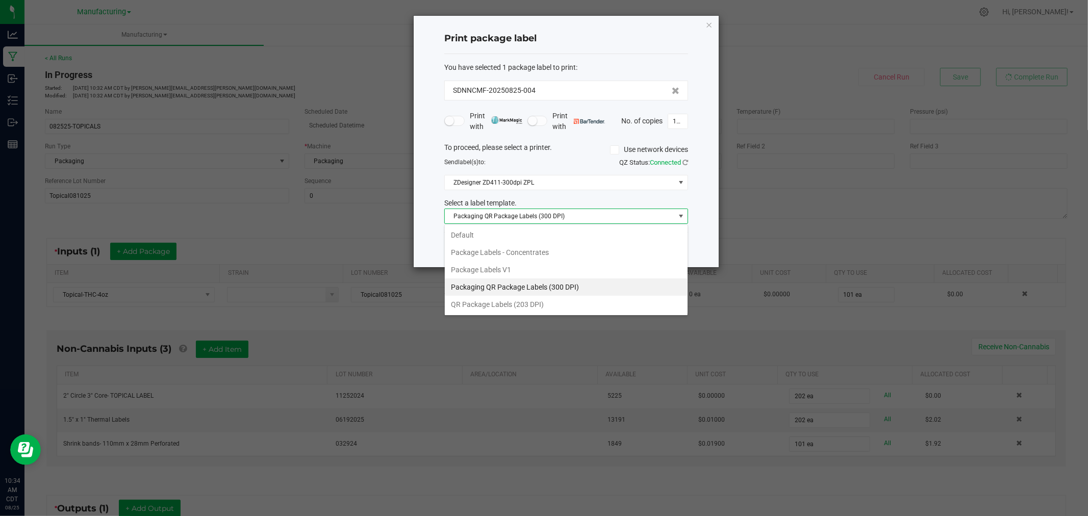
scroll to position [15, 243]
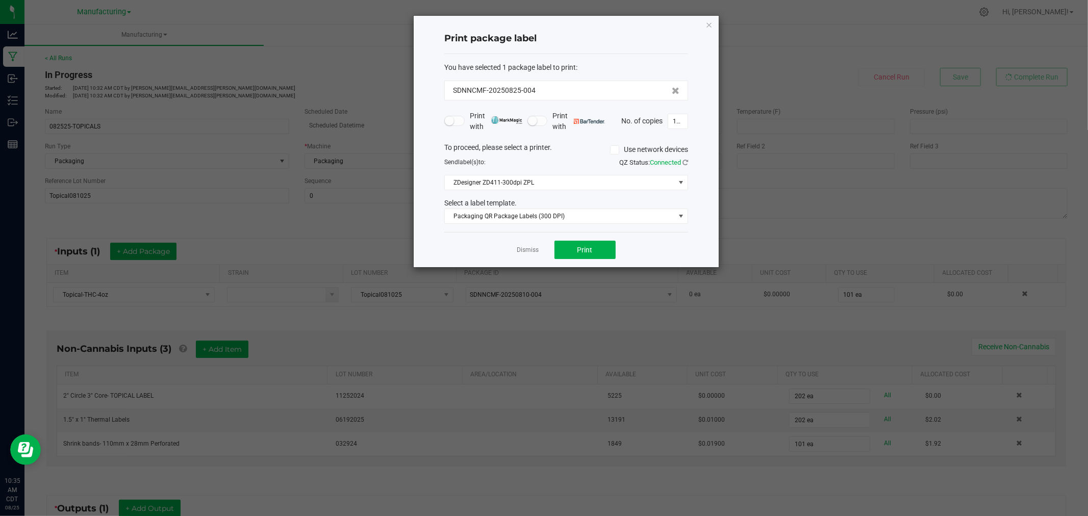
click at [714, 24] on div "Print package label You have selected 1 package label to print : SDNNCMF-202508…" at bounding box center [566, 141] width 305 height 251
click at [712, 24] on icon "button" at bounding box center [708, 24] width 7 height 12
